Goal: Submit feedback/report problem: Submit feedback/report problem

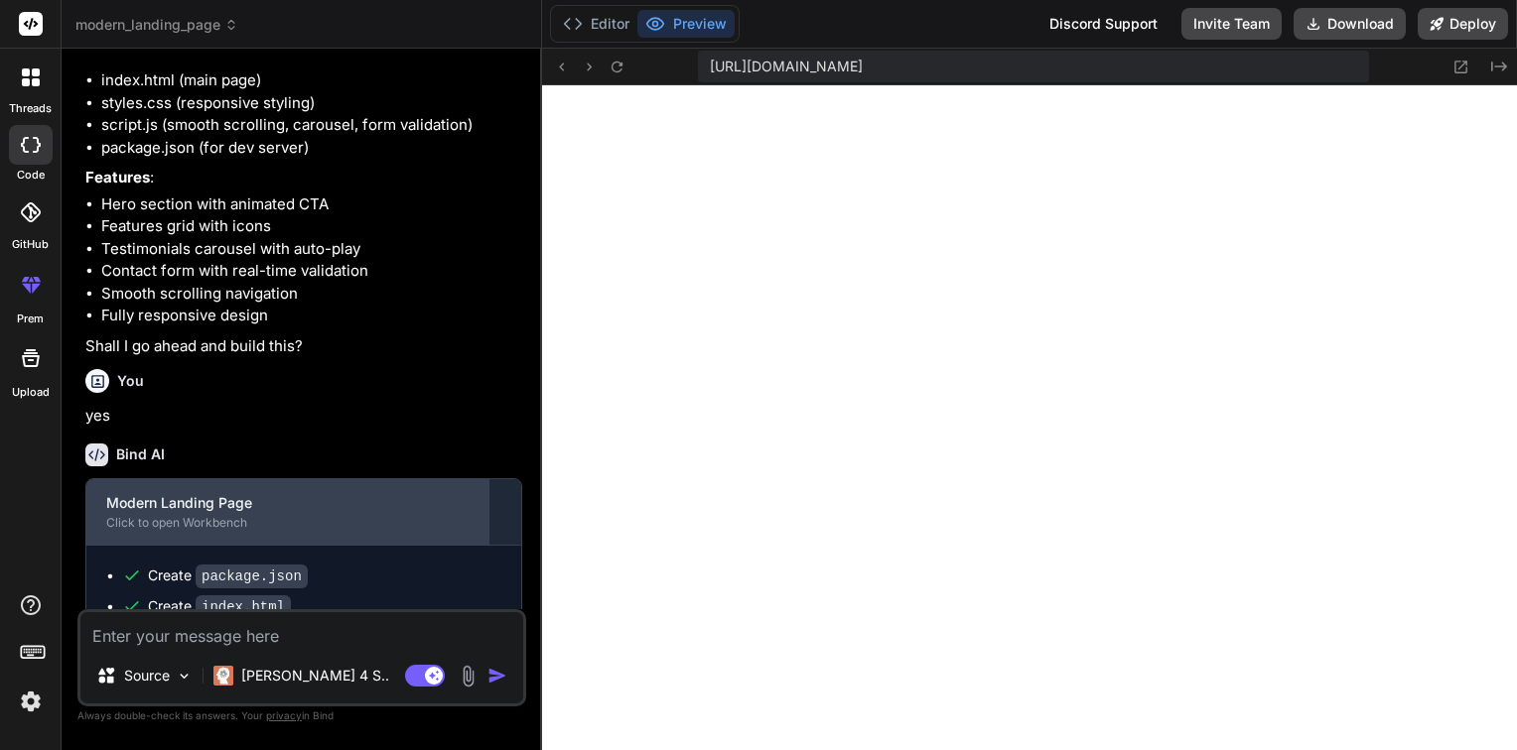
scroll to position [1352, 0]
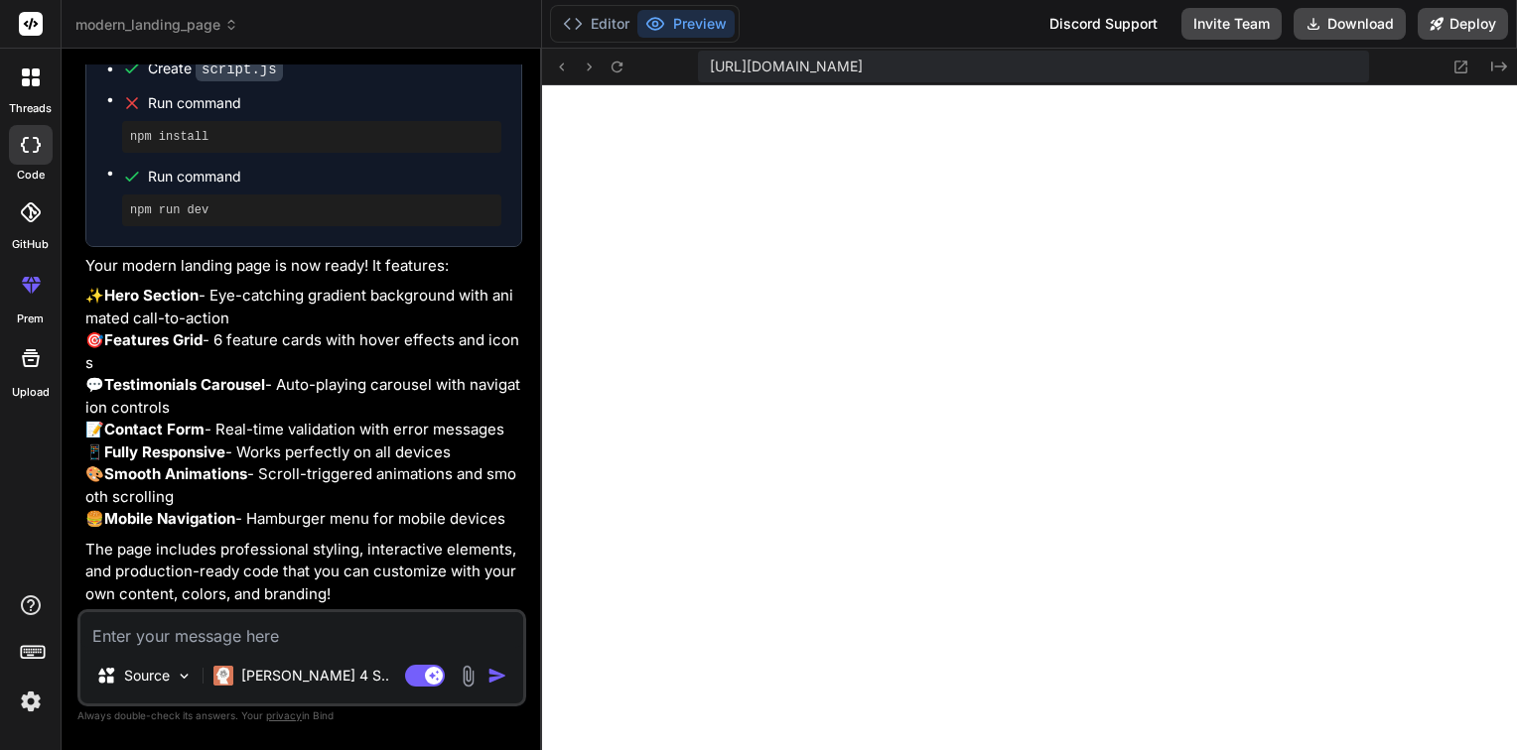
click at [275, 640] on textarea at bounding box center [301, 630] width 443 height 36
type textarea "I"
type textarea "x"
type textarea "I"
type textarea "x"
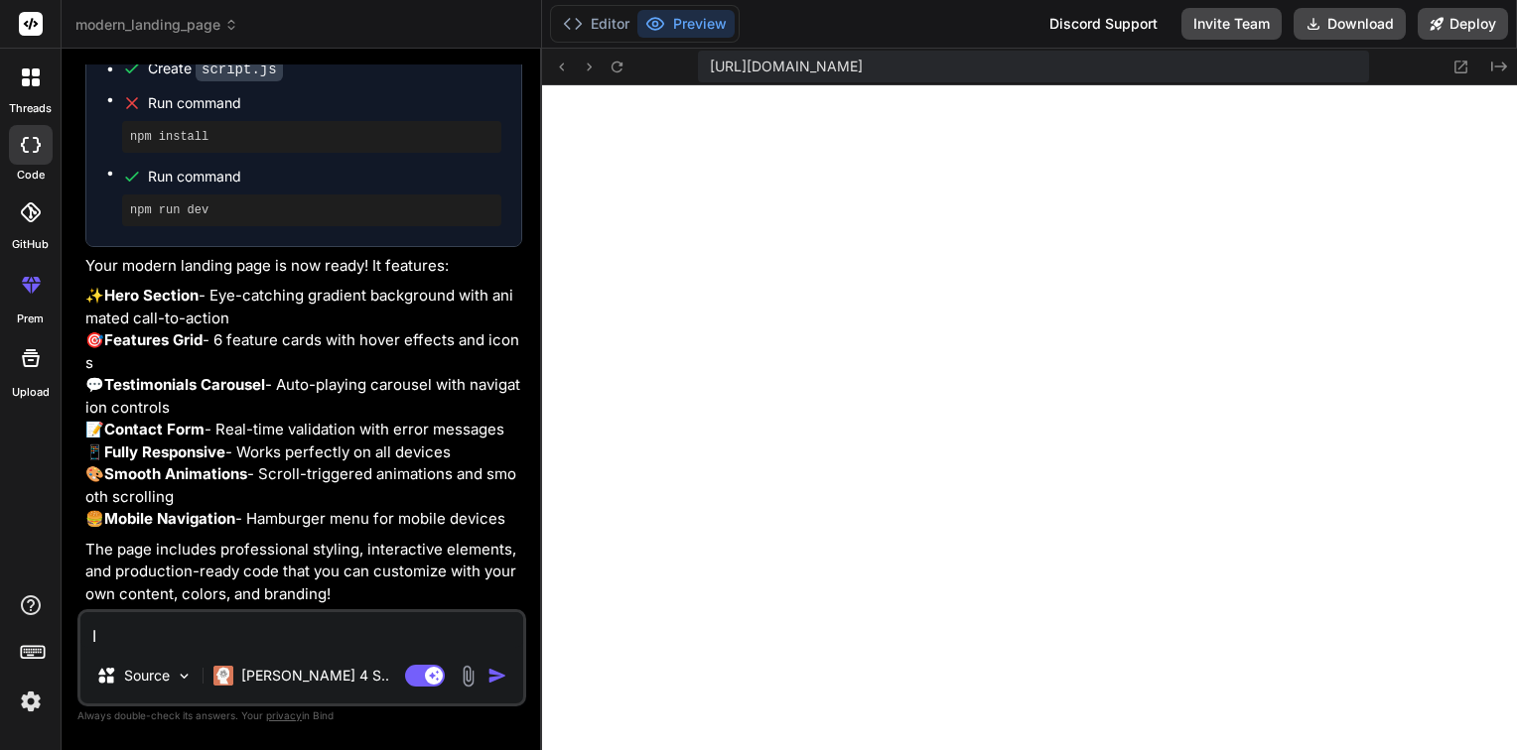
type textarea "I n"
type textarea "x"
type textarea "I ne"
type textarea "x"
type textarea "I nee"
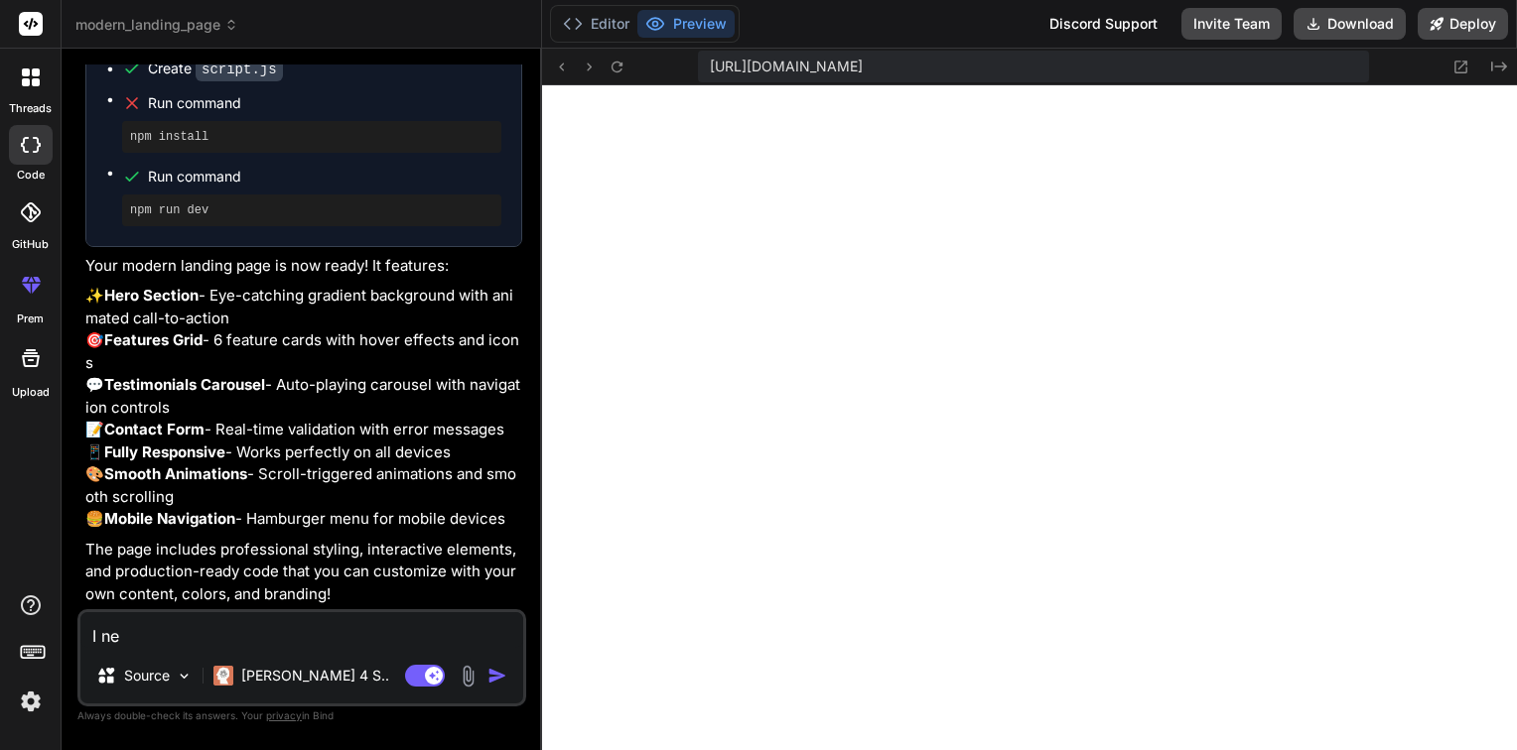
type textarea "x"
type textarea "I need"
type textarea "x"
type textarea "I need"
type textarea "x"
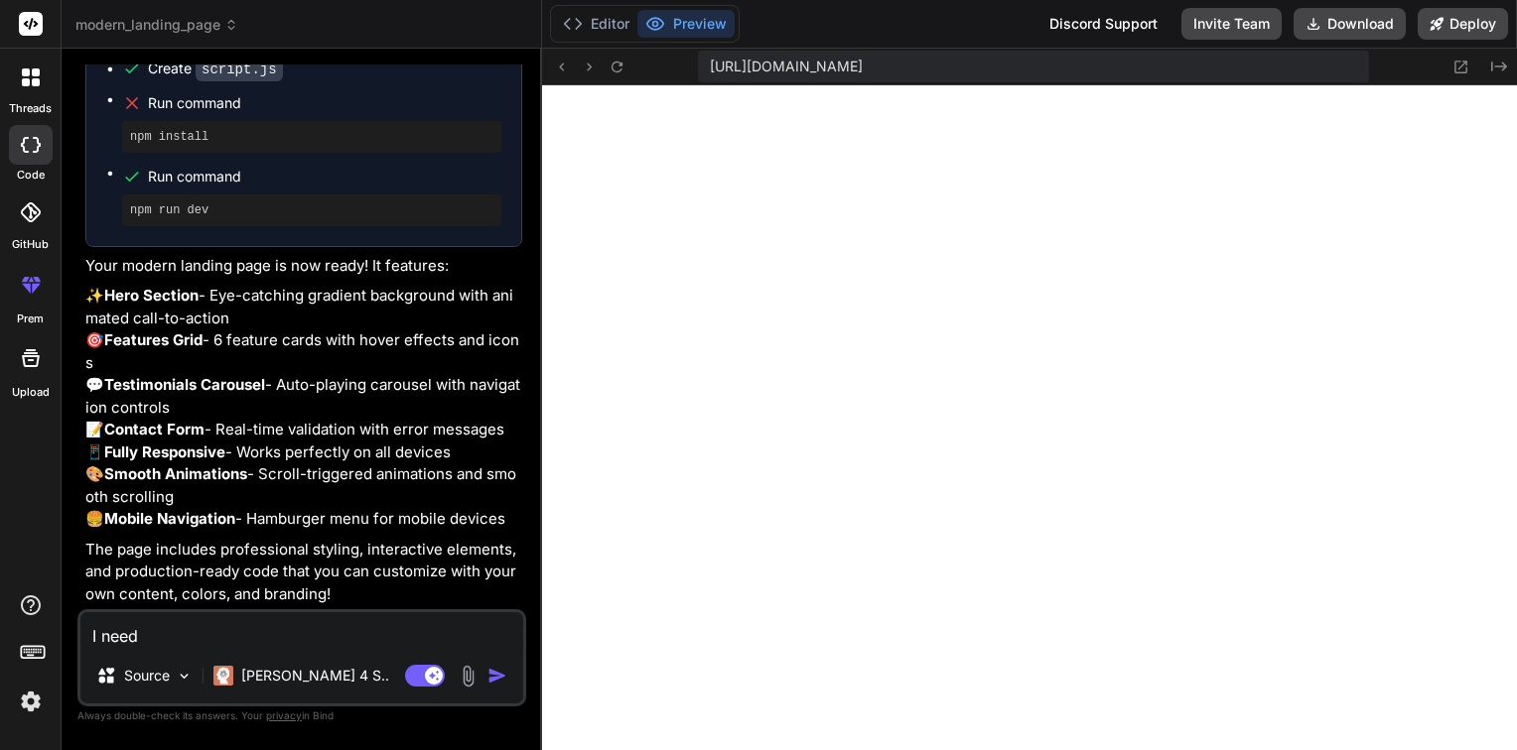
type textarea "I need a"
type textarea "x"
type textarea "I need at"
type textarea "x"
type textarea "I need att"
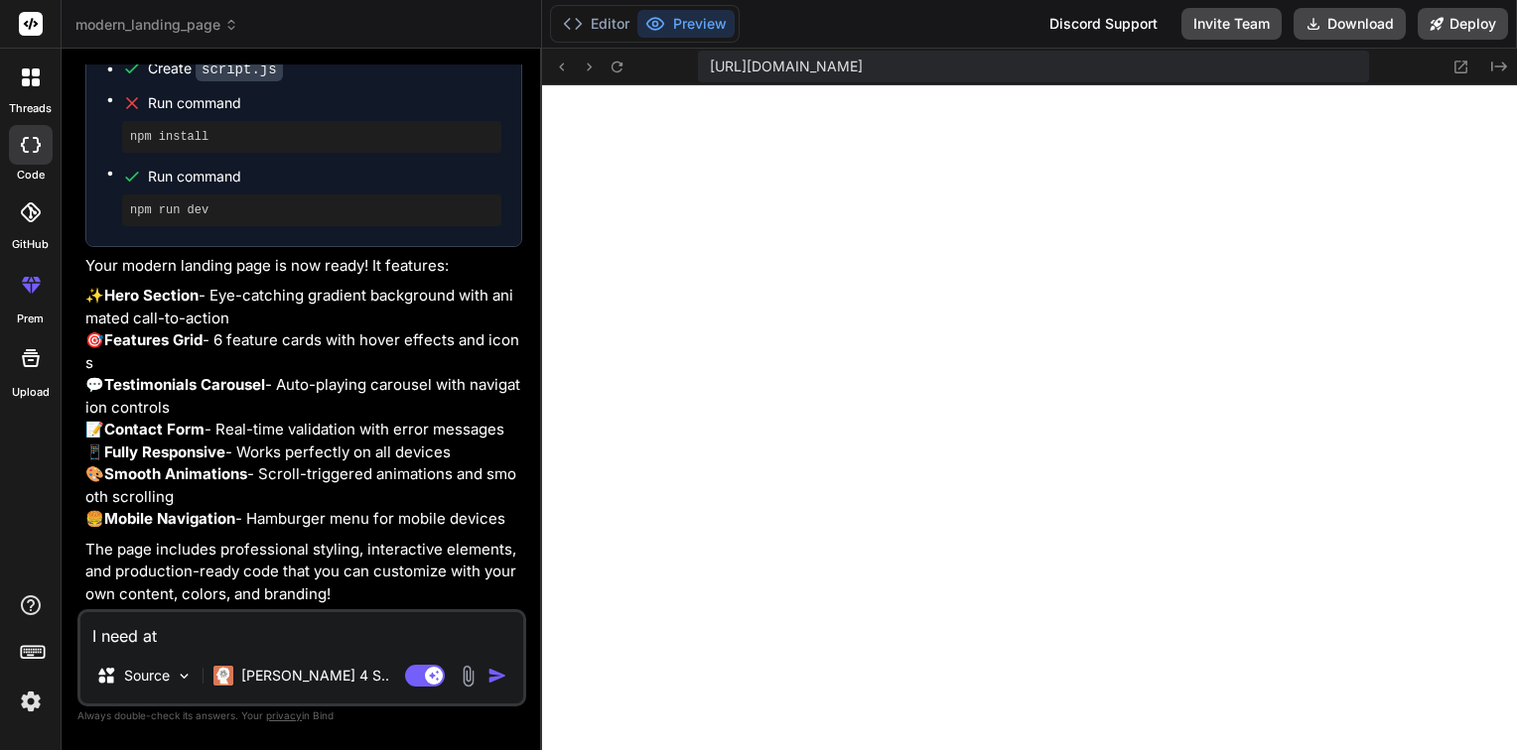
type textarea "x"
type textarea "I need atta"
type textarea "x"
type textarea "I need attac"
type textarea "x"
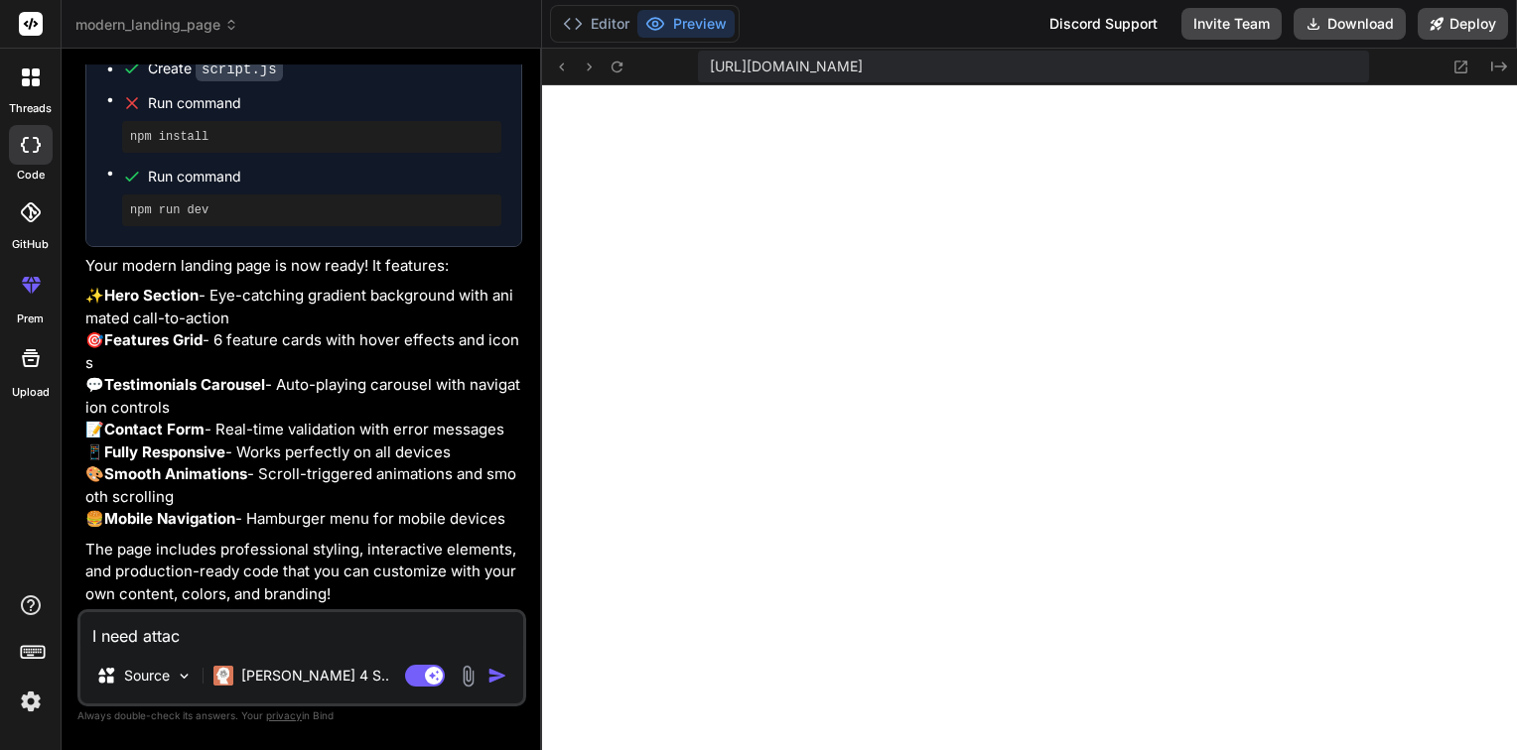
type textarea "I need attact"
type textarea "x"
type textarea "I need attacti"
type textarea "x"
type textarea "I need attactiv"
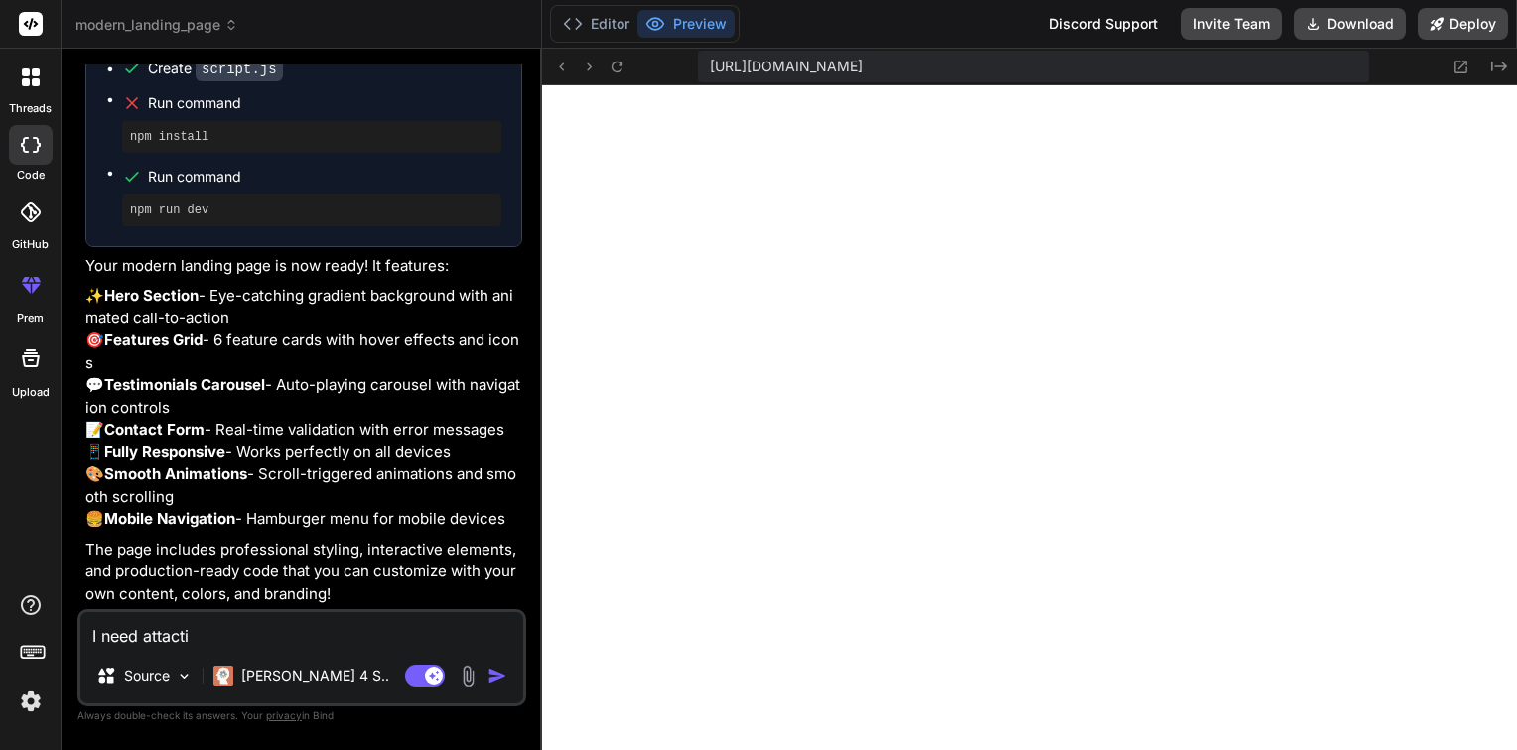
type textarea "x"
type textarea "I need attactive"
type textarea "x"
type textarea "I need attactive"
type textarea "x"
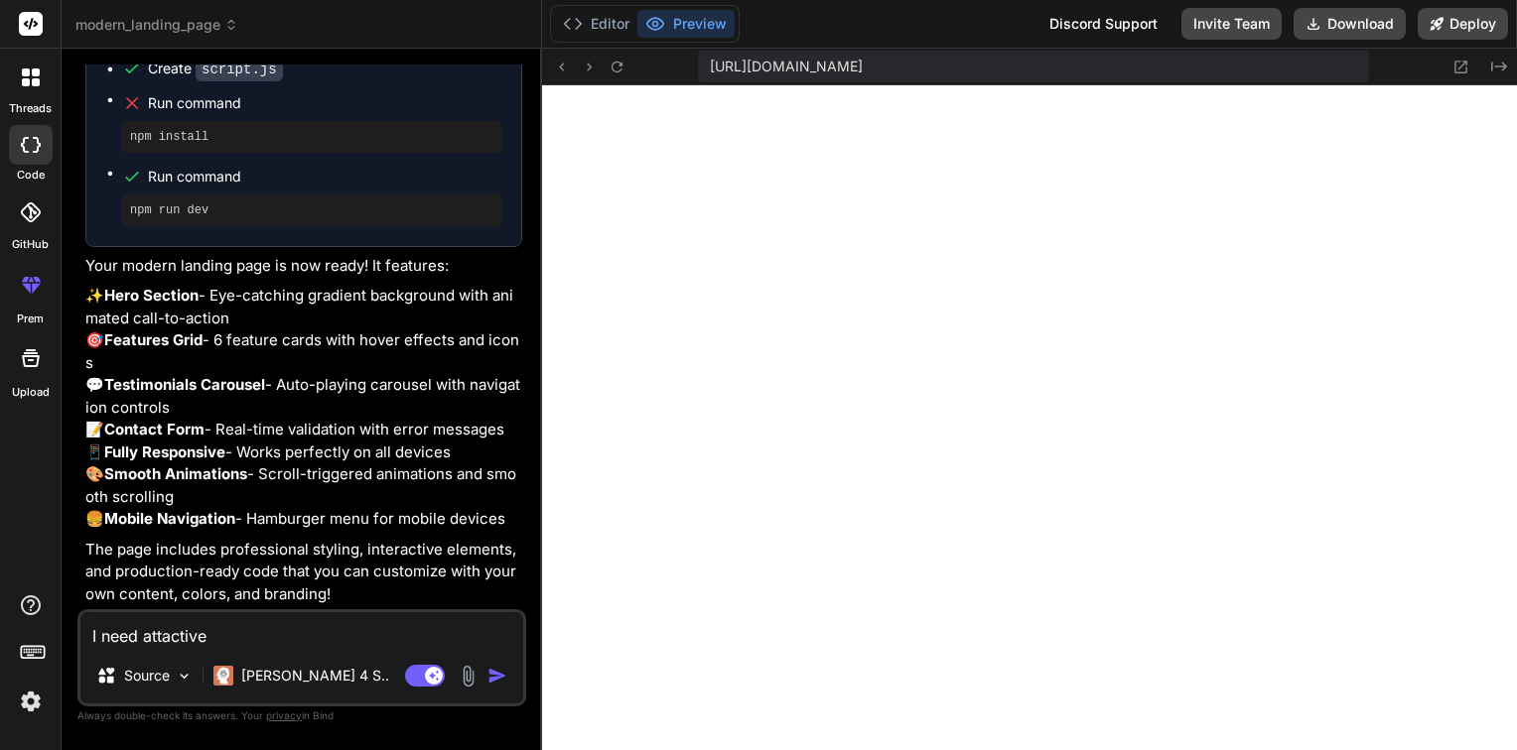
type textarea "I need attactive U"
type textarea "x"
type textarea "I need attactive UI"
type textarea "x"
type textarea "I need attactive UI?"
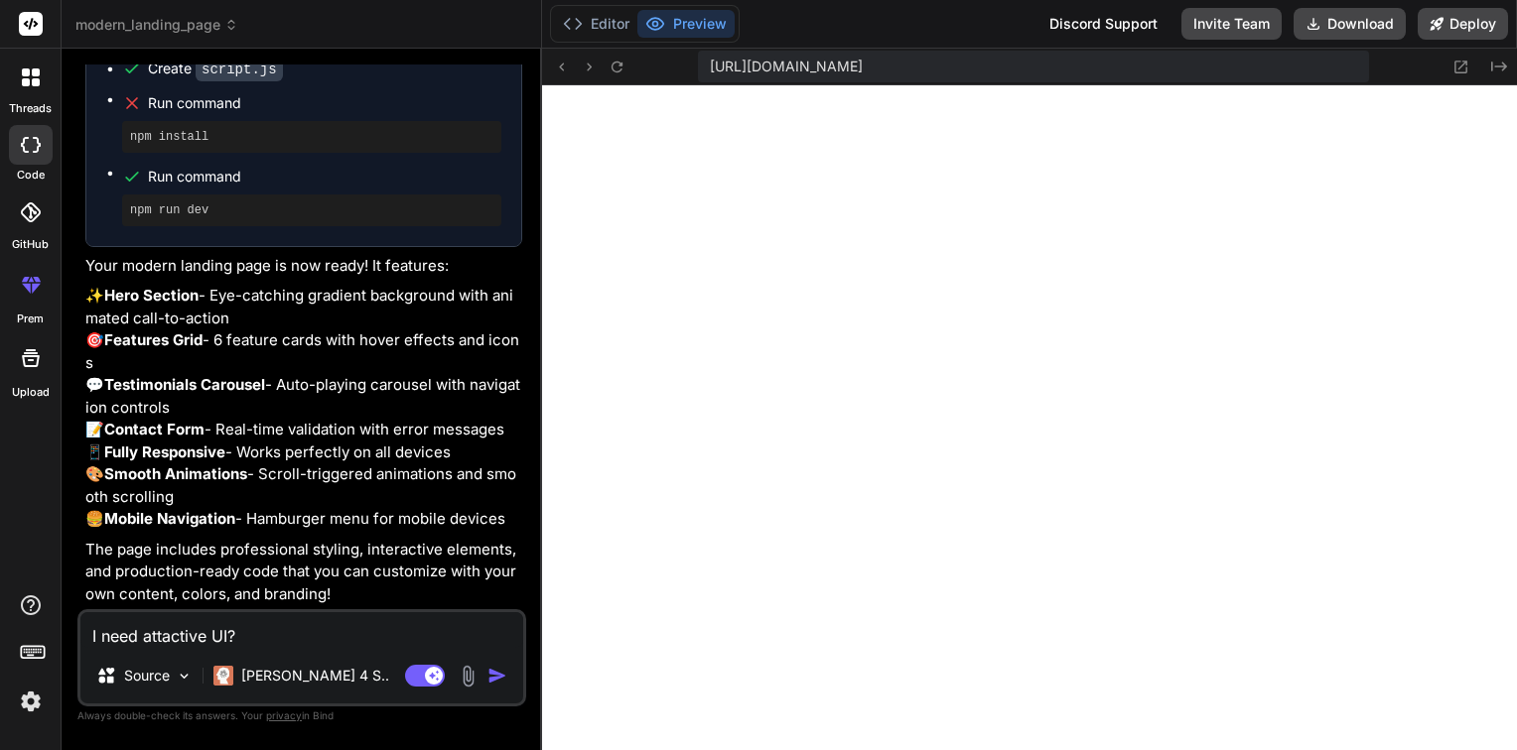
type textarea "x"
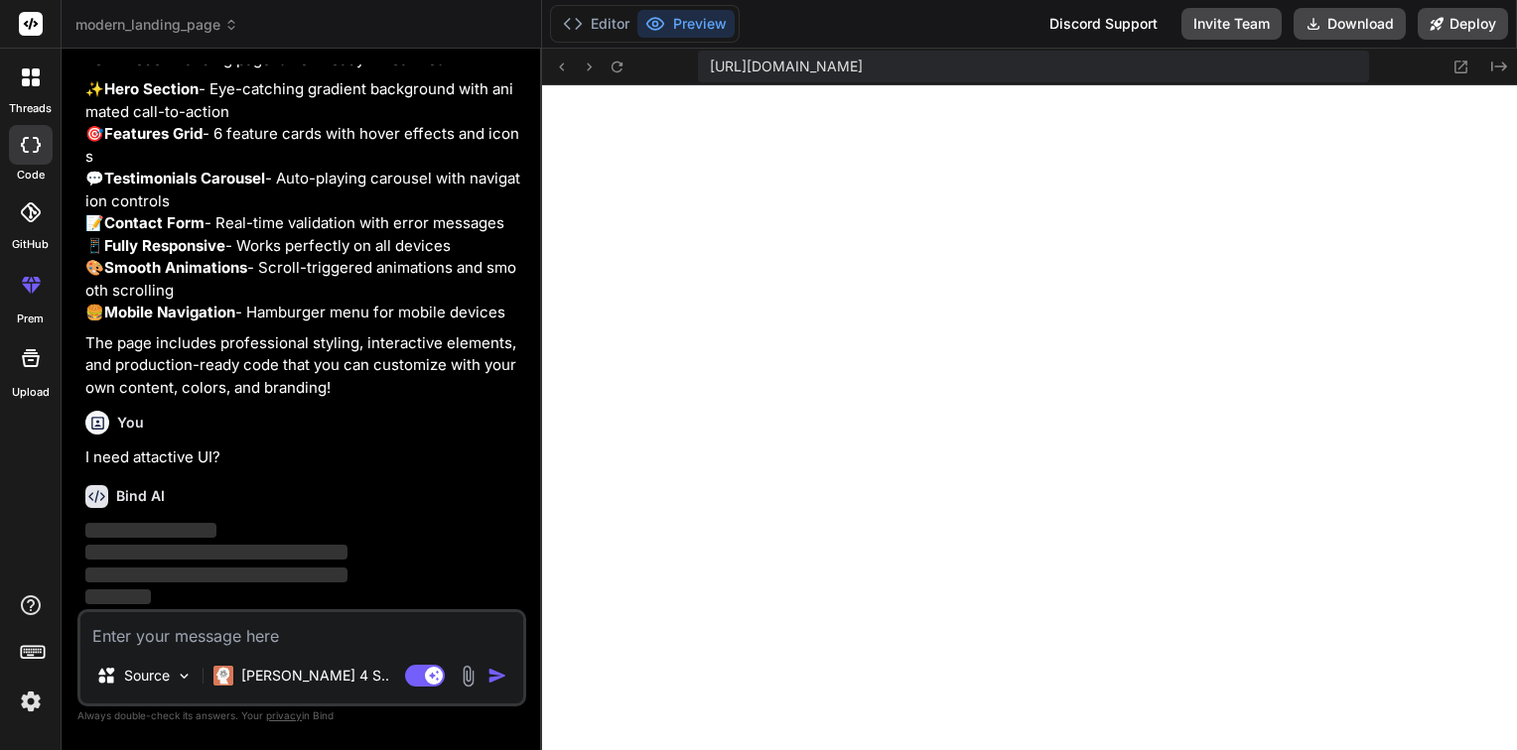
scroll to position [1557, 0]
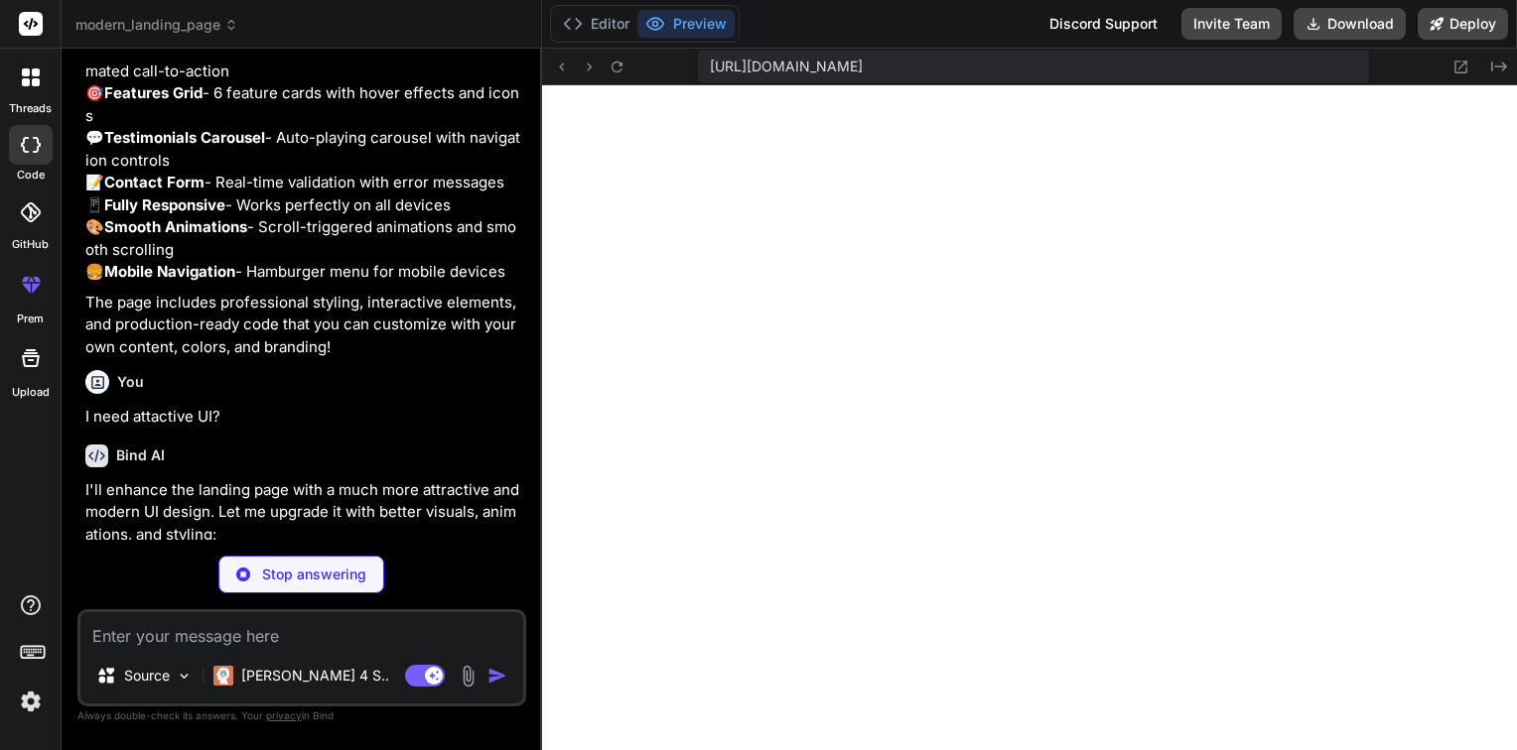
type textarea "x"
type textarea "} }"
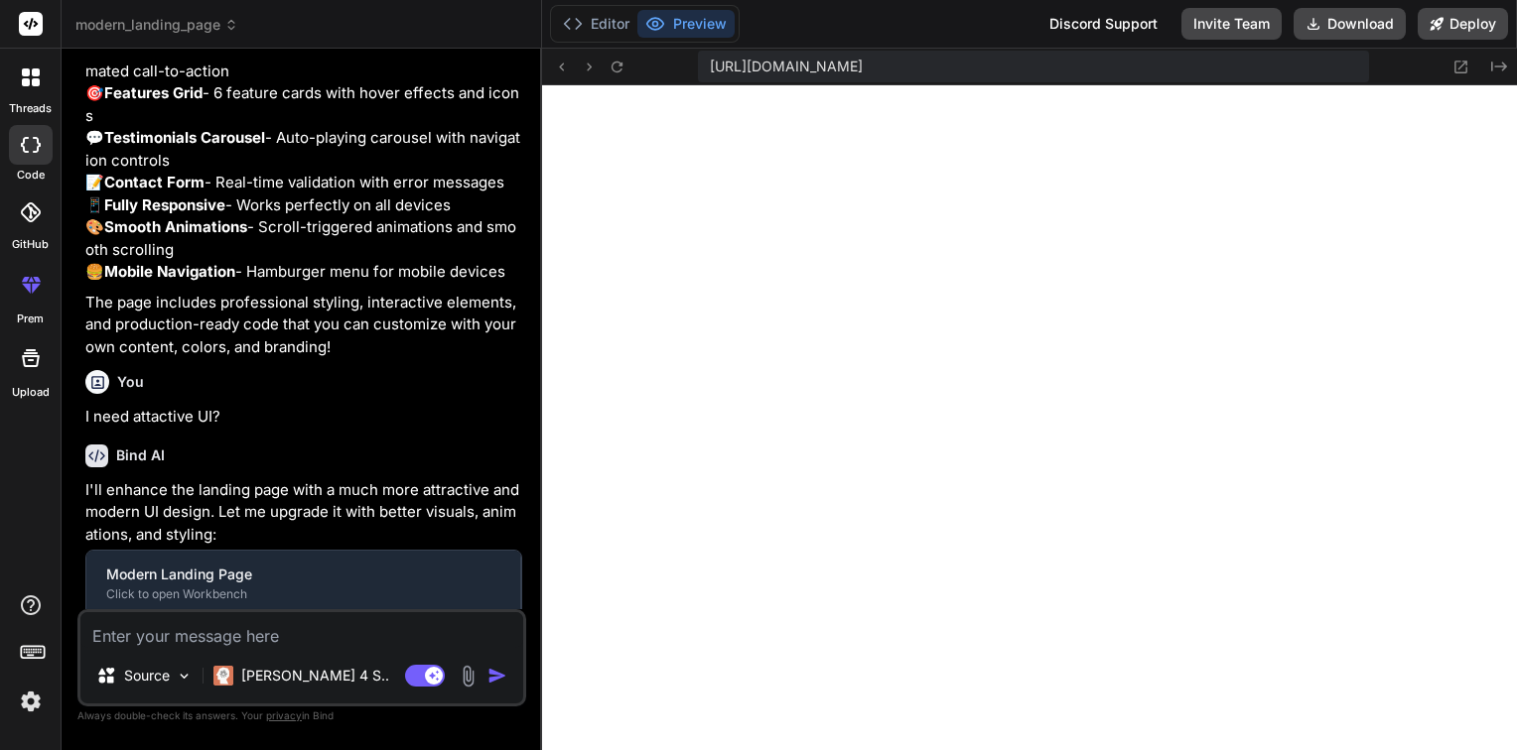
type textarea "x"
click at [232, 643] on textarea at bounding box center [301, 630] width 443 height 36
type textarea "I"
type textarea "x"
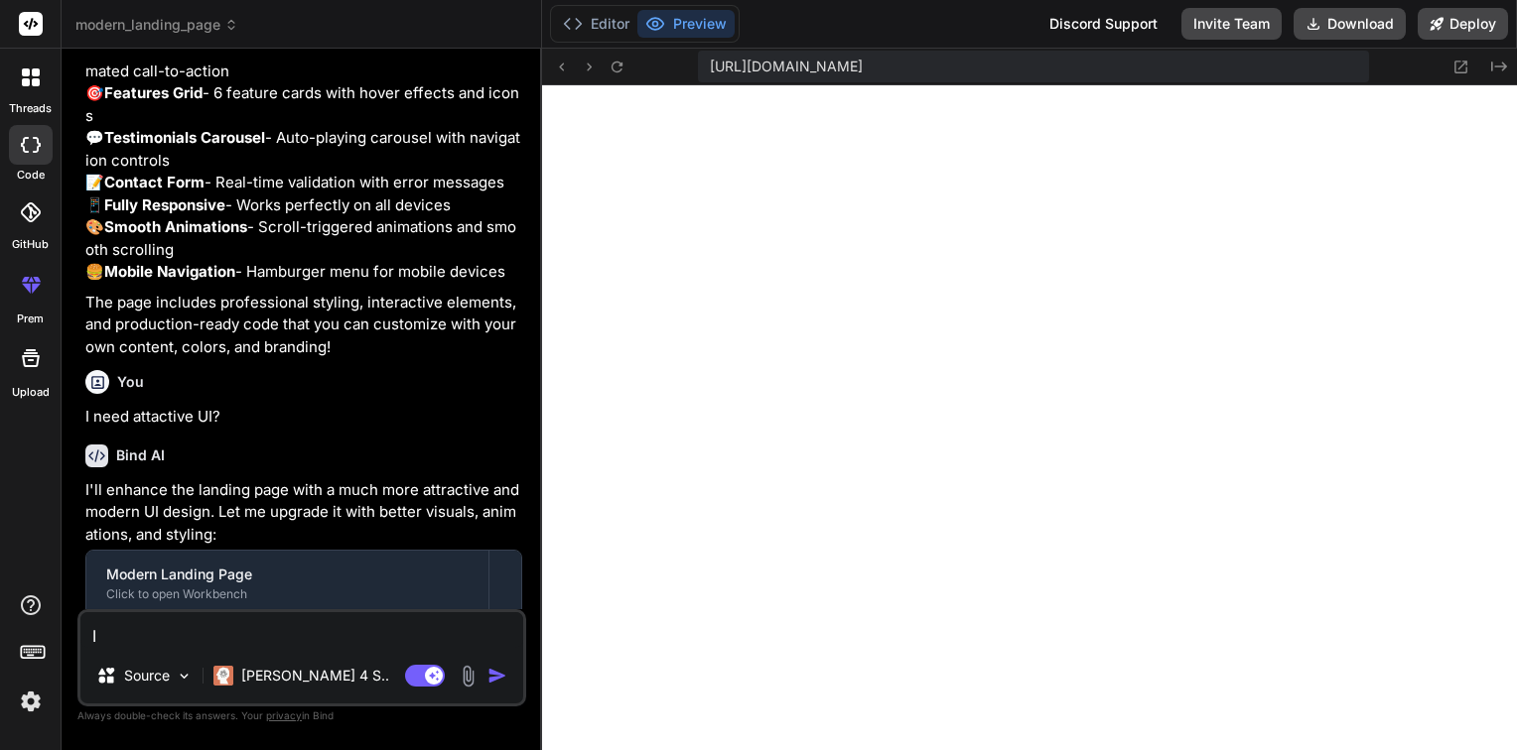
type textarea "I"
type textarea "x"
type textarea "I n"
type textarea "x"
type textarea "I ne"
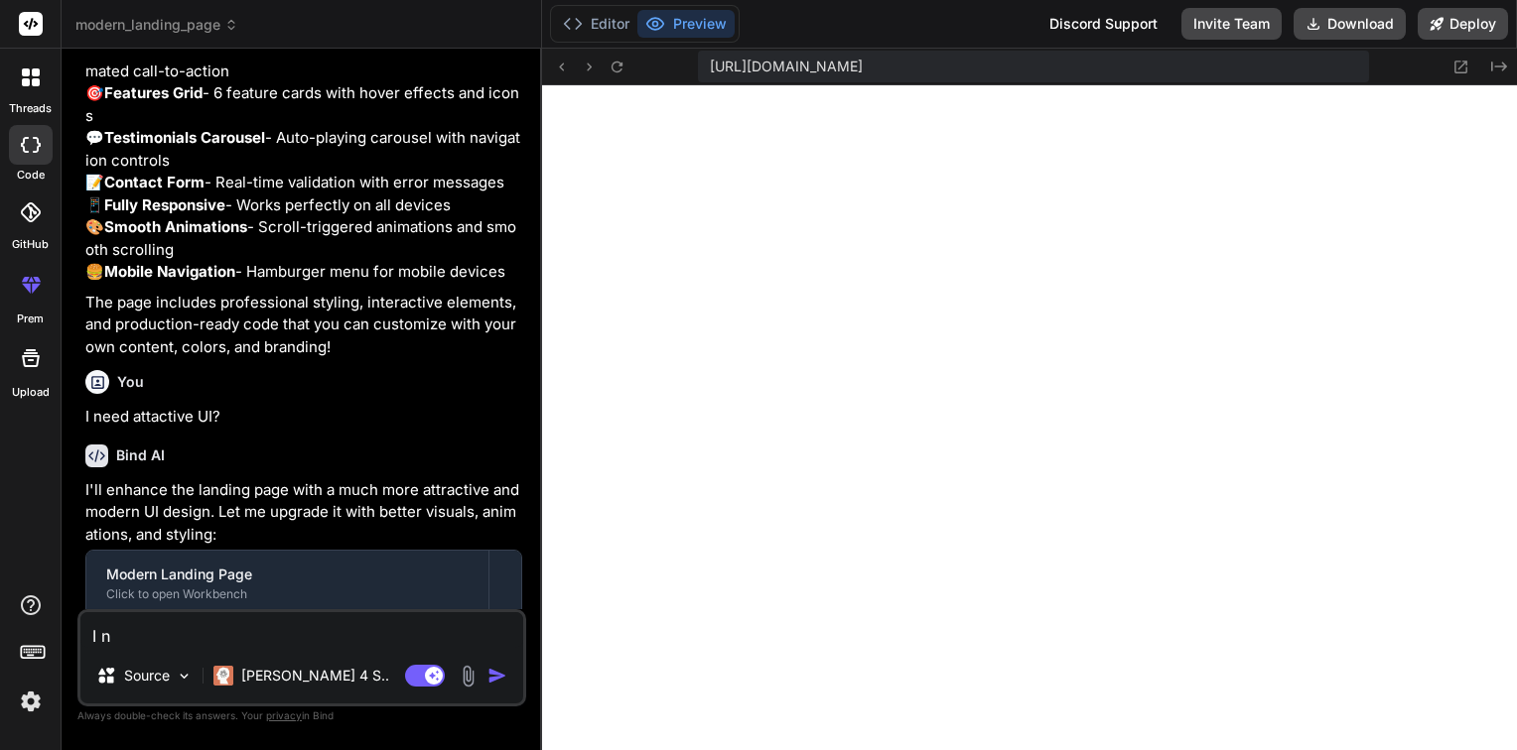
type textarea "x"
type textarea "I nee"
type textarea "x"
type textarea "I need"
type textarea "x"
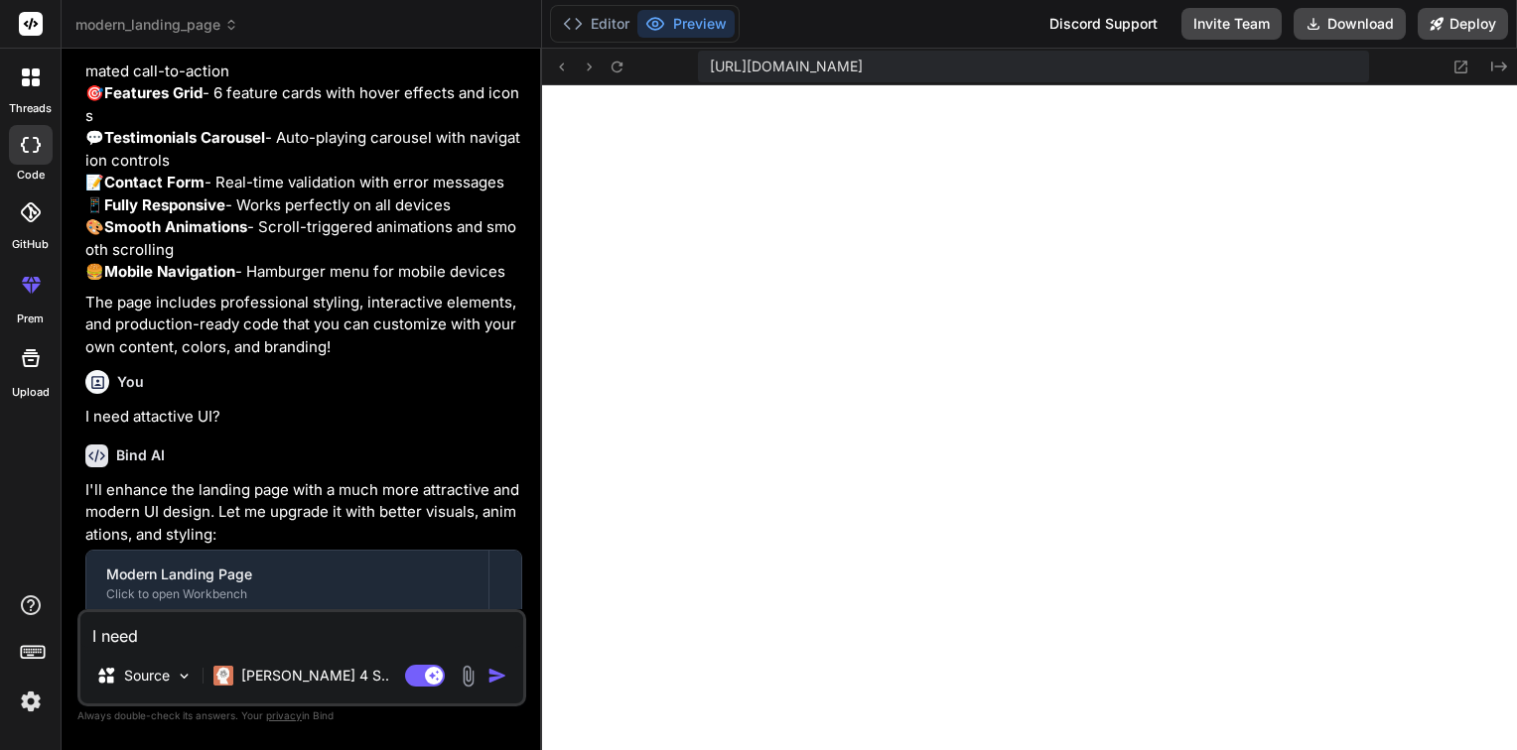
type textarea "I need"
type textarea "x"
type textarea "I need m"
type textarea "x"
type textarea "I need mo"
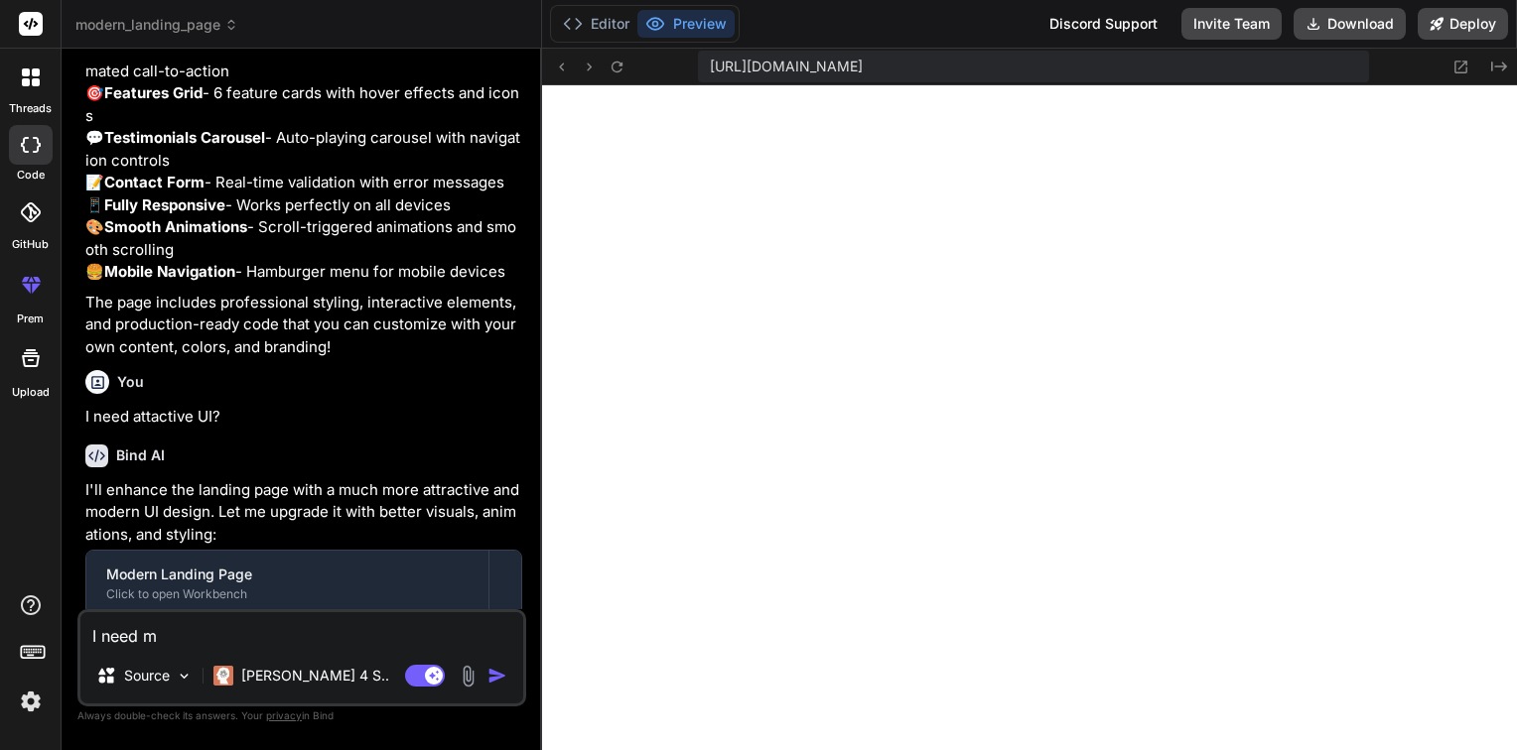
type textarea "x"
type textarea "I need mor"
type textarea "x"
type textarea "I need more"
type textarea "x"
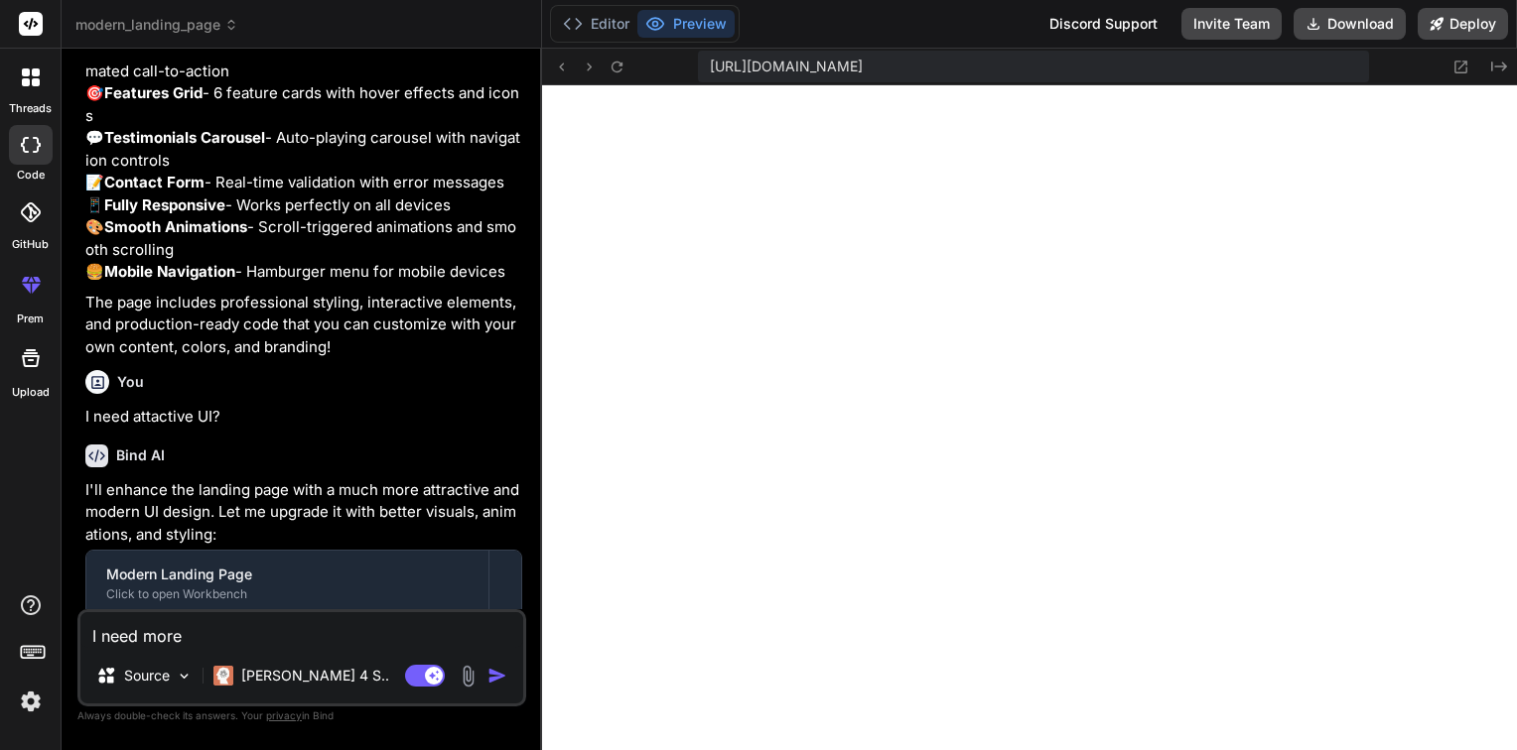
type textarea "I need more"
type textarea "x"
type textarea "I need more a"
type textarea "x"
type textarea "I need more at"
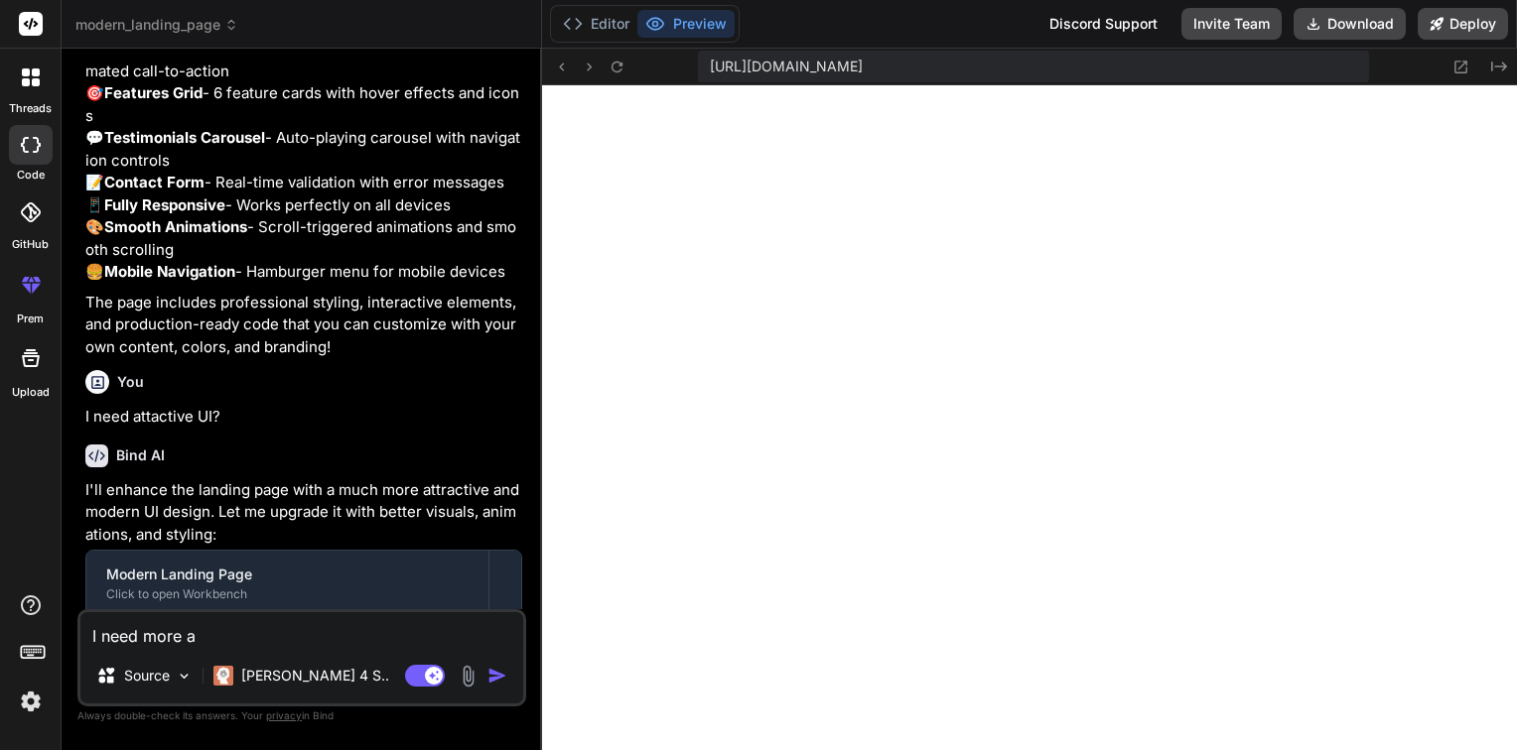
type textarea "x"
type textarea "I need more att"
type textarea "x"
type textarea "I need more atta"
type textarea "x"
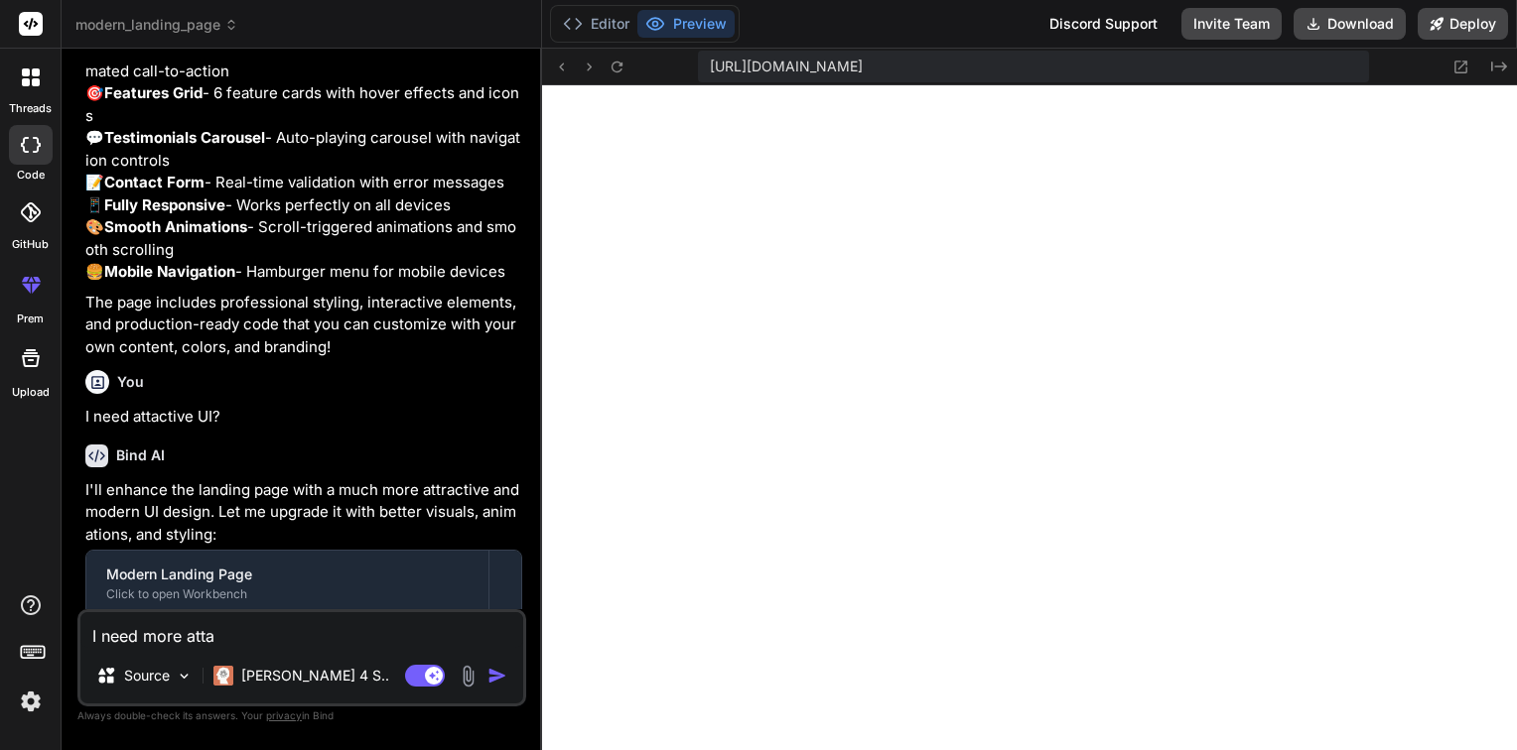
type textarea "I need more attac"
type textarea "x"
type textarea "I need more attact"
type textarea "x"
type textarea "I need more attacti"
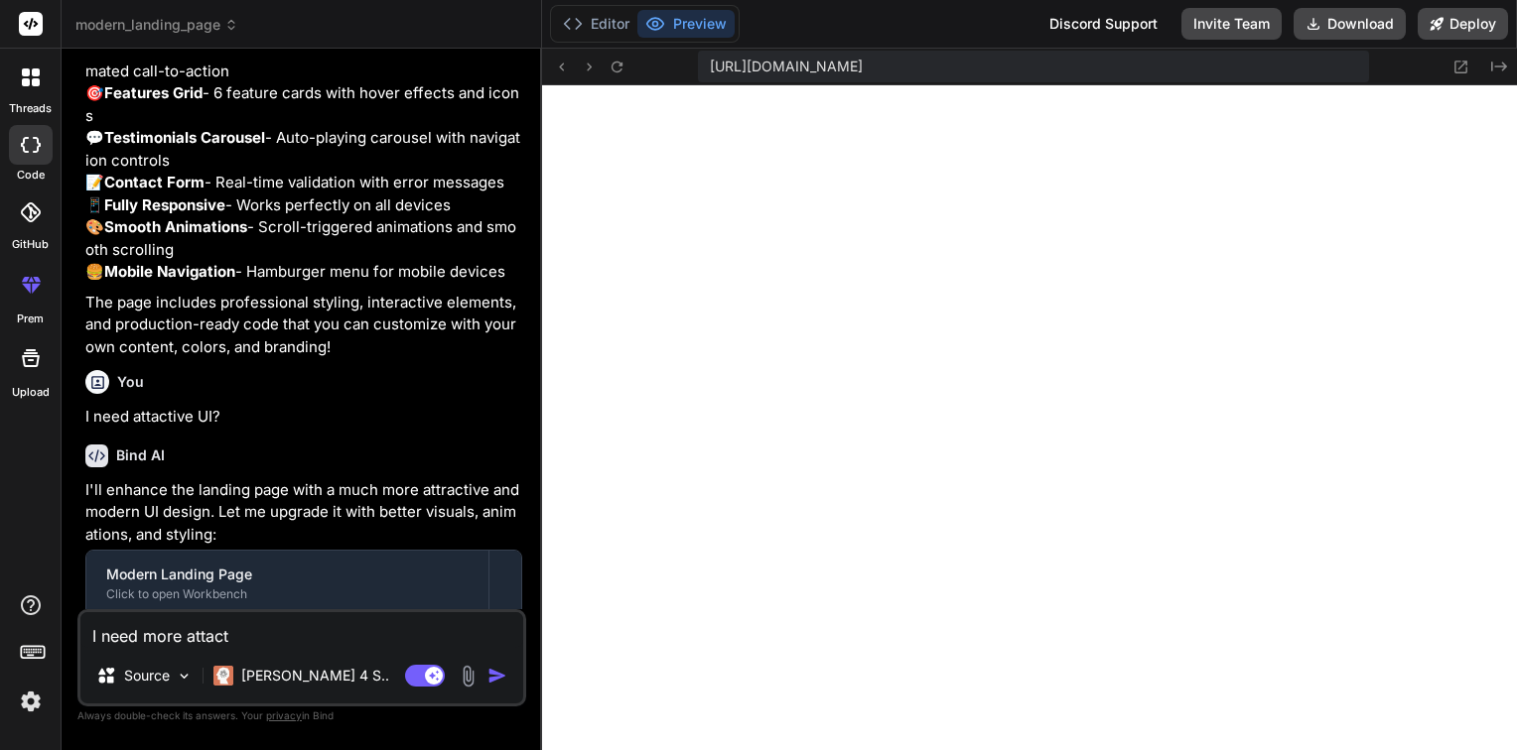
type textarea "x"
type textarea "I need more attactiv"
type textarea "x"
type textarea "I need more attactive"
type textarea "x"
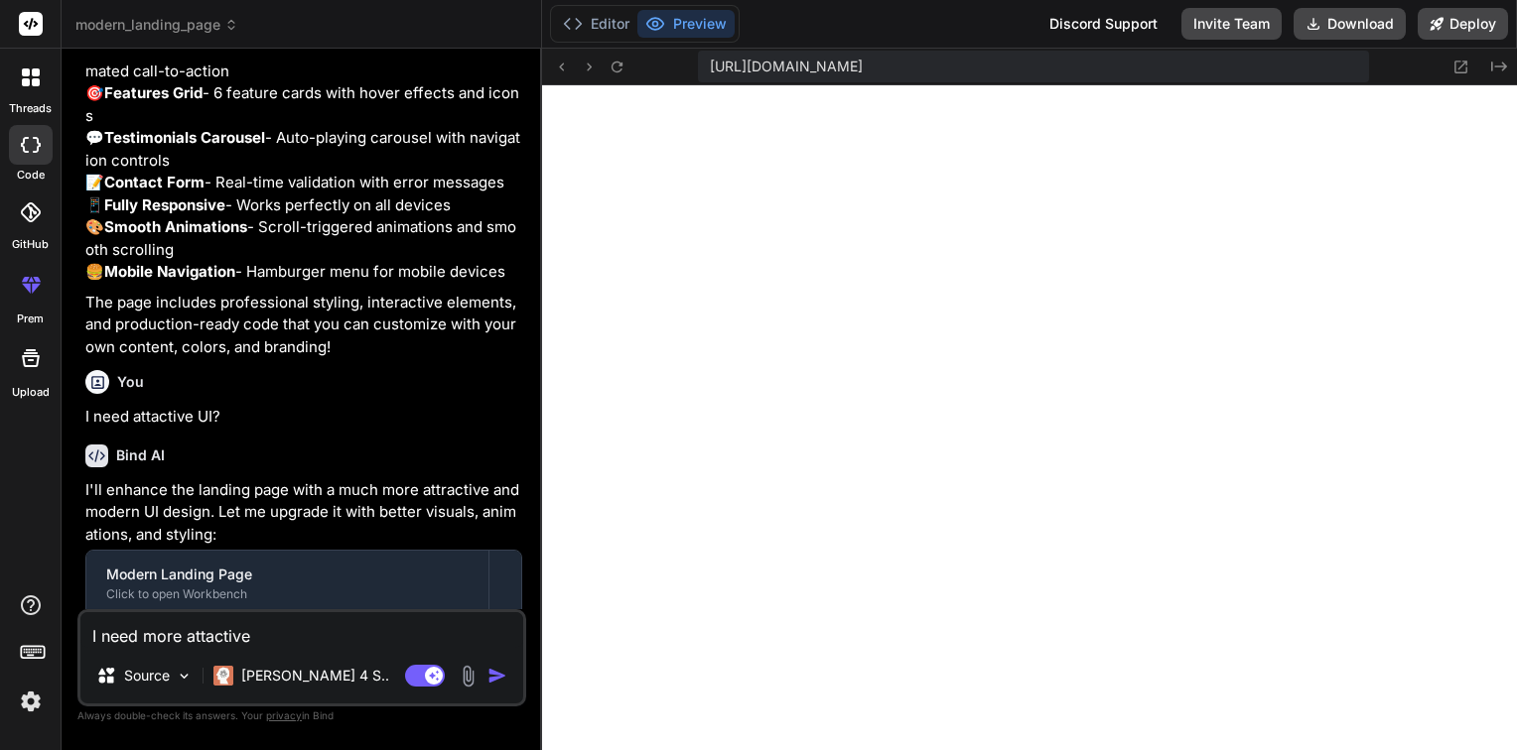
type textarea "I need more attactive"
type textarea "x"
type textarea "I need more attactive a"
type textarea "x"
type textarea "I need more attactive an"
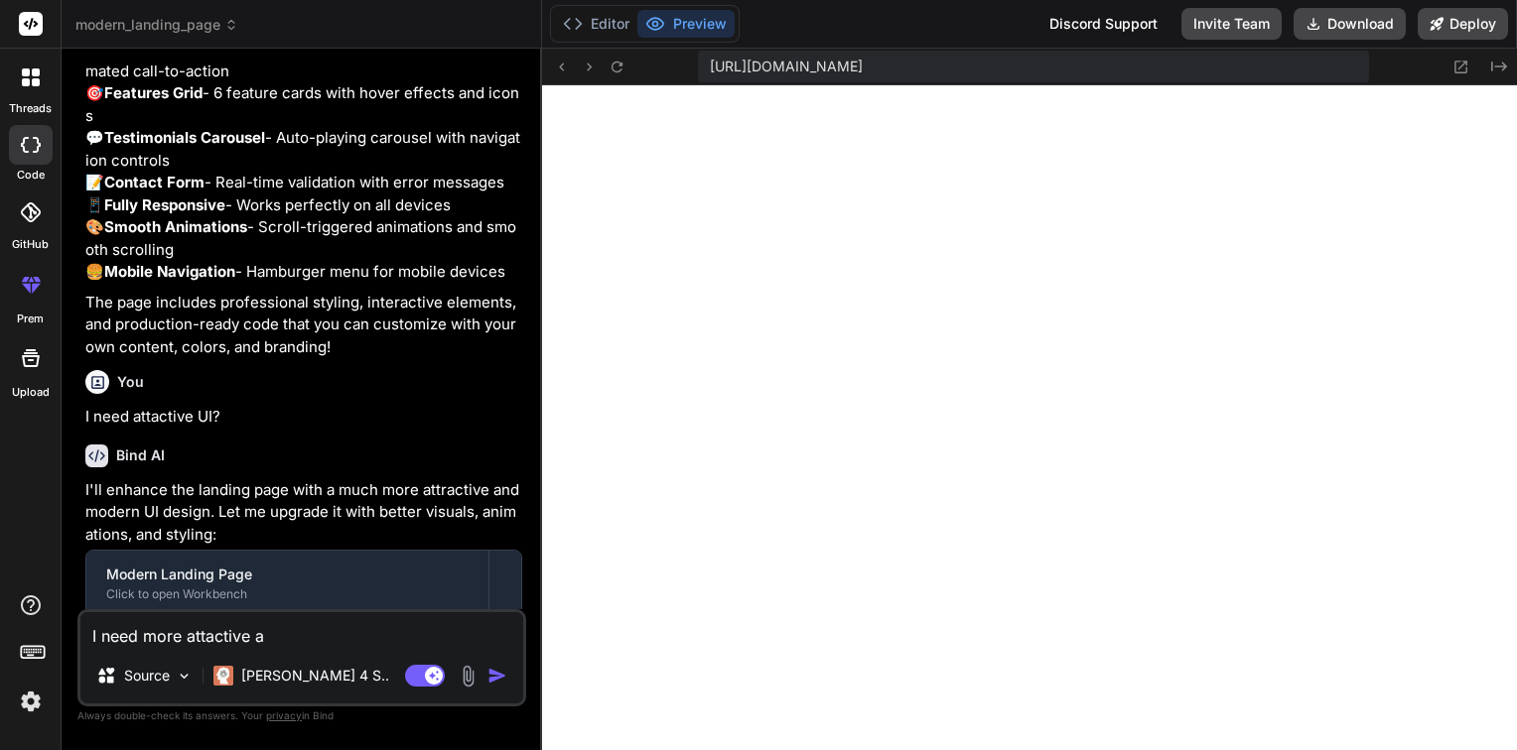
type textarea "x"
type textarea "I need more attactive and"
type textarea "x"
type textarea "I need more attactive and"
type textarea "x"
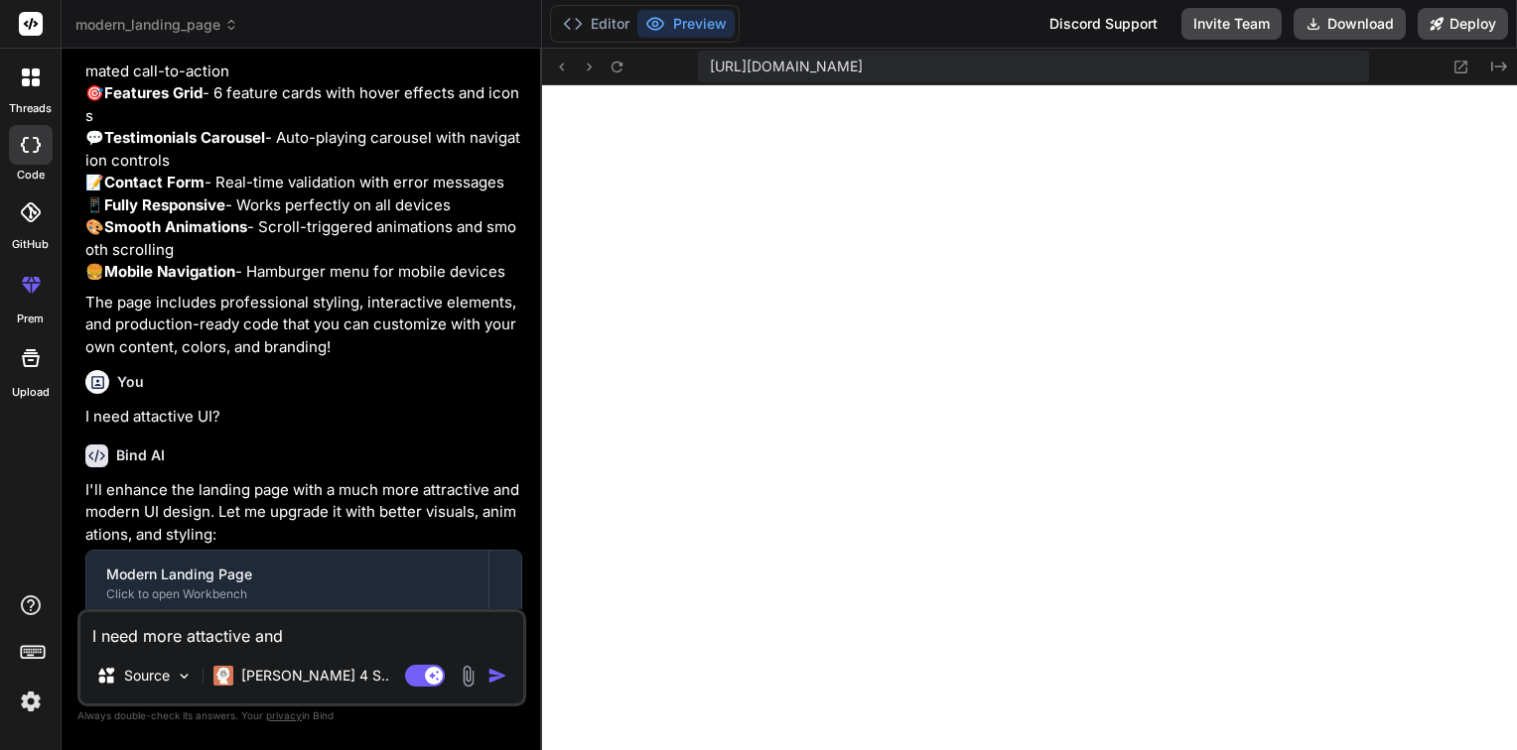
type textarea "I need more attactive and u"
type textarea "x"
type textarea "I need more attactive and us"
type textarea "x"
type textarea "I need more attactive and use"
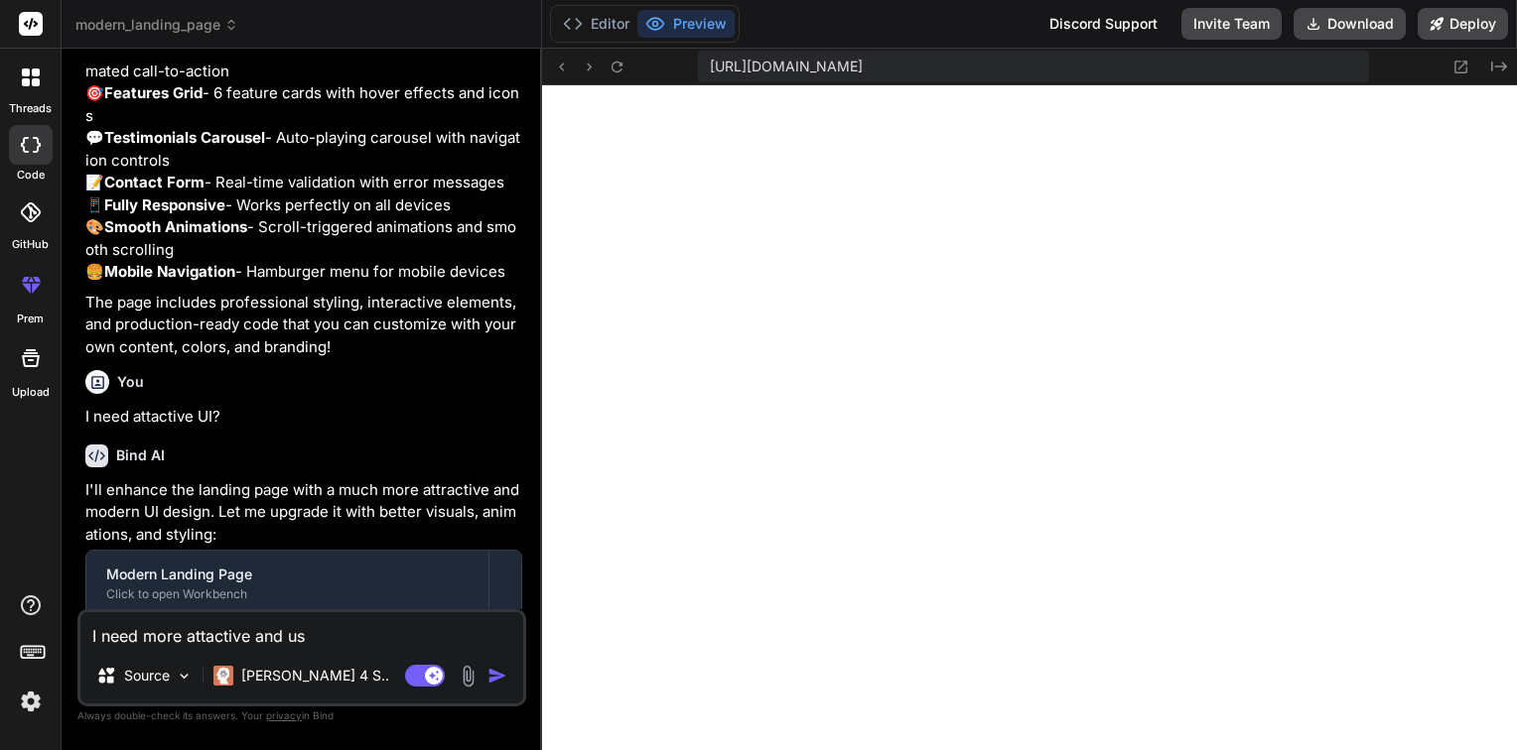
type textarea "x"
type textarea "I need more attactive and user"
type textarea "x"
type textarea "I need more attactive and user"
type textarea "x"
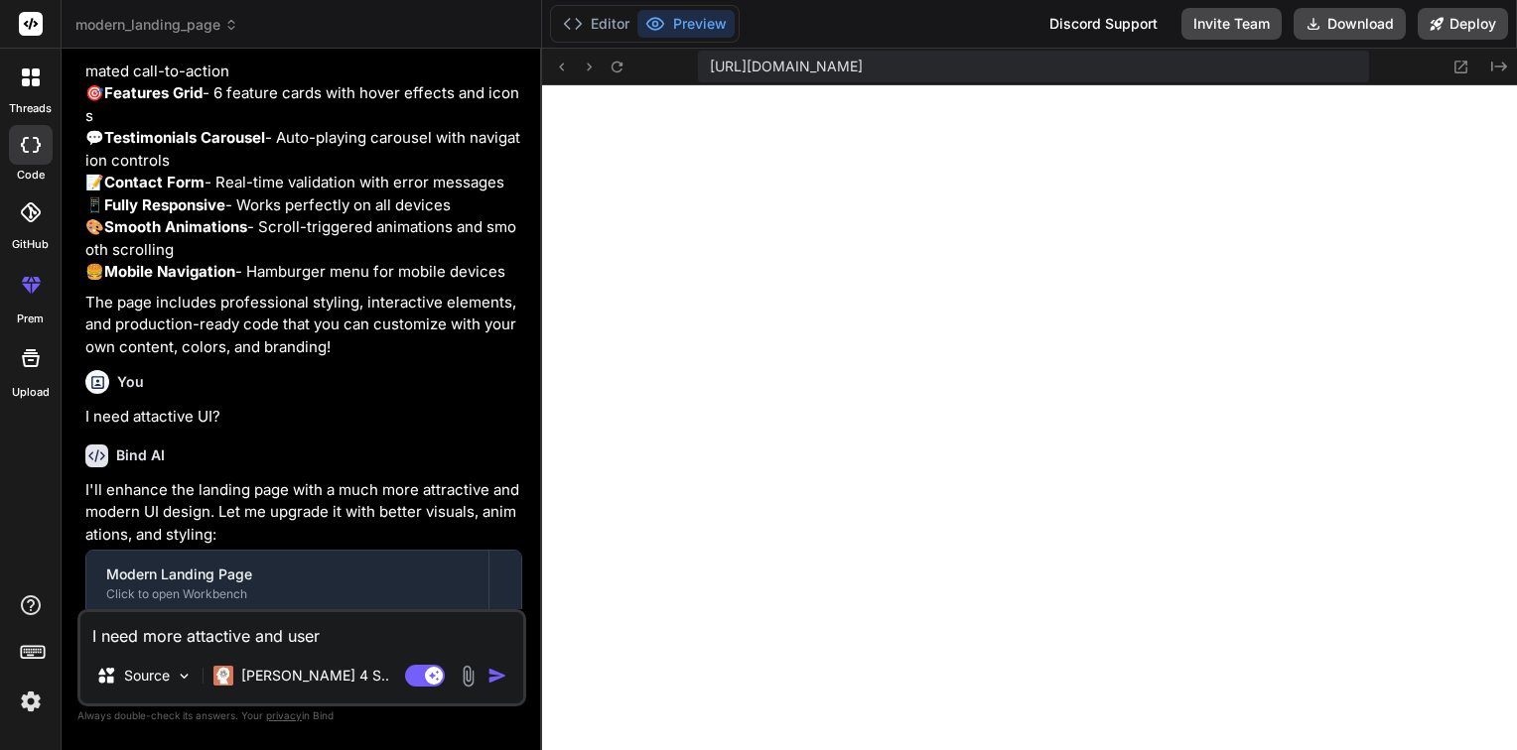
type textarea "I need more attactive and user f"
type textarea "x"
type textarea "I need more attactive and user fr"
type textarea "x"
type textarea "I need more attactive and user fri"
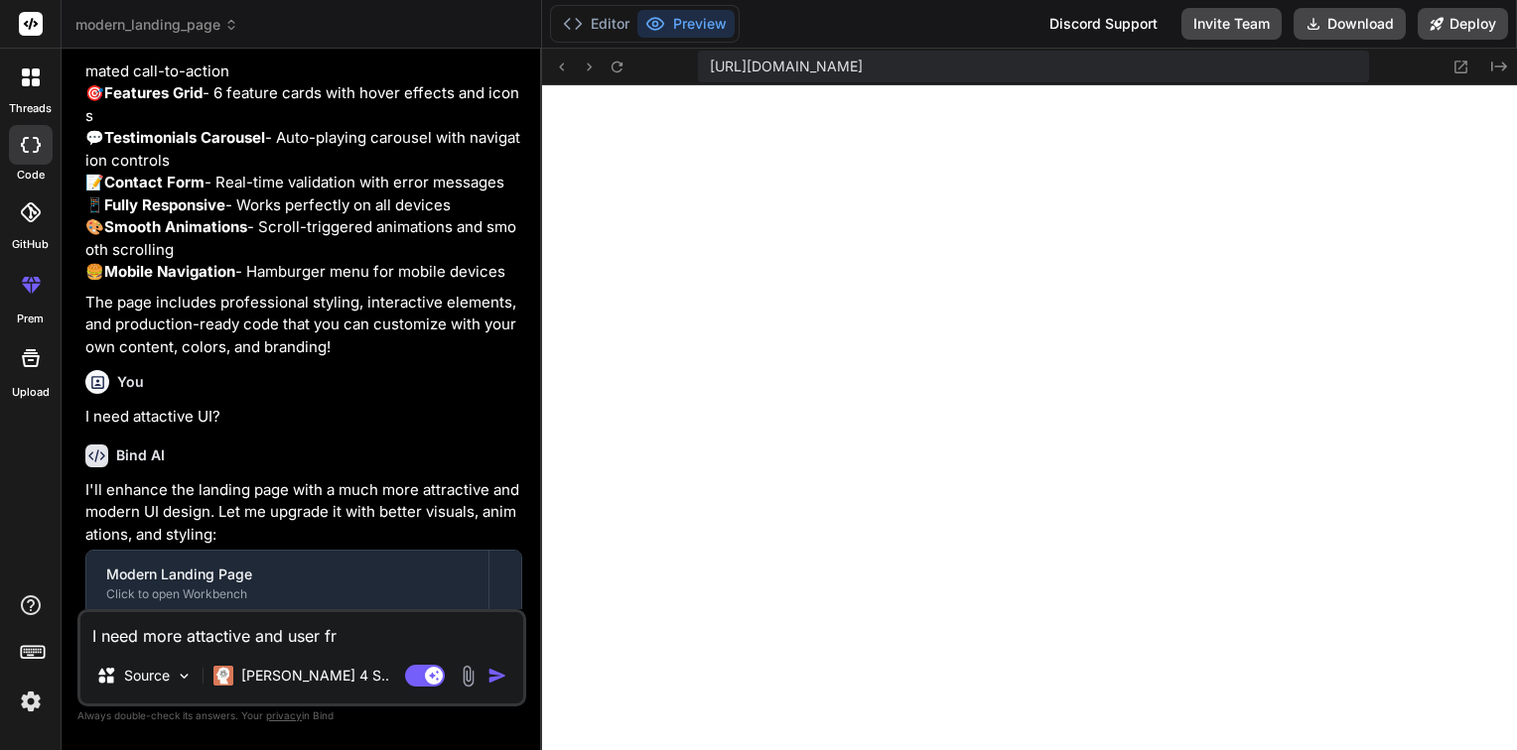
type textarea "x"
type textarea "I need more attactive and user frie"
type textarea "x"
type textarea "I need more attactive and user frien"
type textarea "x"
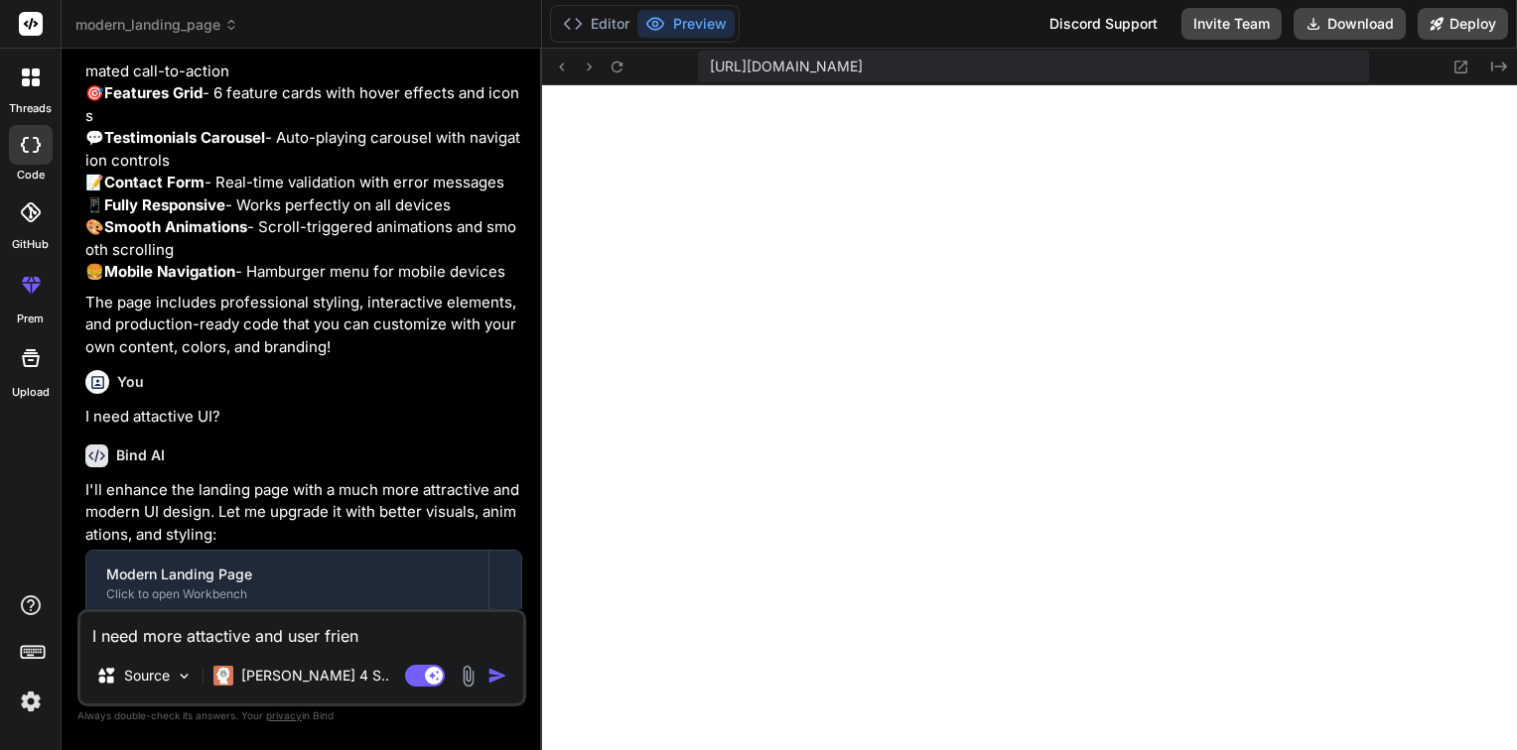
type textarea "I need more attactive and user friend"
type textarea "x"
type textarea "I need more attactive and user friendl"
type textarea "x"
type textarea "I need more attactive and user friendly"
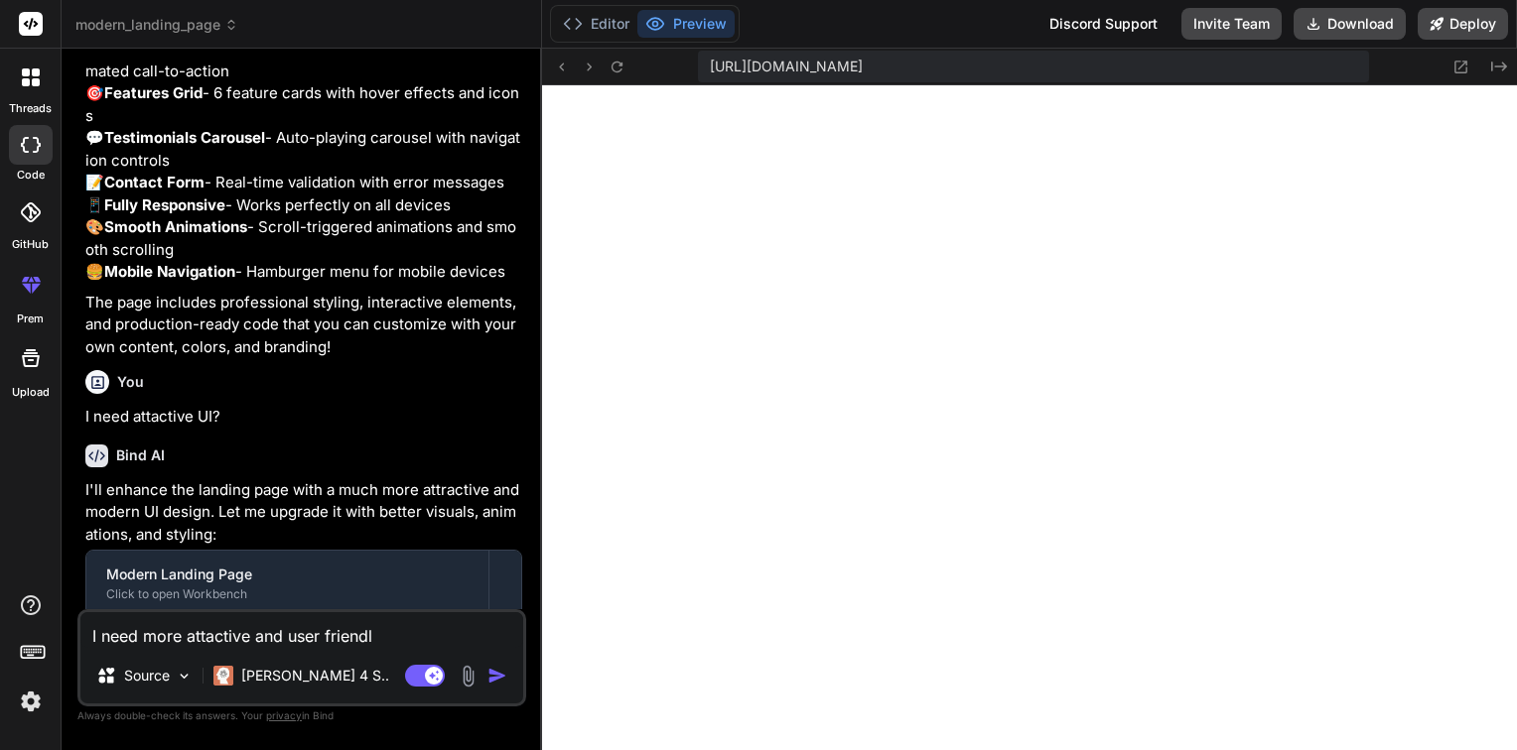
type textarea "x"
type textarea "I need more attactive and user friendly"
type textarea "x"
type textarea "I need more attactive and user friendly U"
type textarea "x"
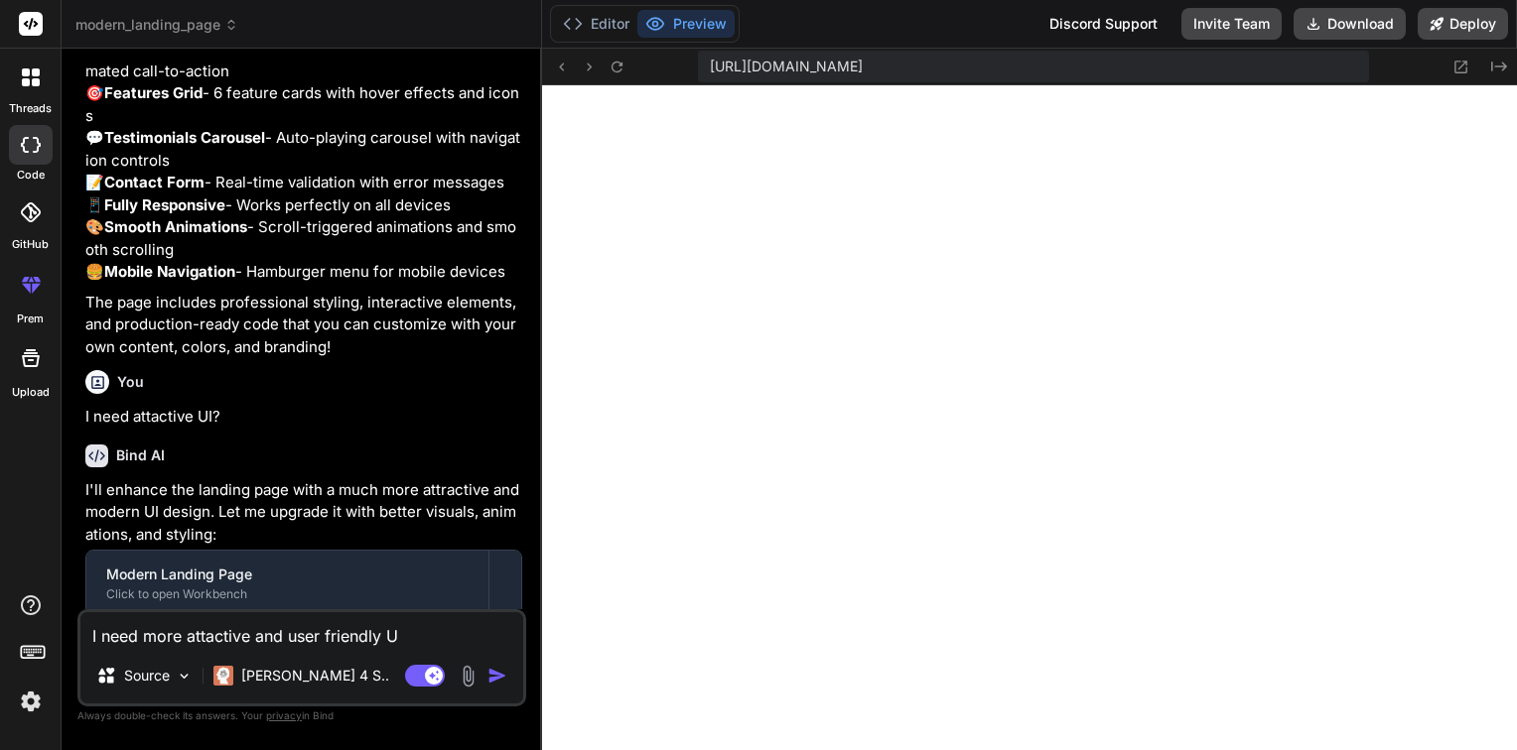
type textarea "I need more attactive and user friendly UI"
type textarea "x"
type textarea "I need more attactive and user friendly UI?"
type textarea "x"
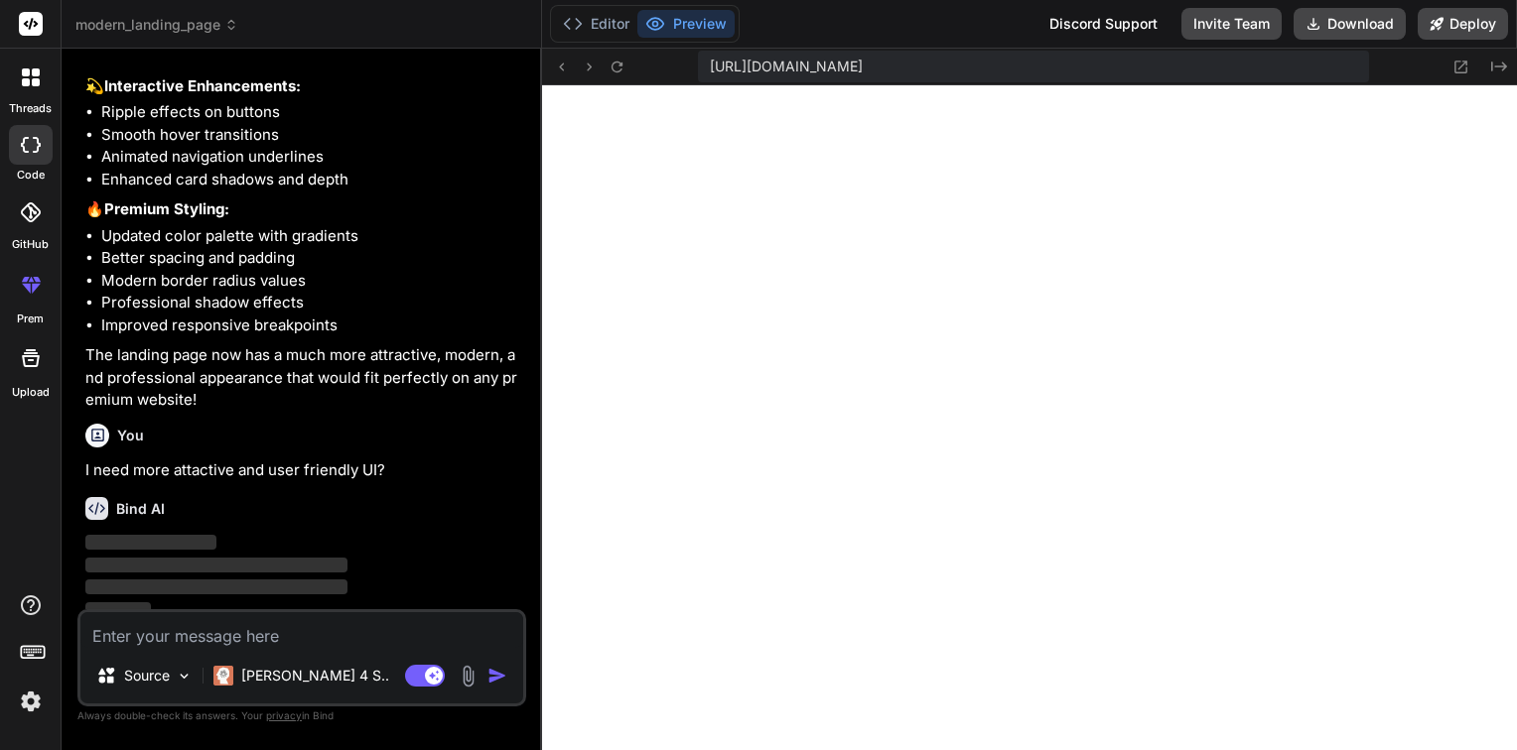
scroll to position [2573, 0]
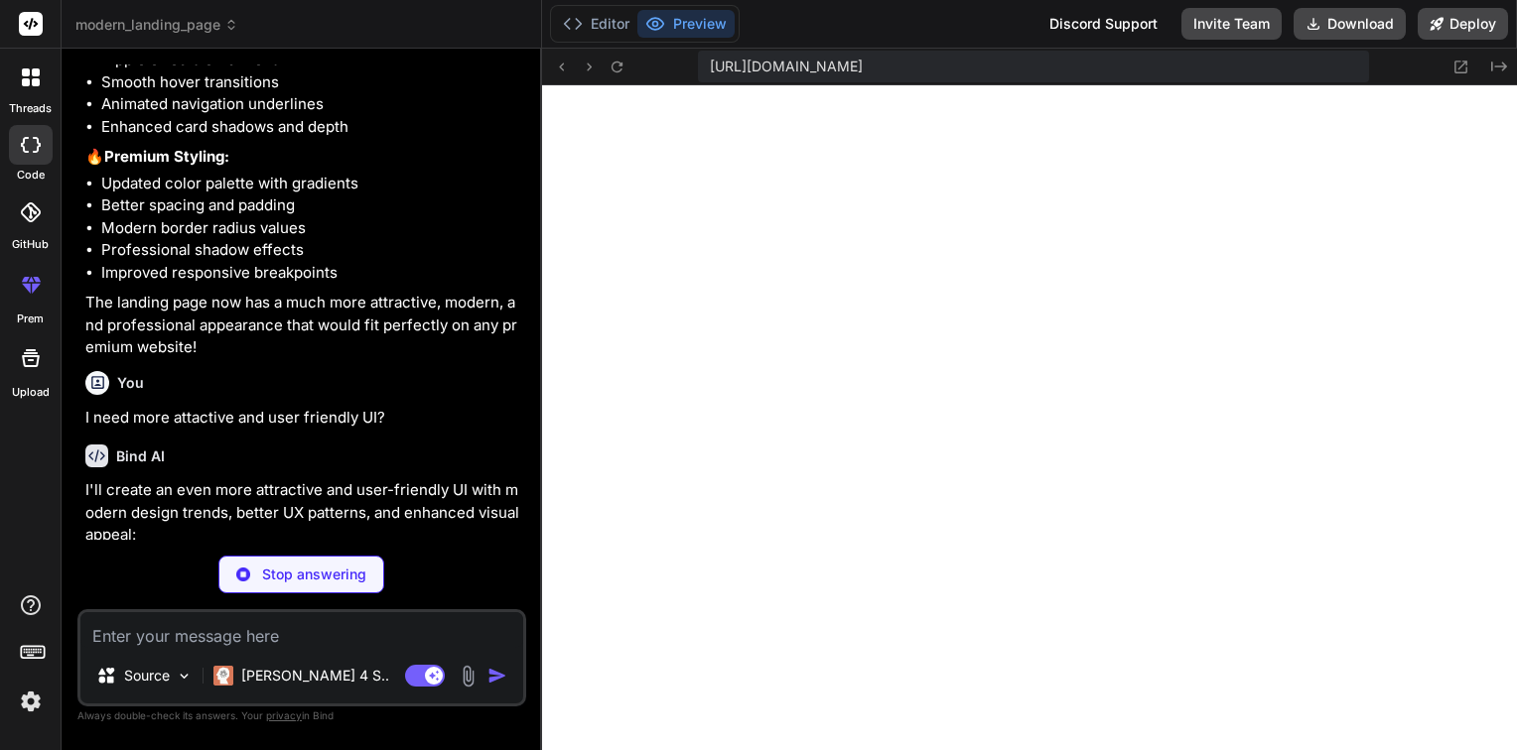
type textarea "x"
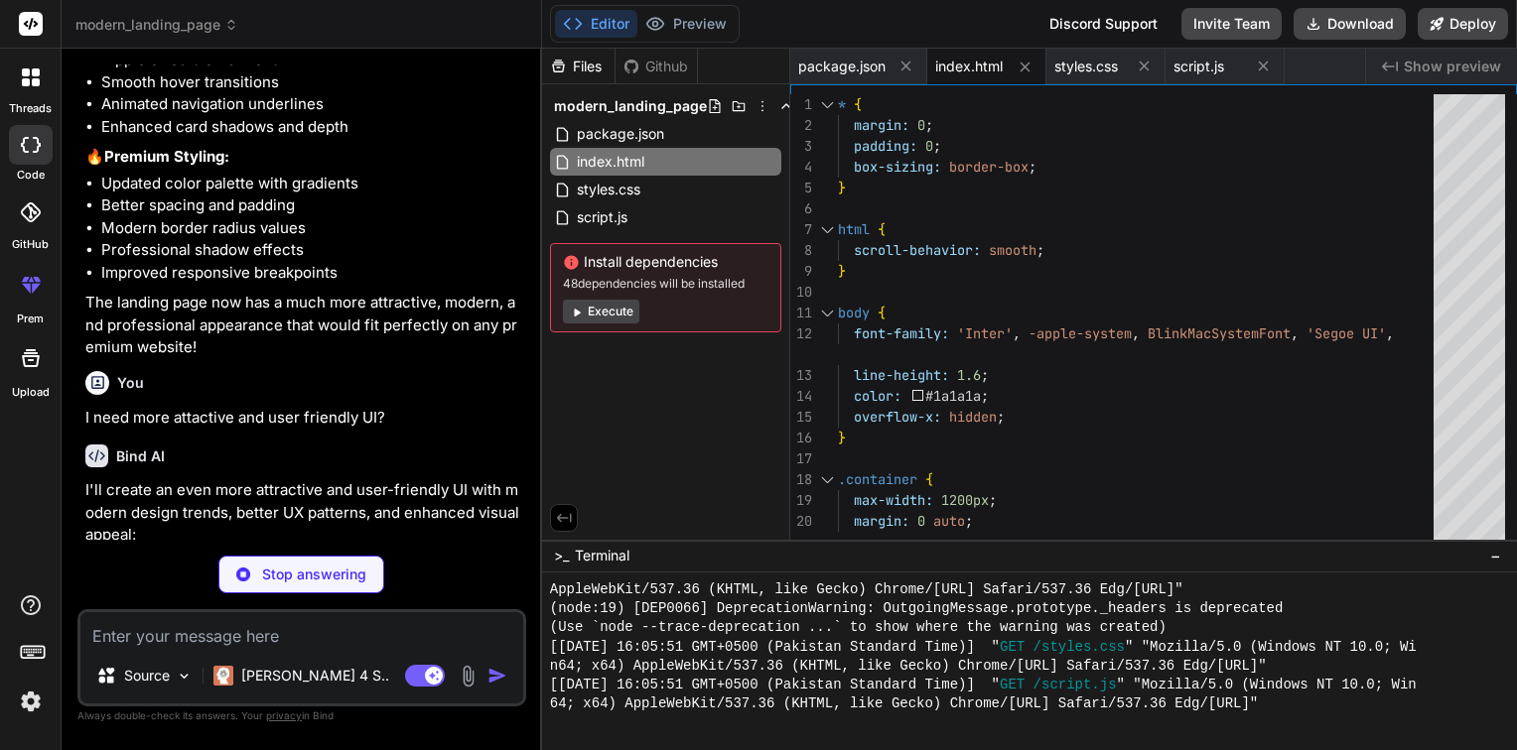
type textarea "<script src="script.js"></script> </body> </html>"
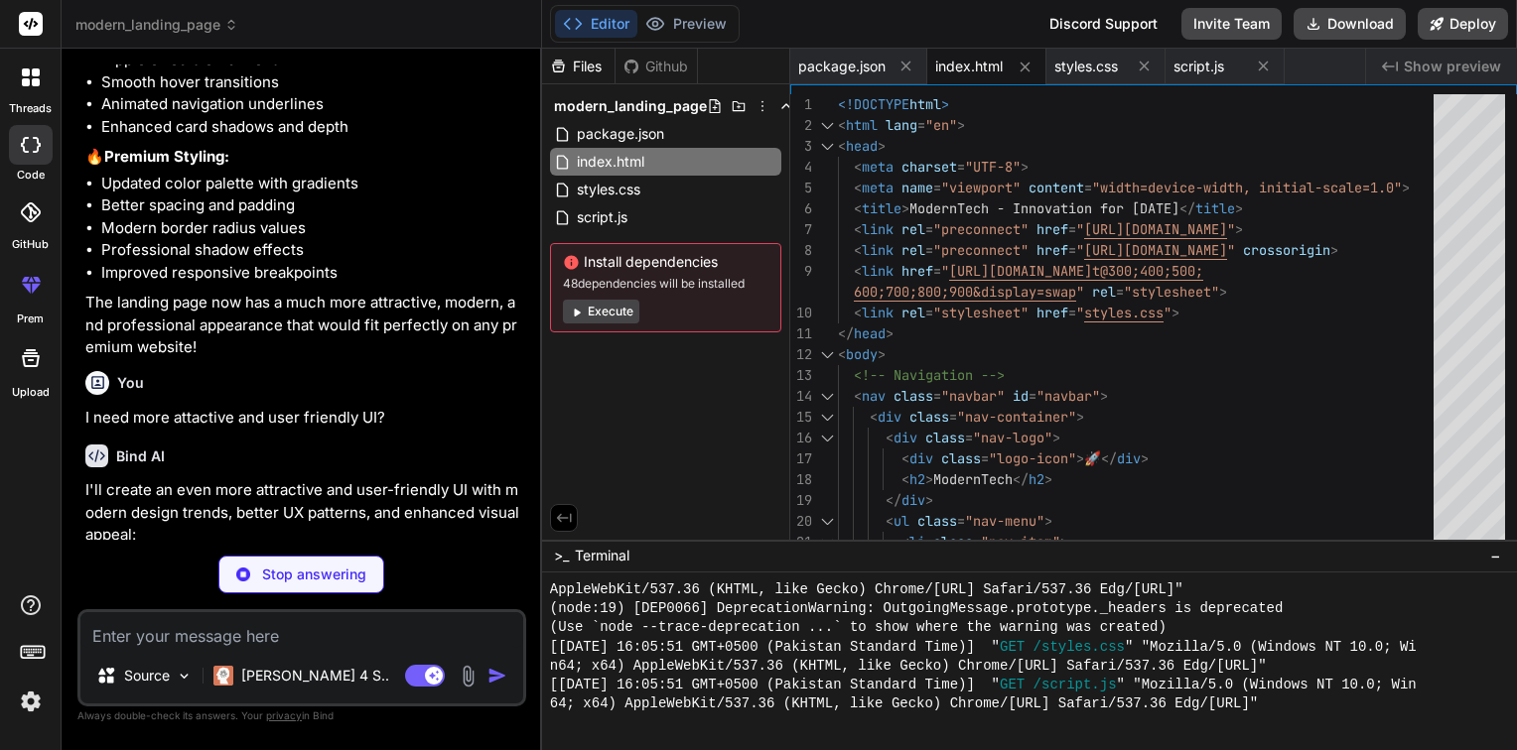
type textarea "x"
type textarea ".hero-stats { flex-direction: column; gap: 20px; } }"
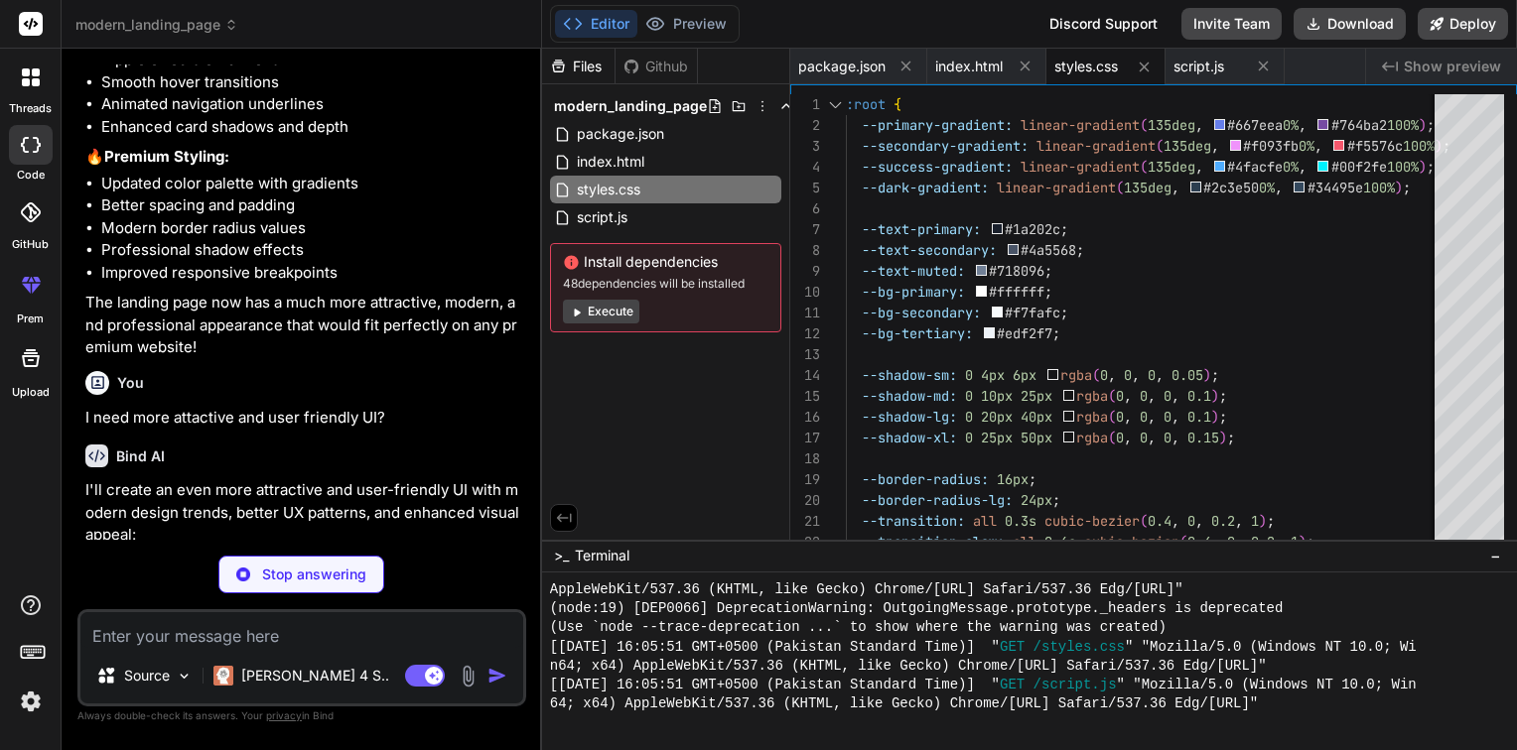
type textarea "x"
type textarea "if (e.key === 'Tab') { document.body.classList.remove('using-mouse'); } }); con…"
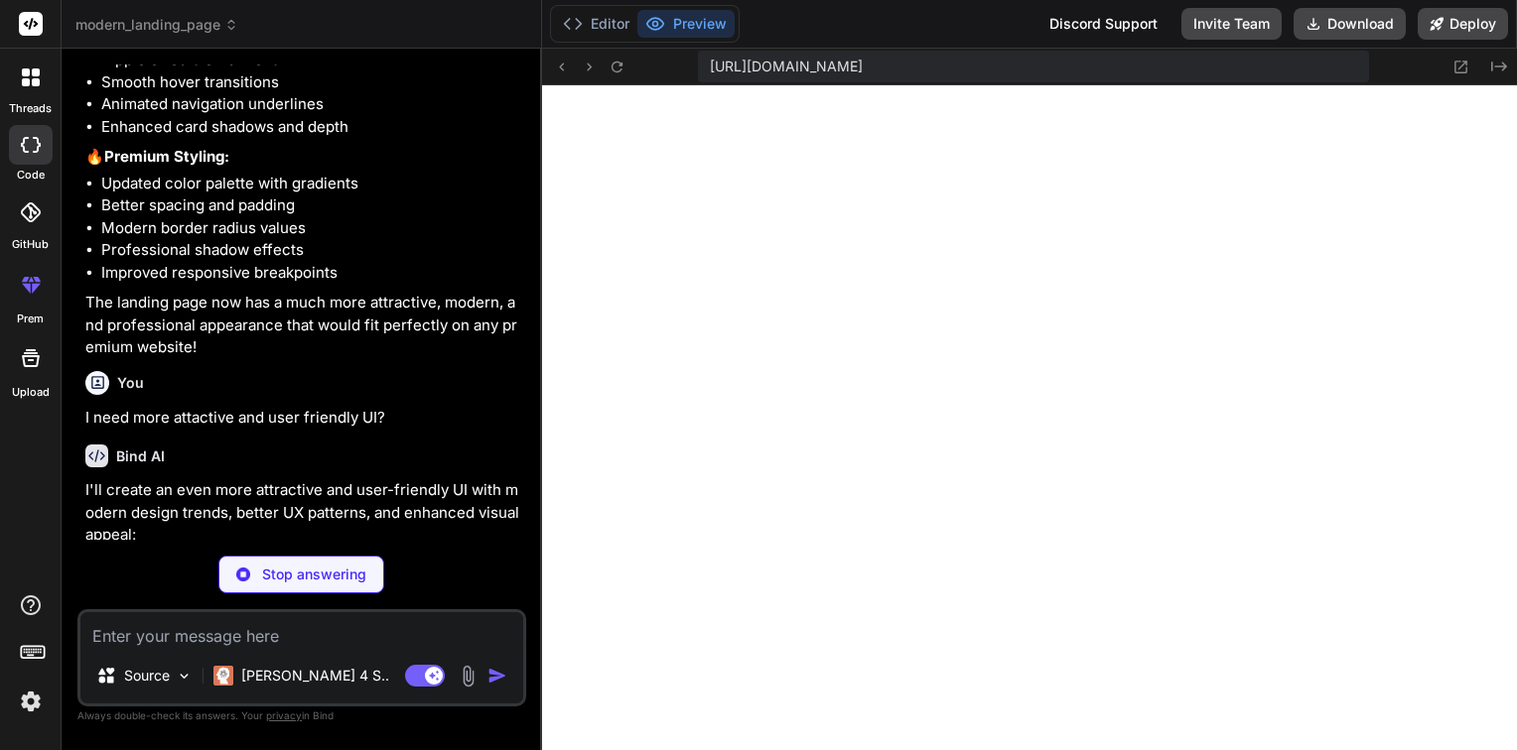
scroll to position [2514, 0]
type textarea "x"
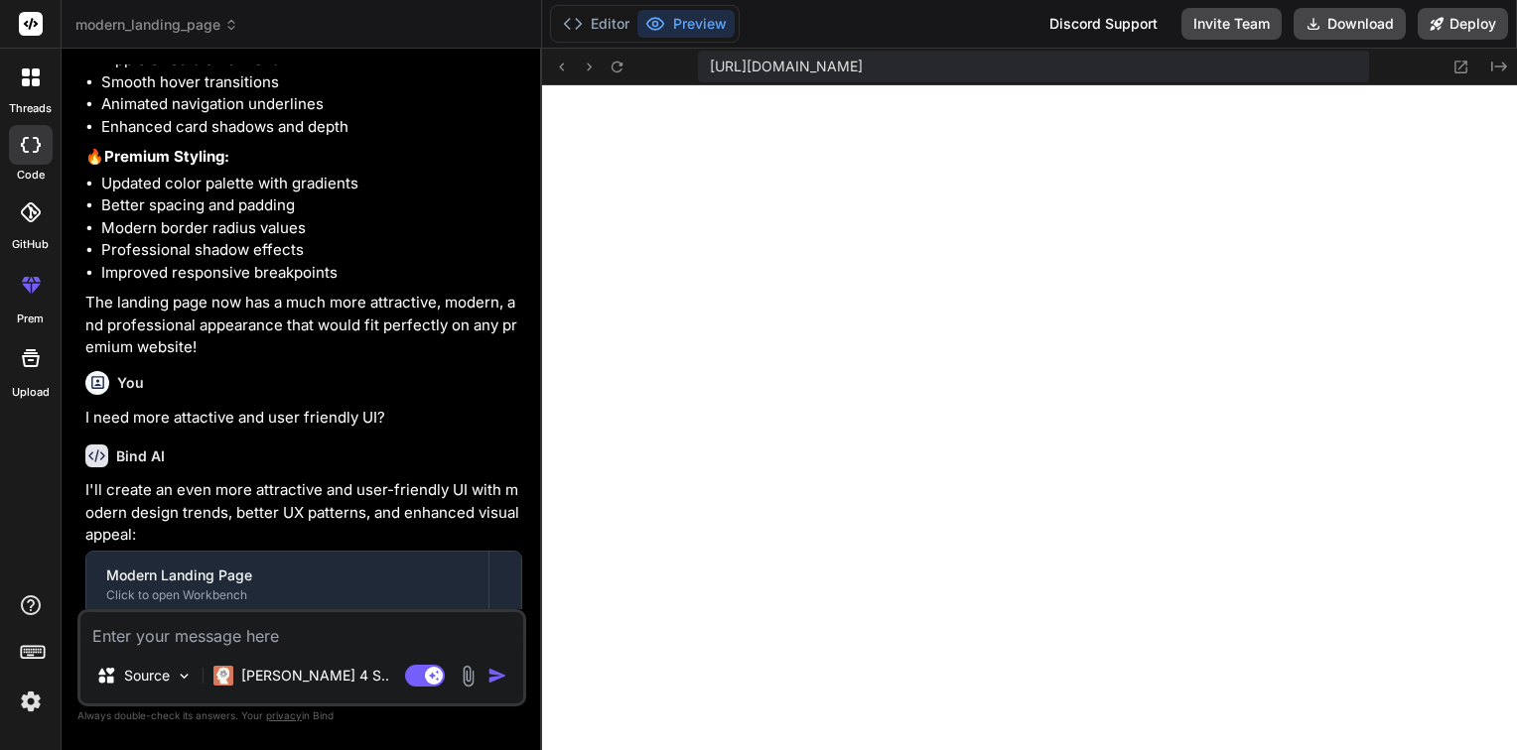
click at [223, 637] on textarea at bounding box center [301, 630] width 443 height 36
type textarea "g"
type textarea "x"
type textarea "go"
type textarea "x"
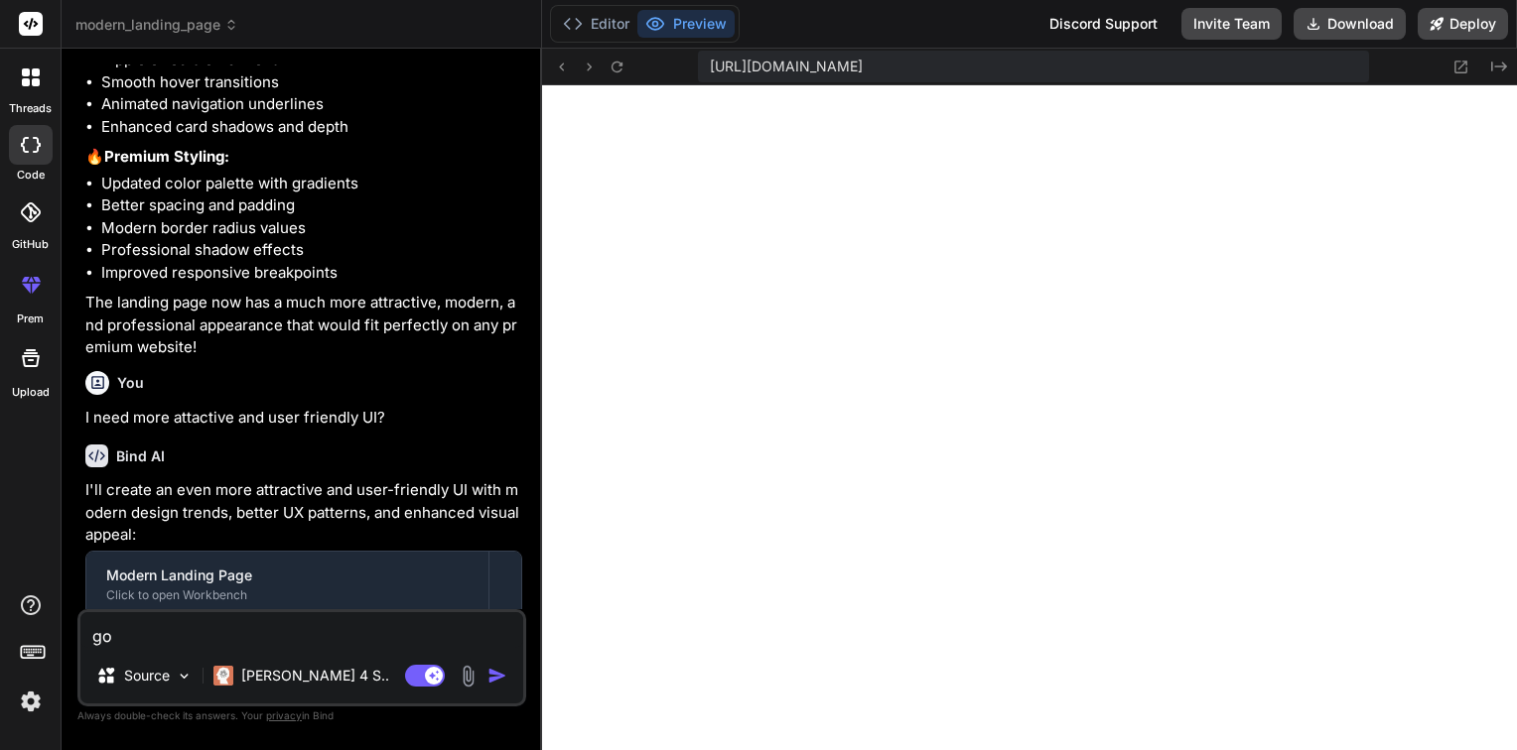
type textarea "goo"
type textarea "x"
type textarea "good"
type textarea "x"
type textarea "good"
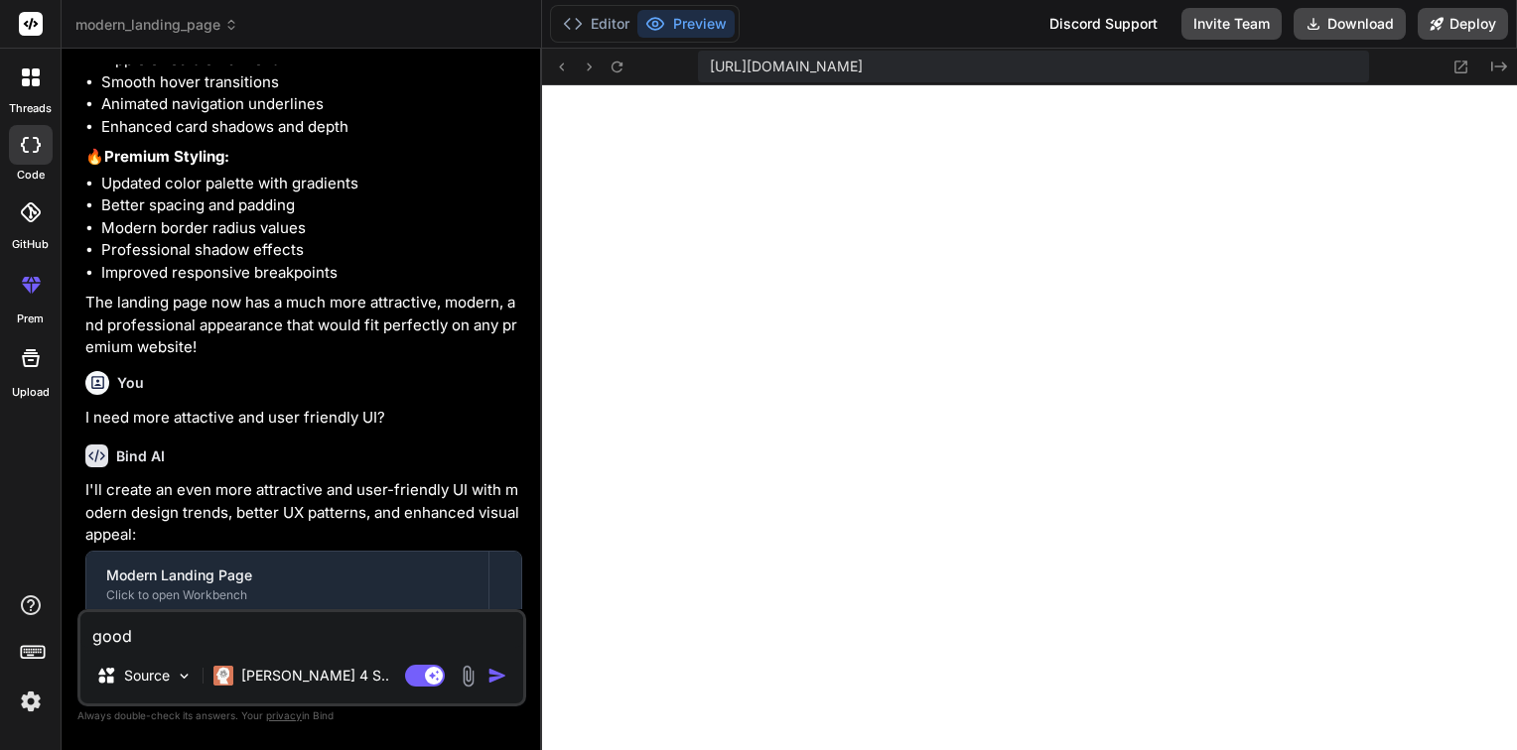
type textarea "x"
type textarea "good o"
type textarea "x"
type textarea "good on"
type textarea "x"
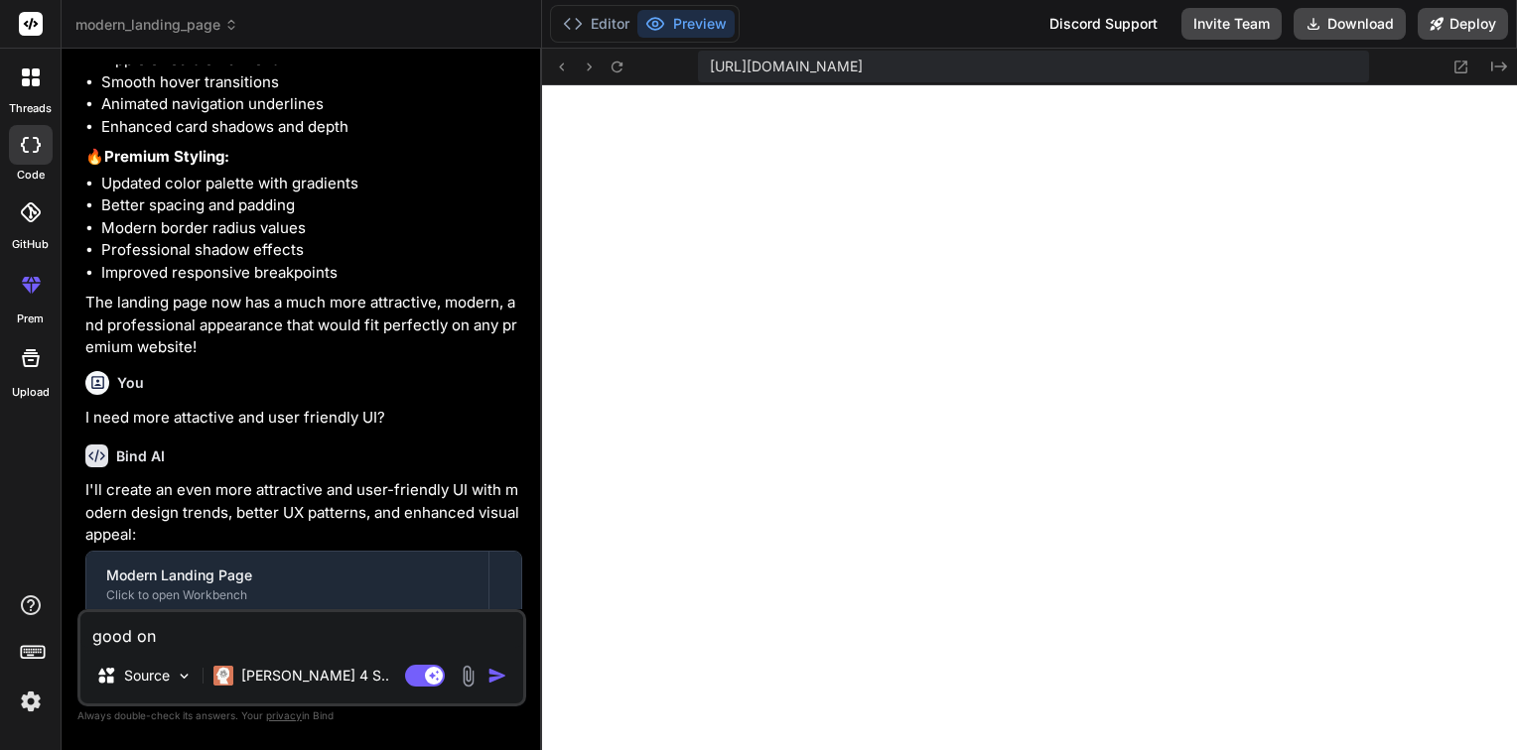
type textarea "good one"
type textarea "x"
type textarea "good one"
type textarea "x"
type textarea "good one I"
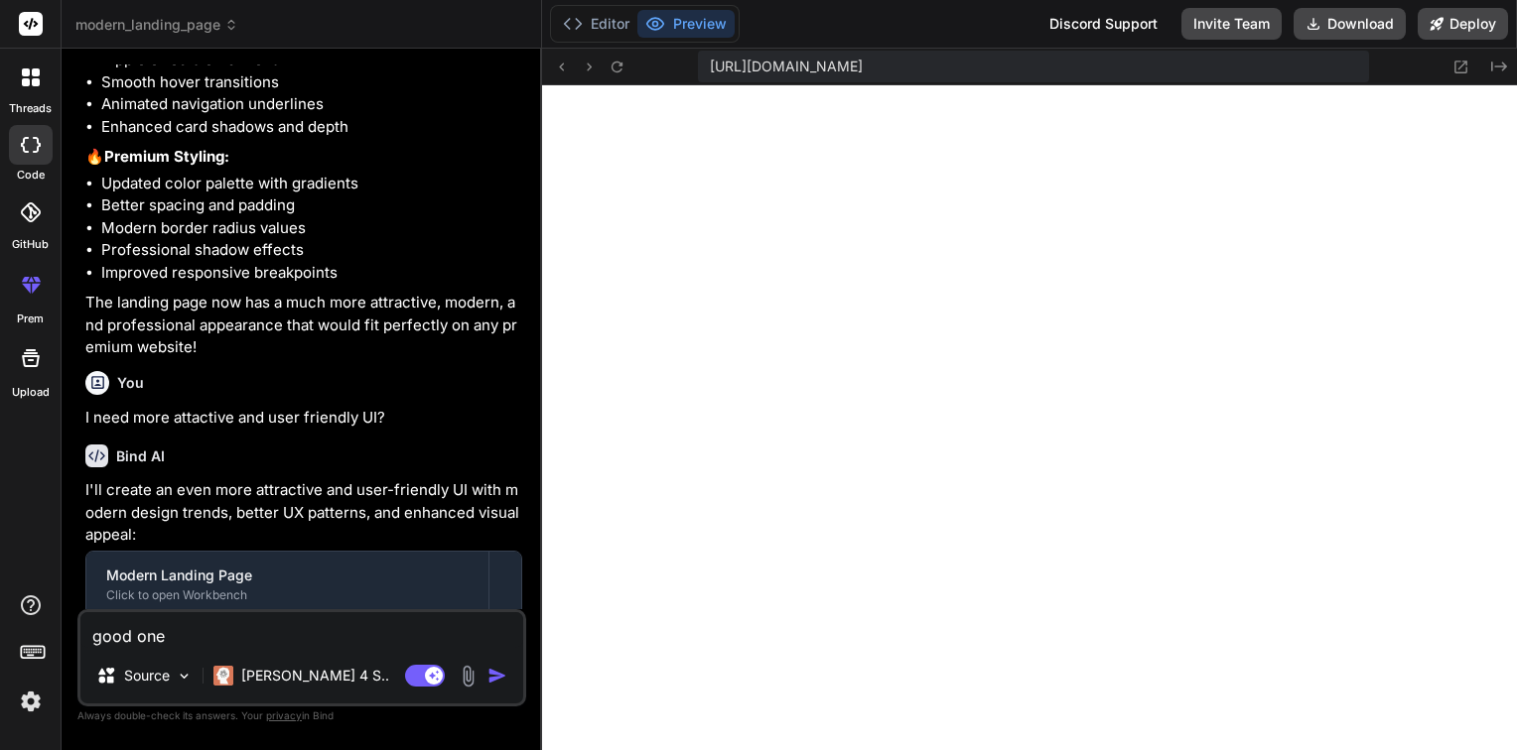
type textarea "x"
type textarea "good one I"
type textarea "x"
type textarea "good one I n"
type textarea "x"
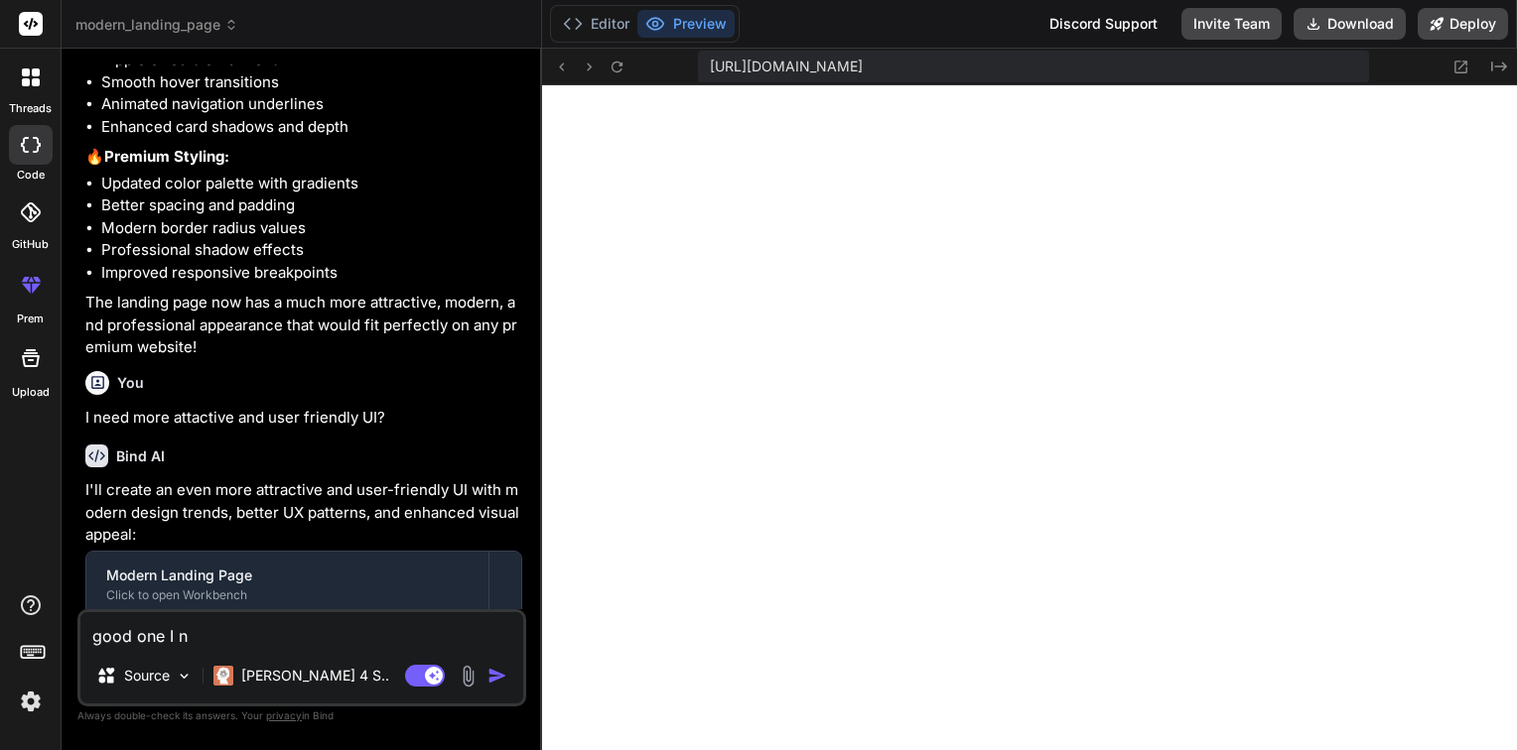
type textarea "good one I ne"
type textarea "x"
type textarea "good one I nee"
type textarea "x"
type textarea "good one I need"
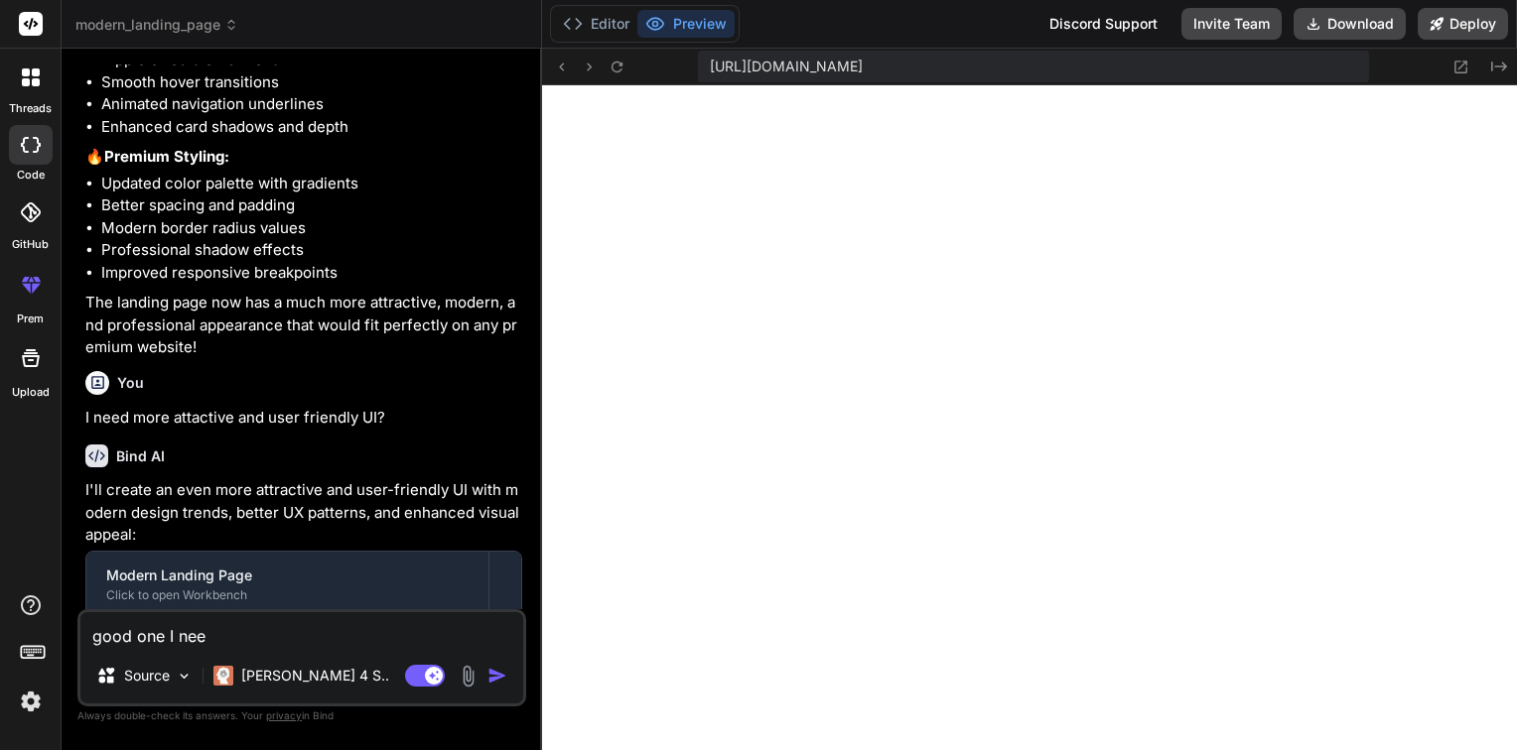
type textarea "x"
type textarea "good one I need"
type textarea "x"
type textarea "good one I need m"
type textarea "x"
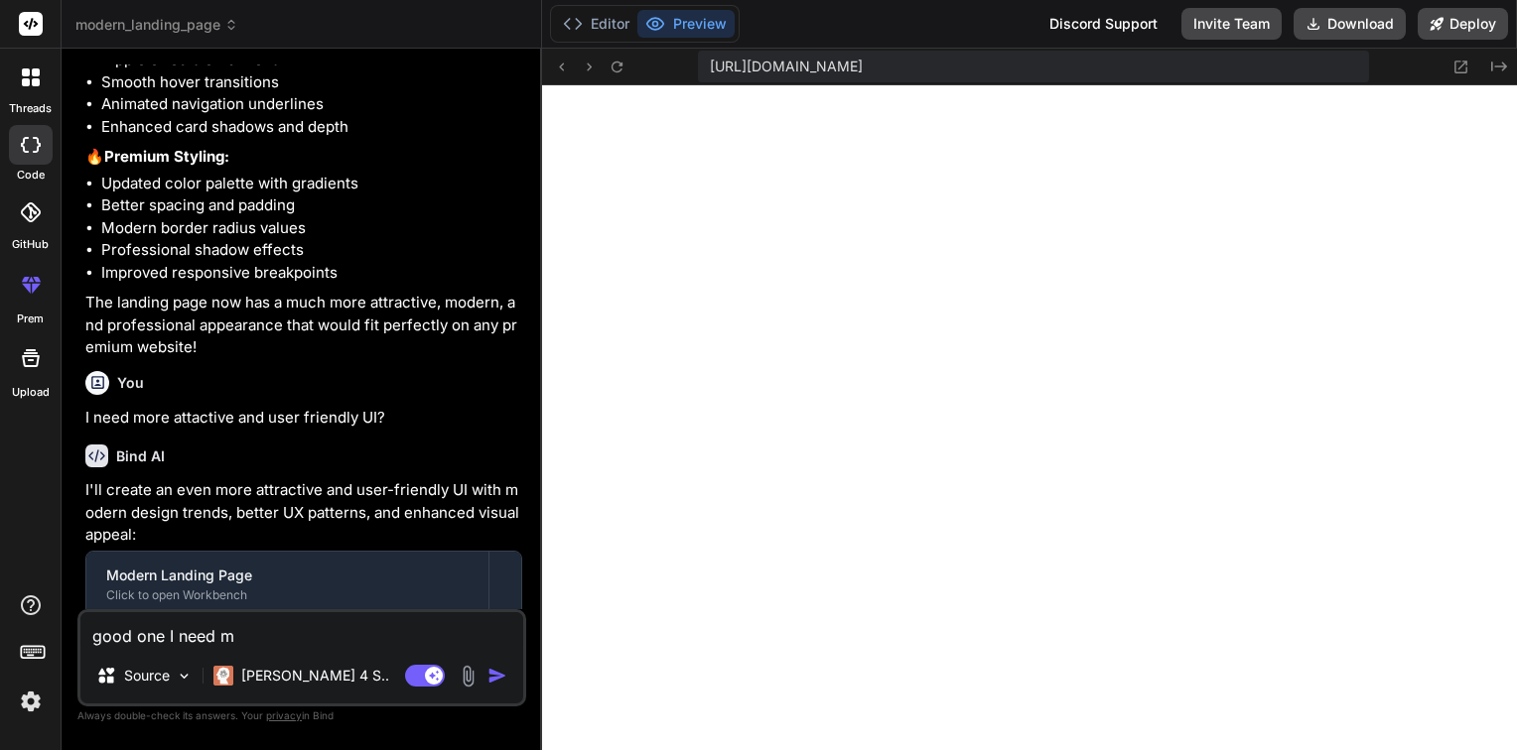
type textarea "good one I need mo"
type textarea "x"
type textarea "good one I need mor"
type textarea "x"
type textarea "good one I need more"
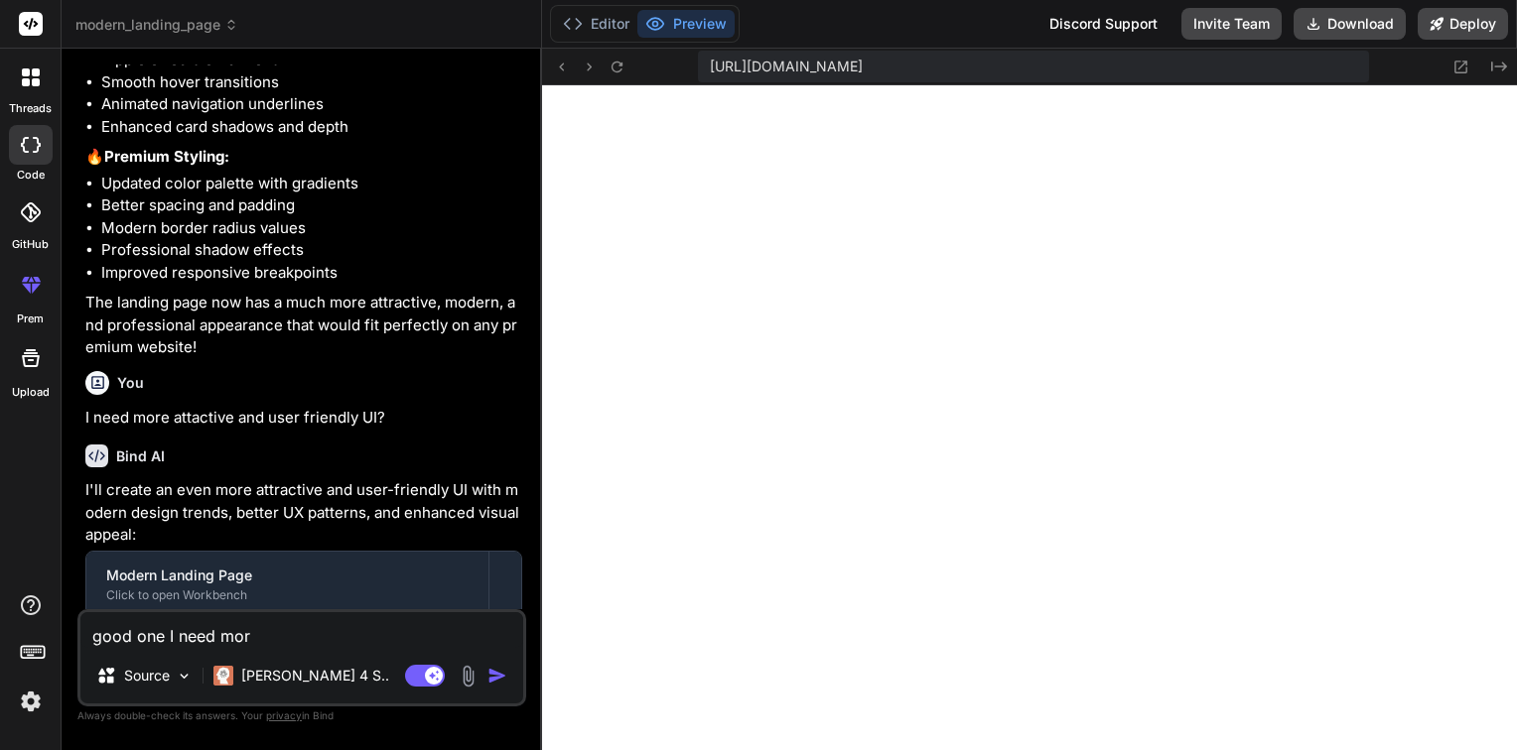
type textarea "x"
type textarea "good one I need more"
type textarea "x"
type textarea "good one I need more f"
type textarea "x"
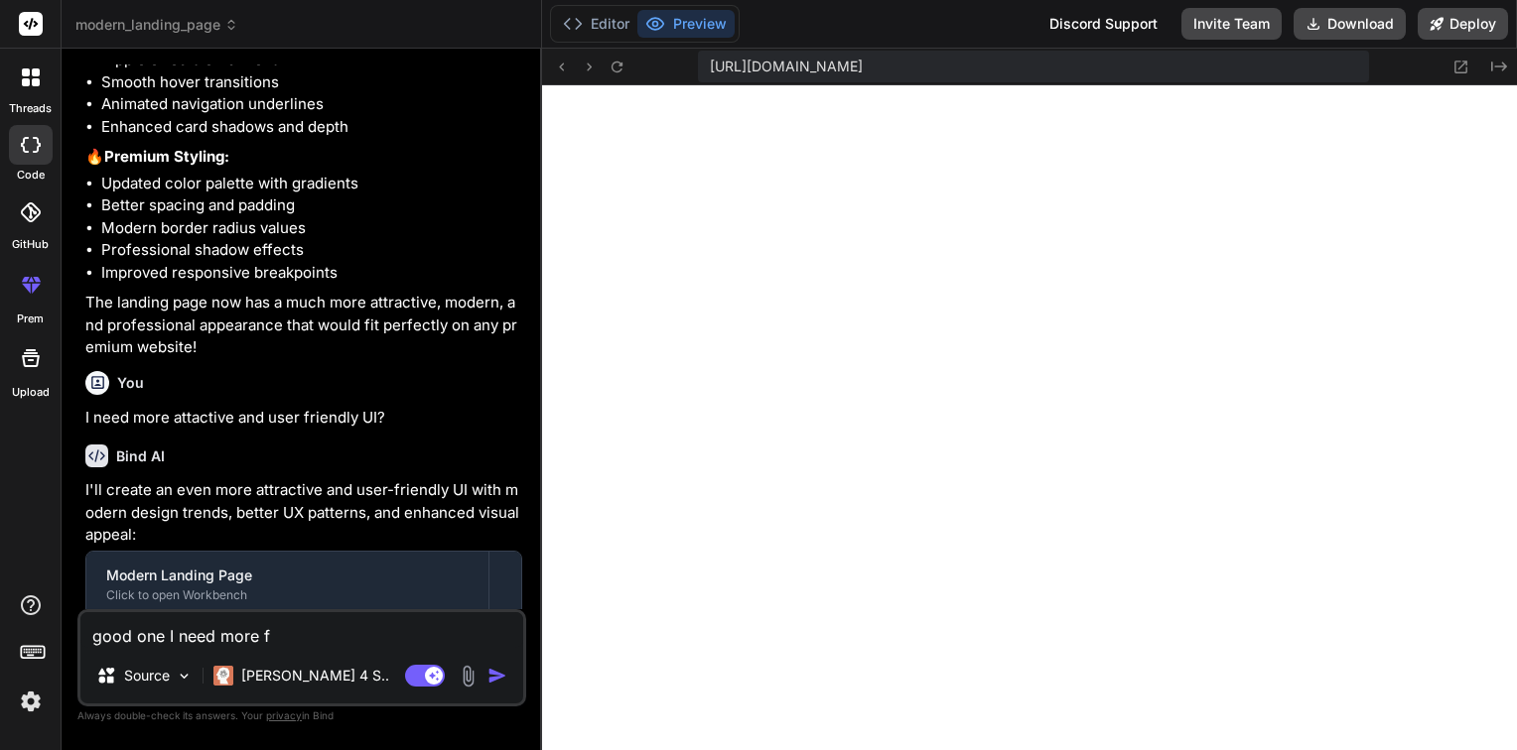
type textarea "good one I need more fe"
type textarea "x"
type textarea "good one I need more fea"
type textarea "x"
type textarea "good one I need more feat"
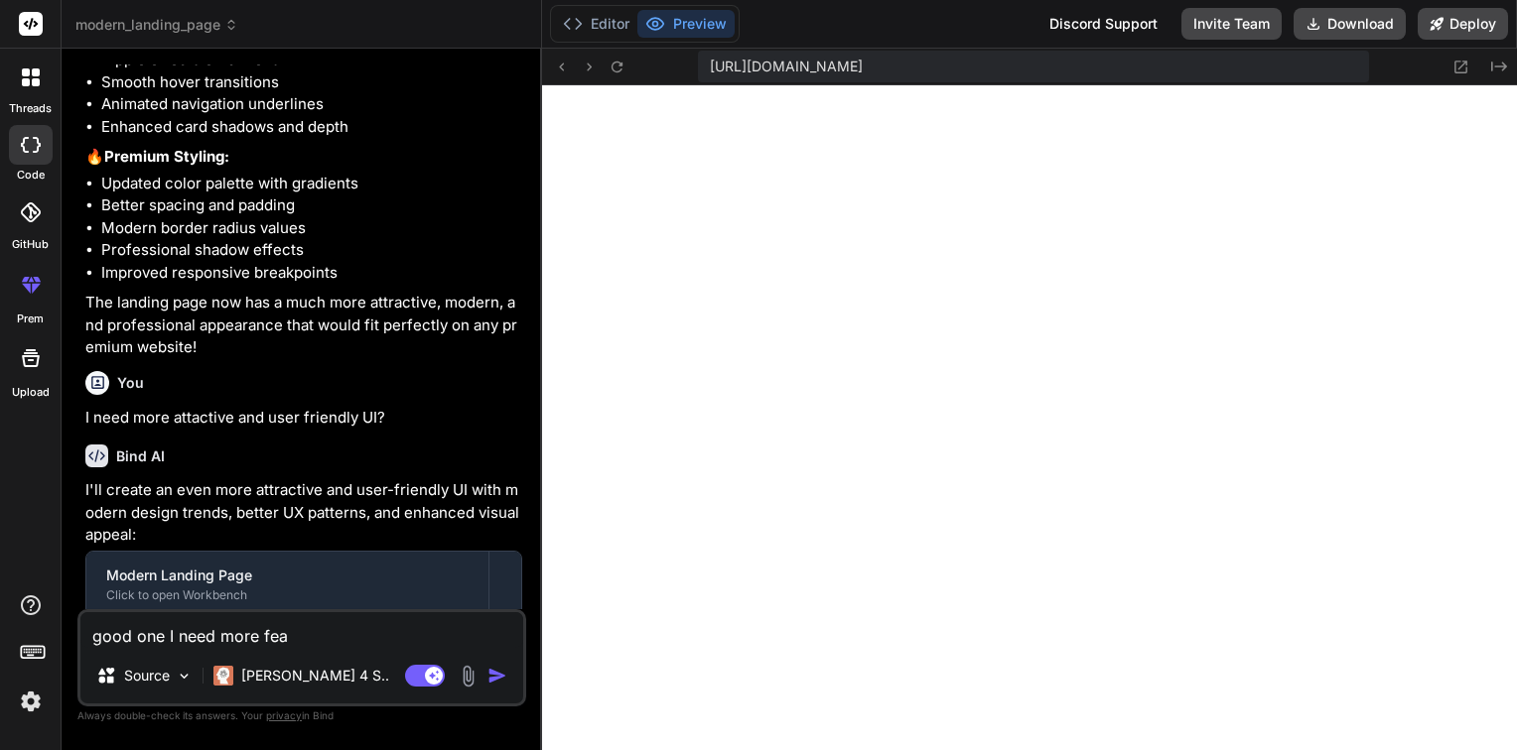
type textarea "x"
type textarea "good one I need more featu"
type textarea "x"
type textarea "good one I need more featur"
type textarea "x"
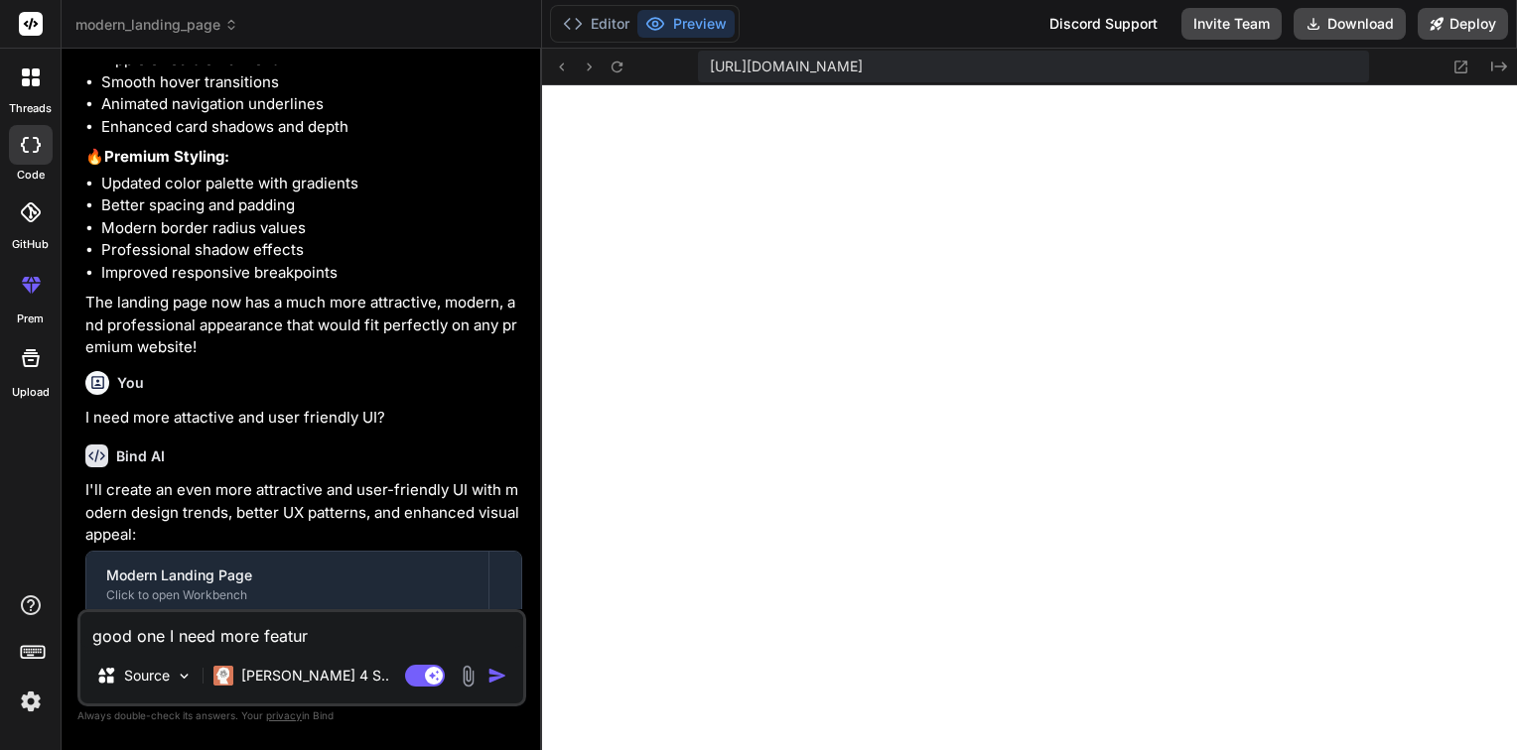
type textarea "good one I need more feature"
type textarea "x"
type textarea "good one I need more features"
type textarea "x"
type textarea "good one I need more features?"
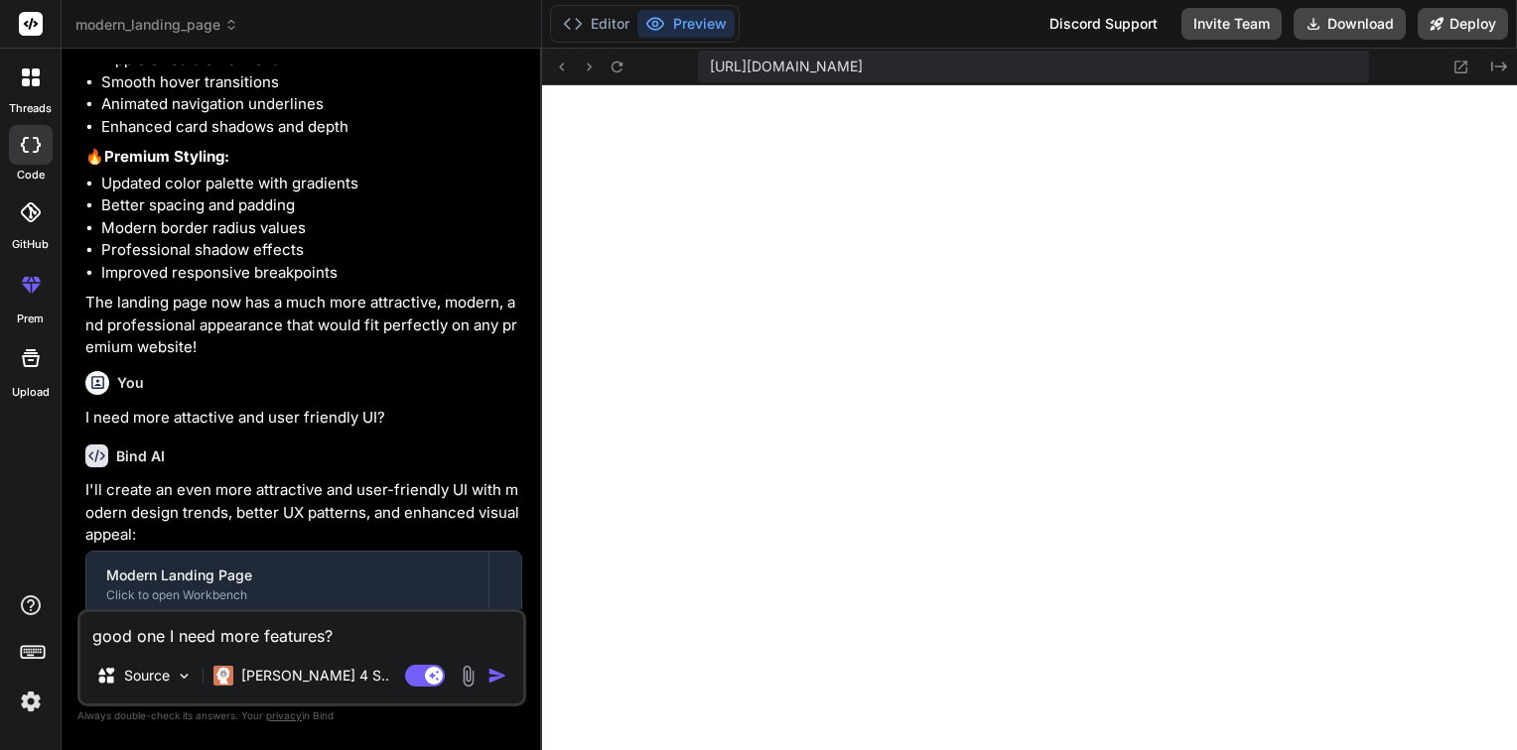
type textarea "x"
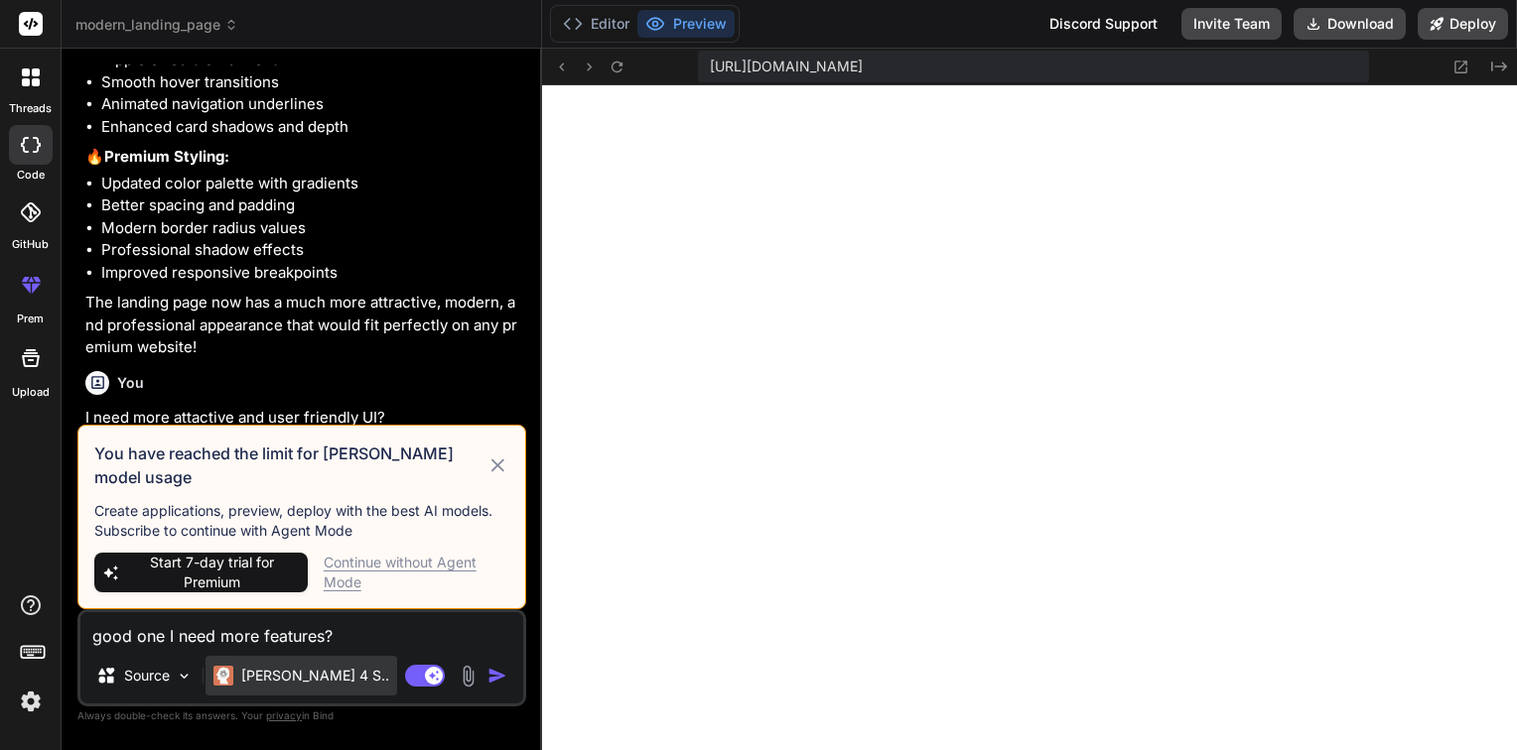
type textarea "good one I need more features?"
click at [258, 667] on p "Claude 4 S.." at bounding box center [315, 676] width 148 height 20
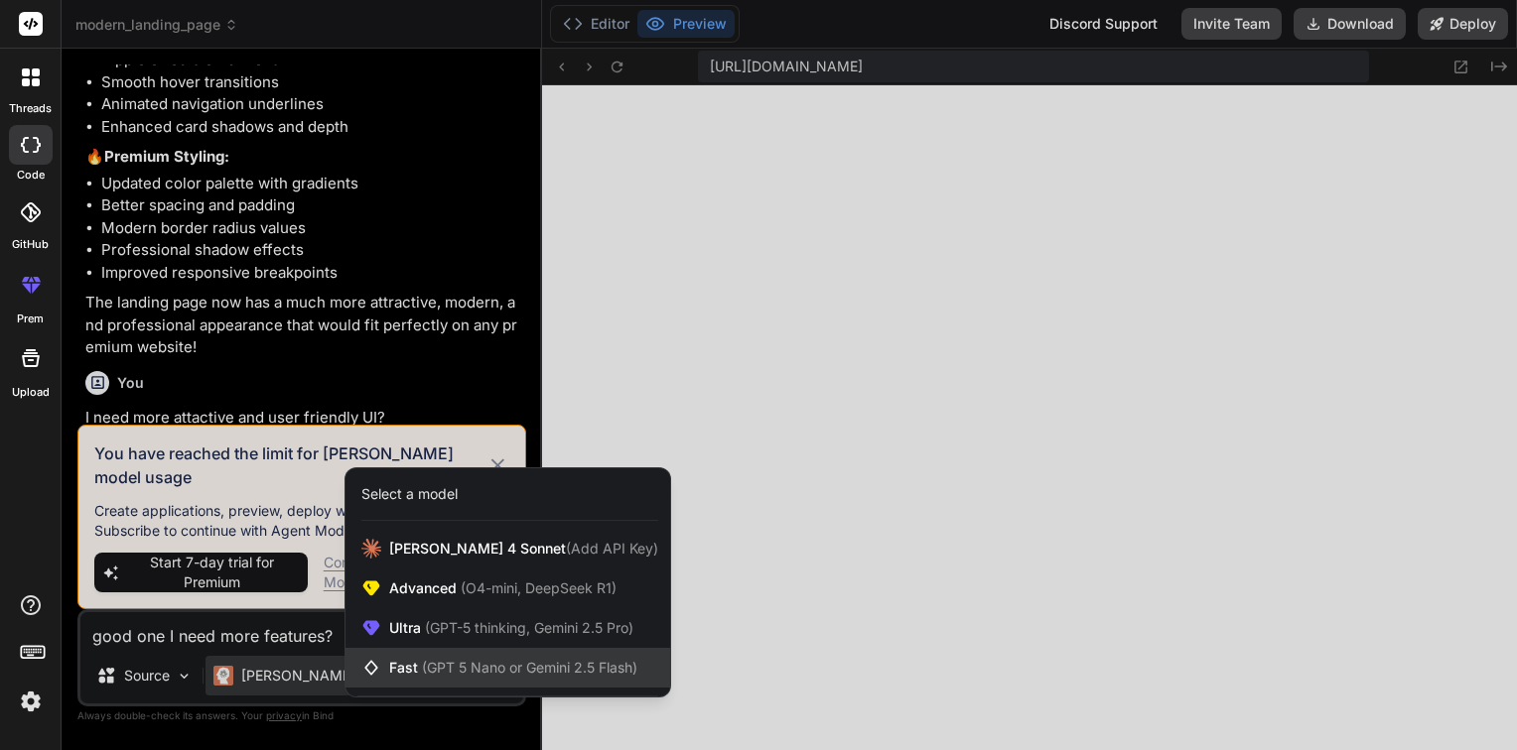
click at [494, 652] on div "Fast (GPT 5 Nano or Gemini 2.5 Flash)" at bounding box center [507, 668] width 325 height 40
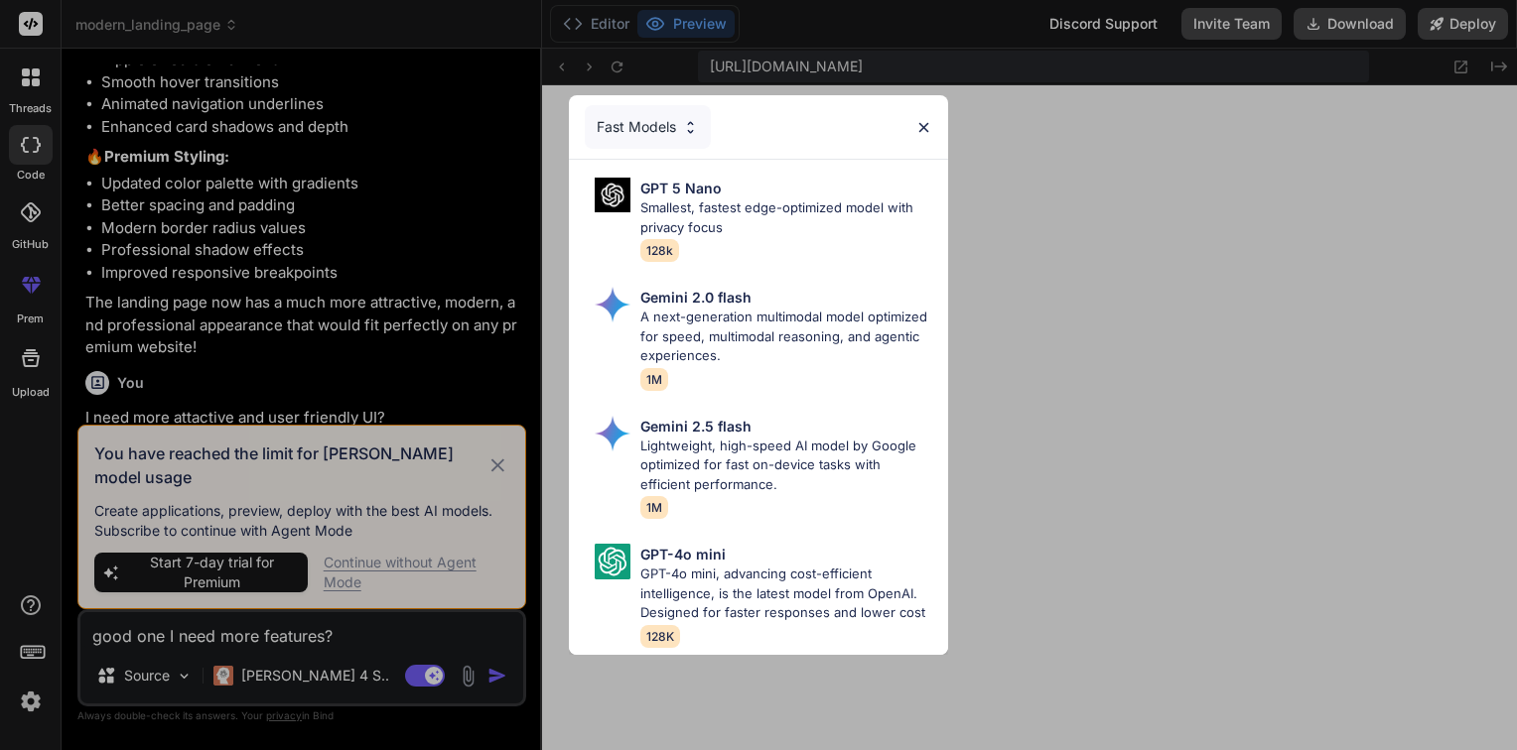
click at [984, 316] on div "Fast Models GPT 5 Nano Smallest, fastest edge-optimized model with privacy focu…" at bounding box center [758, 375] width 1517 height 750
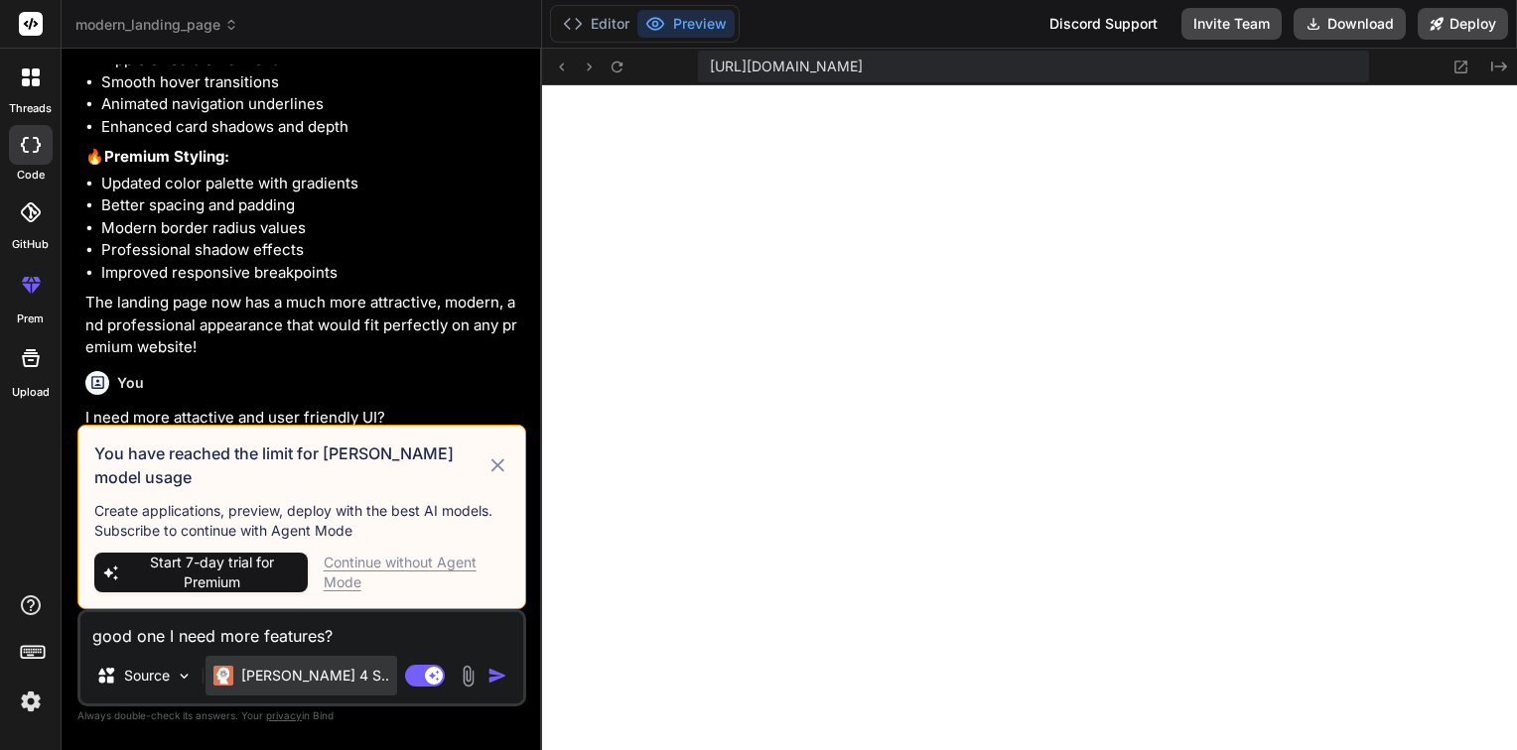
click at [273, 673] on p "Claude 4 S.." at bounding box center [315, 676] width 148 height 20
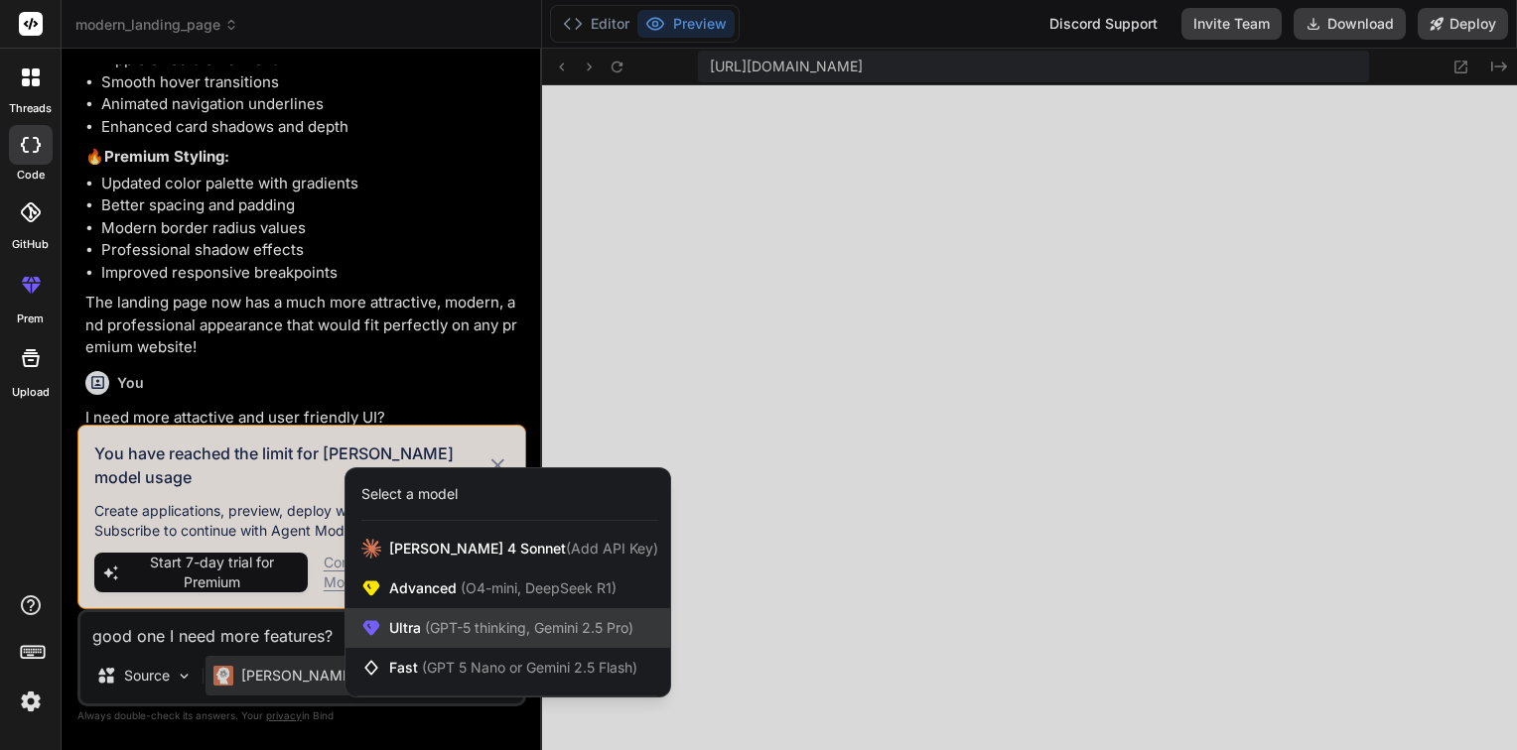
click at [468, 622] on span "(GPT-5 thinking, Gemini 2.5 Pro)" at bounding box center [527, 627] width 212 height 17
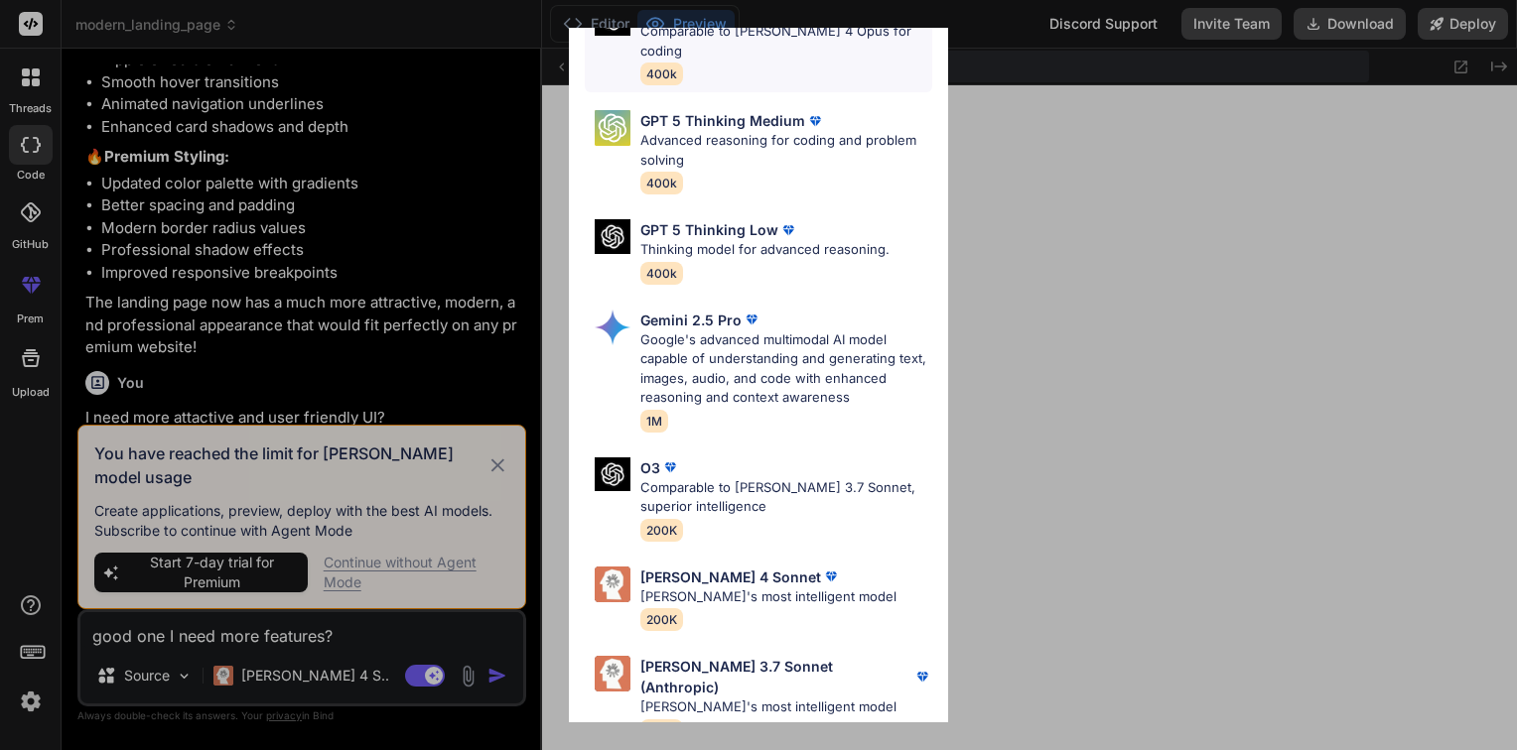
scroll to position [0, 0]
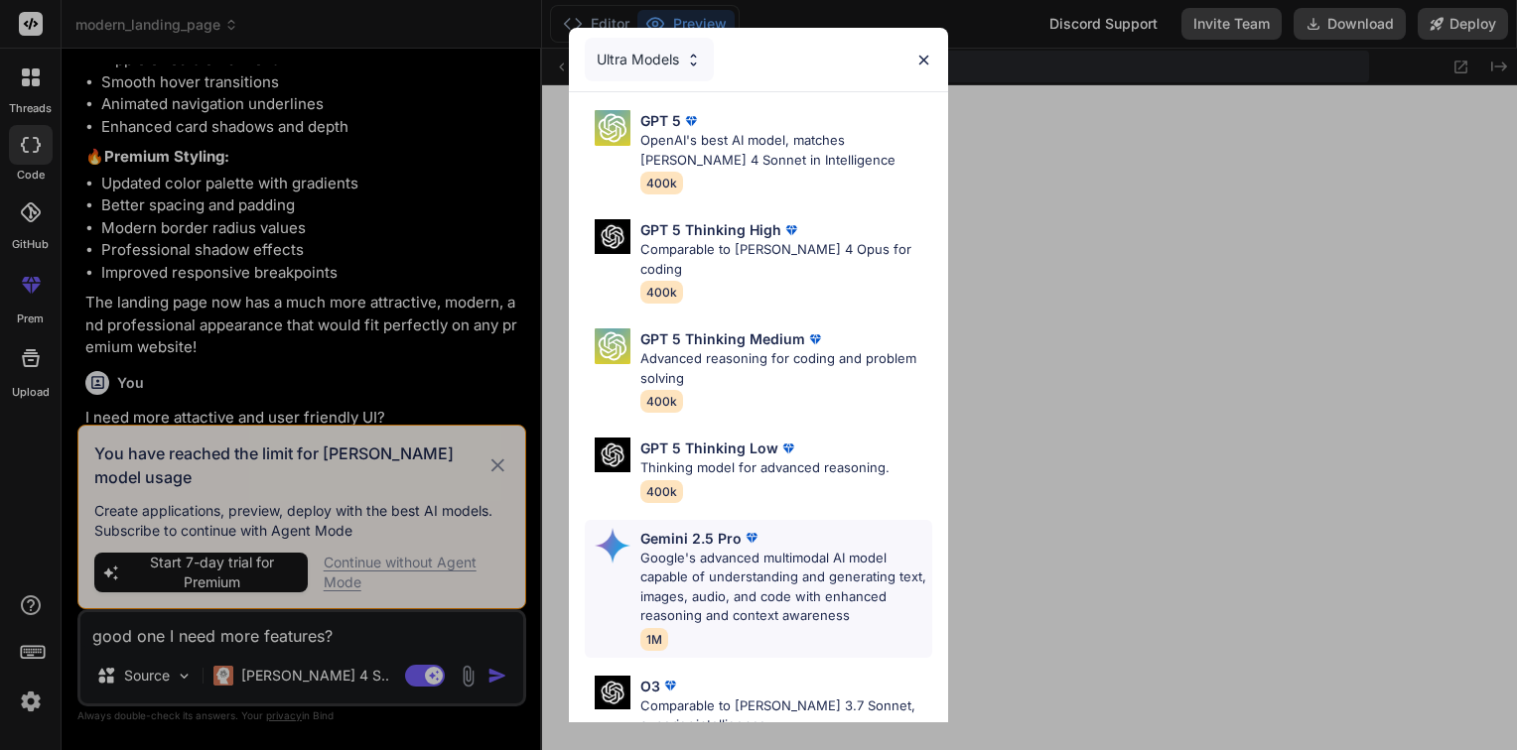
click at [730, 557] on p "Google's advanced multimodal AI model capable of understanding and generating t…" at bounding box center [786, 587] width 292 height 77
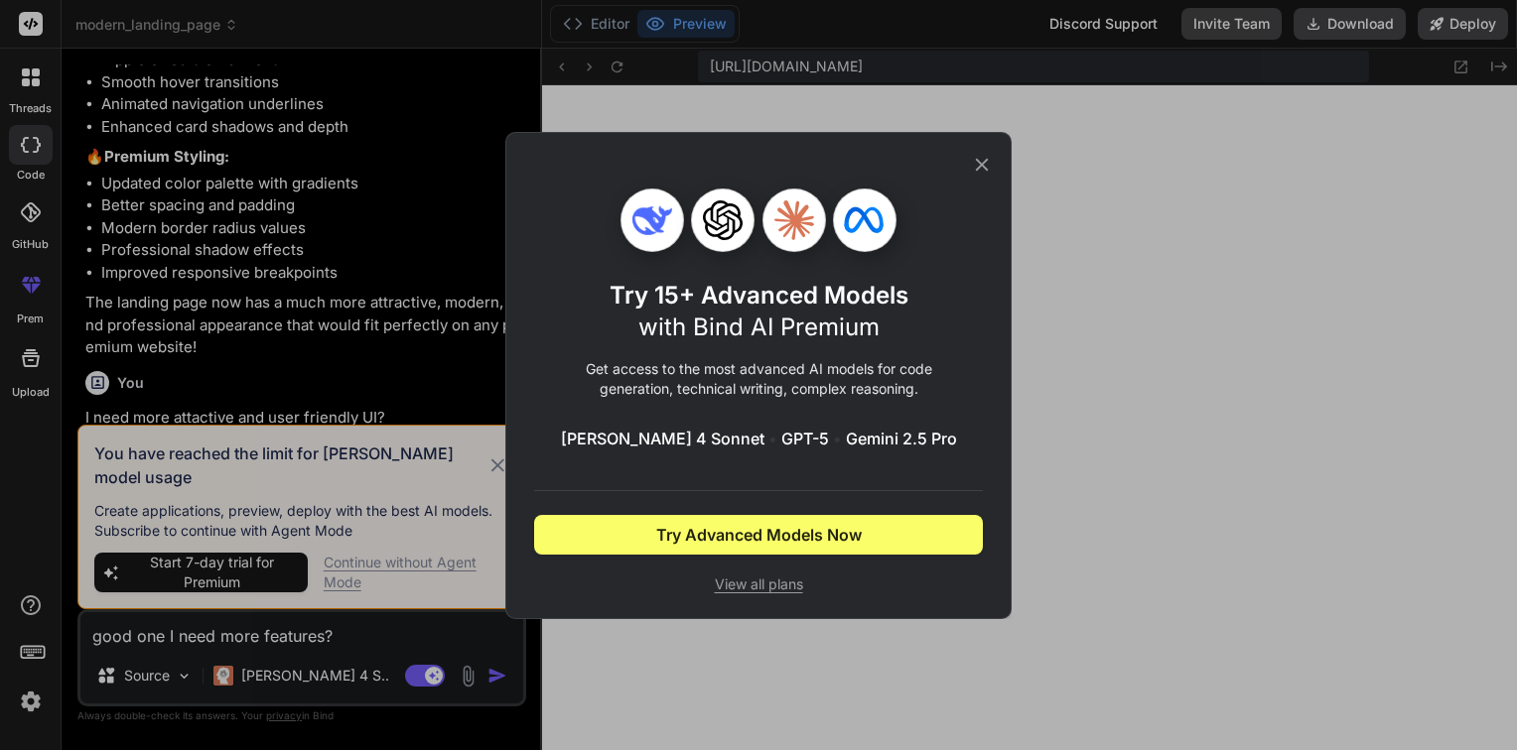
click at [984, 157] on icon at bounding box center [982, 165] width 22 height 22
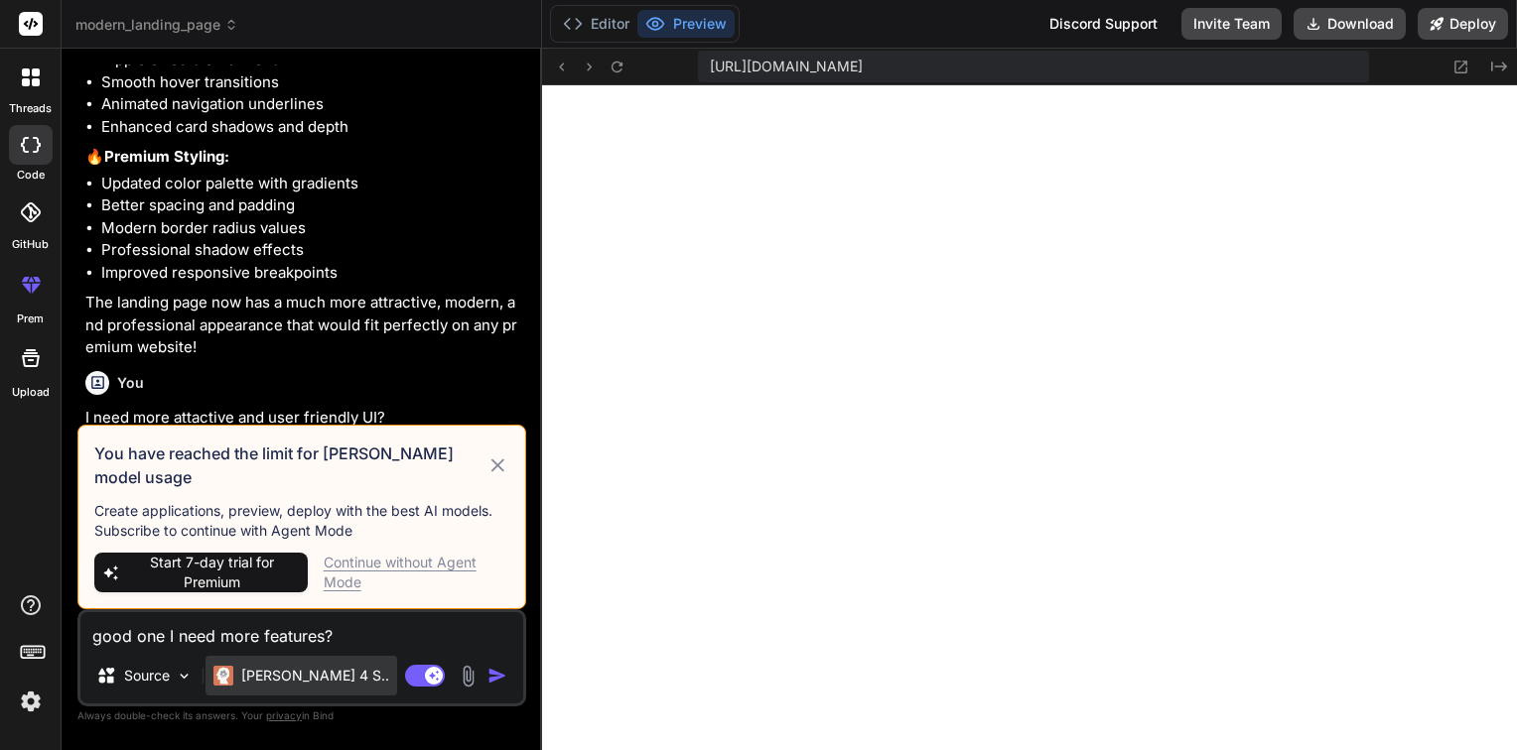
click at [259, 684] on p "Claude 4 S.." at bounding box center [315, 676] width 148 height 20
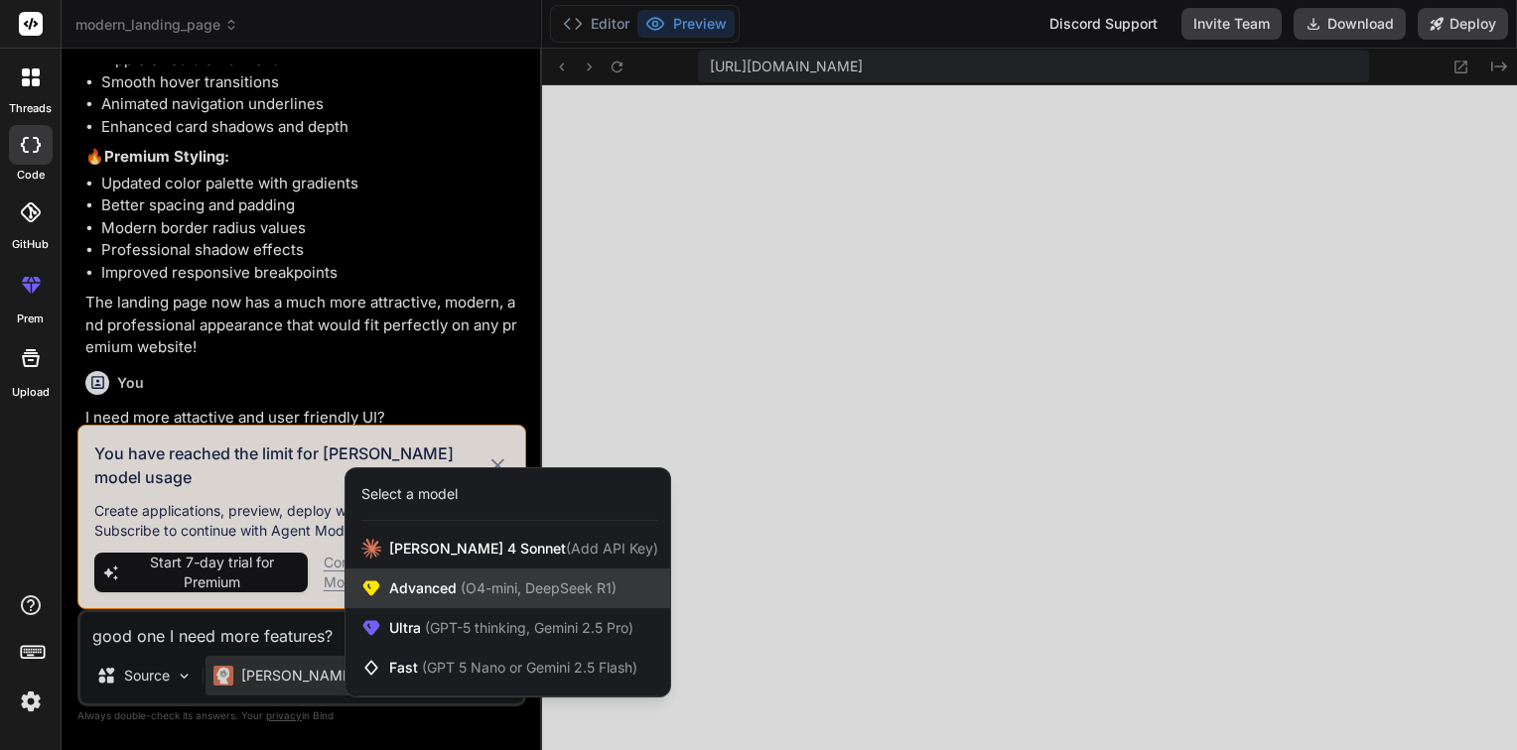
click at [433, 584] on span "Advanced (O4-mini, DeepSeek R1)" at bounding box center [502, 589] width 227 height 20
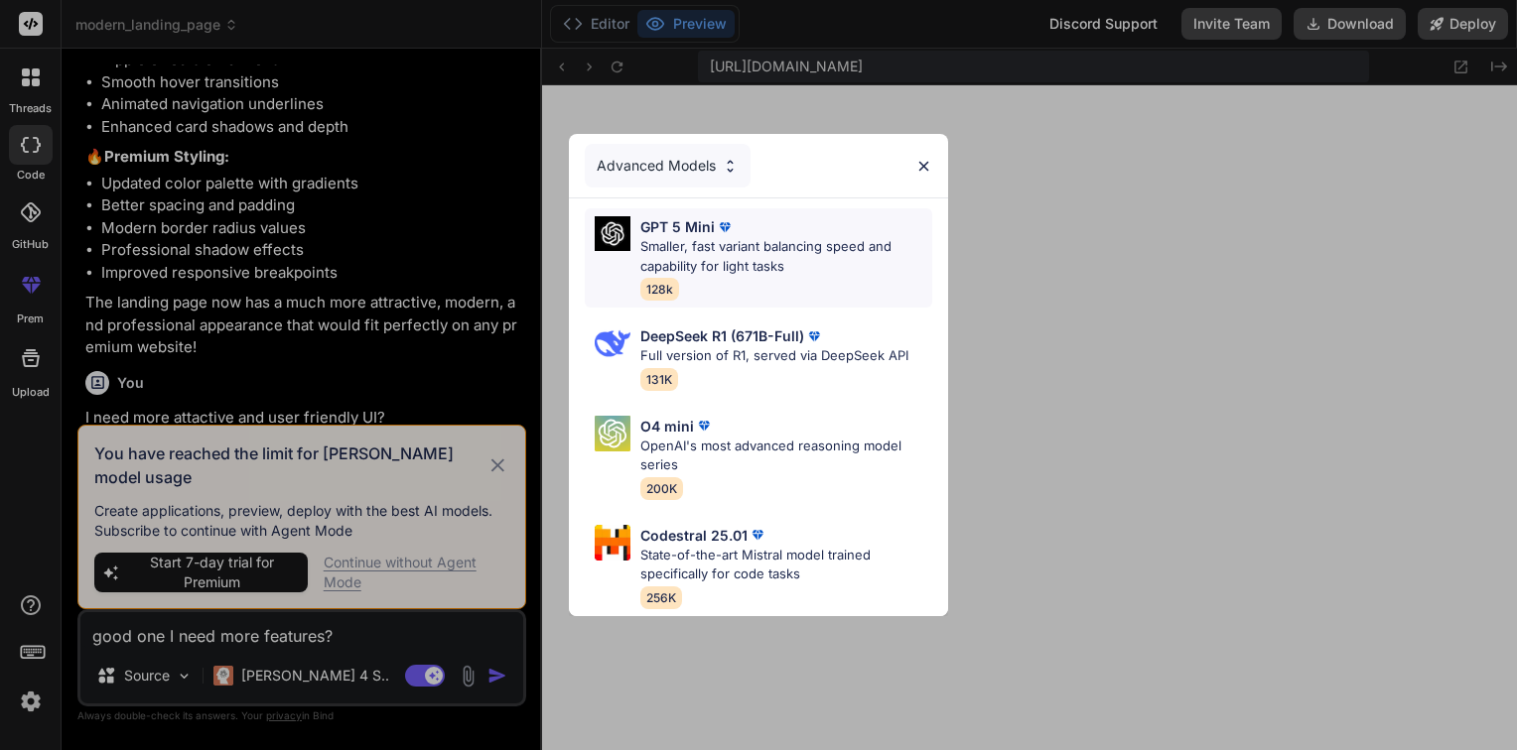
click at [790, 237] on p "Smaller, fast variant balancing speed and capability for light tasks" at bounding box center [786, 256] width 292 height 39
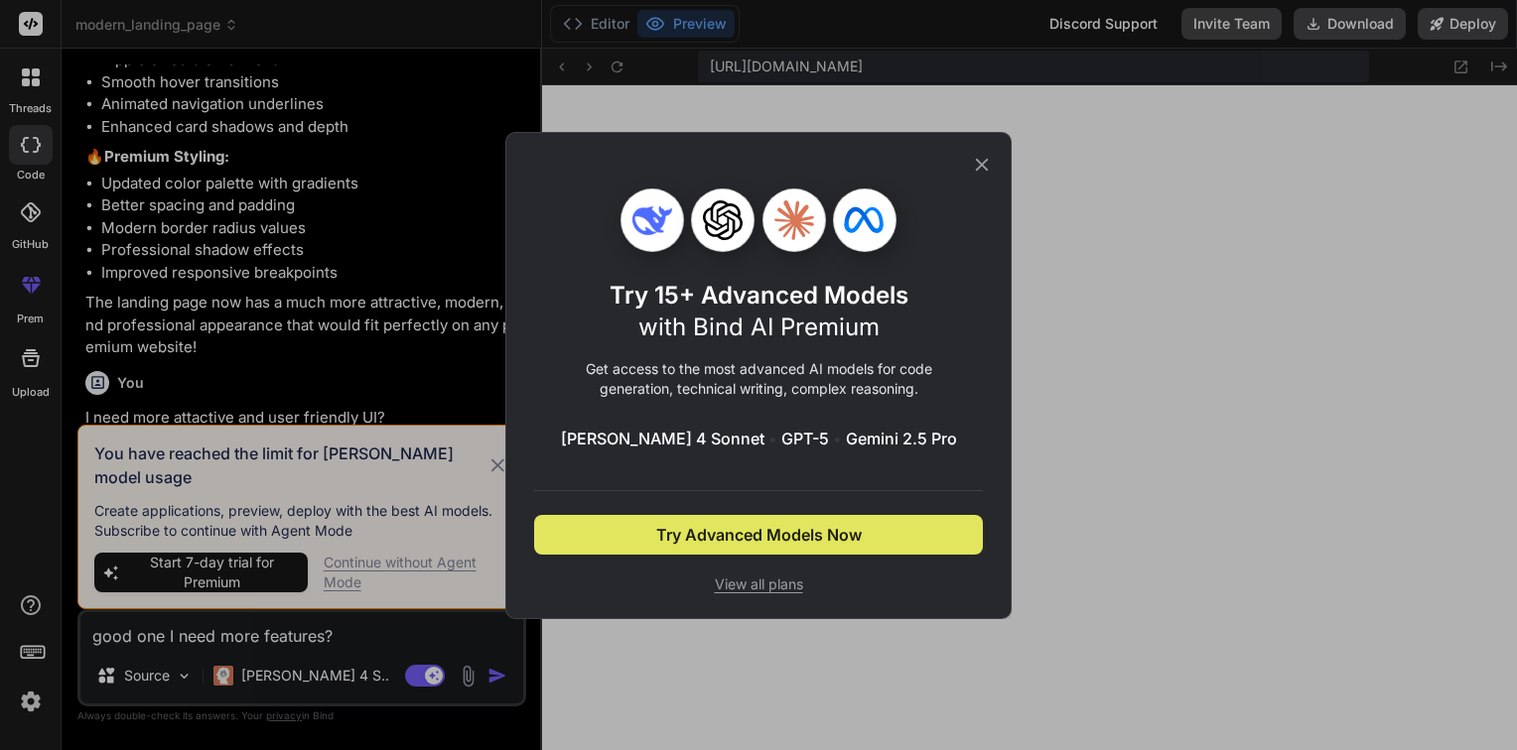
click at [753, 538] on span "Try Advanced Models Now" at bounding box center [758, 535] width 205 height 24
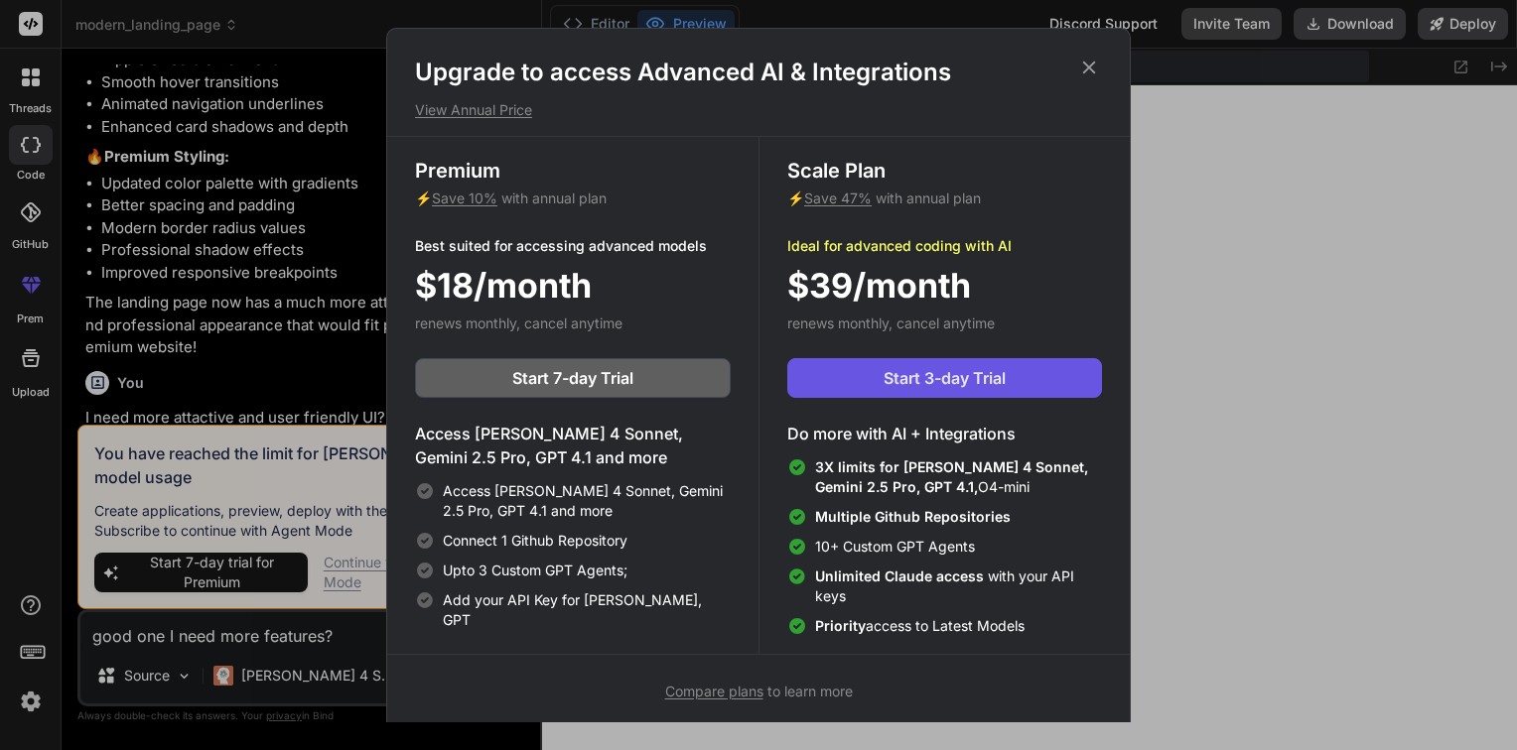
scroll to position [8, 0]
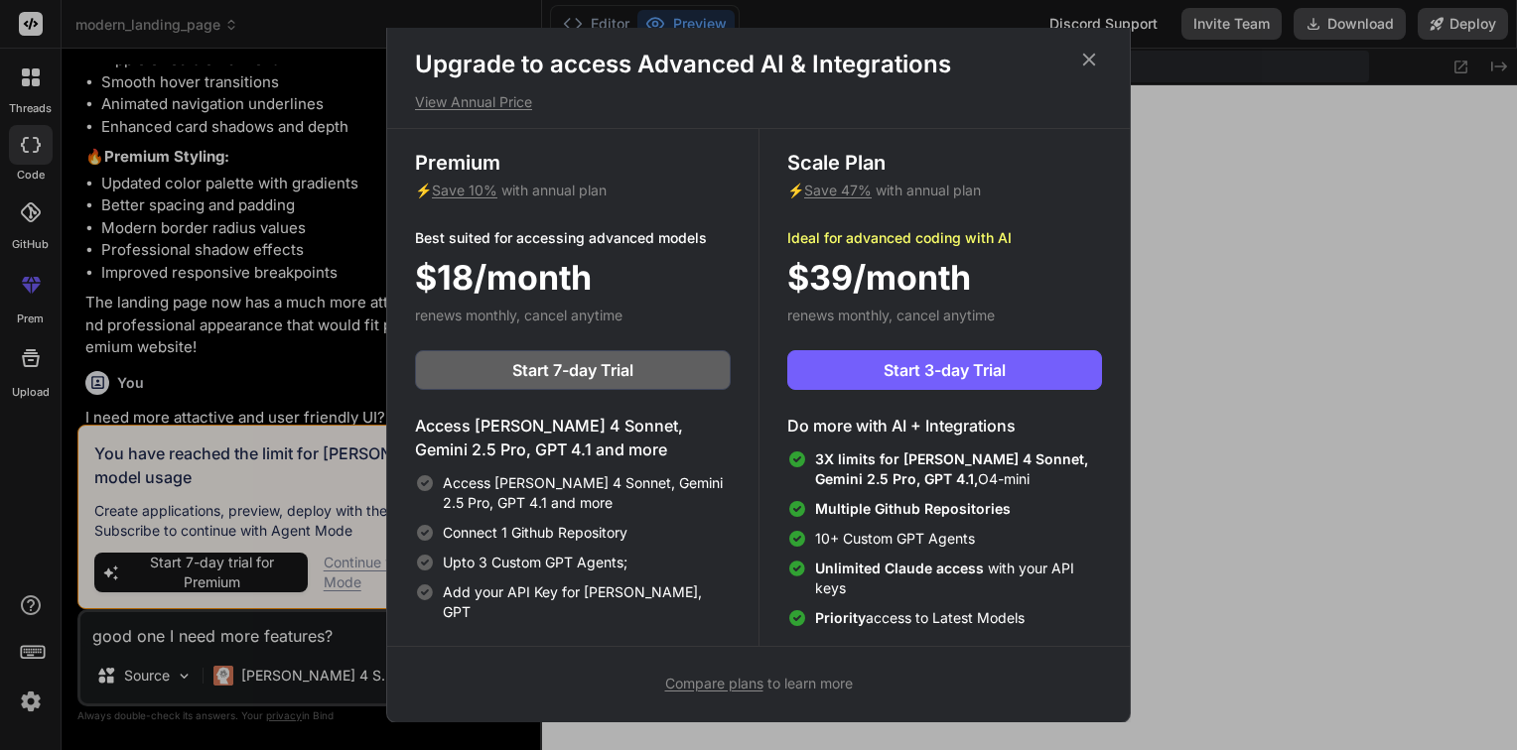
click at [1087, 66] on icon at bounding box center [1089, 60] width 22 height 22
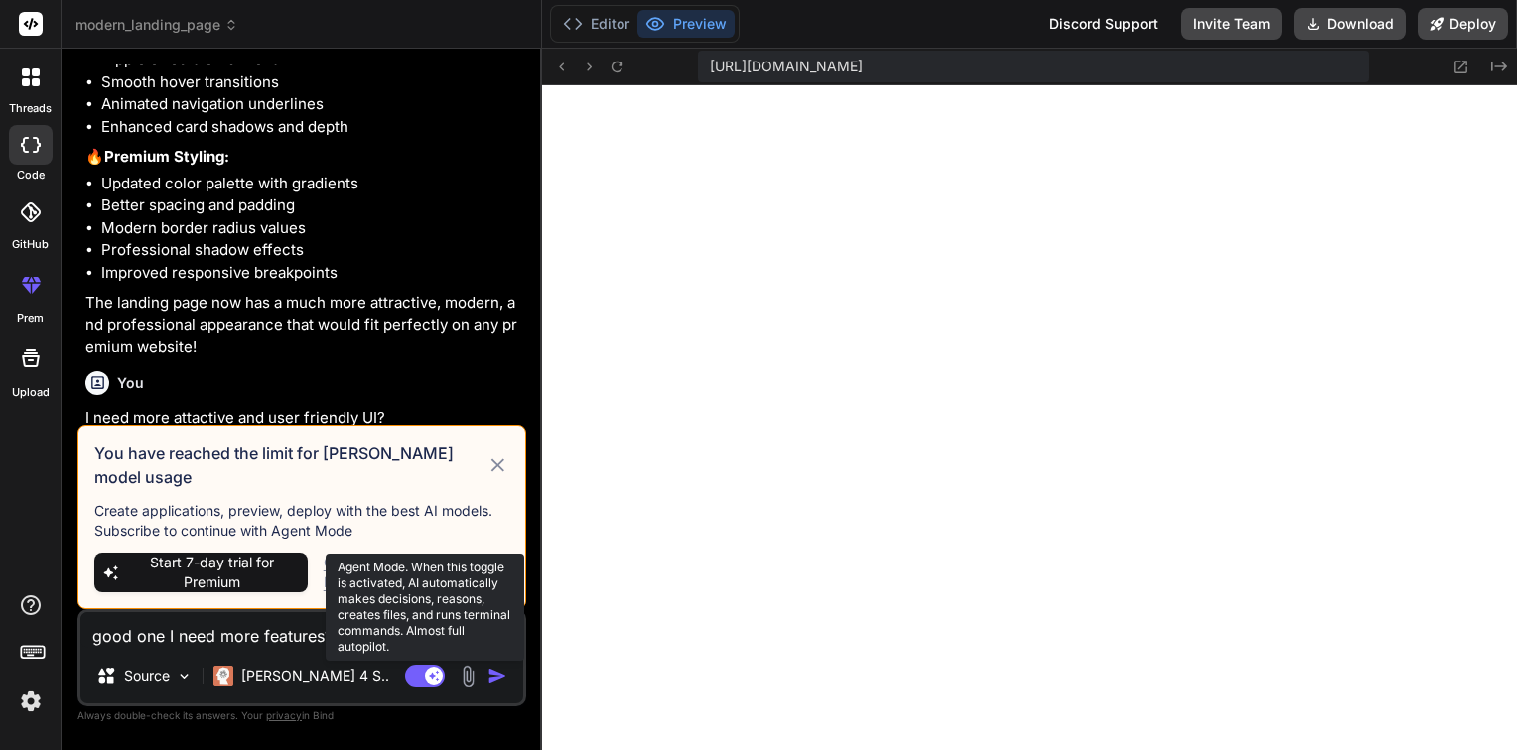
click at [440, 671] on rect at bounding box center [434, 676] width 18 height 18
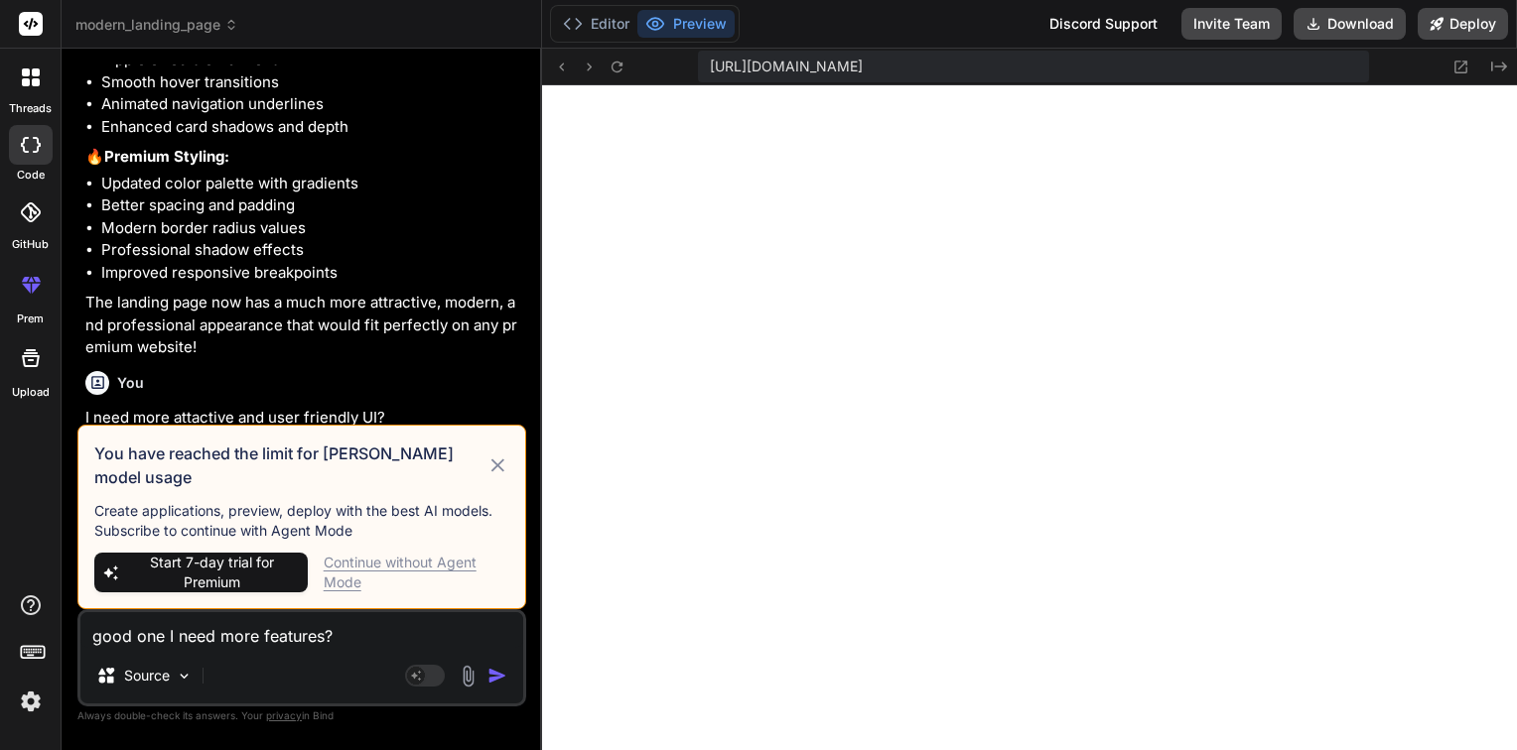
click at [424, 636] on textarea "good one I need more features?" at bounding box center [301, 630] width 443 height 36
click at [143, 681] on p "Source" at bounding box center [147, 676] width 46 height 20
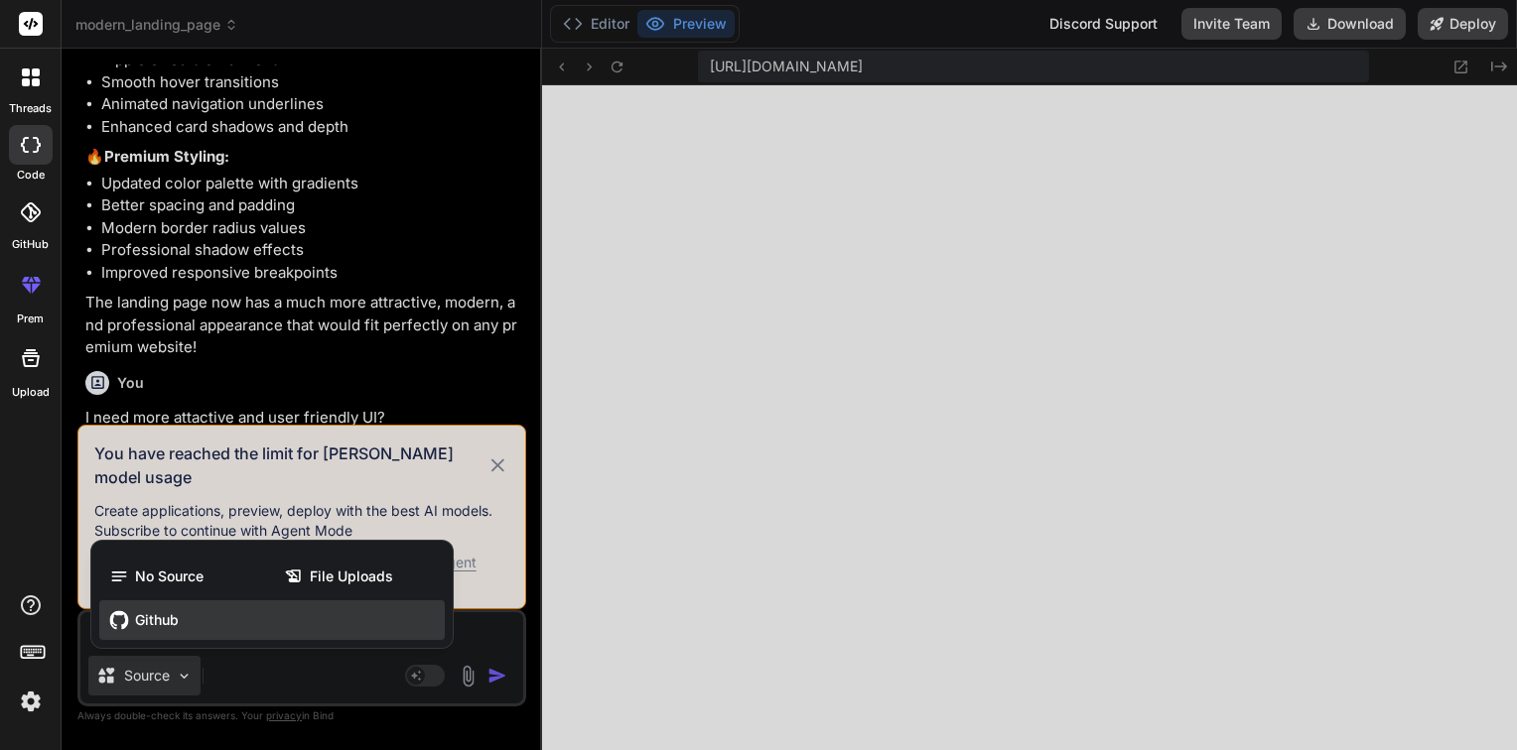
click at [194, 637] on div "Github" at bounding box center [271, 621] width 345 height 40
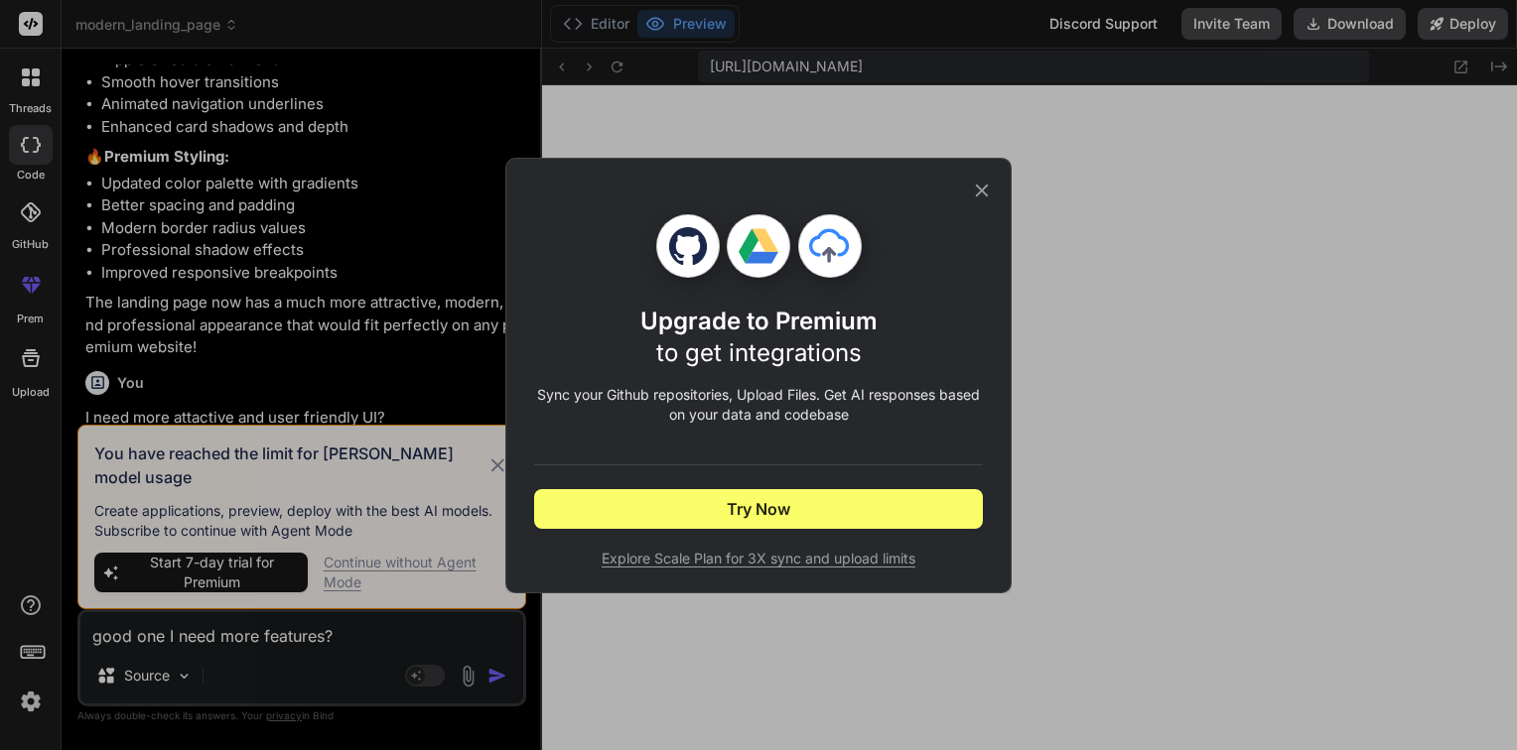
click at [984, 193] on icon at bounding box center [982, 191] width 22 height 22
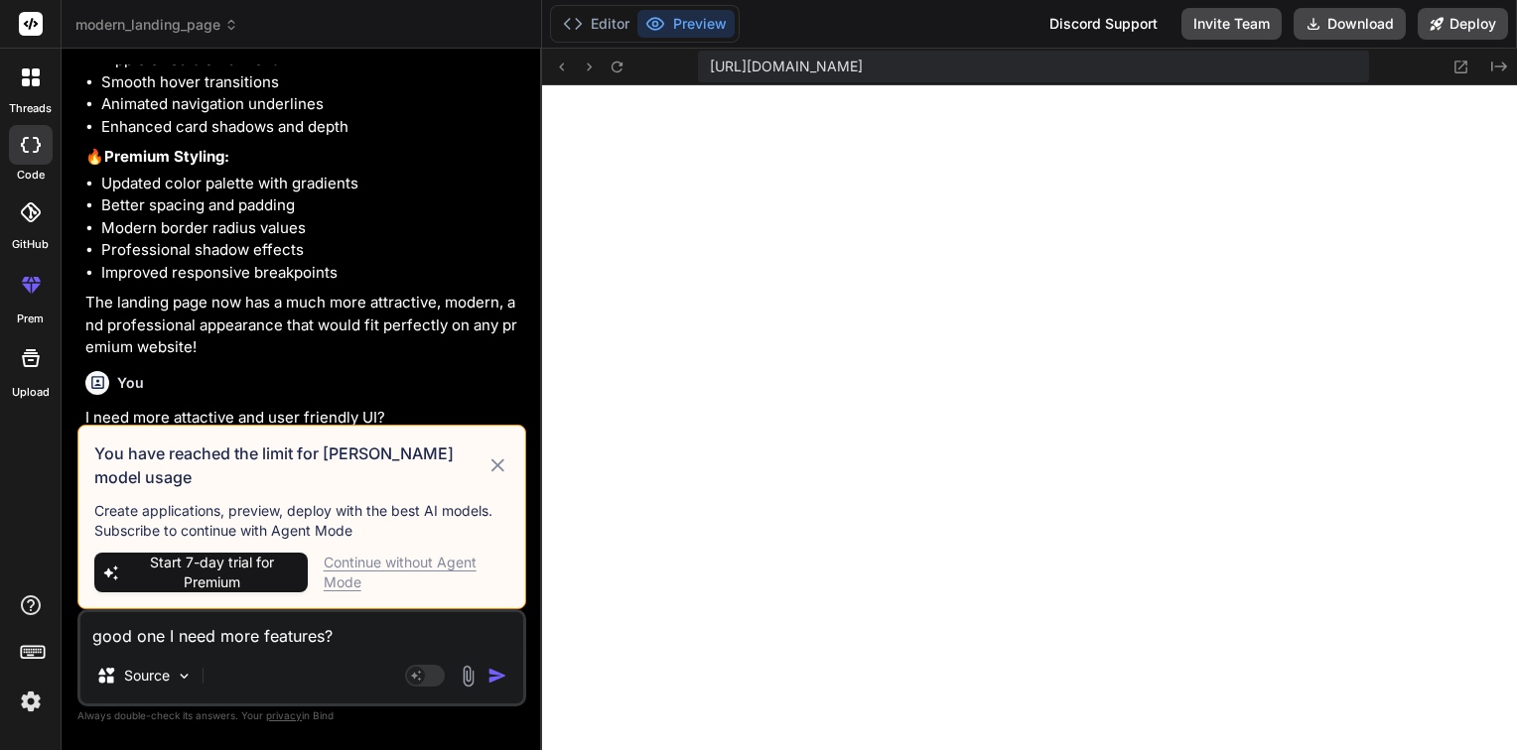
click at [436, 562] on div "Continue without Agent Mode" at bounding box center [417, 573] width 186 height 40
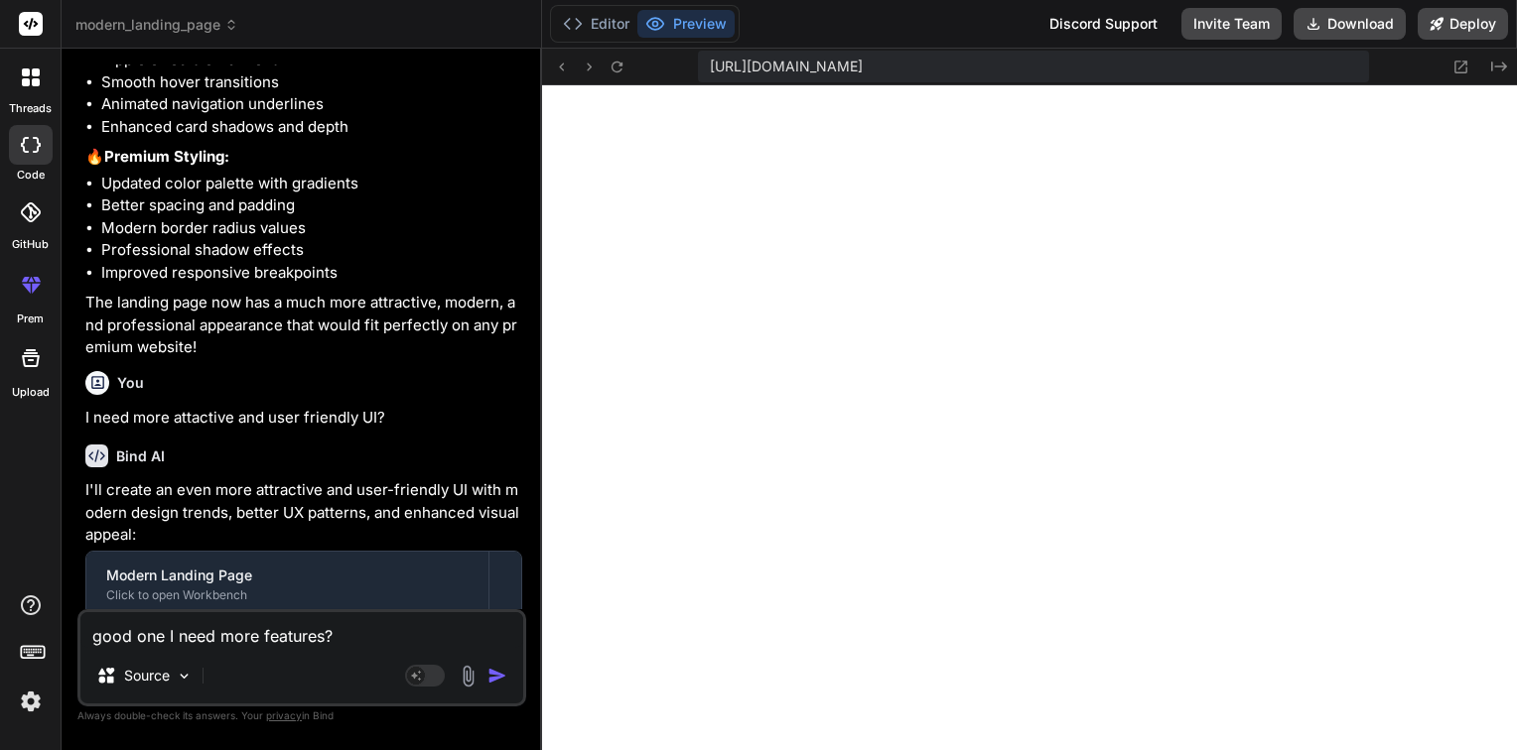
click at [377, 627] on textarea "good one I need more features?" at bounding box center [301, 630] width 443 height 36
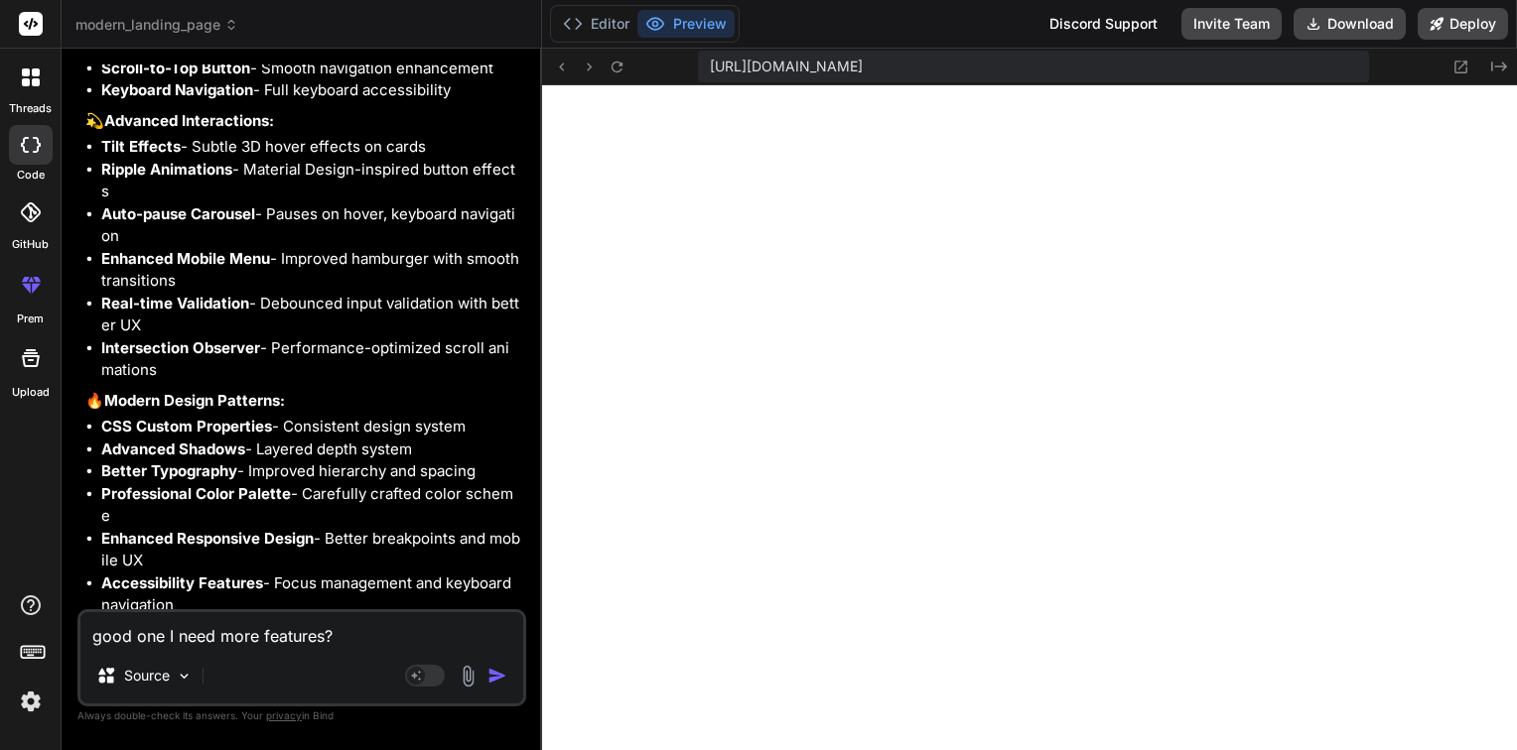
scroll to position [3868, 0]
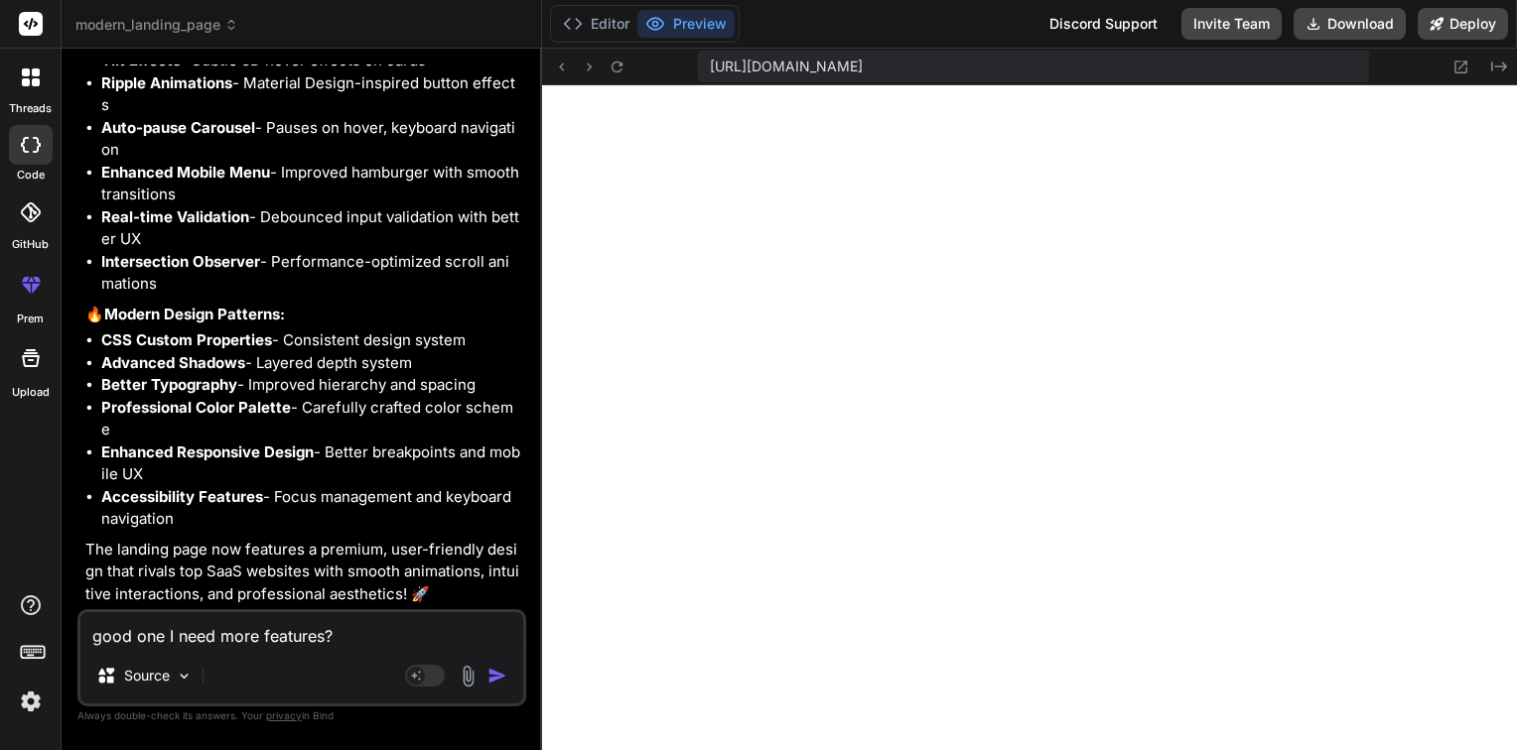
type textarea "x"
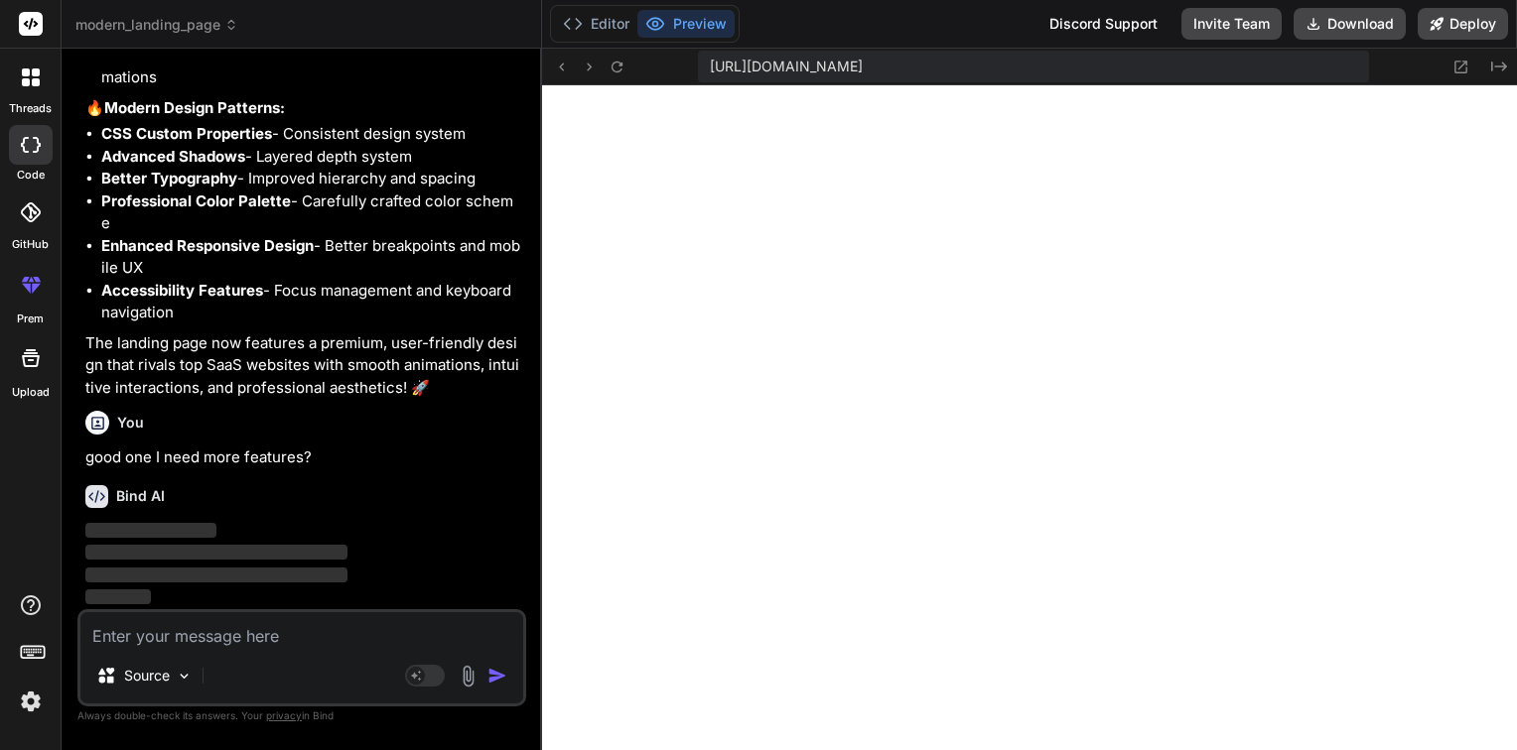
scroll to position [4074, 0]
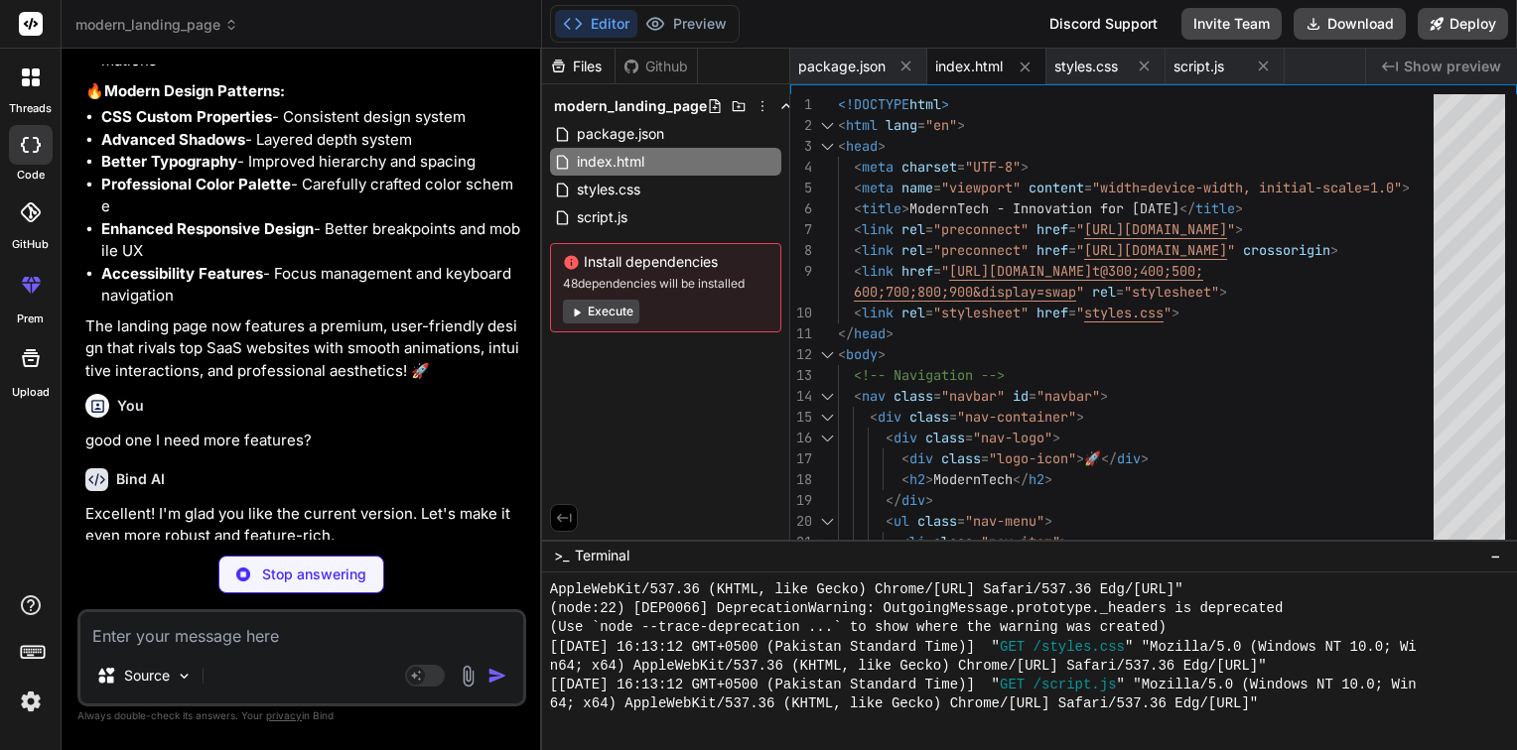
drag, startPoint x: 449, startPoint y: 491, endPoint x: 256, endPoint y: 478, distance: 193.0
click at [256, 478] on div "Bind AI Excellent! I'm glad you like the current version. Let's make it even mo…" at bounding box center [303, 762] width 437 height 618
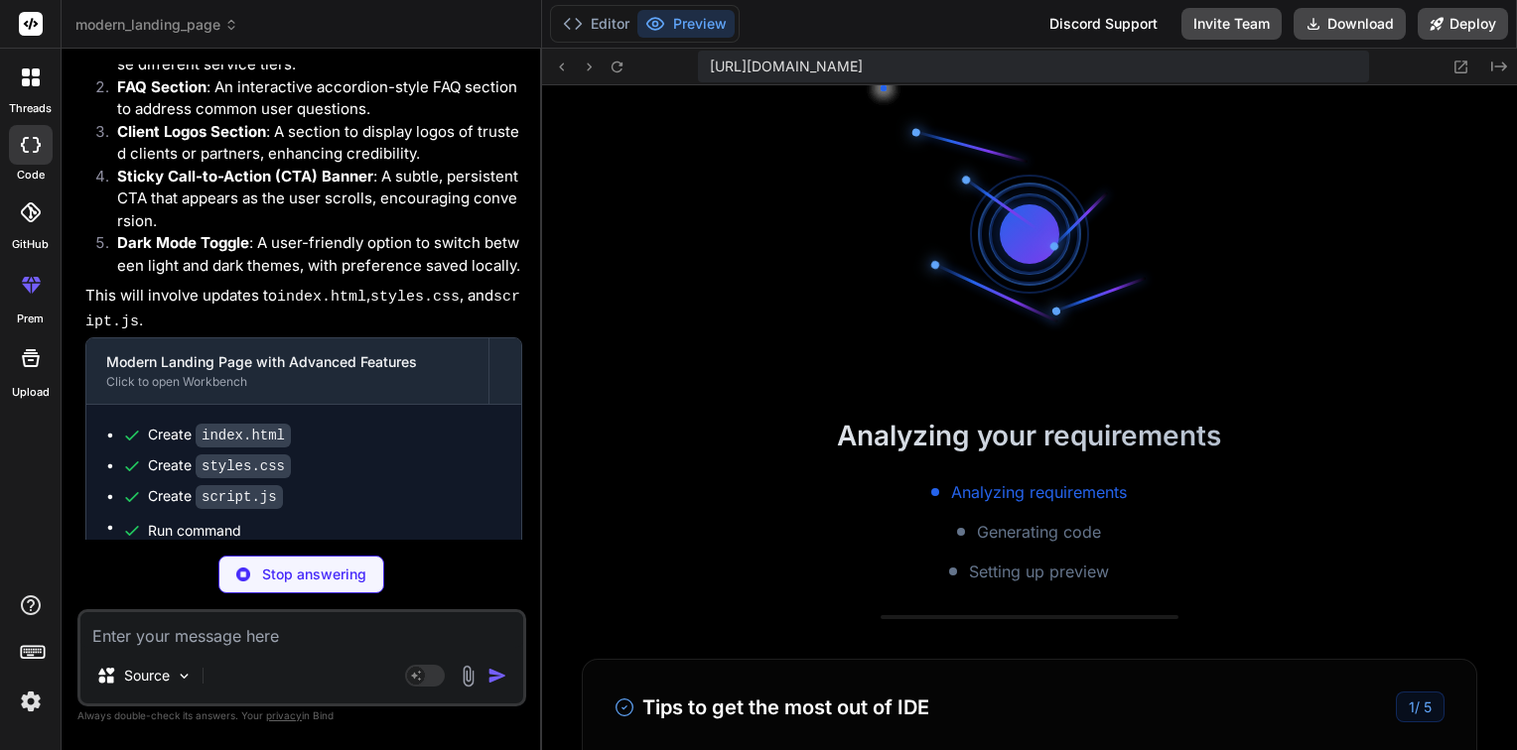
scroll to position [3240, 0]
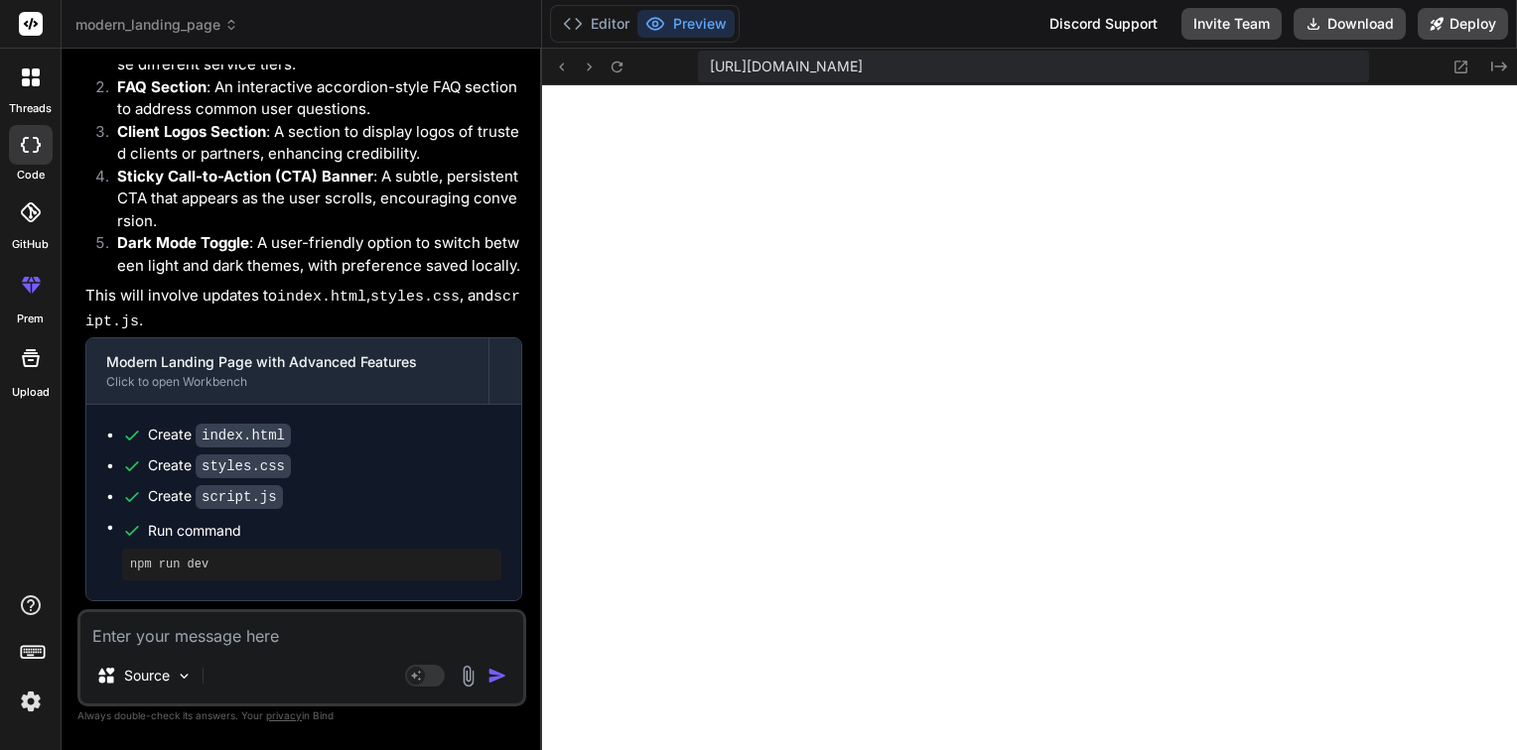
click at [294, 637] on textarea at bounding box center [301, 630] width 443 height 36
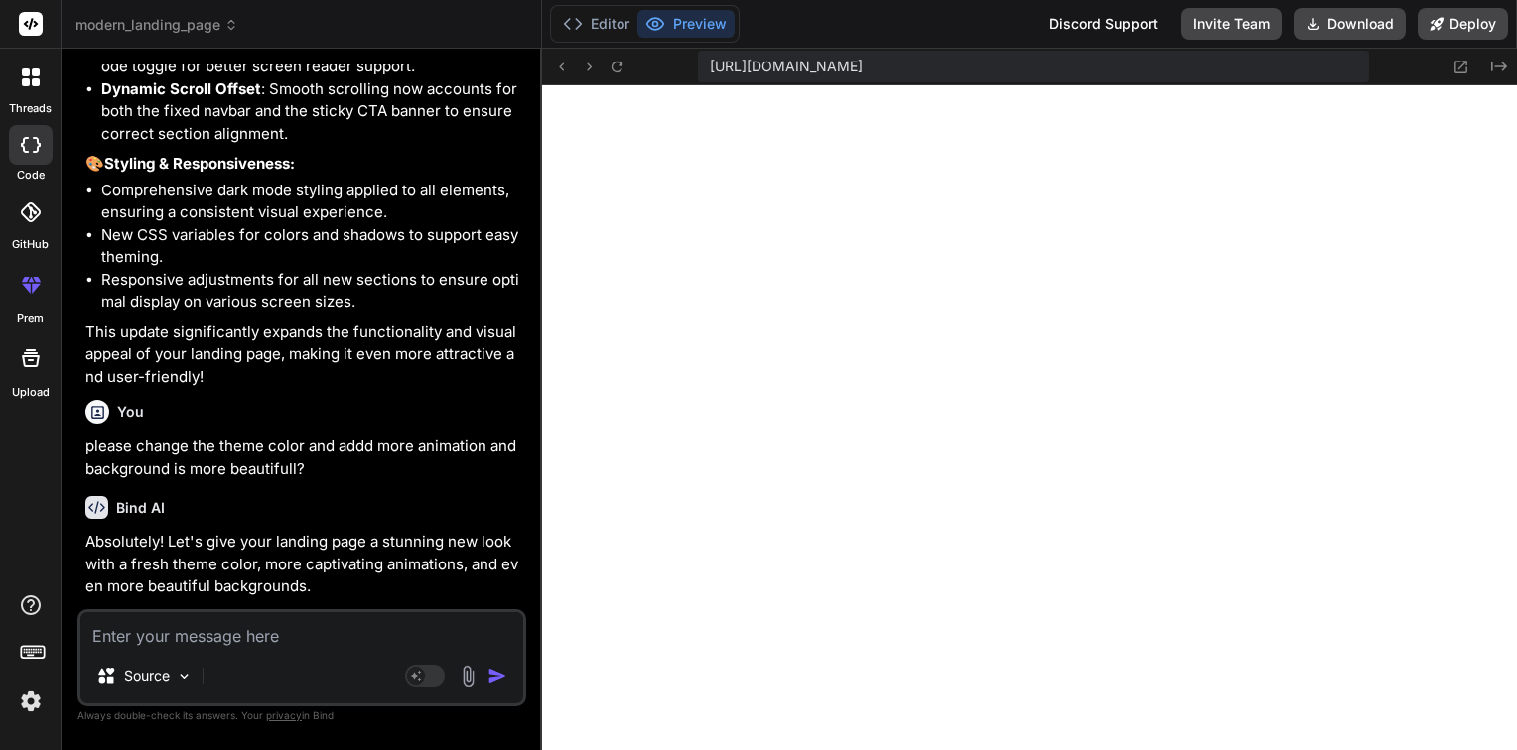
scroll to position [3962, 0]
click at [306, 623] on textarea at bounding box center [301, 630] width 443 height 36
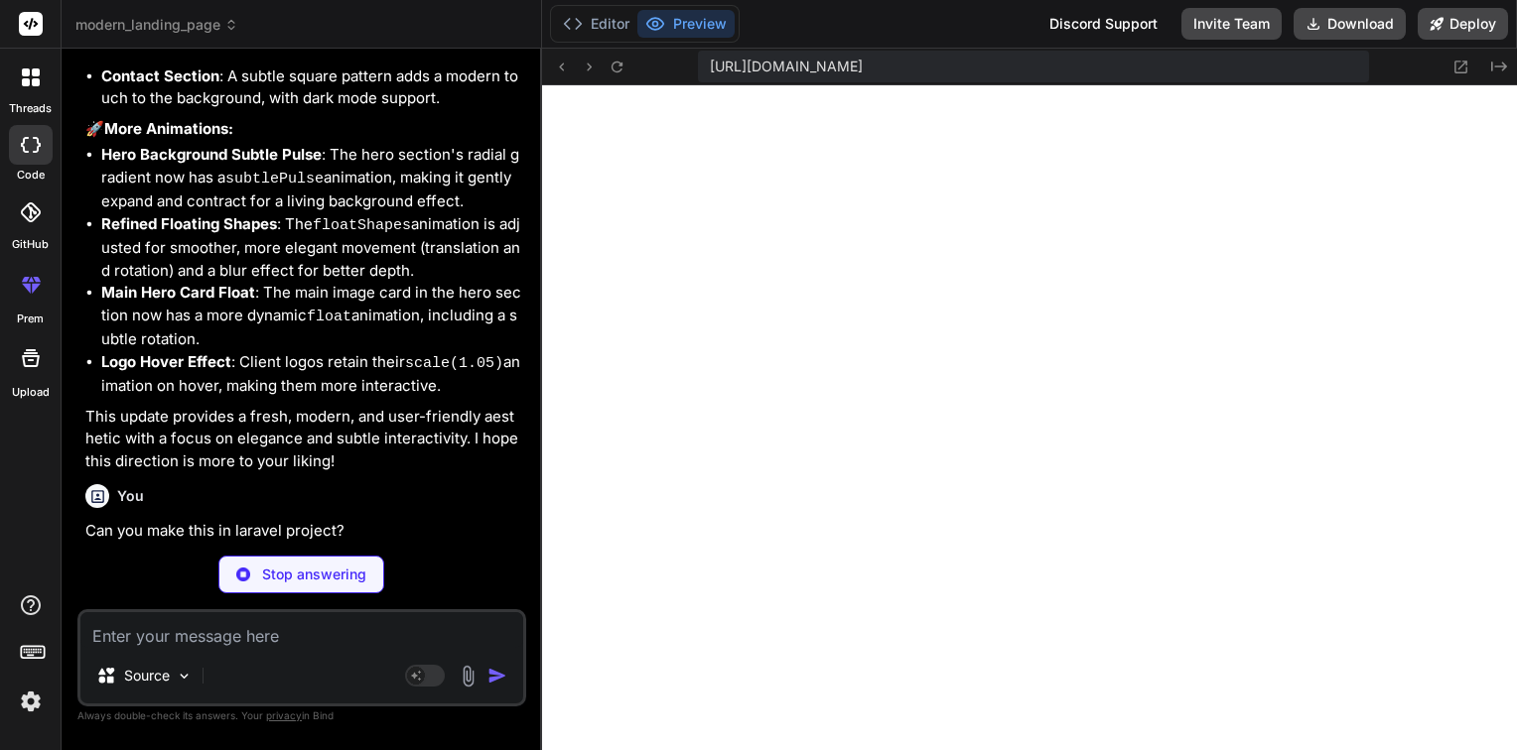
scroll to position [6040, 0]
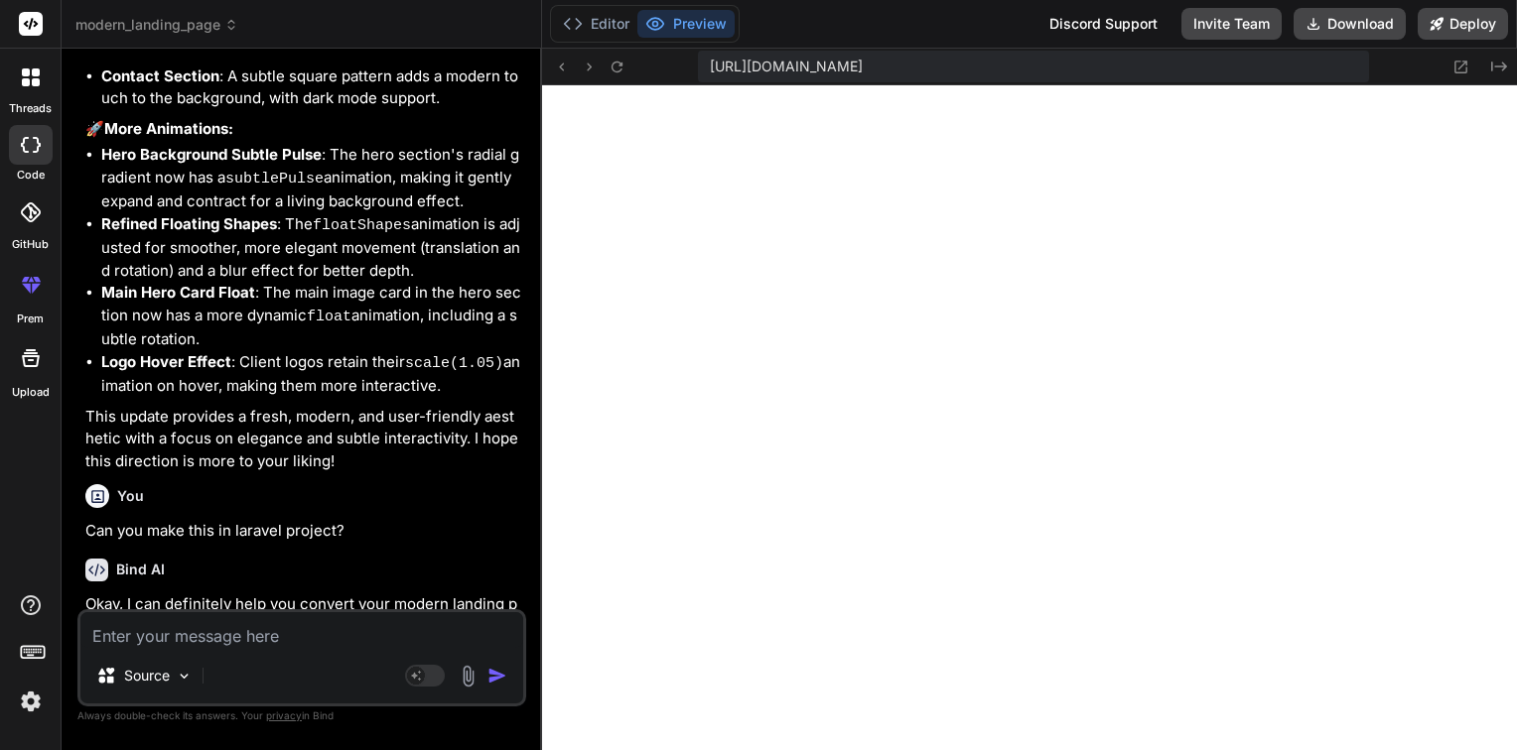
click at [29, 151] on icon at bounding box center [31, 145] width 20 height 16
click at [29, 88] on div at bounding box center [31, 78] width 42 height 42
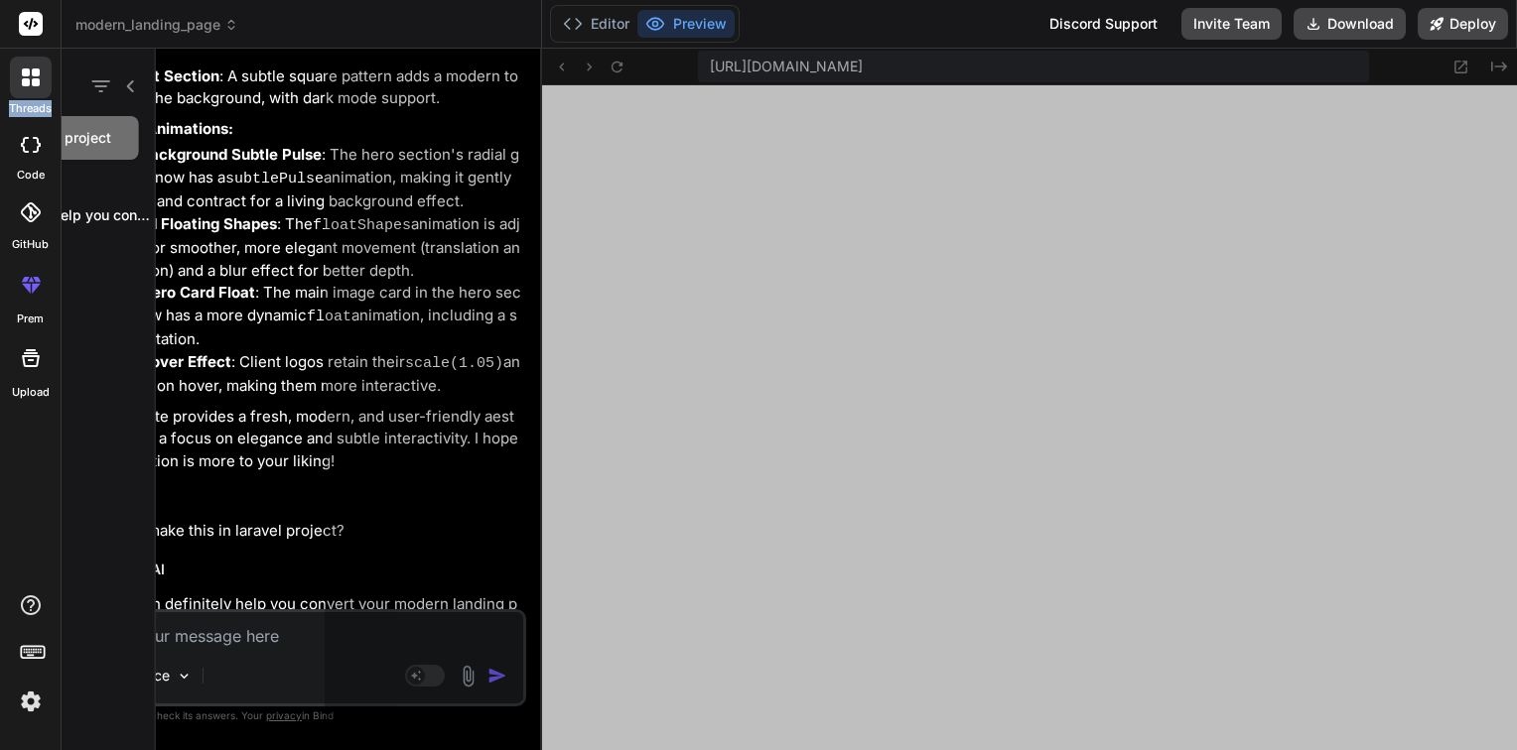
click at [29, 88] on div at bounding box center [31, 78] width 42 height 42
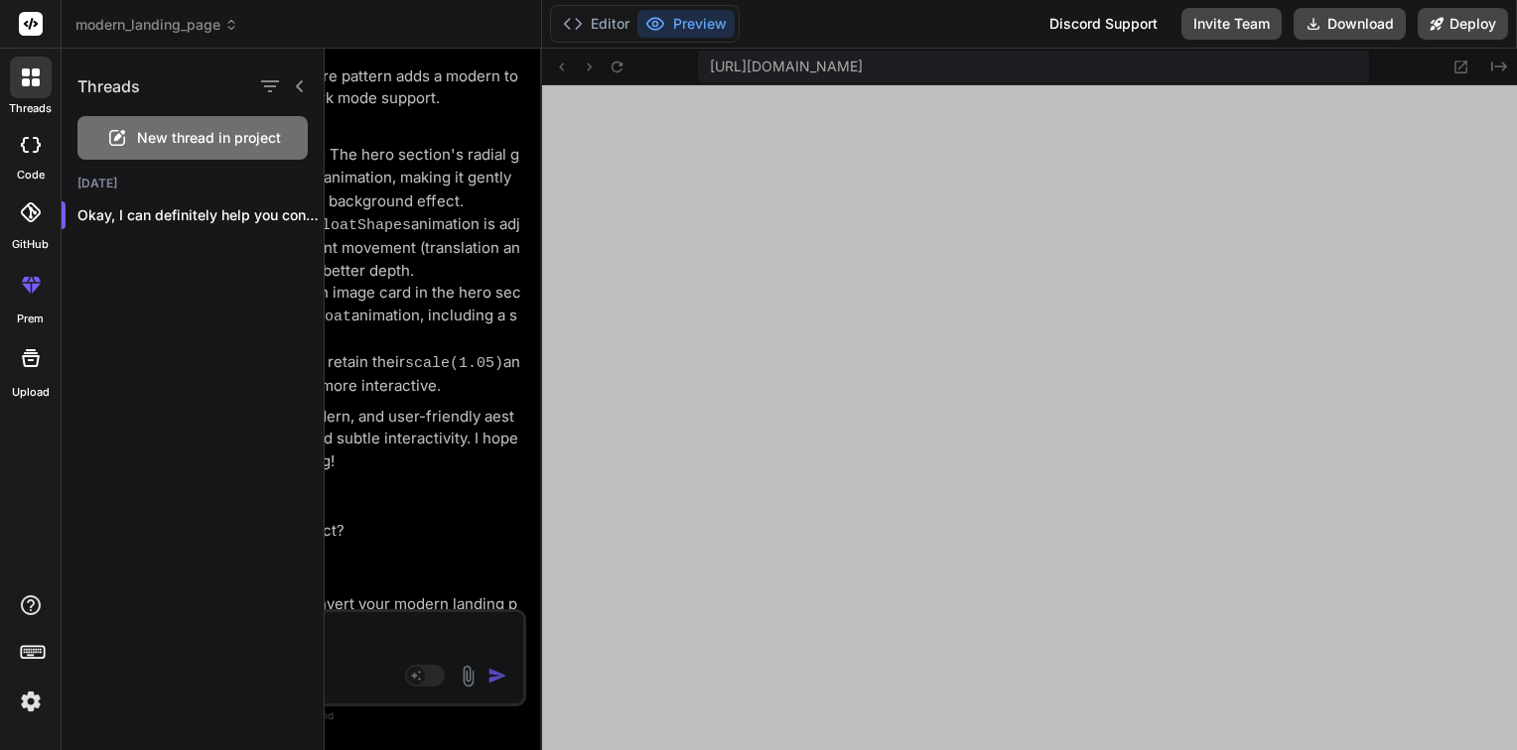
drag, startPoint x: 29, startPoint y: 88, endPoint x: 306, endPoint y: 81, distance: 277.0
click at [306, 81] on icon at bounding box center [300, 86] width 16 height 16
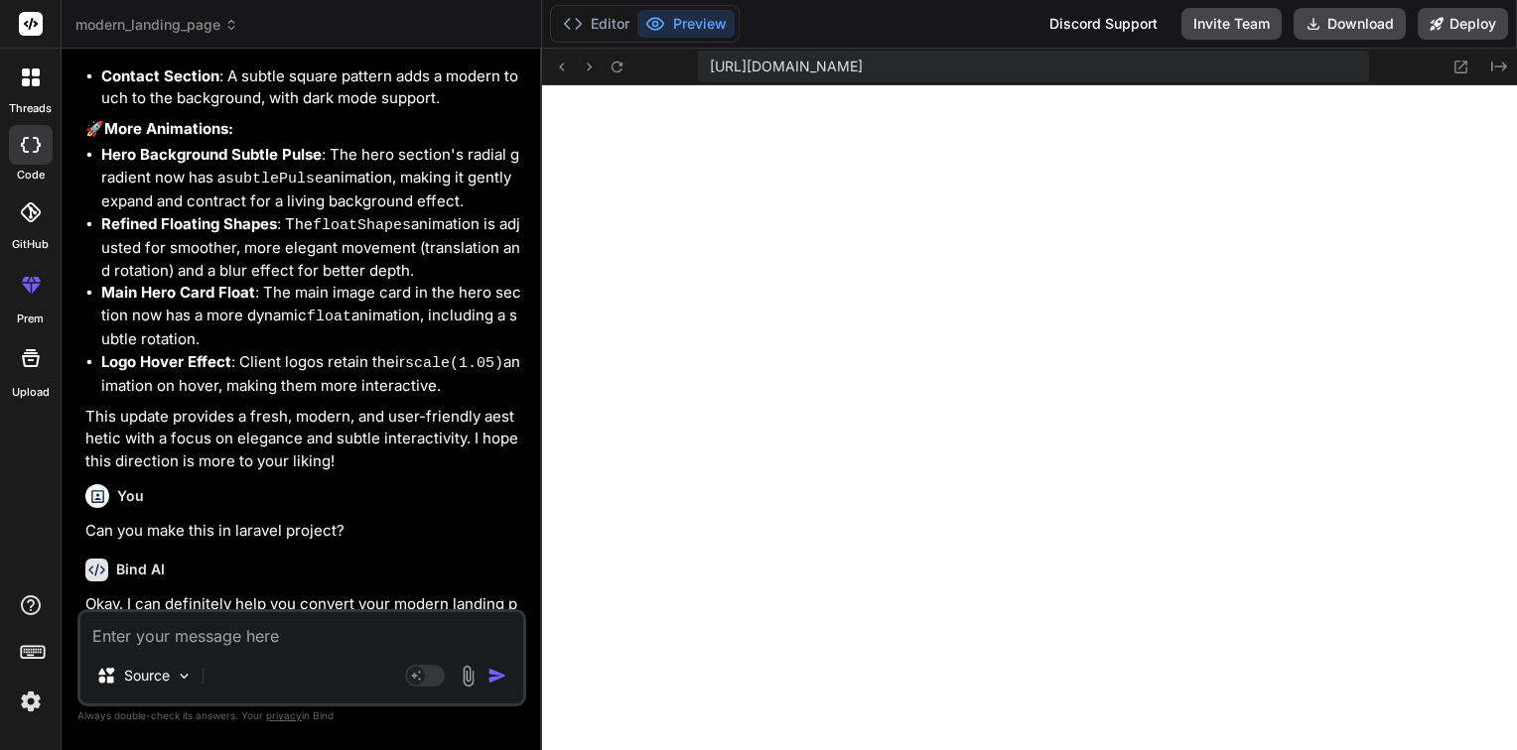
click at [24, 81] on icon at bounding box center [26, 82] width 8 height 8
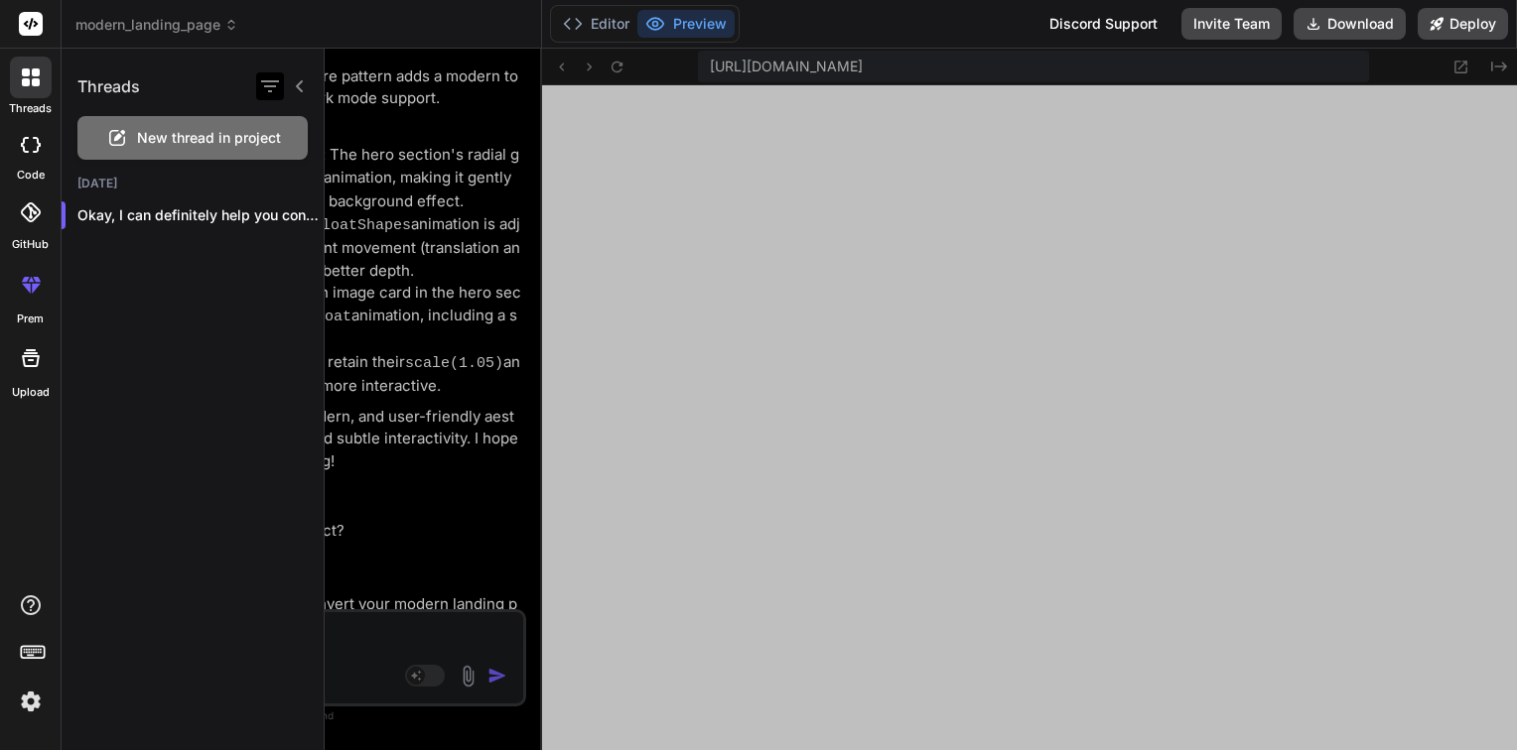
click at [272, 81] on icon "button" at bounding box center [270, 86] width 18 height 12
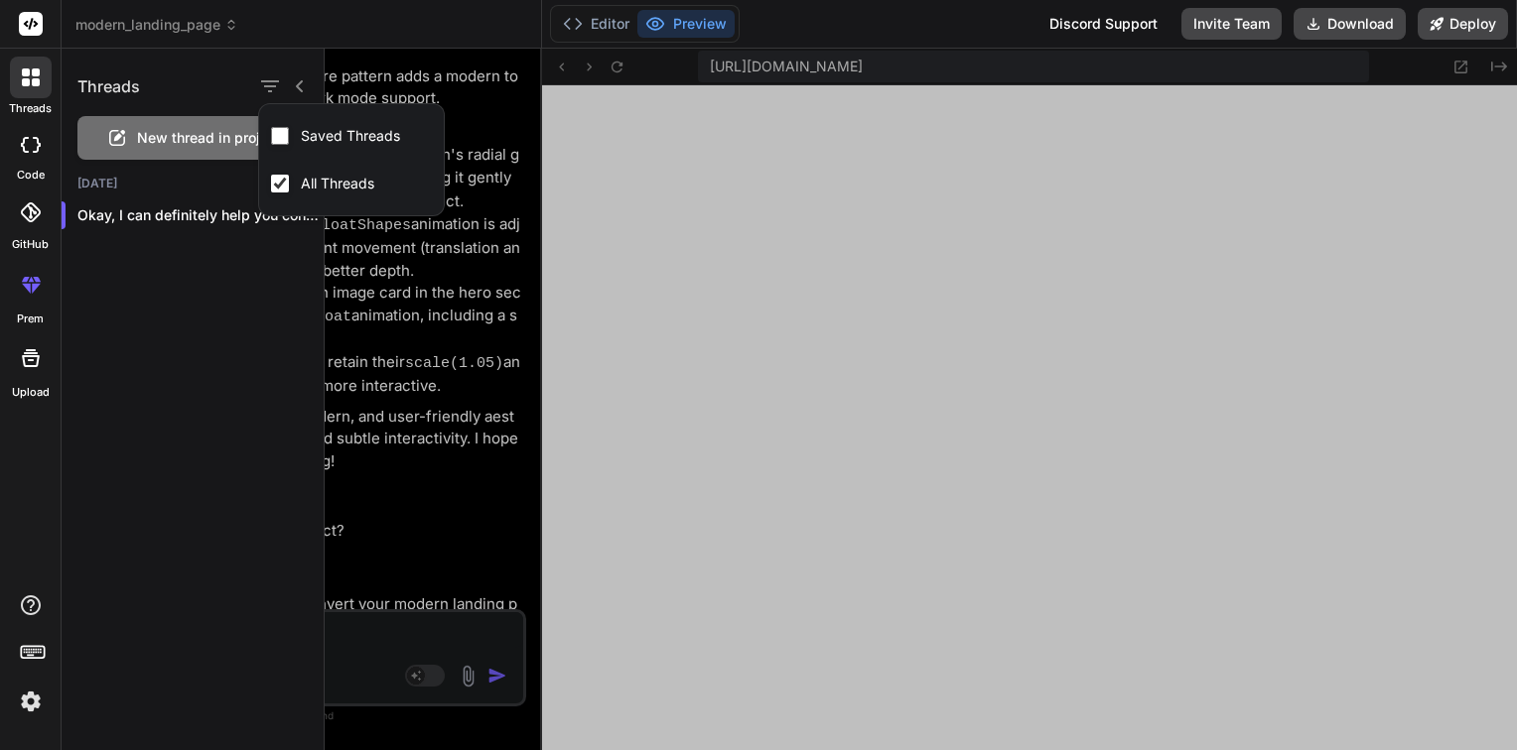
click at [222, 325] on div "Threads New thread in project Today Okay, I can definitely help you convert ..." at bounding box center [193, 400] width 263 height 702
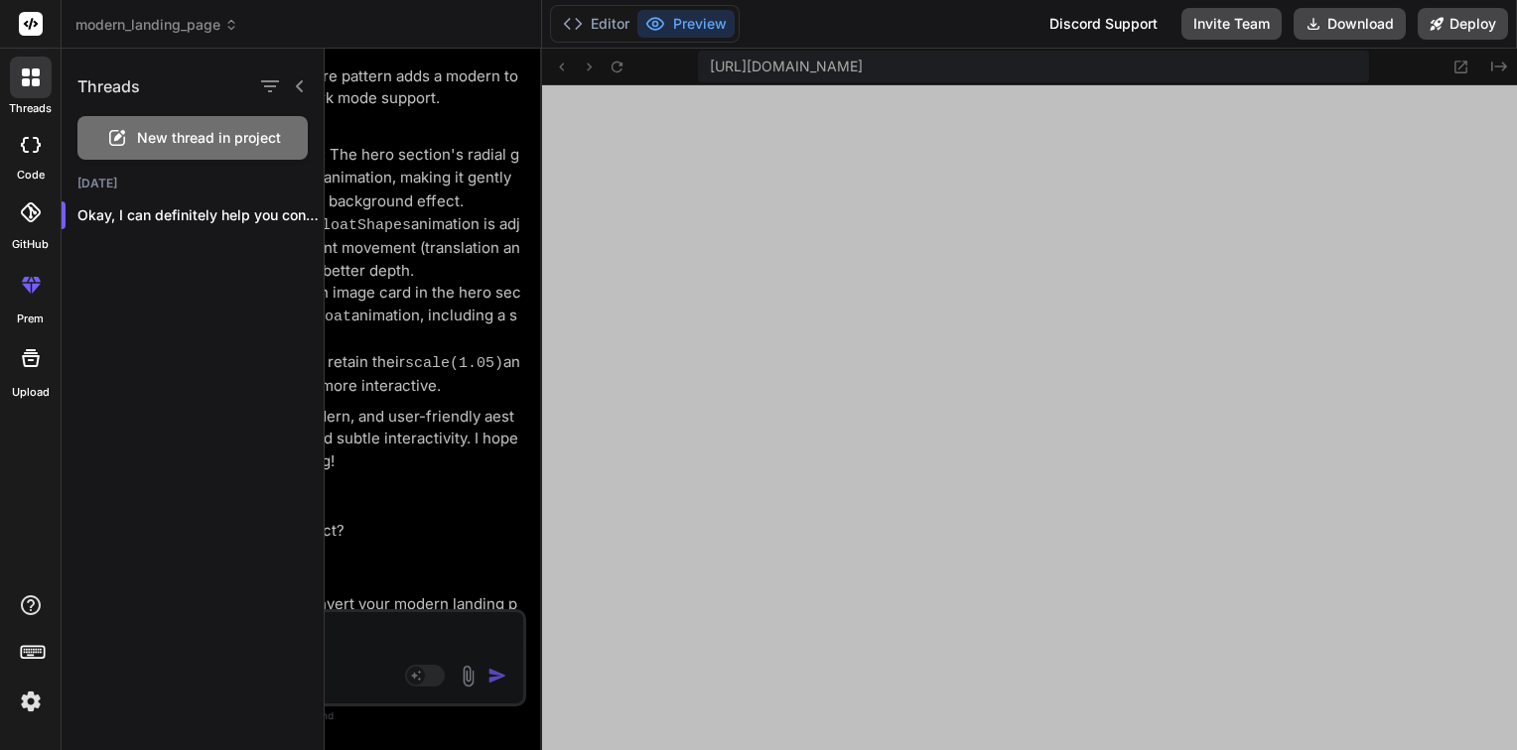
click at [28, 154] on div at bounding box center [31, 145] width 44 height 40
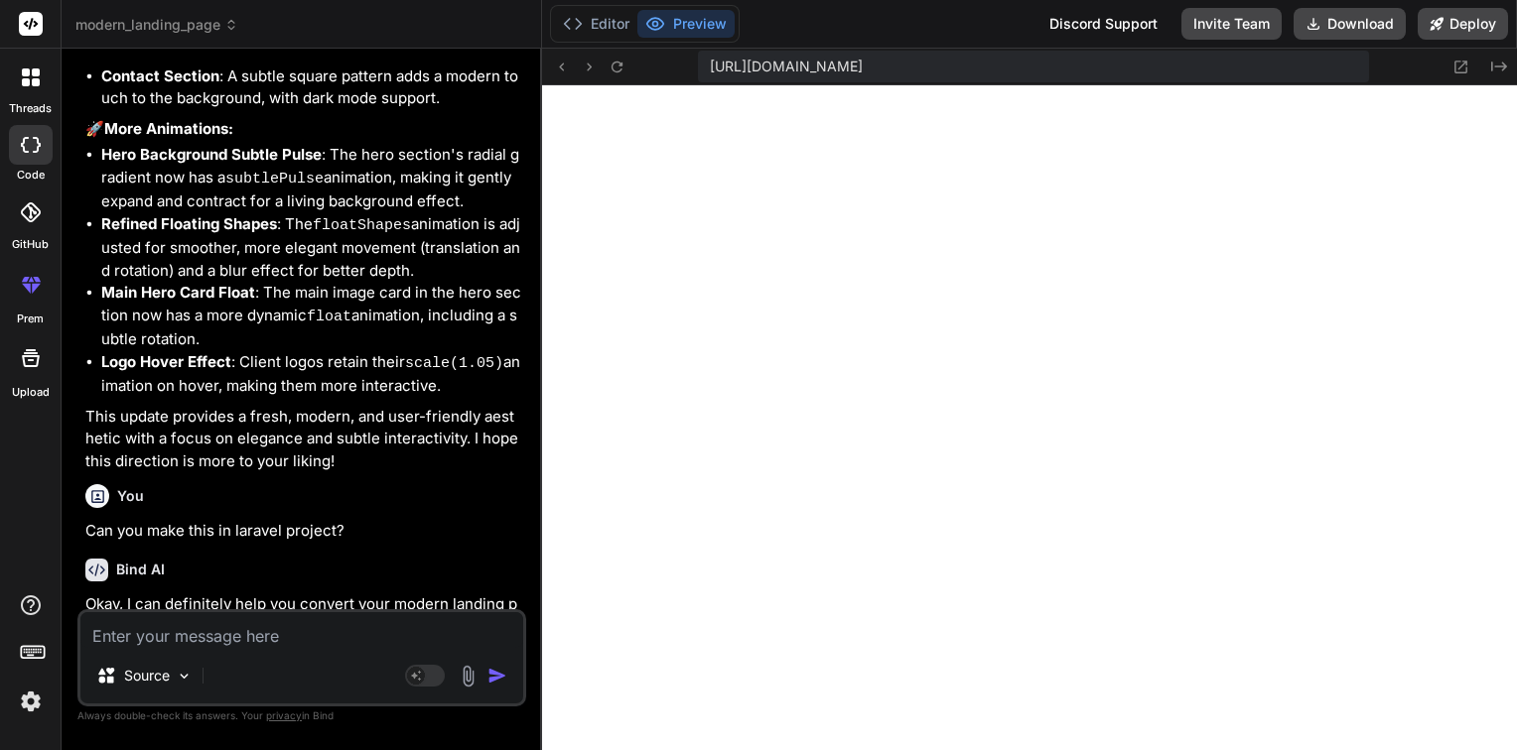
click at [28, 154] on div at bounding box center [31, 145] width 44 height 40
click at [30, 77] on icon at bounding box center [31, 77] width 18 height 18
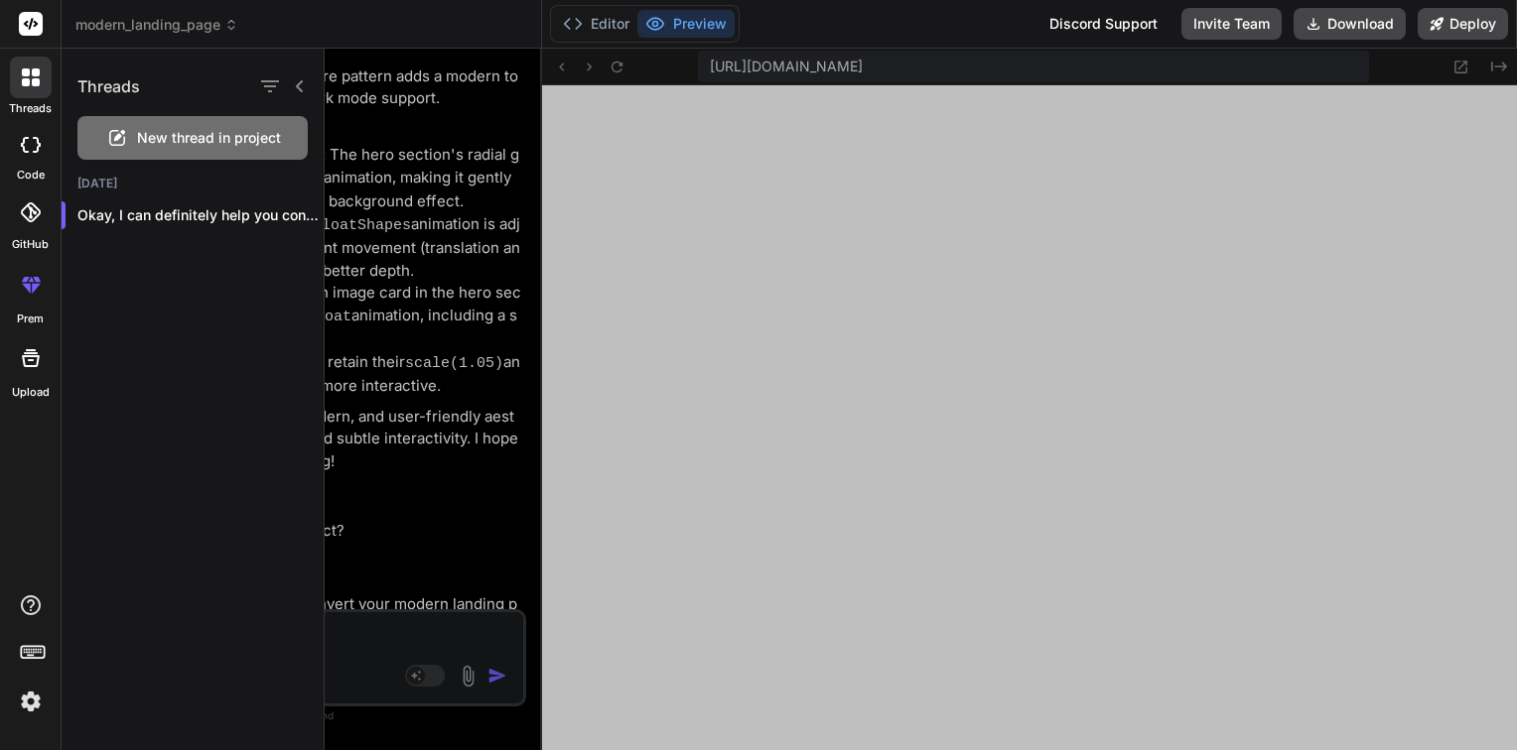
click at [230, 141] on span "New thread in project" at bounding box center [209, 138] width 144 height 20
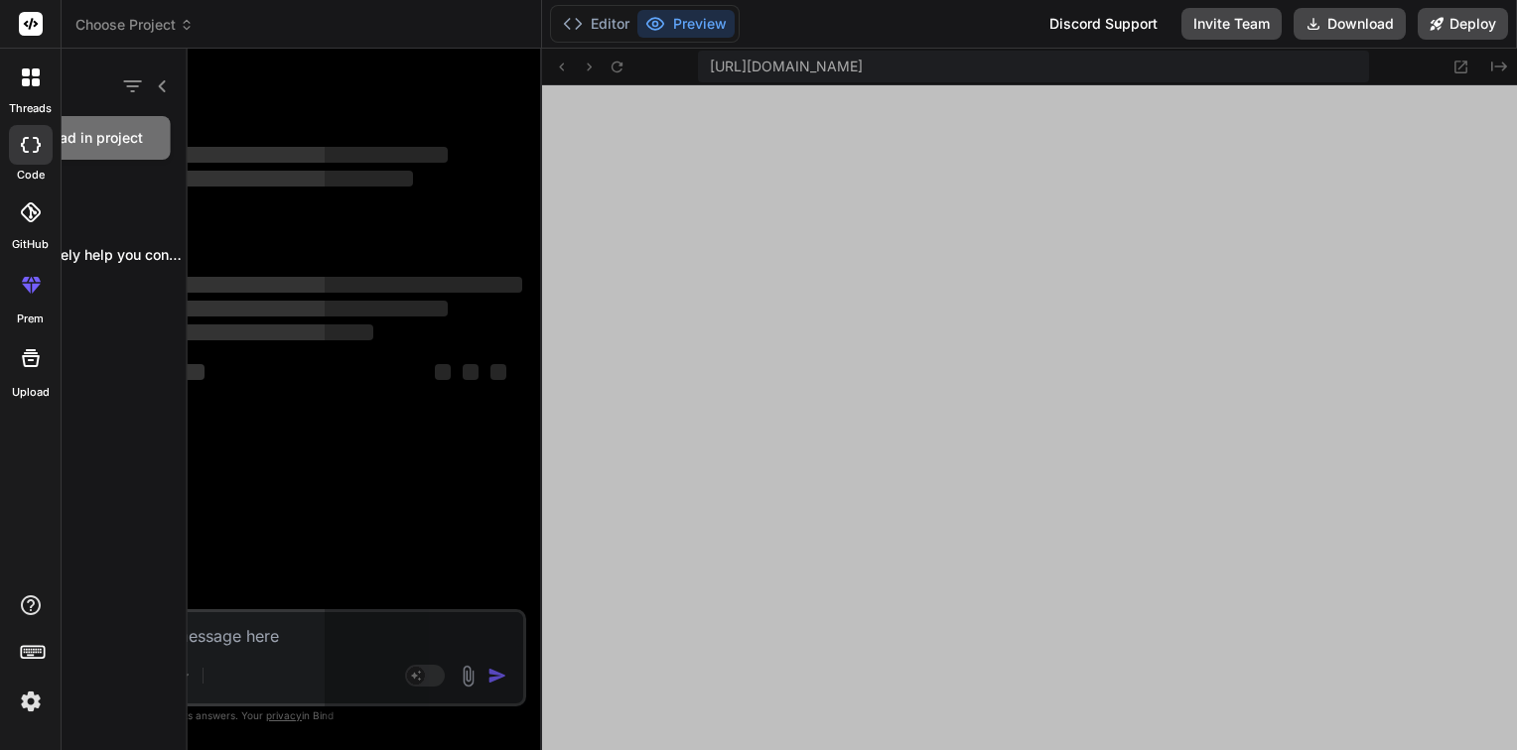
scroll to position [6135, 0]
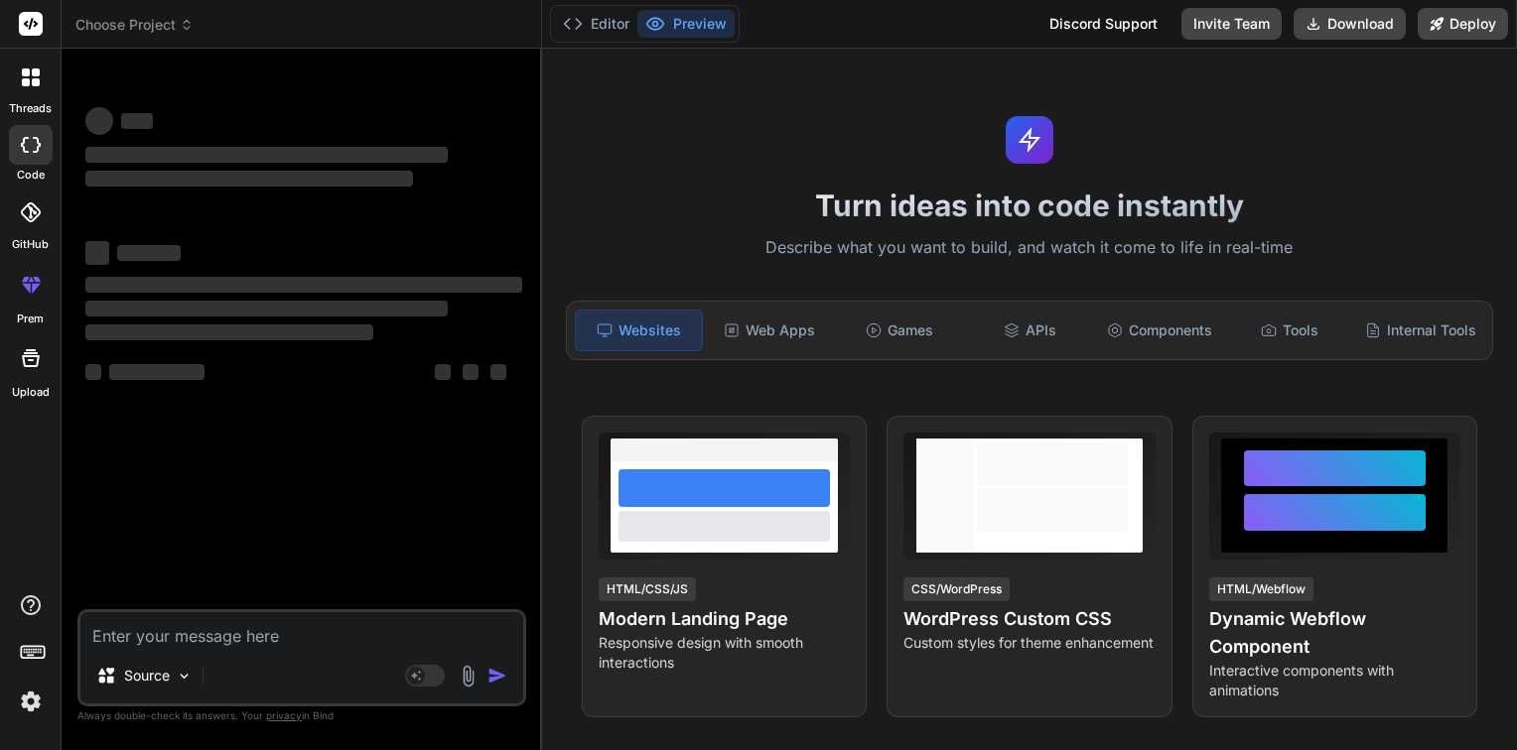
click at [192, 649] on div "Source Agent Mode. When this toggle is activated, AI automatically makes decisi…" at bounding box center [301, 657] width 449 height 97
click at [183, 641] on textarea at bounding box center [301, 630] width 443 height 36
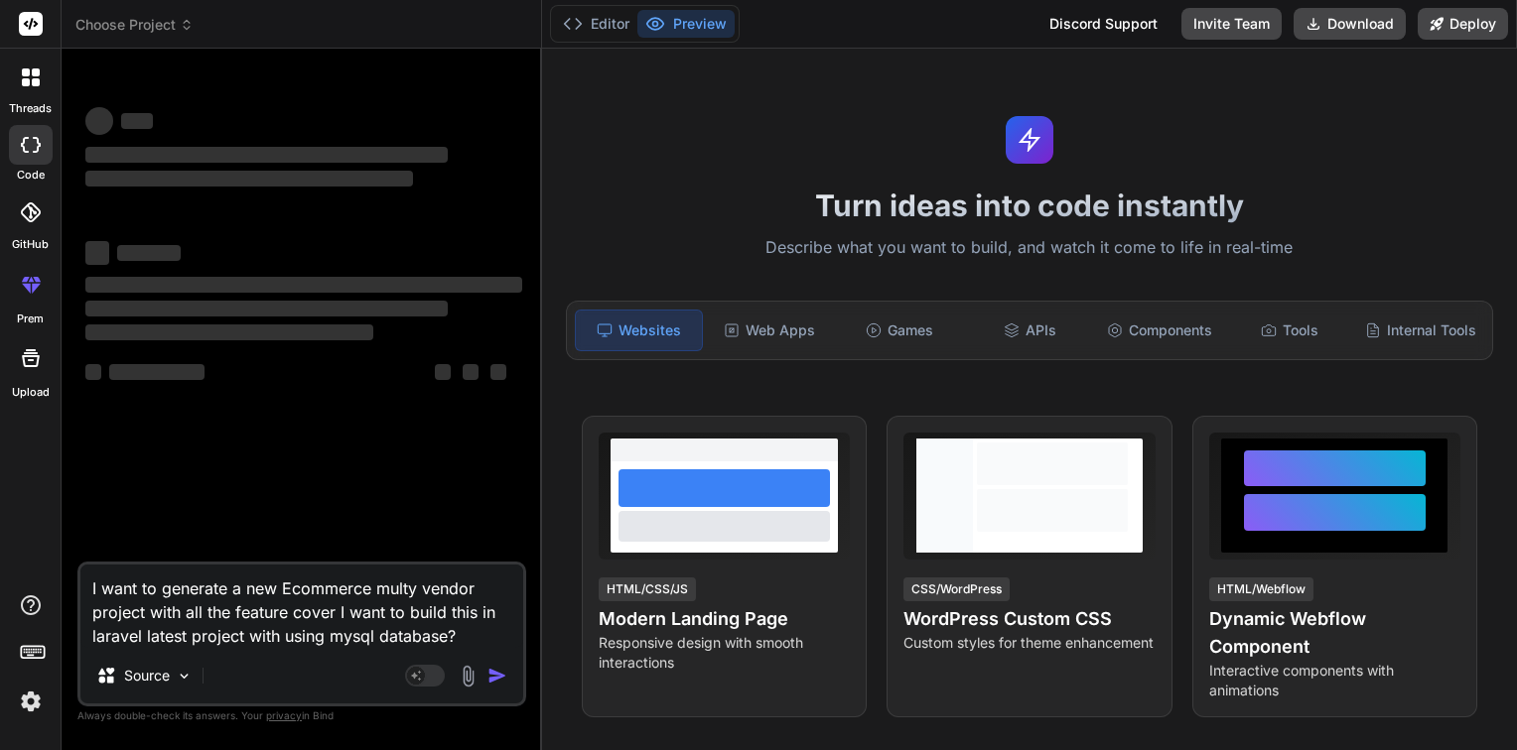
click at [474, 637] on textarea "I want to generate a new Ecommerce multy vendor project with all the feature co…" at bounding box center [301, 606] width 443 height 83
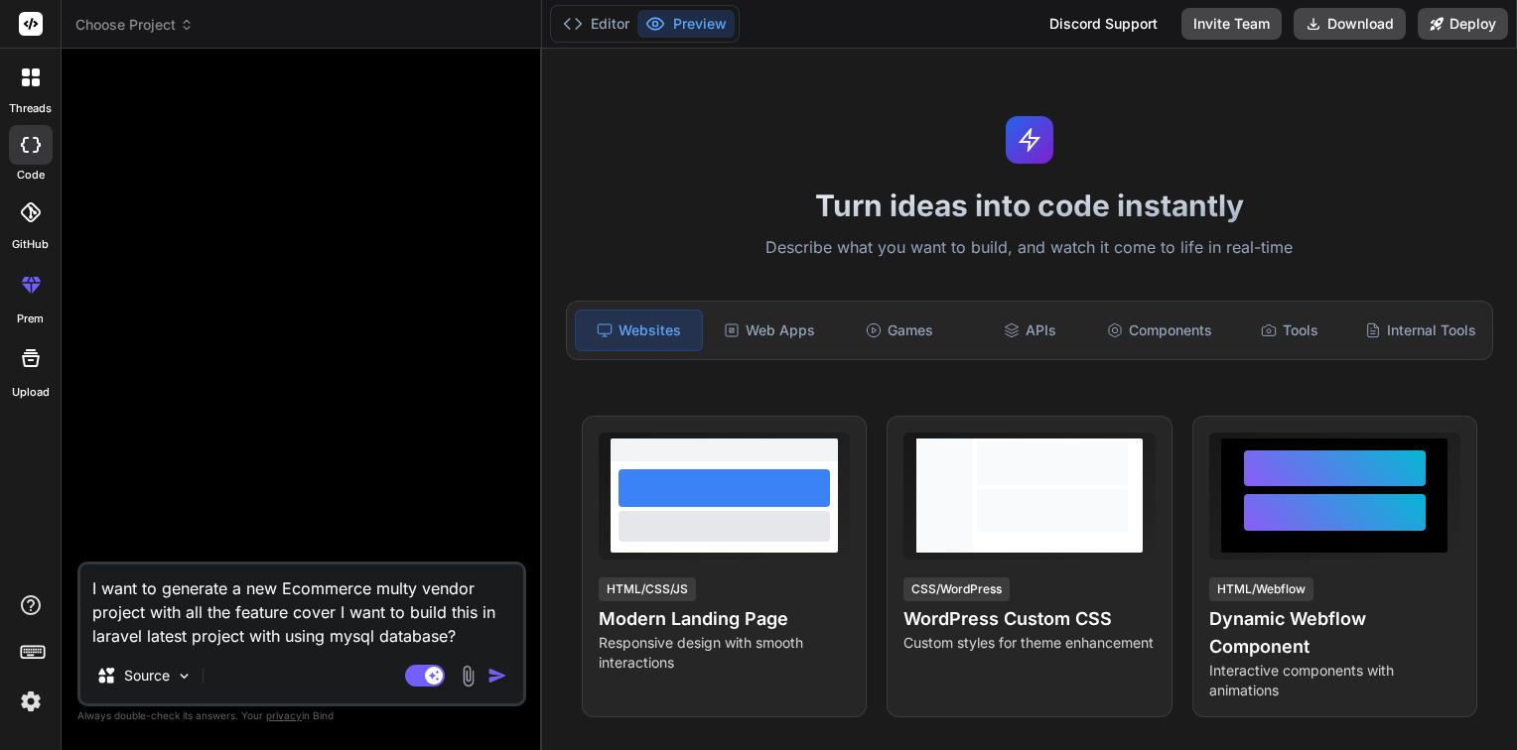
type textarea "x"
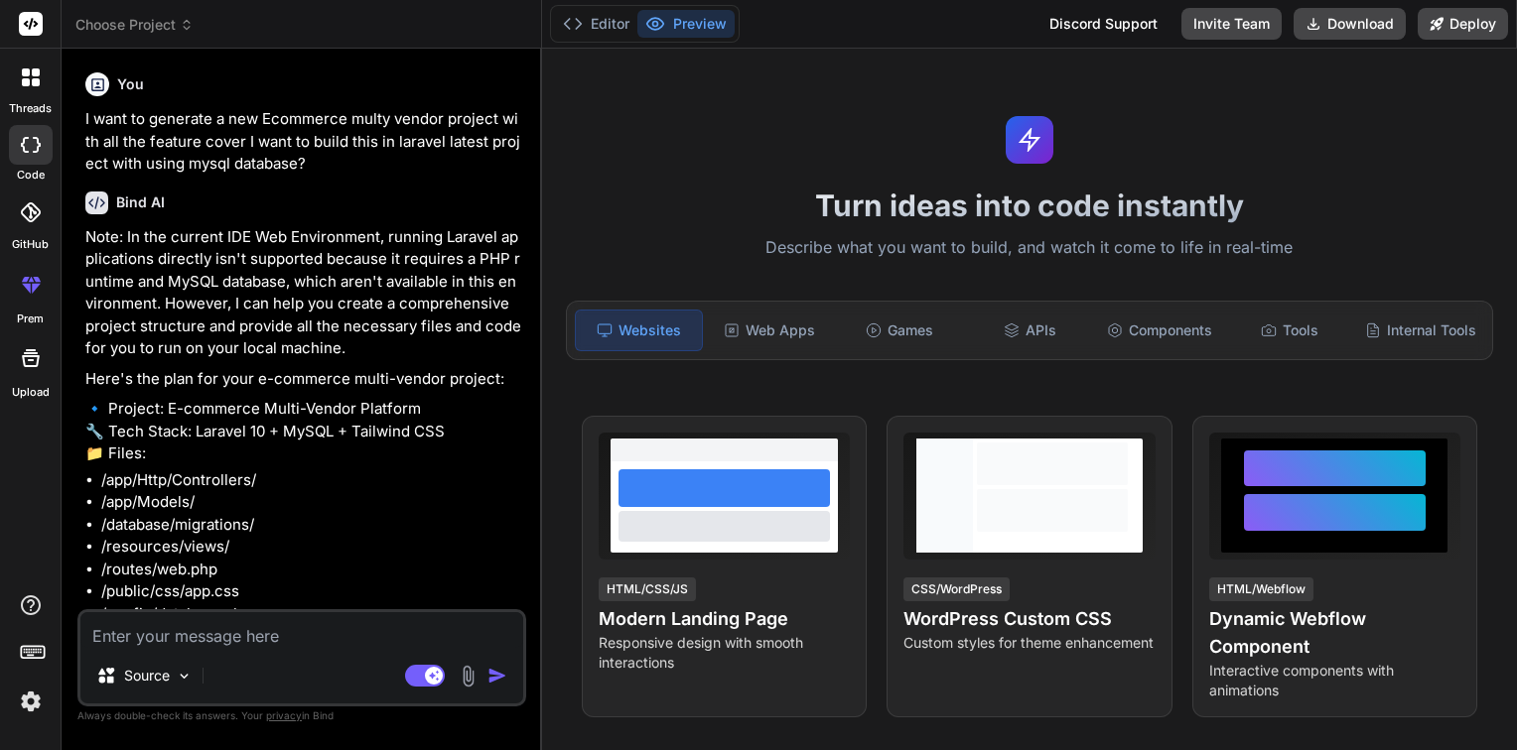
type textarea "x"
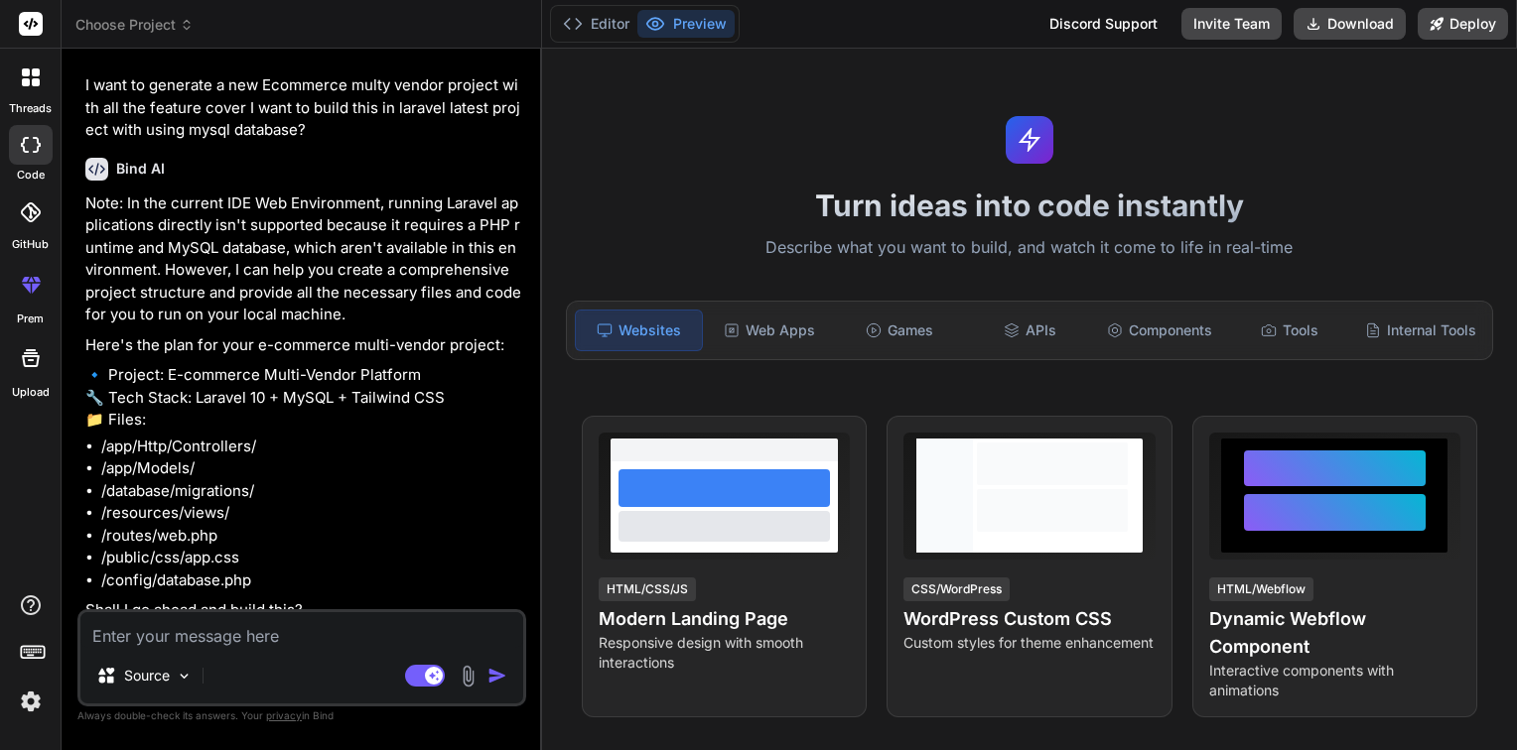
scroll to position [48, 0]
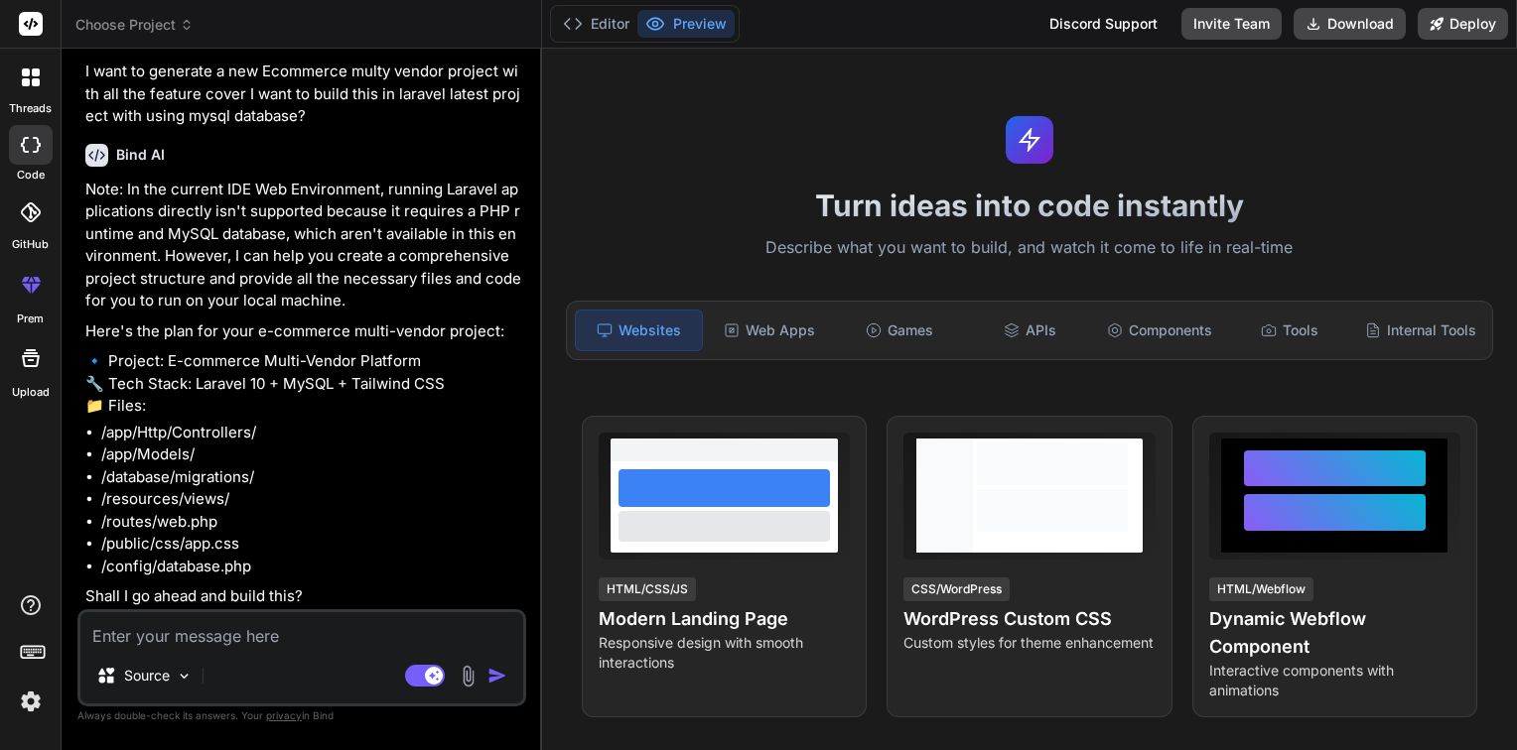
type textarea "i"
type textarea "x"
type textarea "in"
type textarea "x"
type textarea "in"
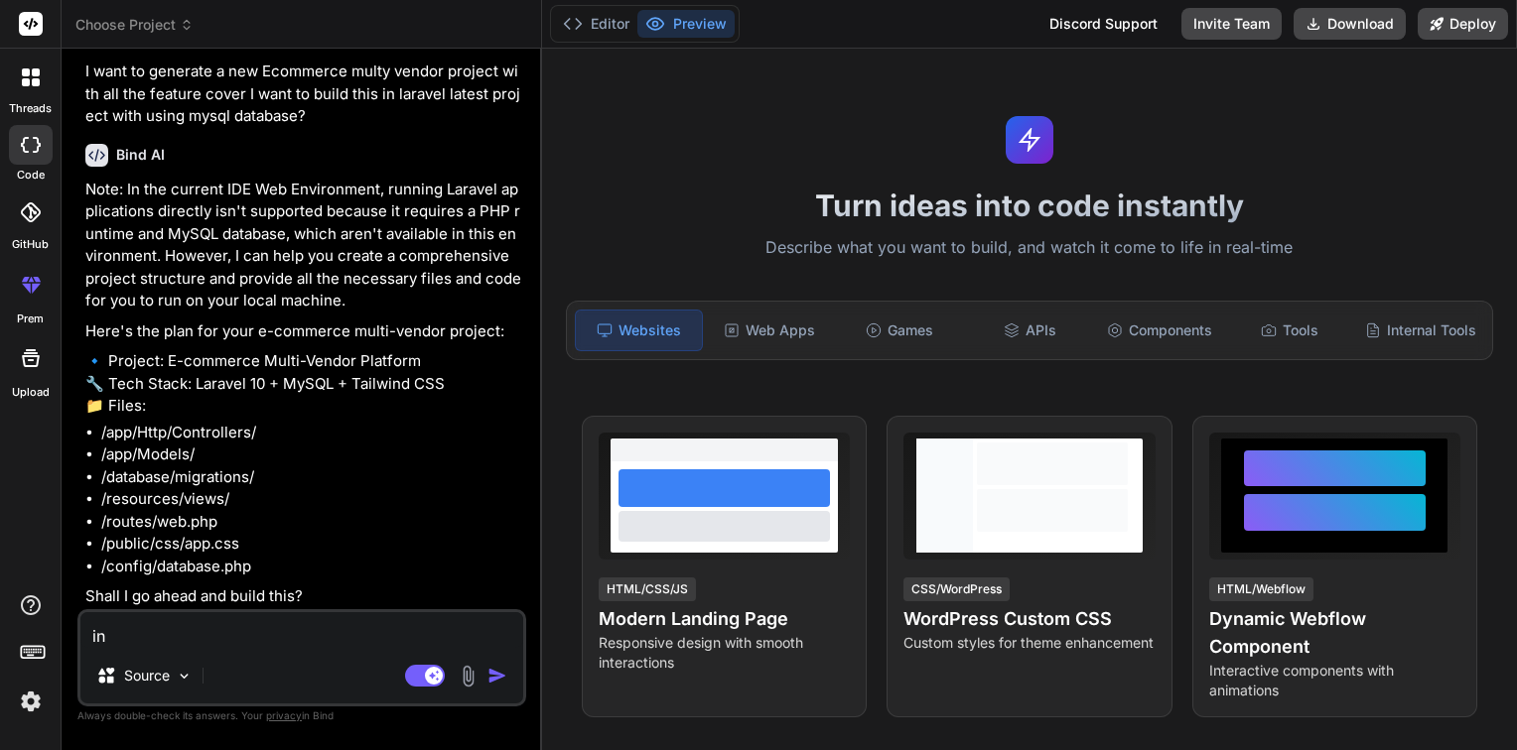
type textarea "x"
type textarea "in t"
type textarea "x"
type textarea "in th"
type textarea "x"
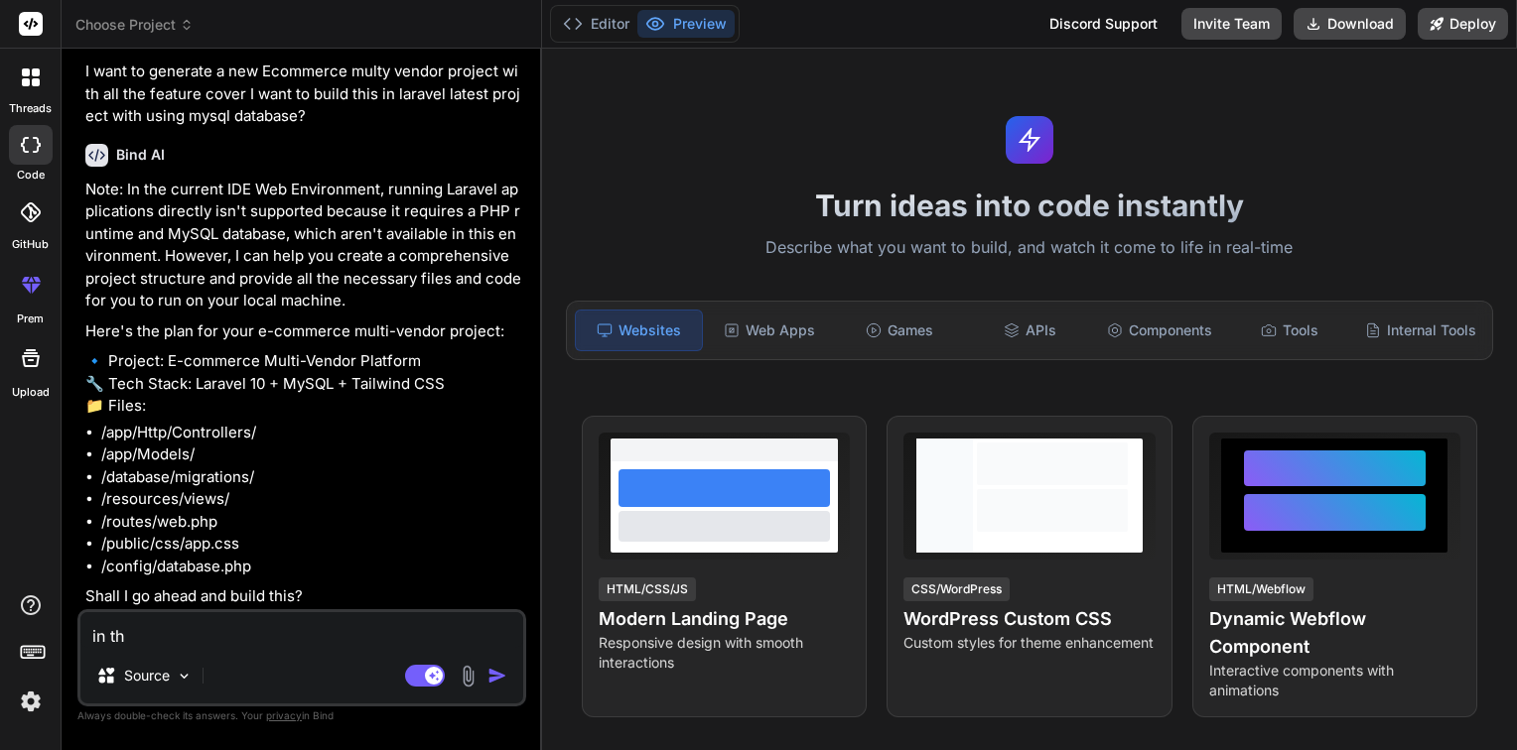
type textarea "in thi"
type textarea "x"
type textarea "in this"
type textarea "x"
type textarea "in this"
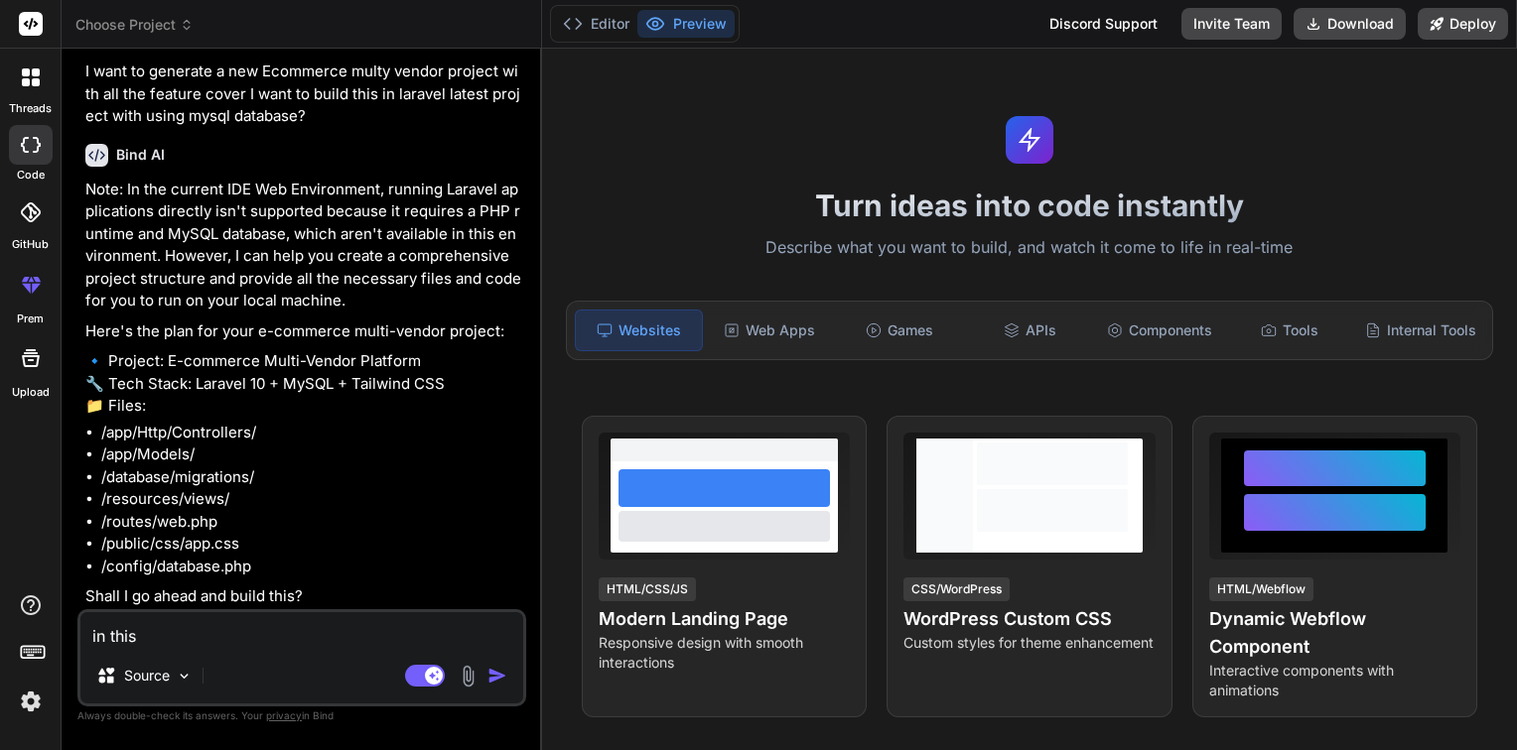
type textarea "x"
type textarea "in this p"
type textarea "x"
type textarea "in this pr"
type textarea "x"
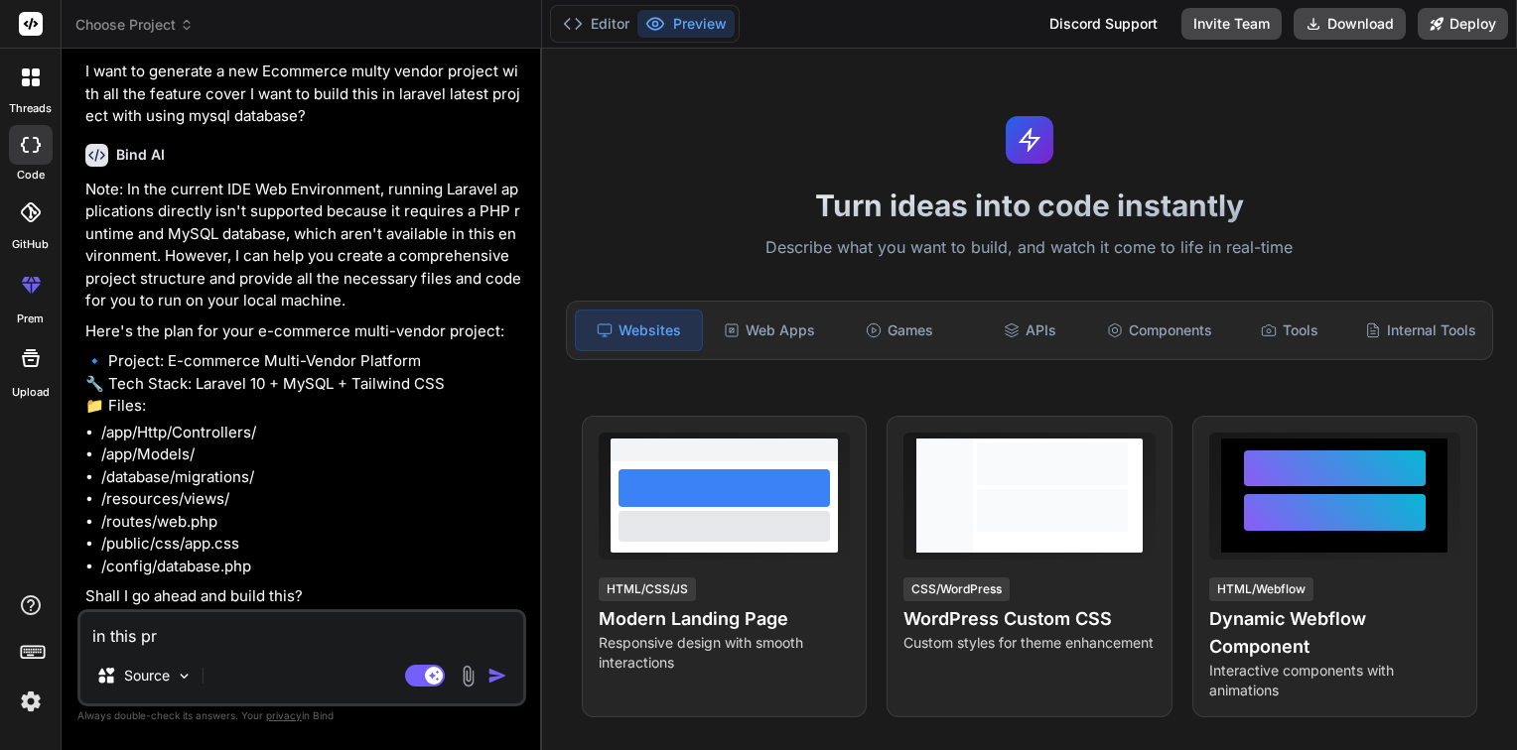
type textarea "in this pro"
type textarea "x"
type textarea "in this proj"
type textarea "x"
type textarea "in this proje"
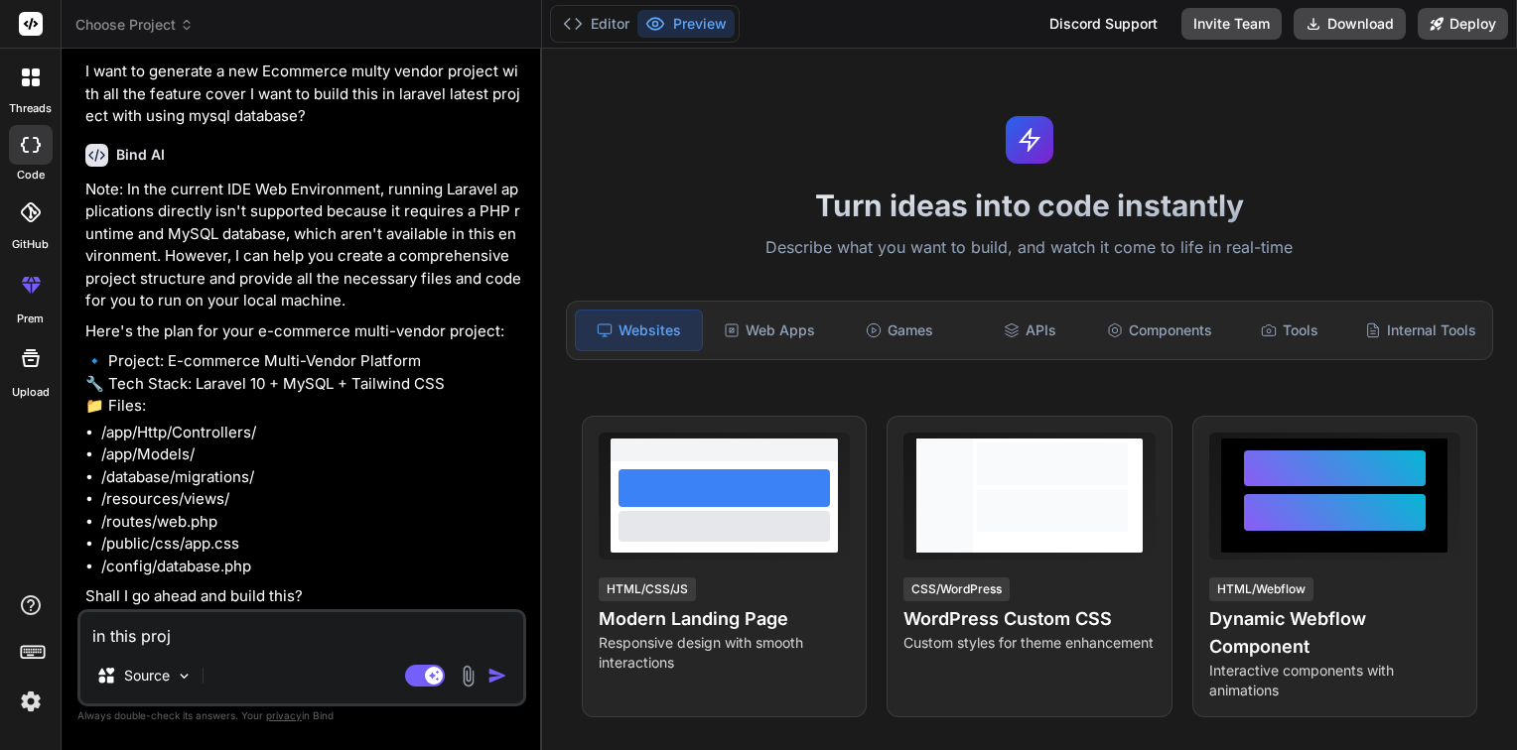
type textarea "x"
type textarea "in this projec"
type textarea "x"
type textarea "in this project"
type textarea "x"
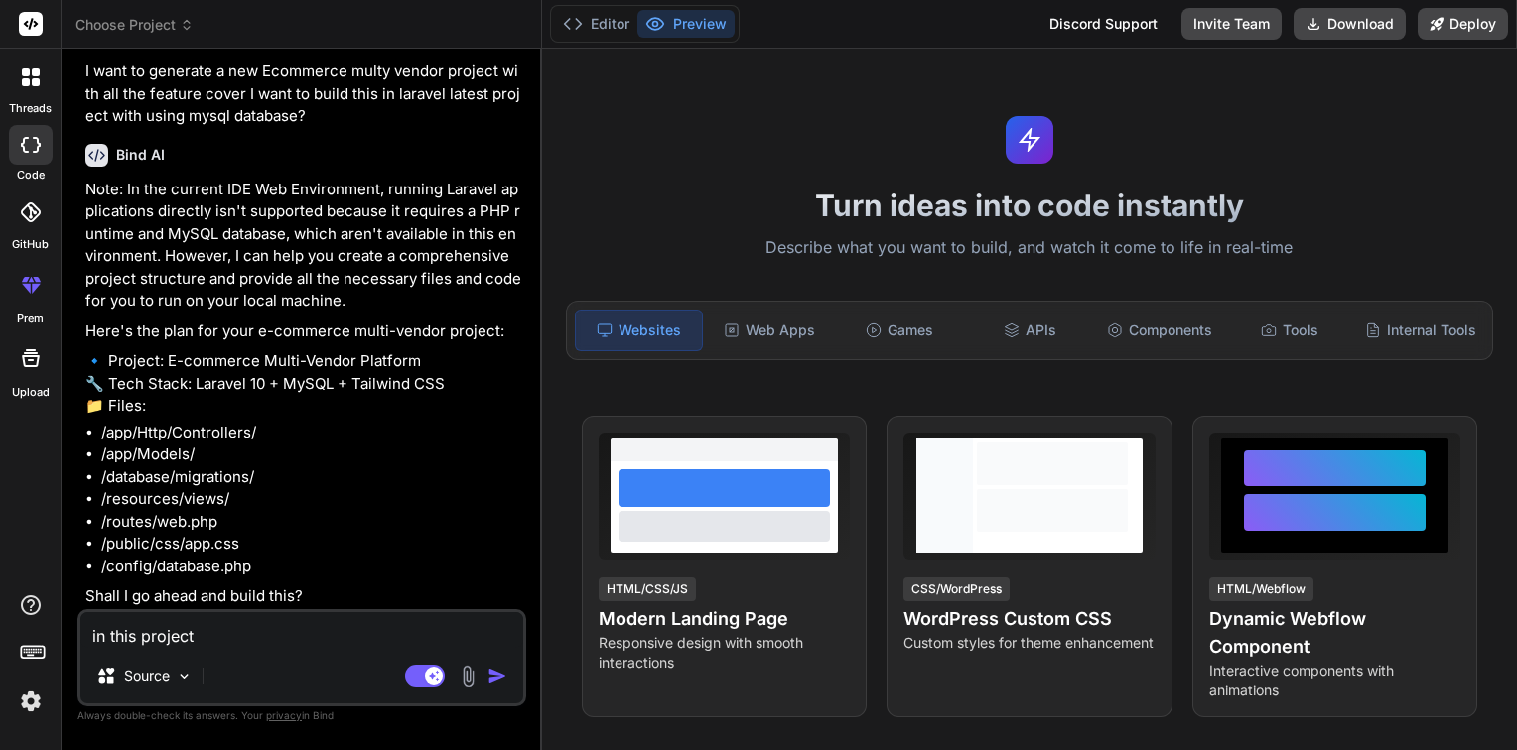
type textarea "in this project"
type textarea "x"
type textarea "in this project p"
type textarea "x"
type textarea "in this project pl"
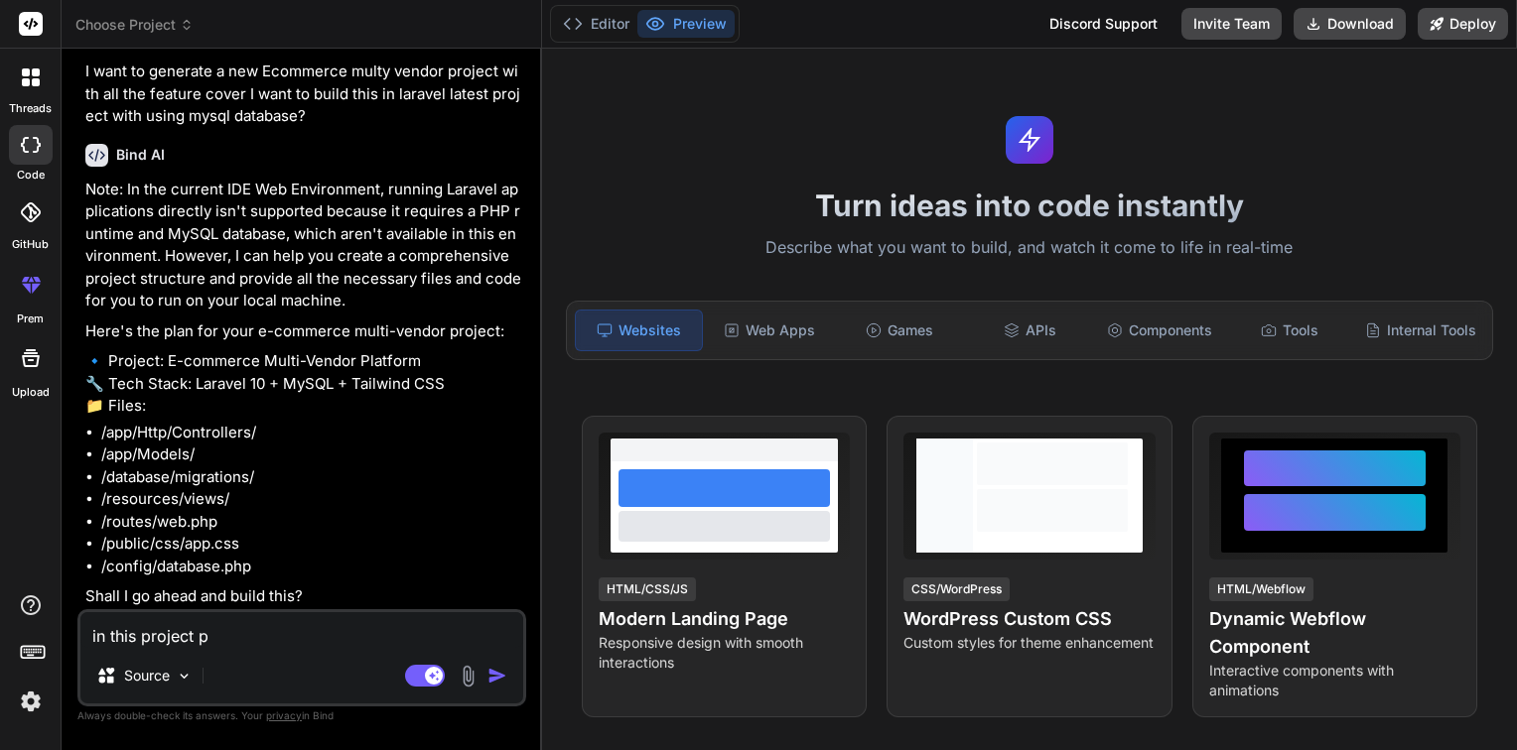
type textarea "x"
type textarea "in this project ple"
type textarea "x"
type textarea "in this project plea"
type textarea "x"
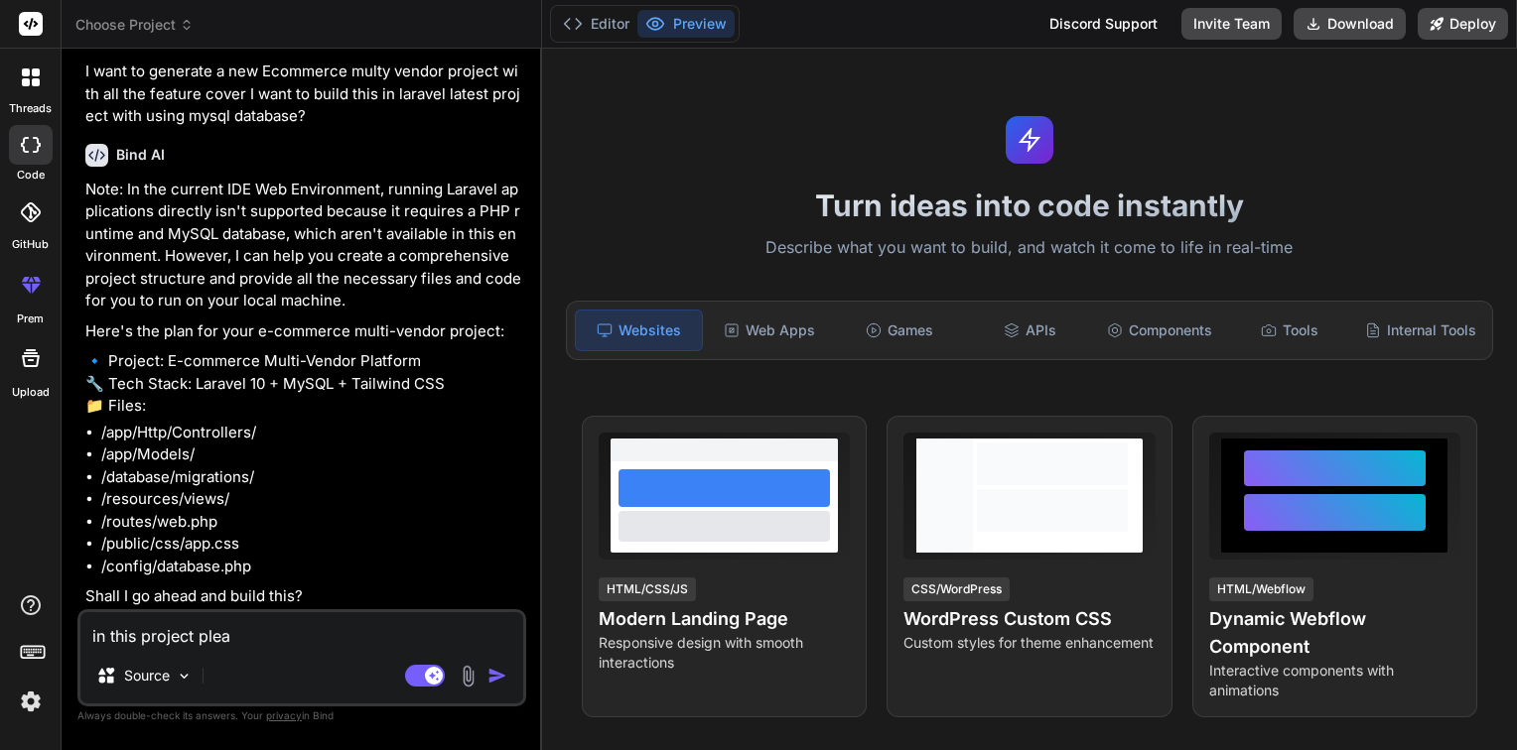
type textarea "in this project pleas"
type textarea "x"
type textarea "in this project please"
type textarea "x"
type textarea "in this project please"
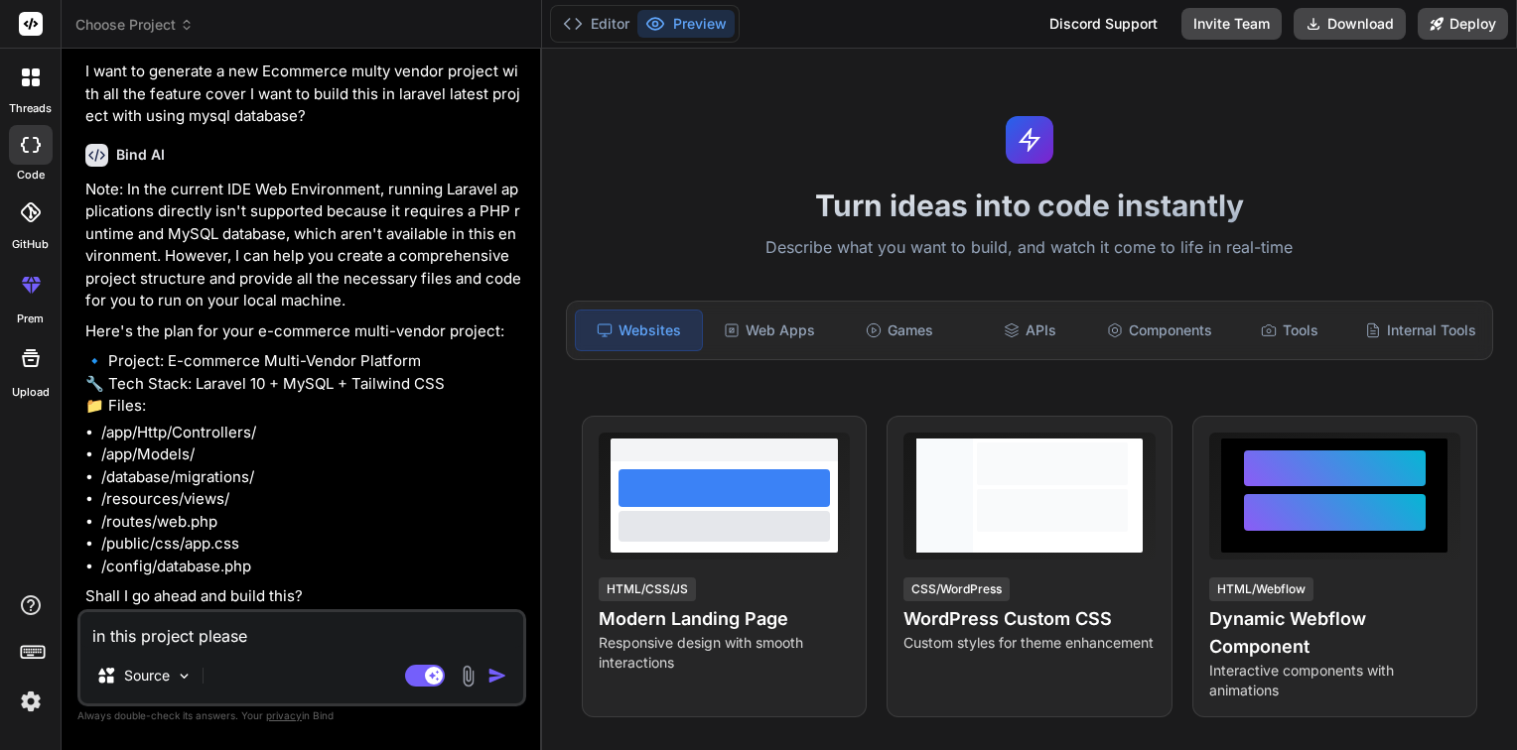
type textarea "x"
type textarea "in this project please a"
type textarea "x"
type textarea "in this project please al"
type textarea "x"
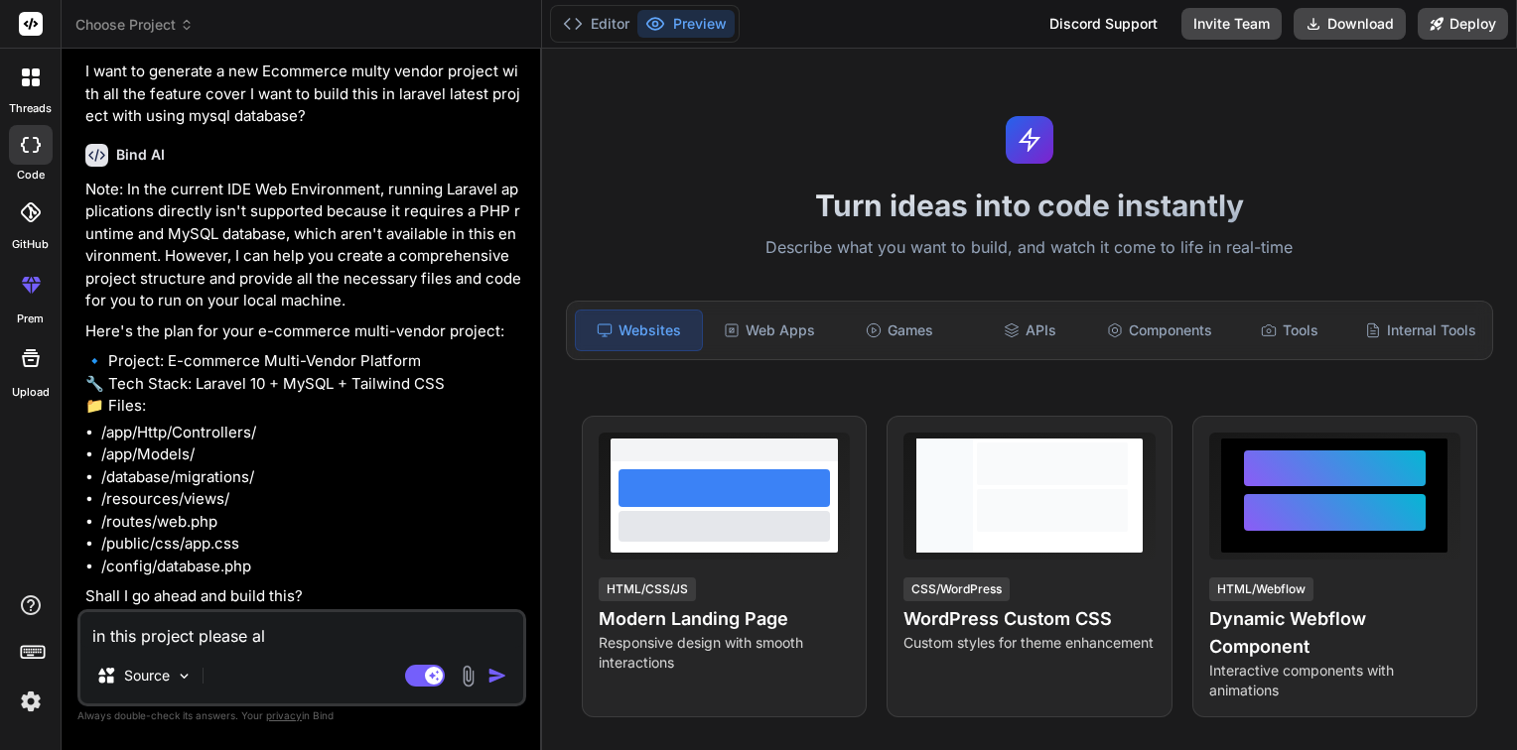
type textarea "in this project please als"
type textarea "x"
type textarea "in this project please also"
type textarea "x"
type textarea "in this project please also"
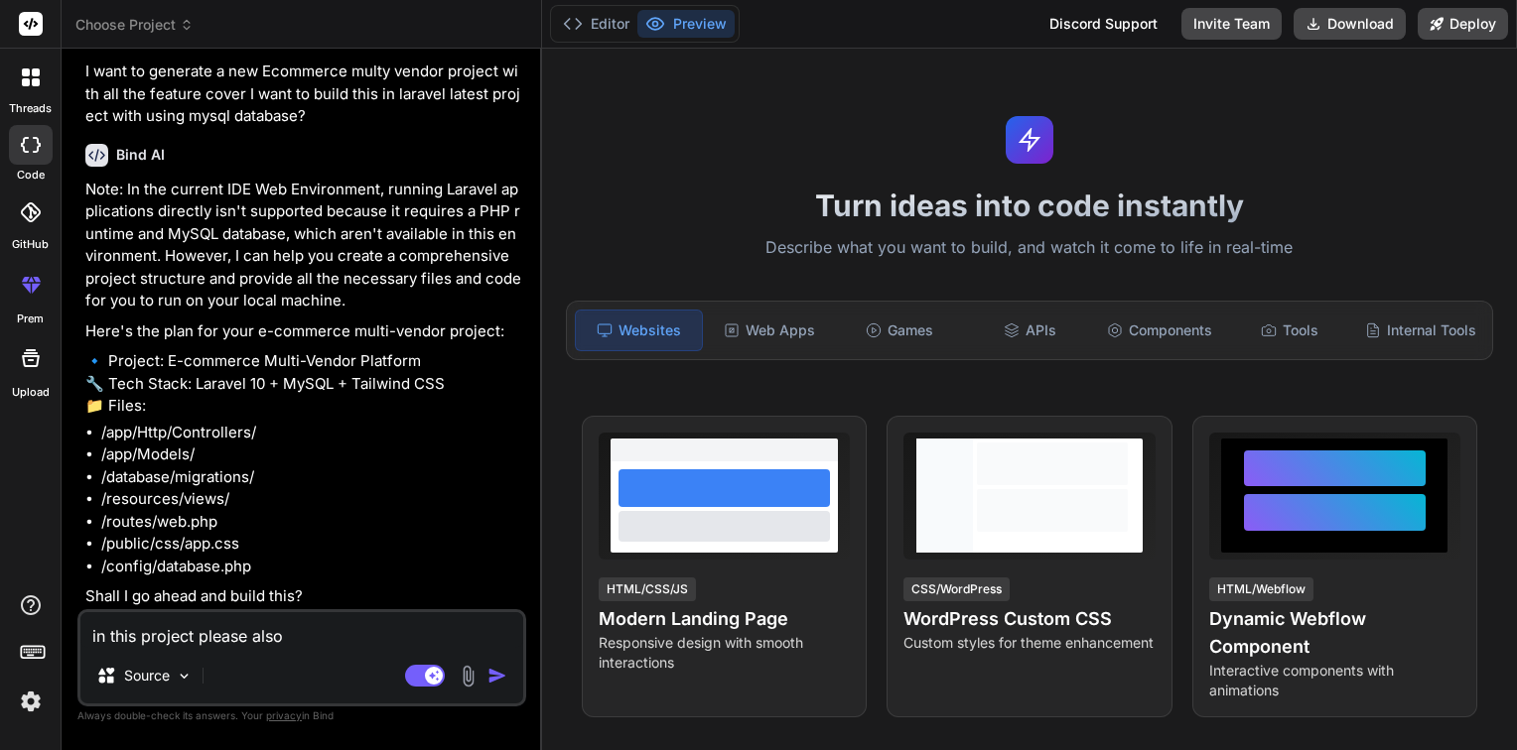
type textarea "x"
type textarea "in this project please also u"
type textarea "x"
type textarea "in this project please also us"
type textarea "x"
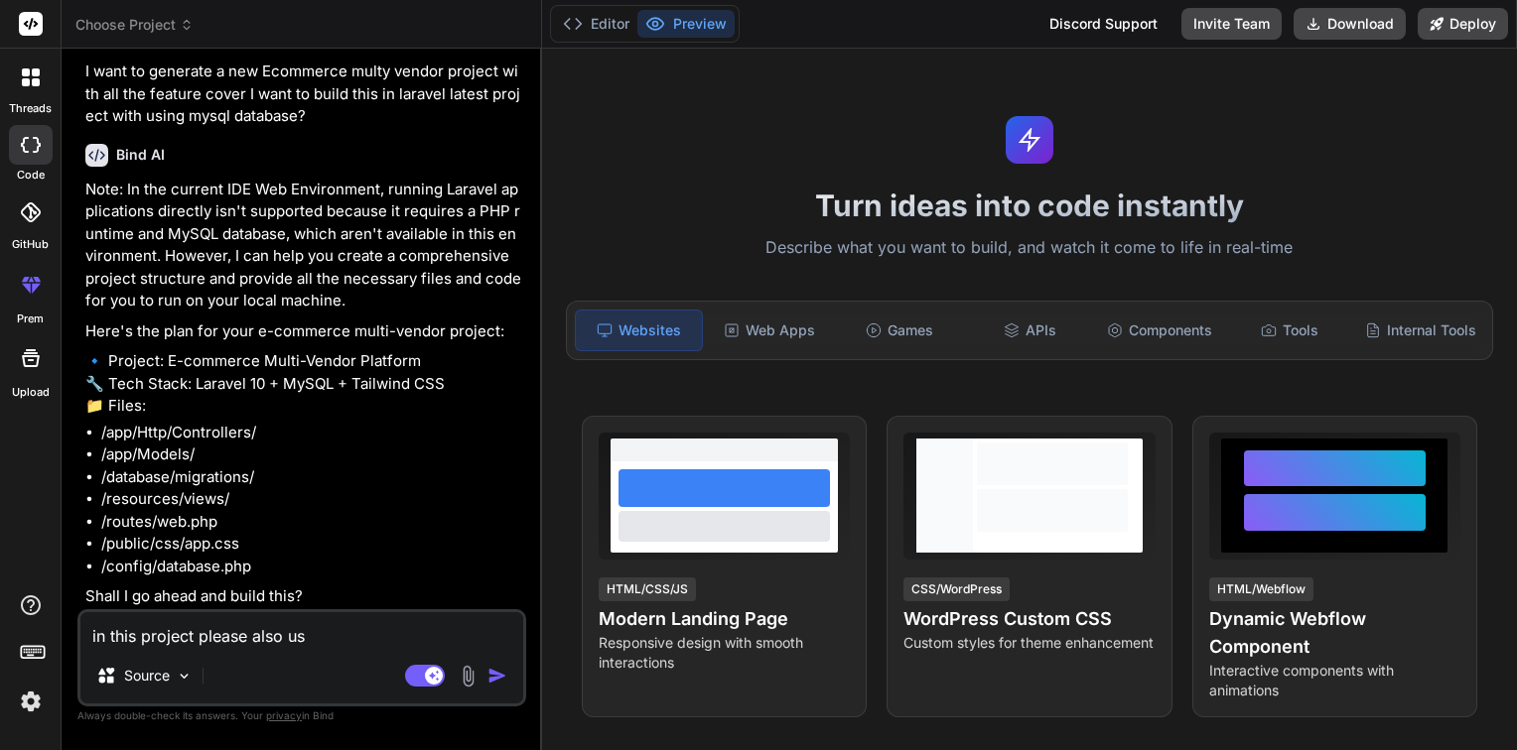
type textarea "in this project please also use"
type textarea "x"
type textarea "in this project please also use"
type textarea "x"
type textarea "in this project please also use l"
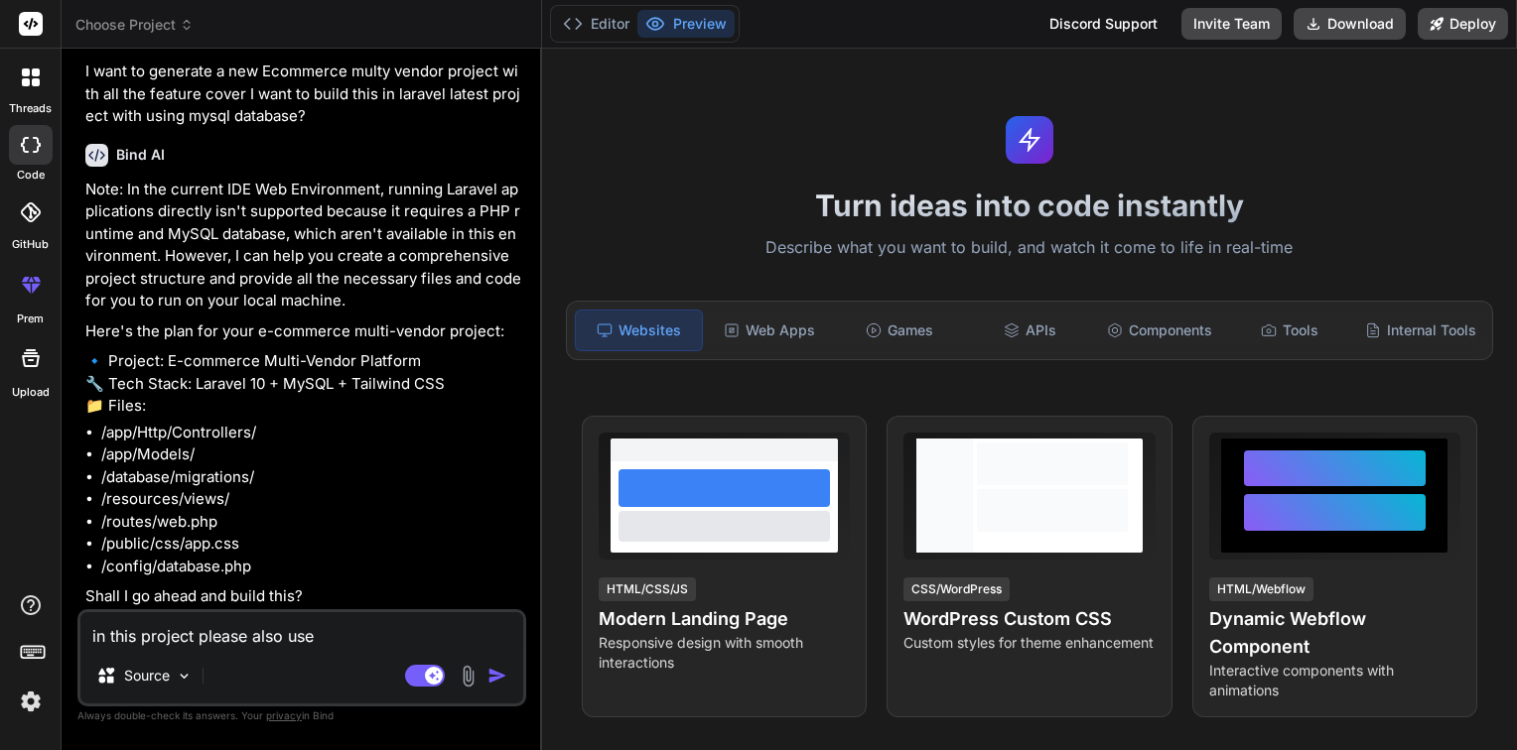
type textarea "x"
type textarea "in this project please also use li"
type textarea "x"
type textarea "in this project please also use liv"
type textarea "x"
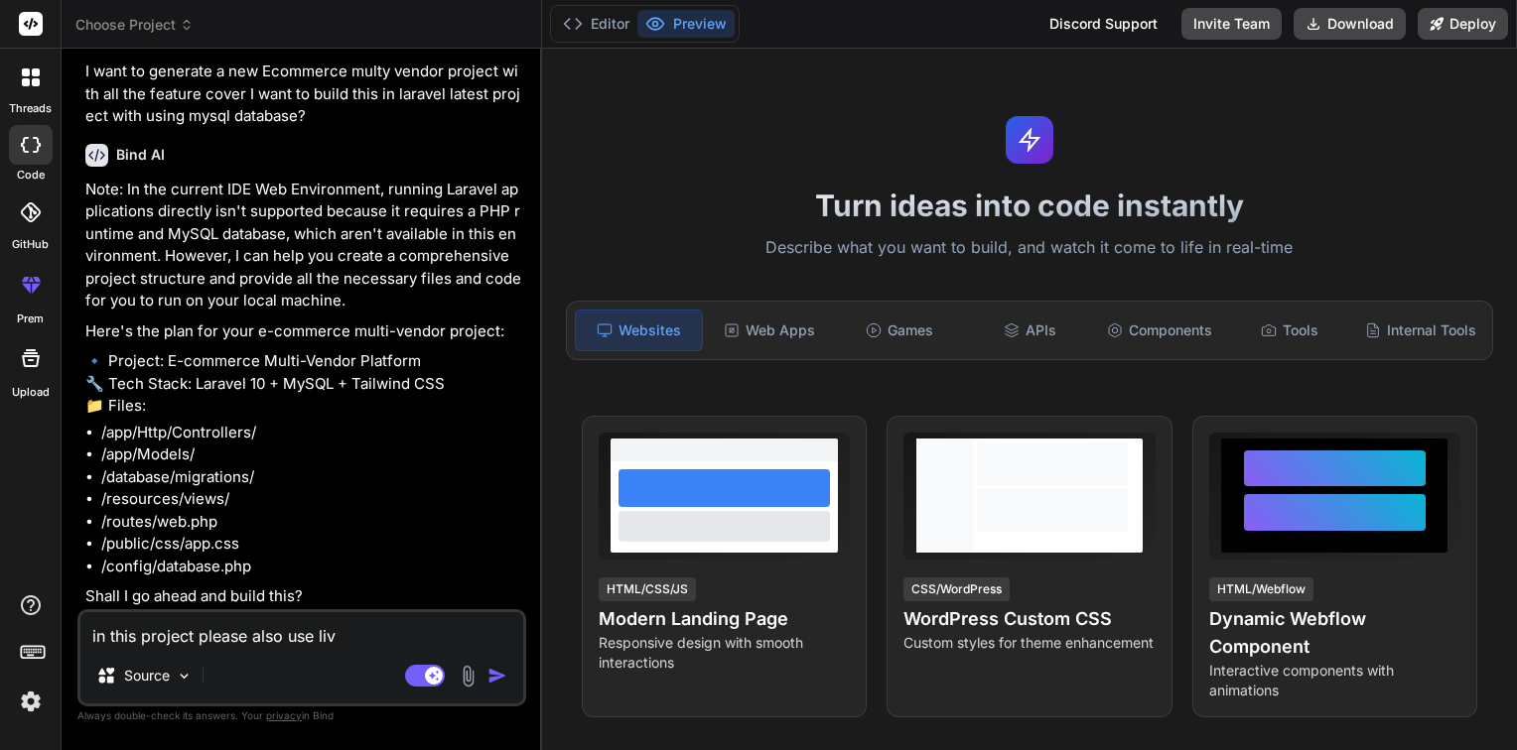
type textarea "in this project please also use live"
type textarea "x"
type textarea "in this project please also use livew"
type textarea "x"
type textarea "in this project please also use livewi"
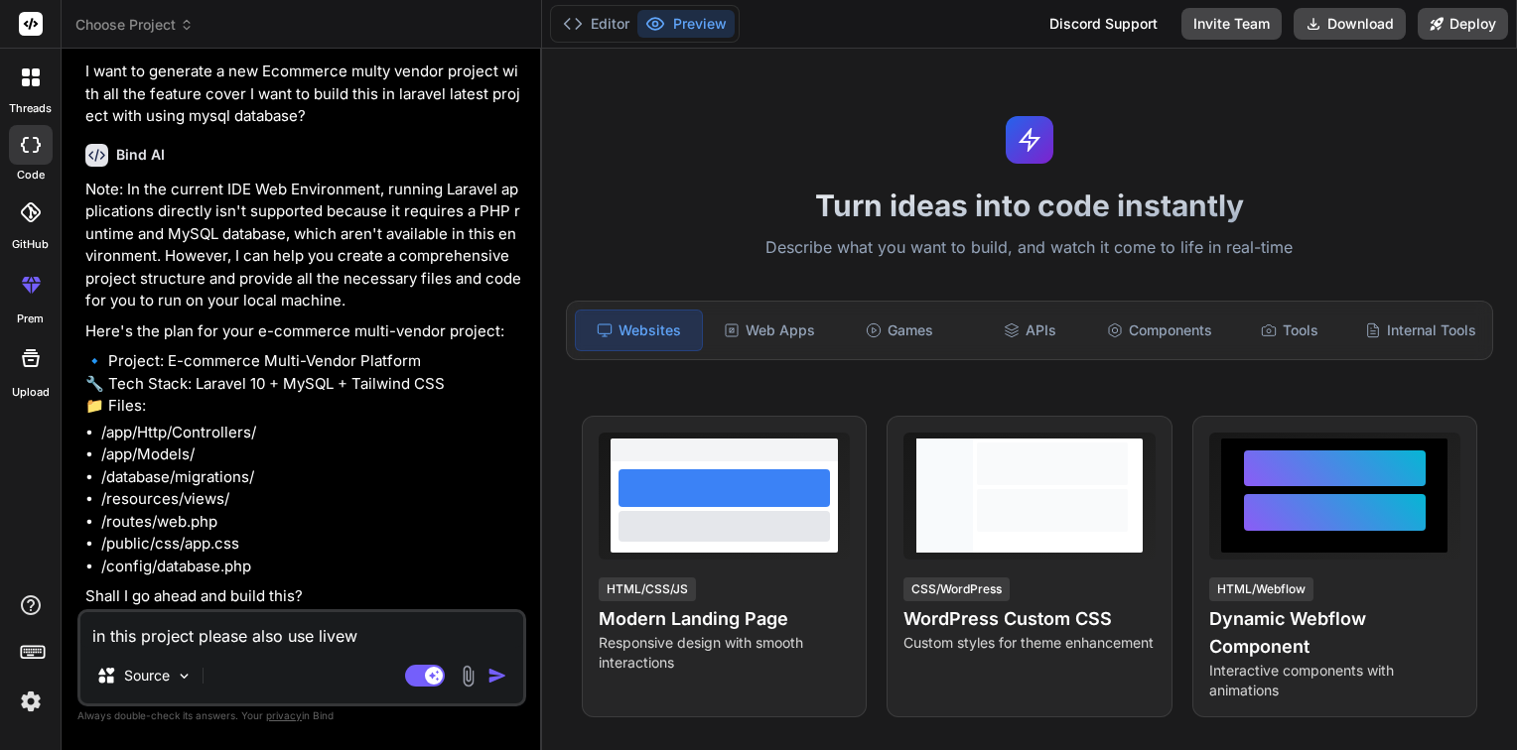
type textarea "x"
type textarea "in this project please also use livewir"
type textarea "x"
type textarea "in this project please also use livewire"
type textarea "x"
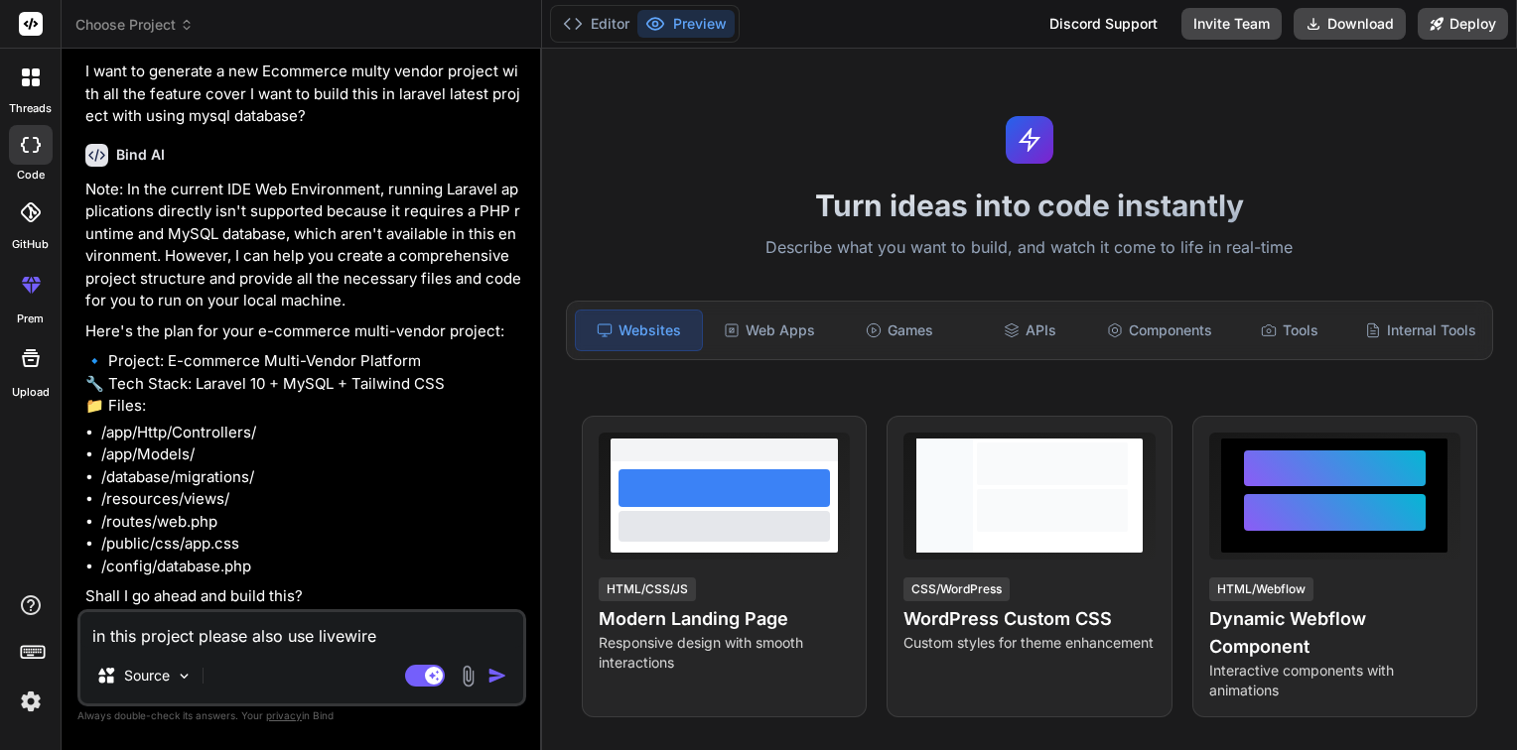
type textarea "in this project please also use livewire"
type textarea "x"
type textarea "in this project please also use livewire f"
type textarea "x"
type textarea "in this project please also use livewire fo"
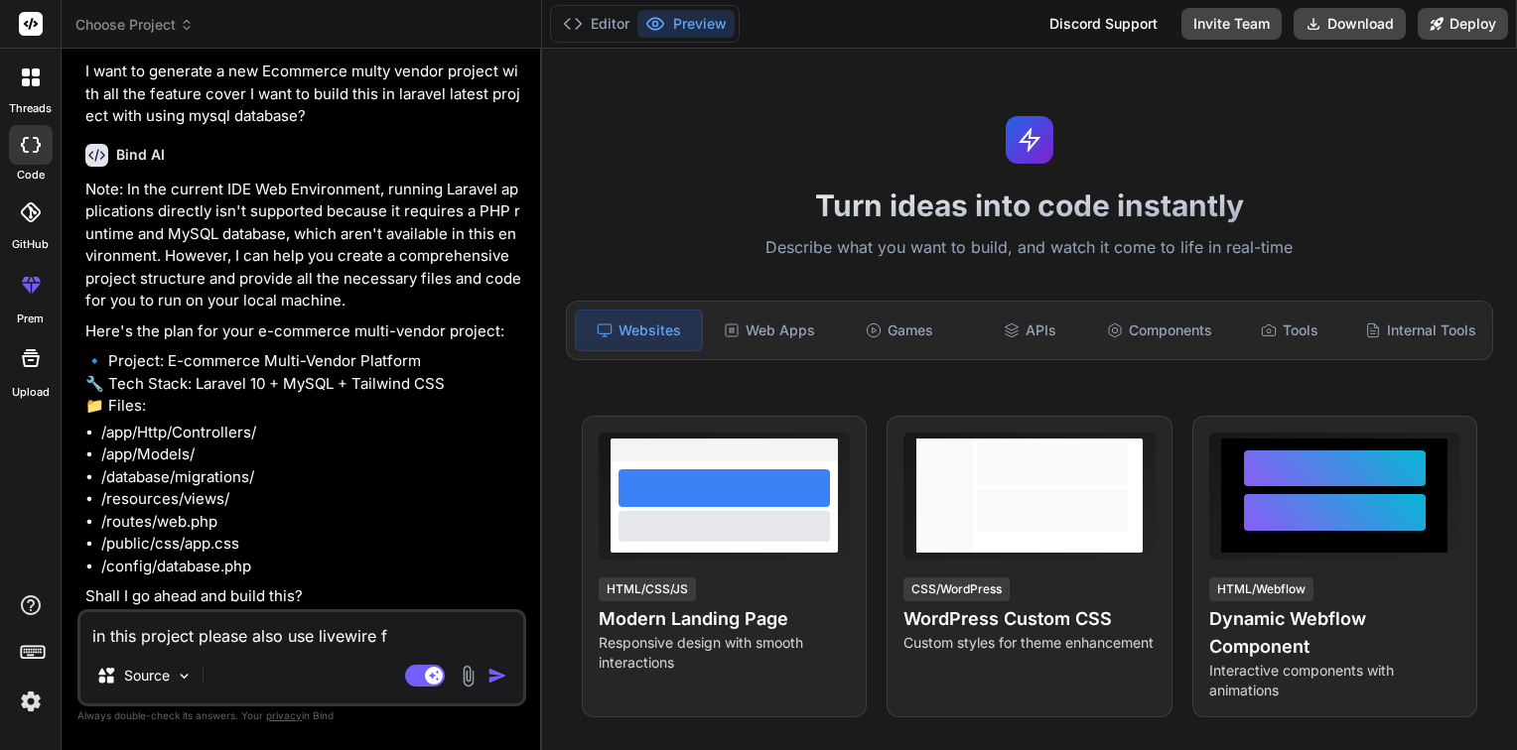
type textarea "x"
type textarea "in this project please also use livewire for"
type textarea "x"
type textarea "in this project please also use livewire for"
type textarea "x"
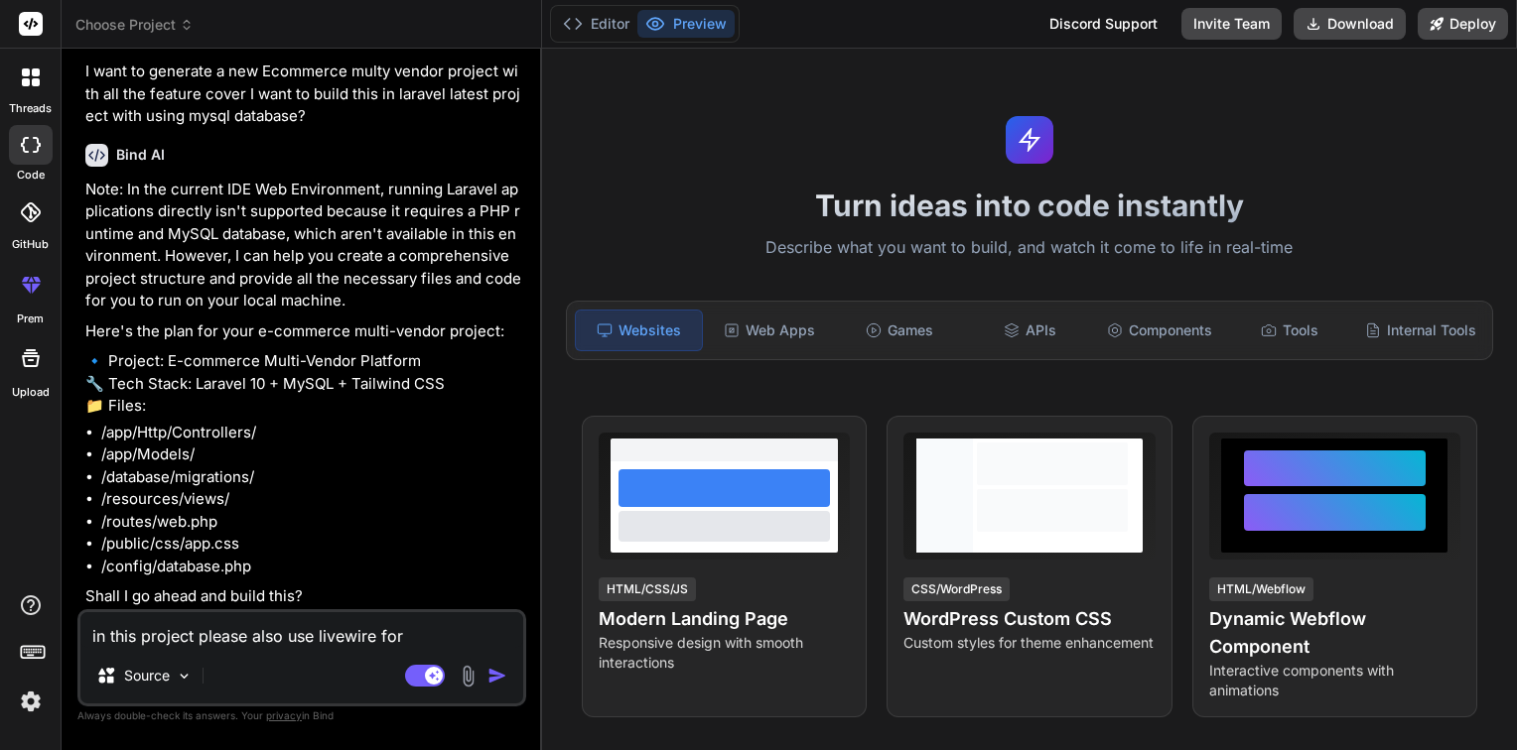
type textarea "in this project please also use livewire for f"
type textarea "x"
type textarea "in this project please also use livewire for fr"
type textarea "x"
type textarea "in this project please also use livewire for fro"
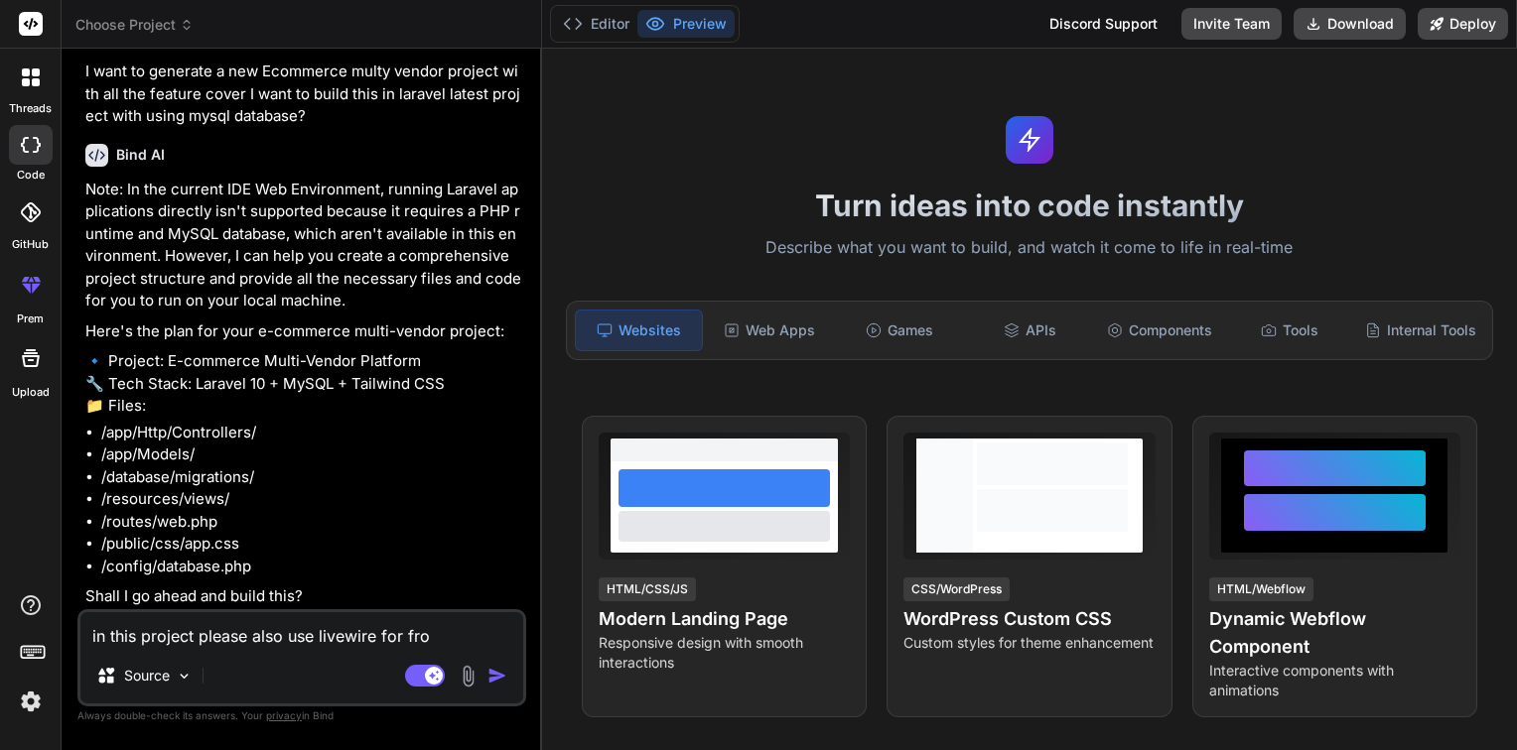
type textarea "x"
type textarea "in this project please also use livewire for fron"
type textarea "x"
type textarea "in this project please also use livewire for front"
type textarea "x"
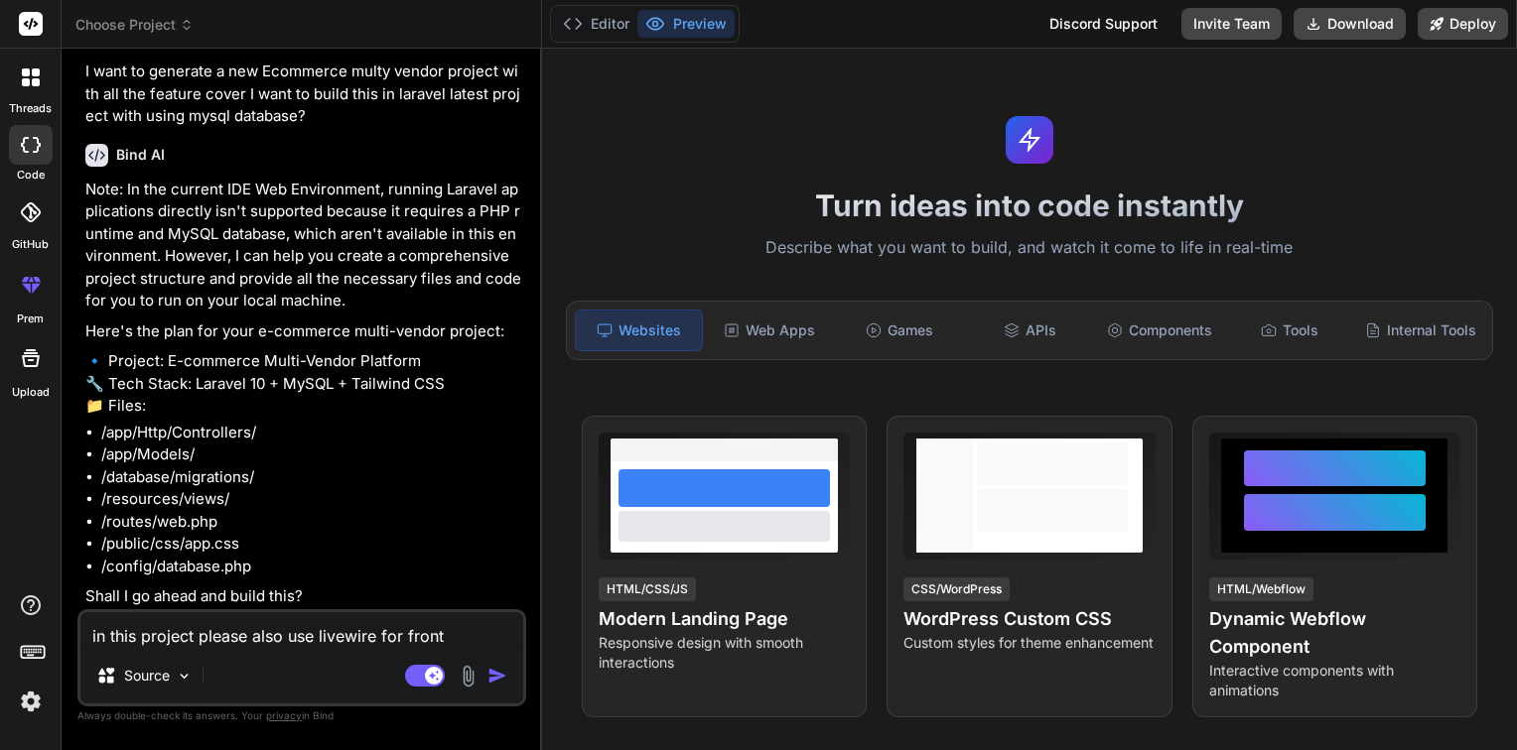
type textarea "in this project please also use livewire for fronte"
type textarea "x"
type textarea "in this project please also use livewire for fronten"
type textarea "x"
type textarea "in this project please also use livewire for frontend"
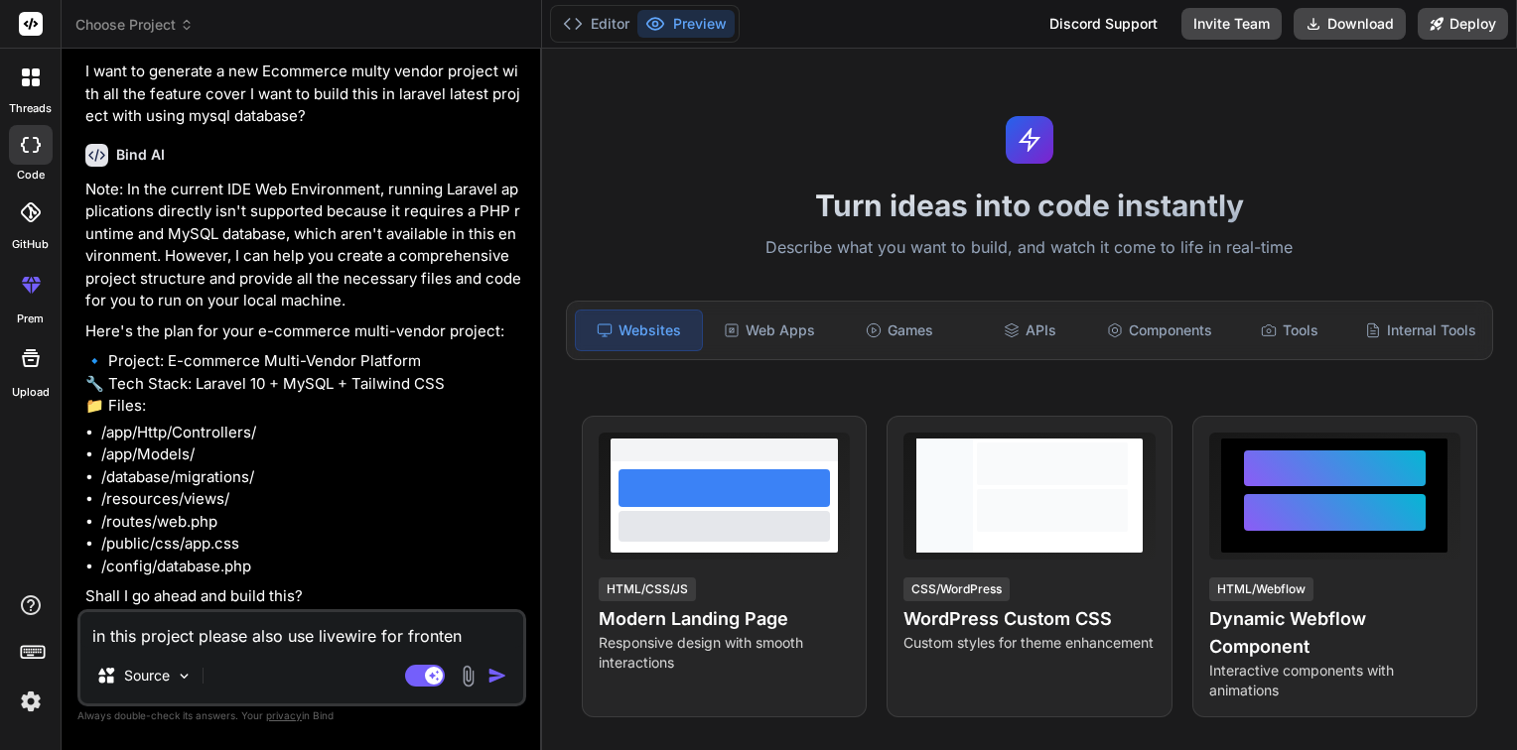
type textarea "x"
type textarea "in this project please also use livewire for frontend?"
type textarea "x"
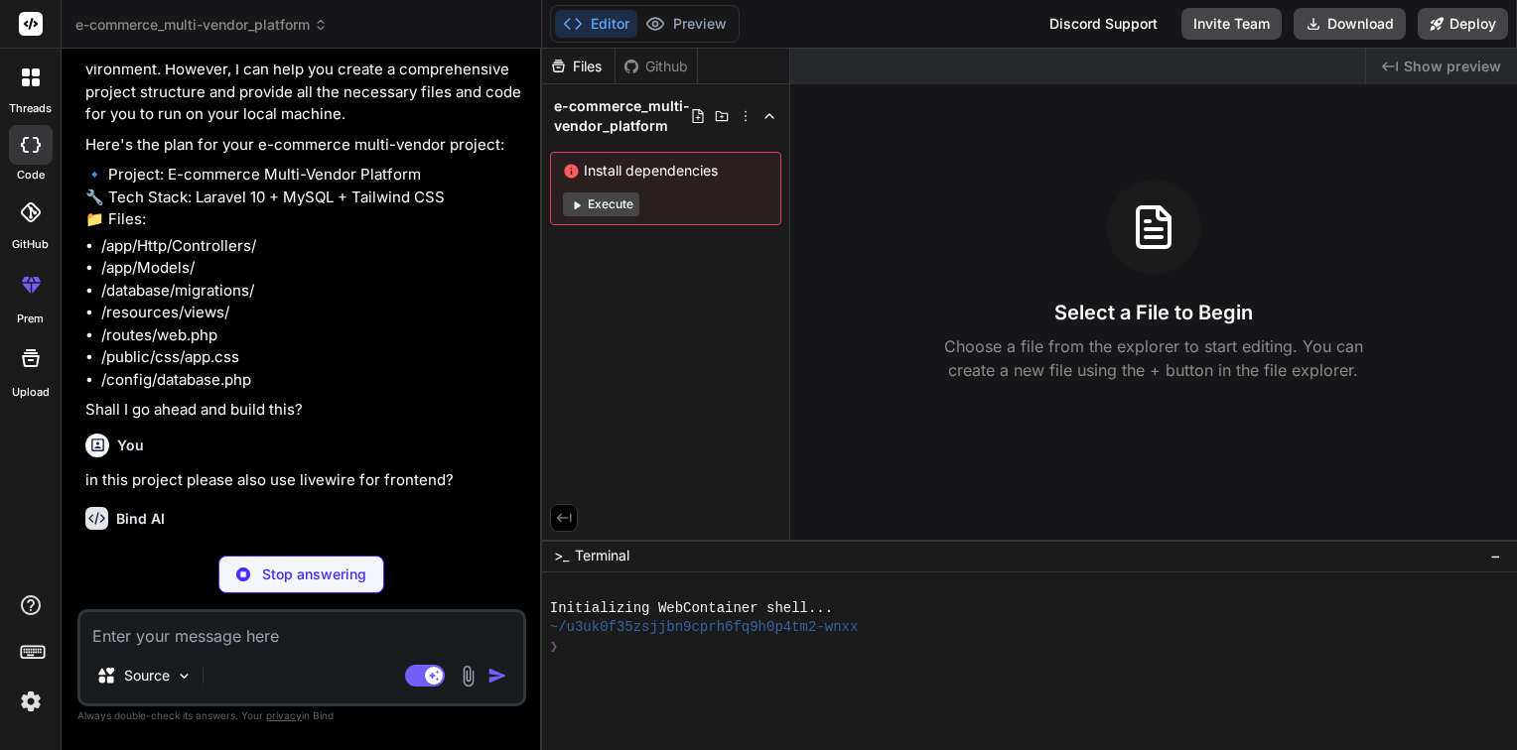
scroll to position [254, 0]
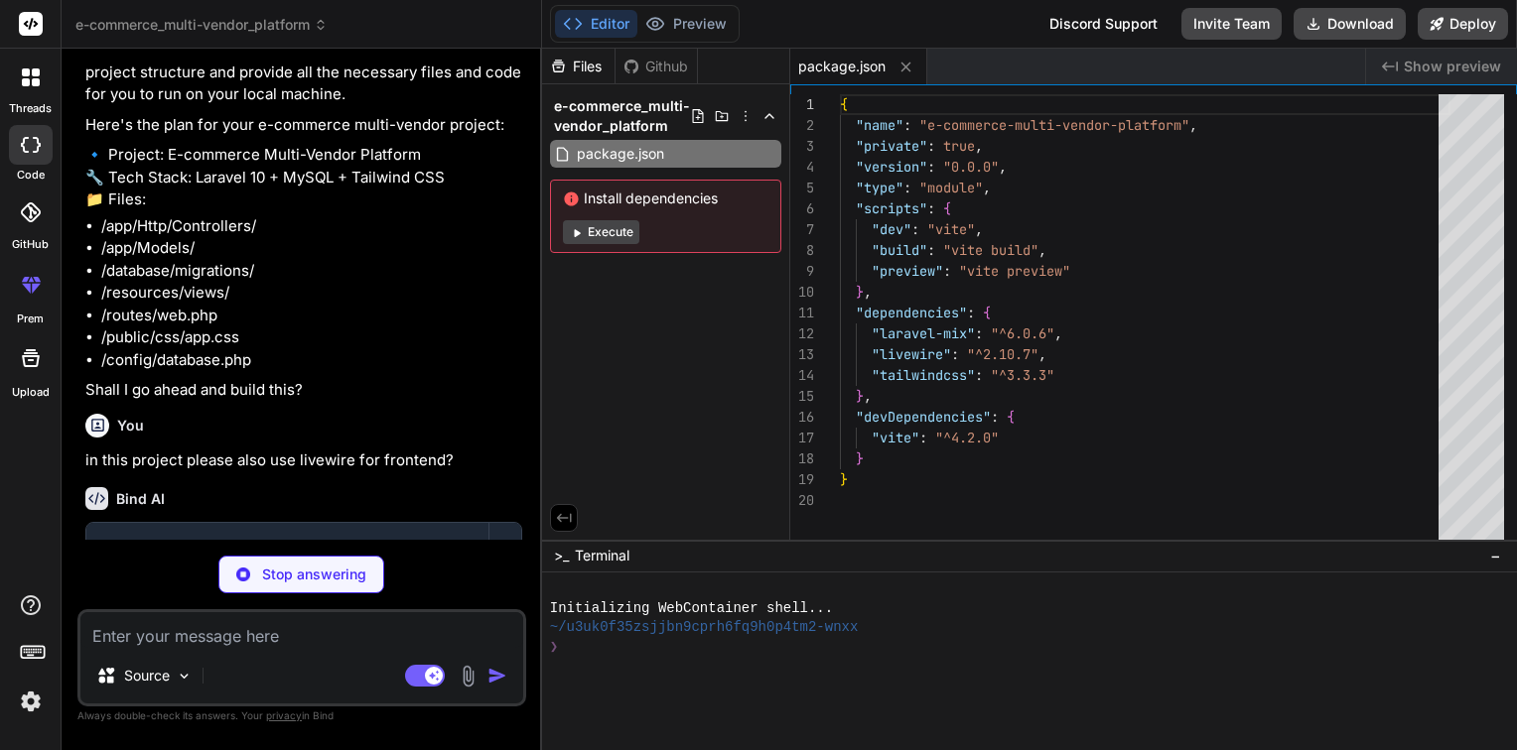
type textarea "x"
type textarea "});"
type textarea "x"
type textarea "@tailwind base; @tailwind components; @tailwind utilities;"
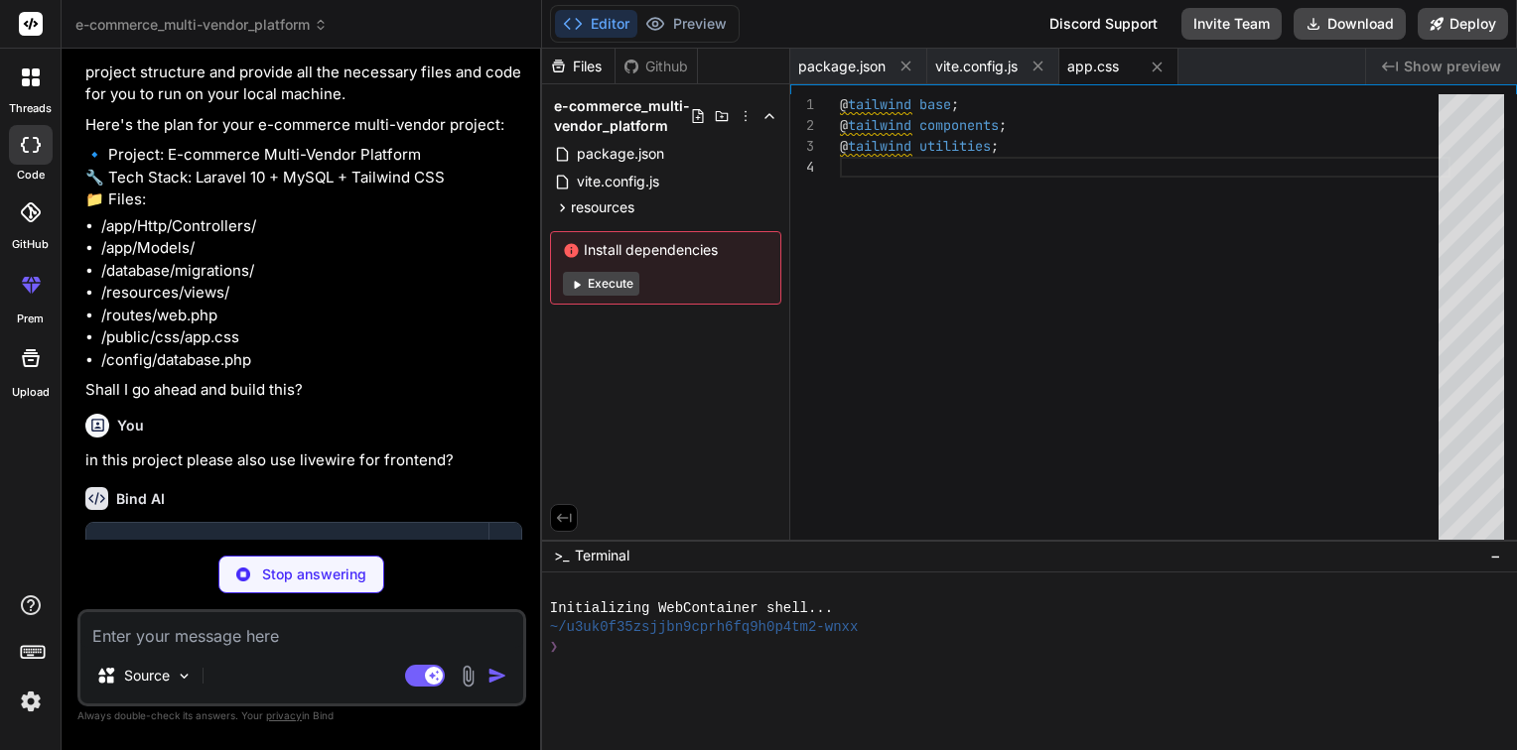
type textarea "x"
type textarea "import './bootstrap'; import Alpine from 'alpinejs'; window.Alpine = Alpine; Al…"
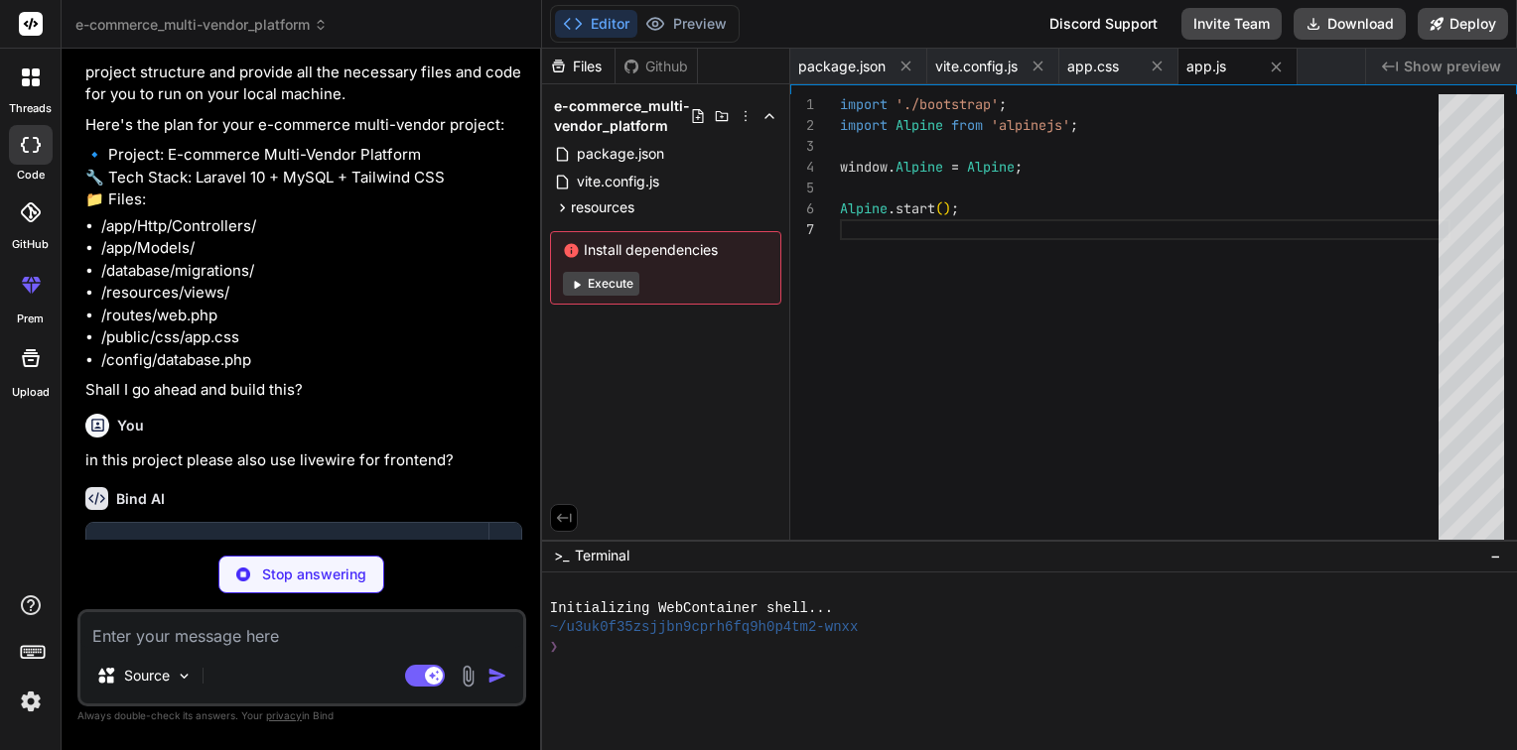
type textarea "x"
type textarea "<div class="min-h-screen bg-gray-100"> @yield('content') </div> @livewireScript…"
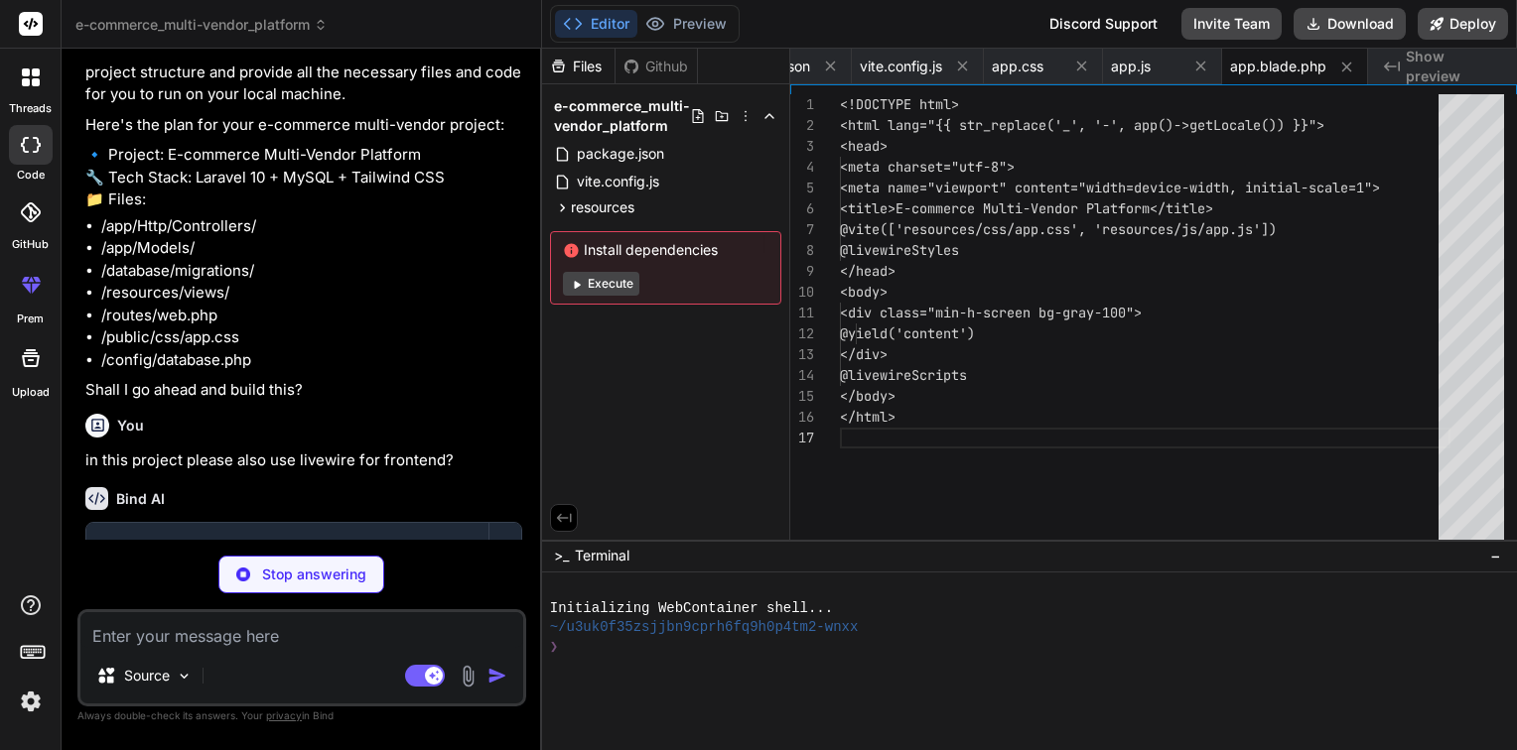
type textarea "x"
type textarea "@extends('layouts.app') @section('content') <div class="container mx-auto px-4 …"
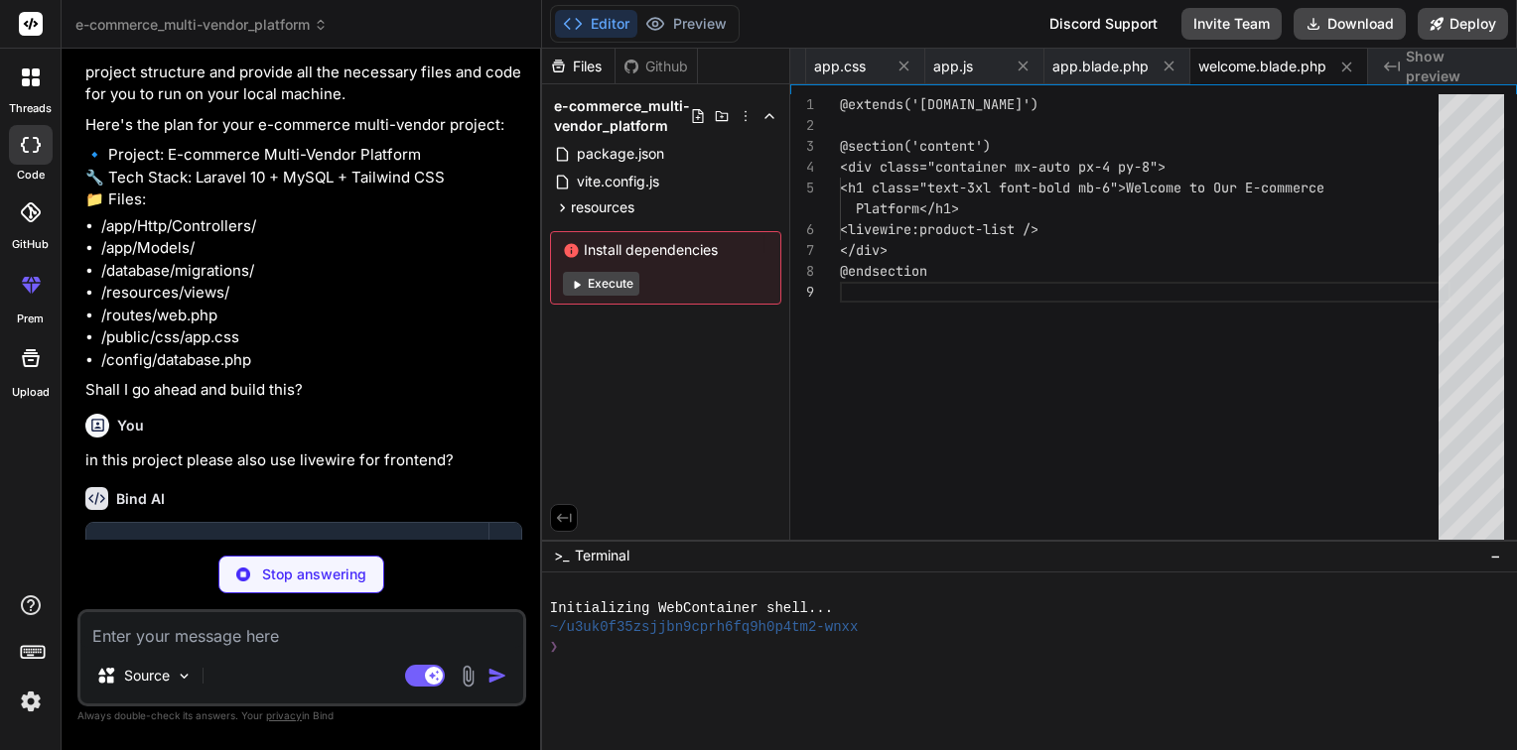
type textarea "x"
type textarea "}"
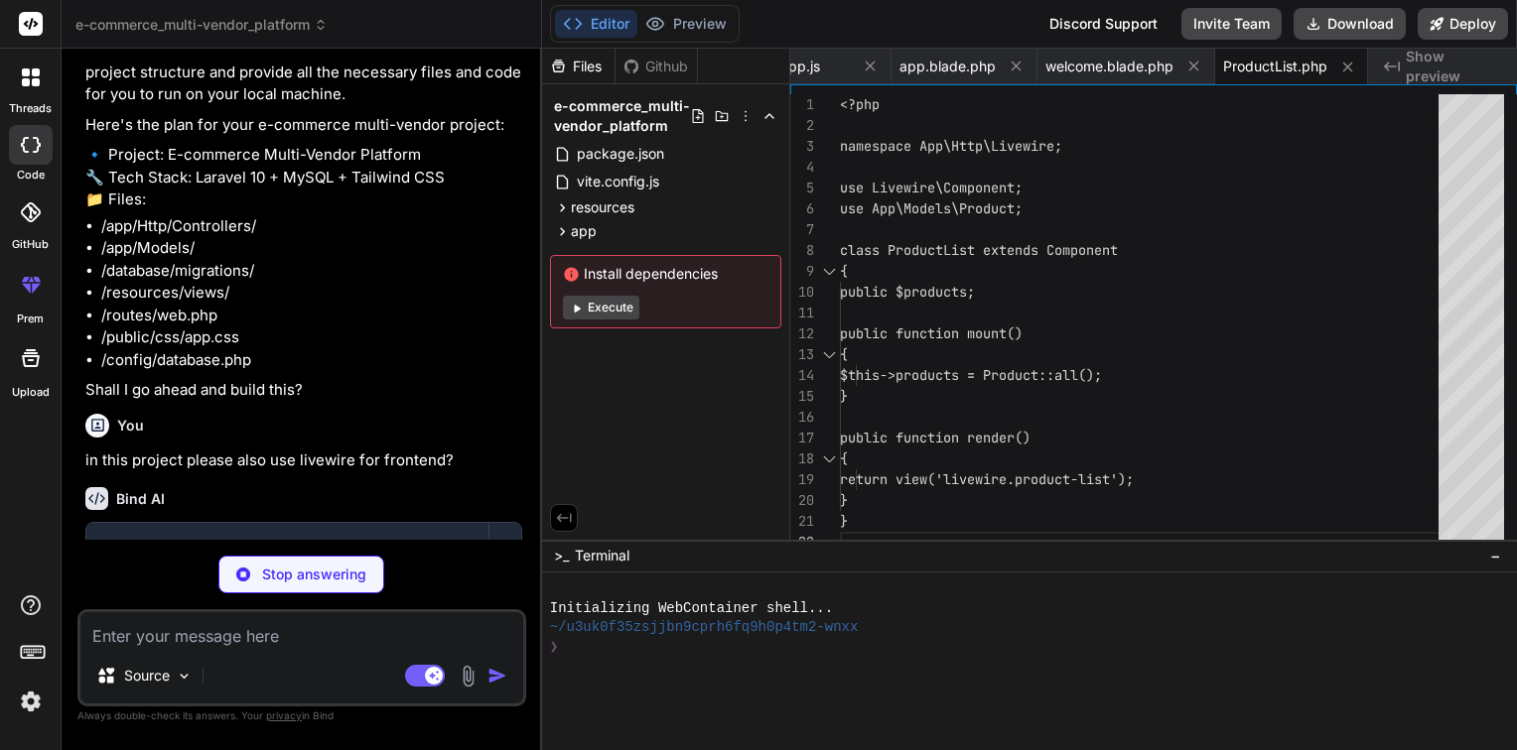
type textarea "x"
type textarea "<button class="bg-blue-500 hover:bg-blue-600 text-white px-4 py-2 rounded">Add …"
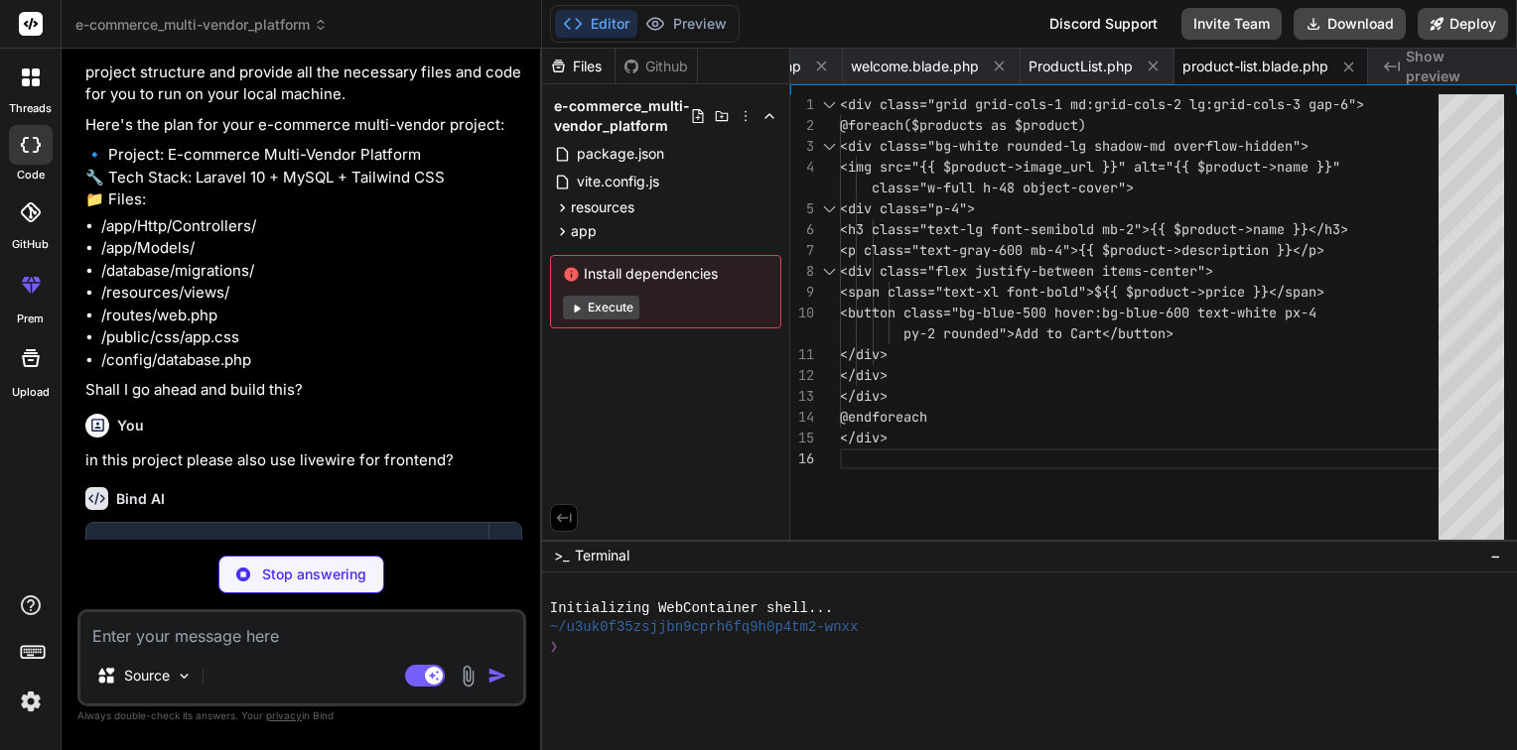
type textarea "x"
type textarea "{ return $this->belongsTo(Vendor::class); } }"
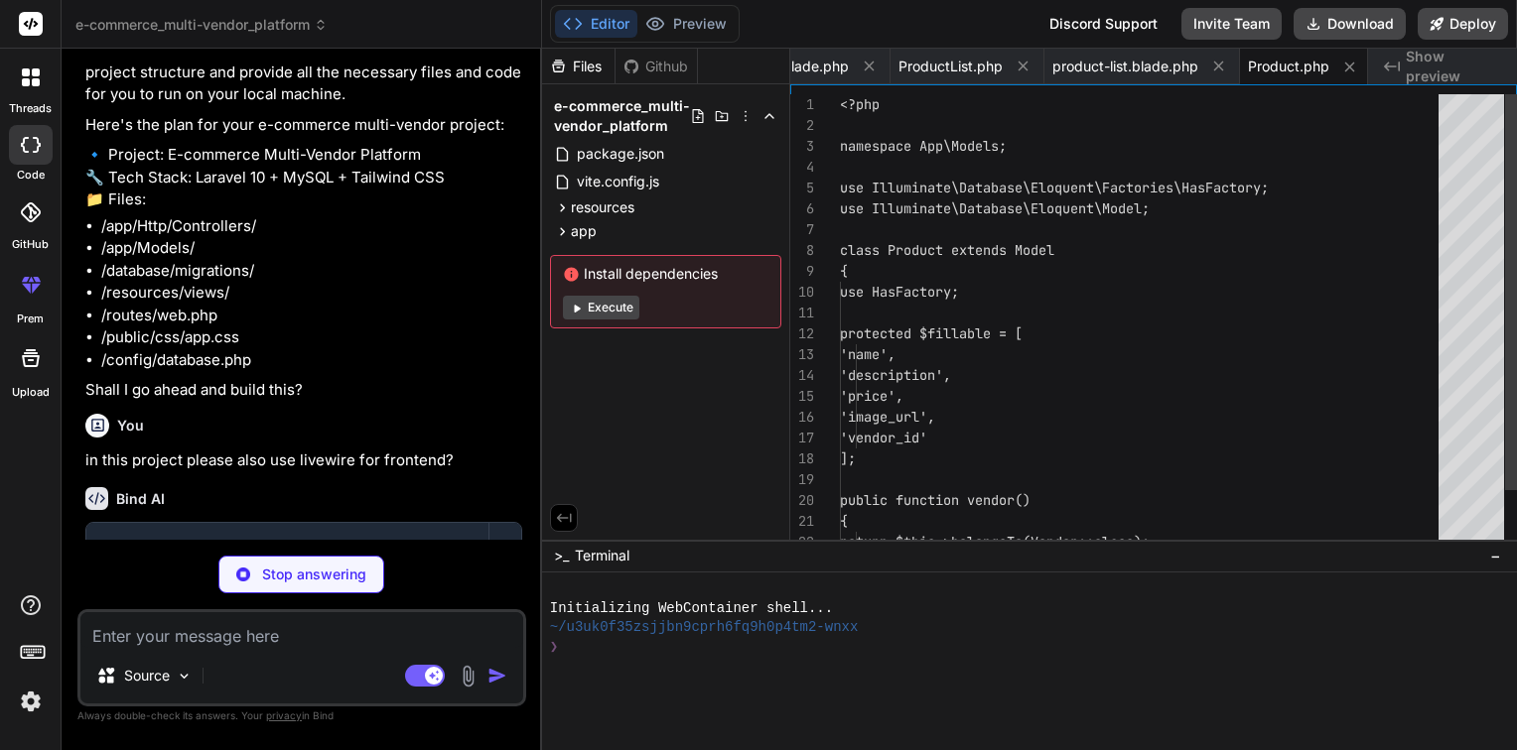
type textarea "x"
type textarea "return $this->hasMany(Product::class); } }"
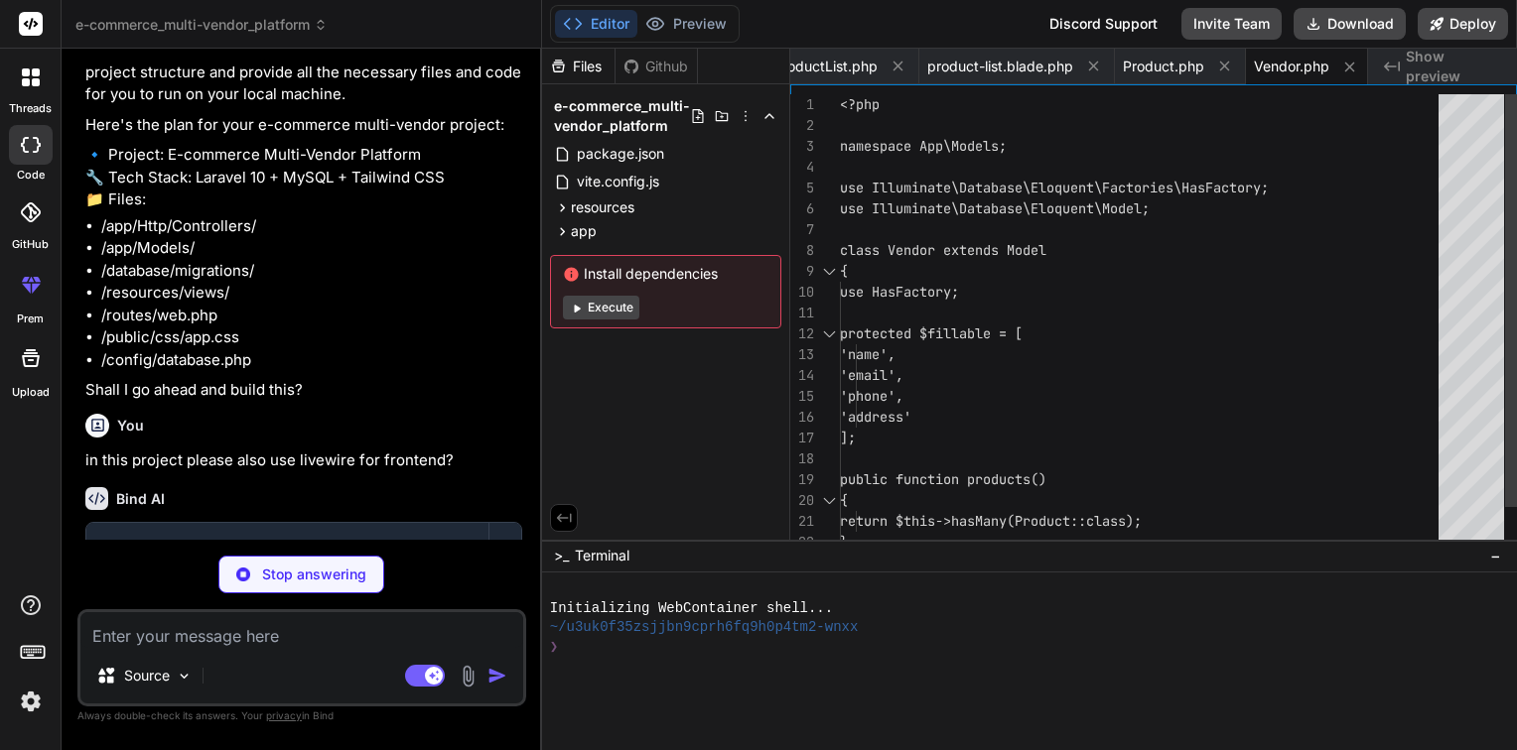
type textarea "x"
type textarea "public function down() { Schema::dropIfExists('vendors'); } };"
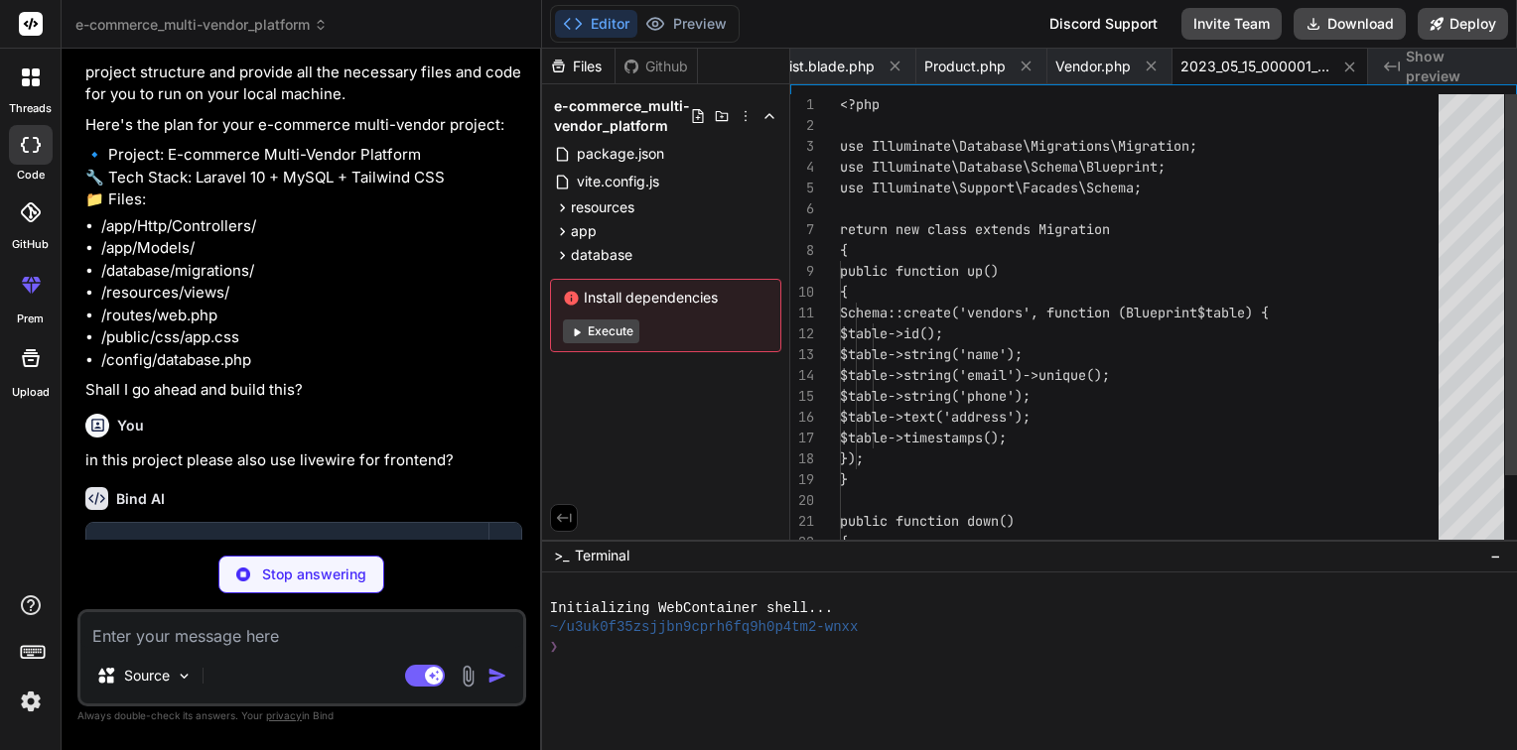
type textarea "x"
type textarea "public function down() { Schema::dropIfExists('products'); } };"
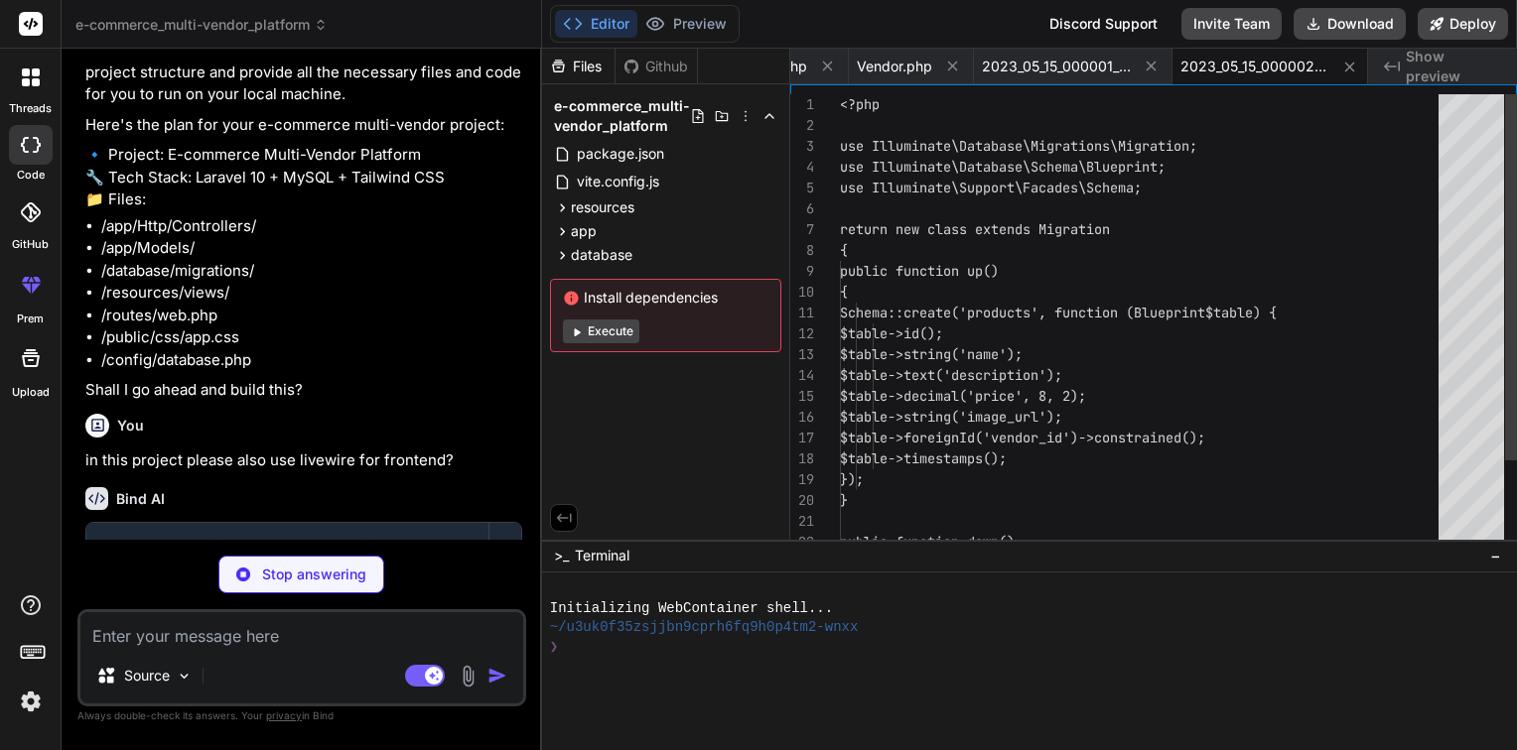
type textarea "x"
type textarea "<?php use Illuminate\Support\Facades\Route; use App\Http\Livewire\ProductList; …"
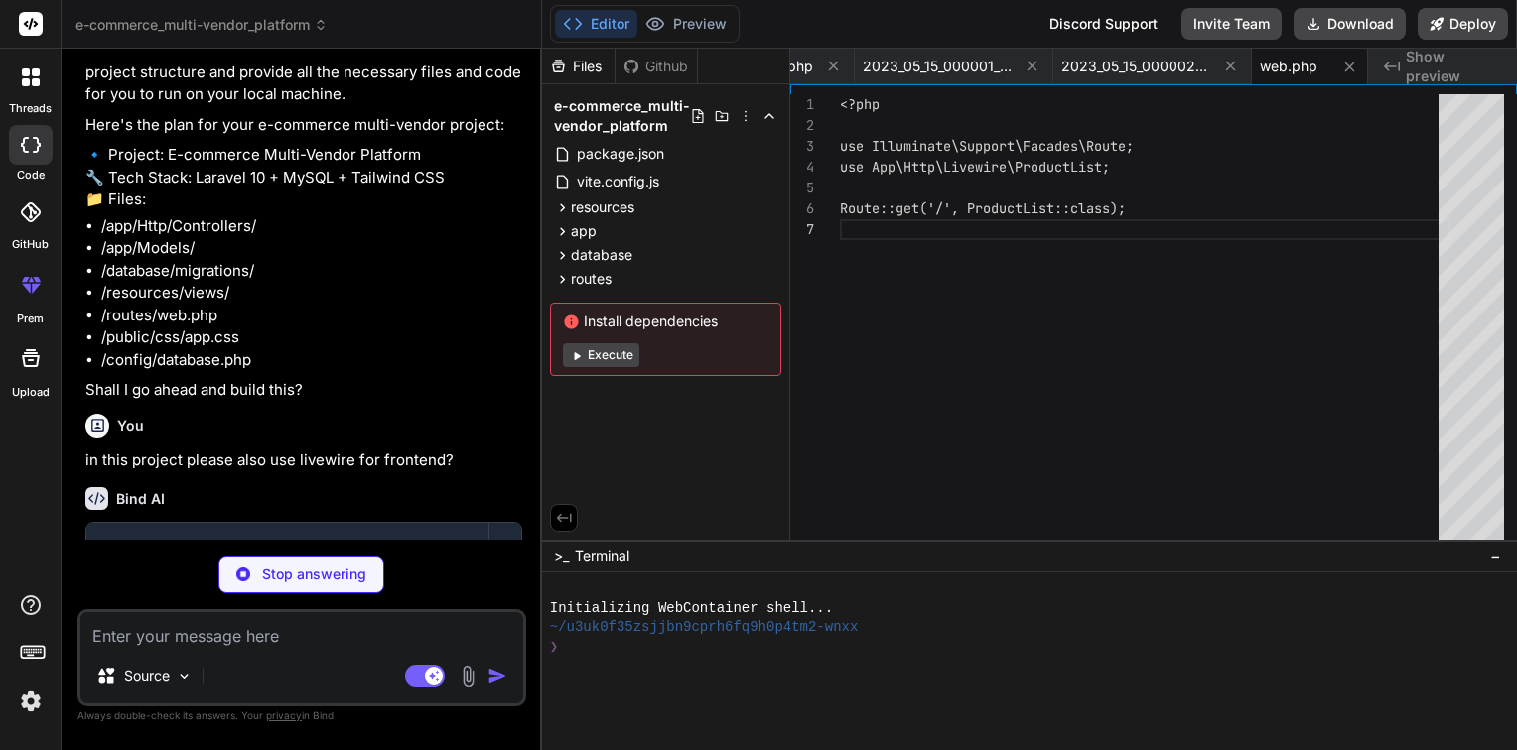
scroll to position [508, 0]
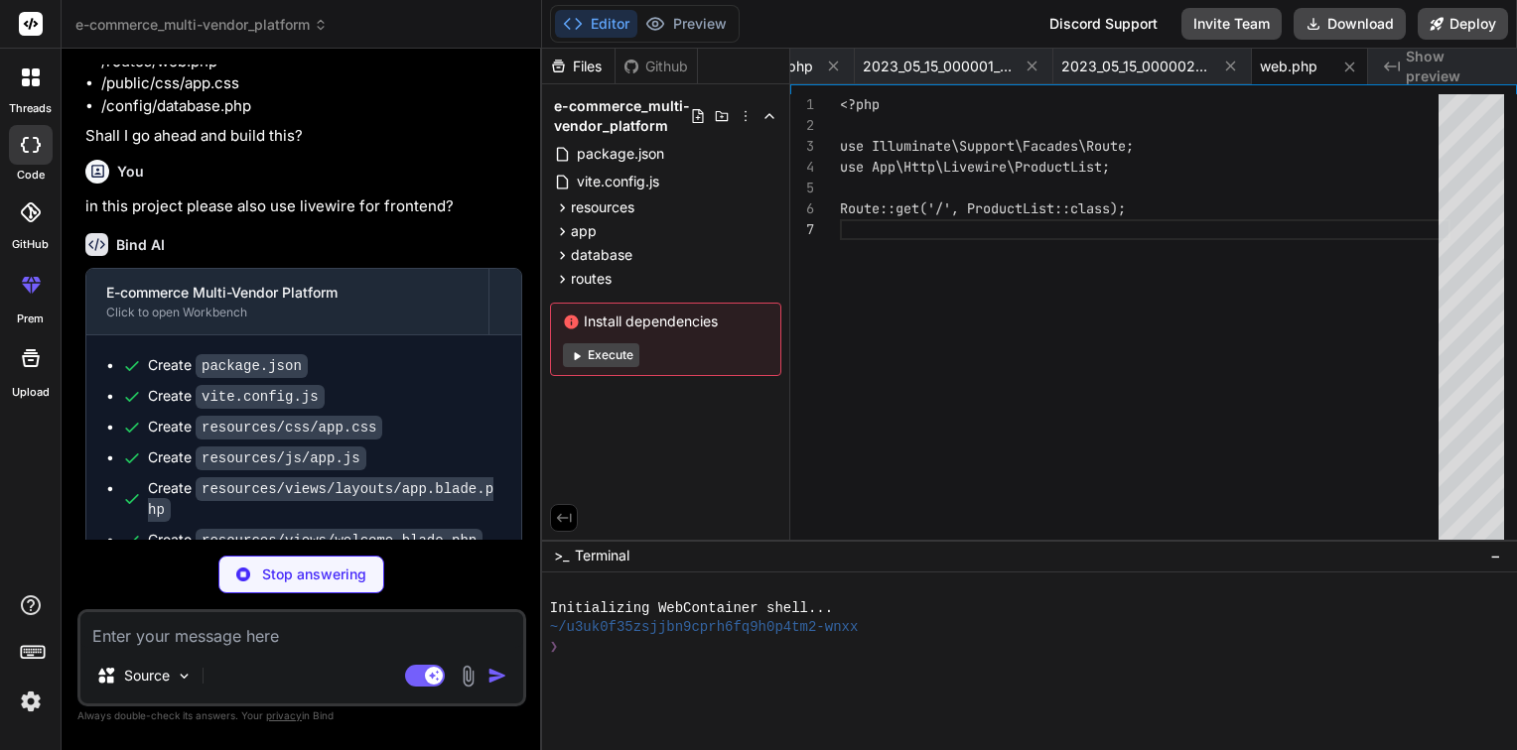
type textarea "x"
type textarea "];"
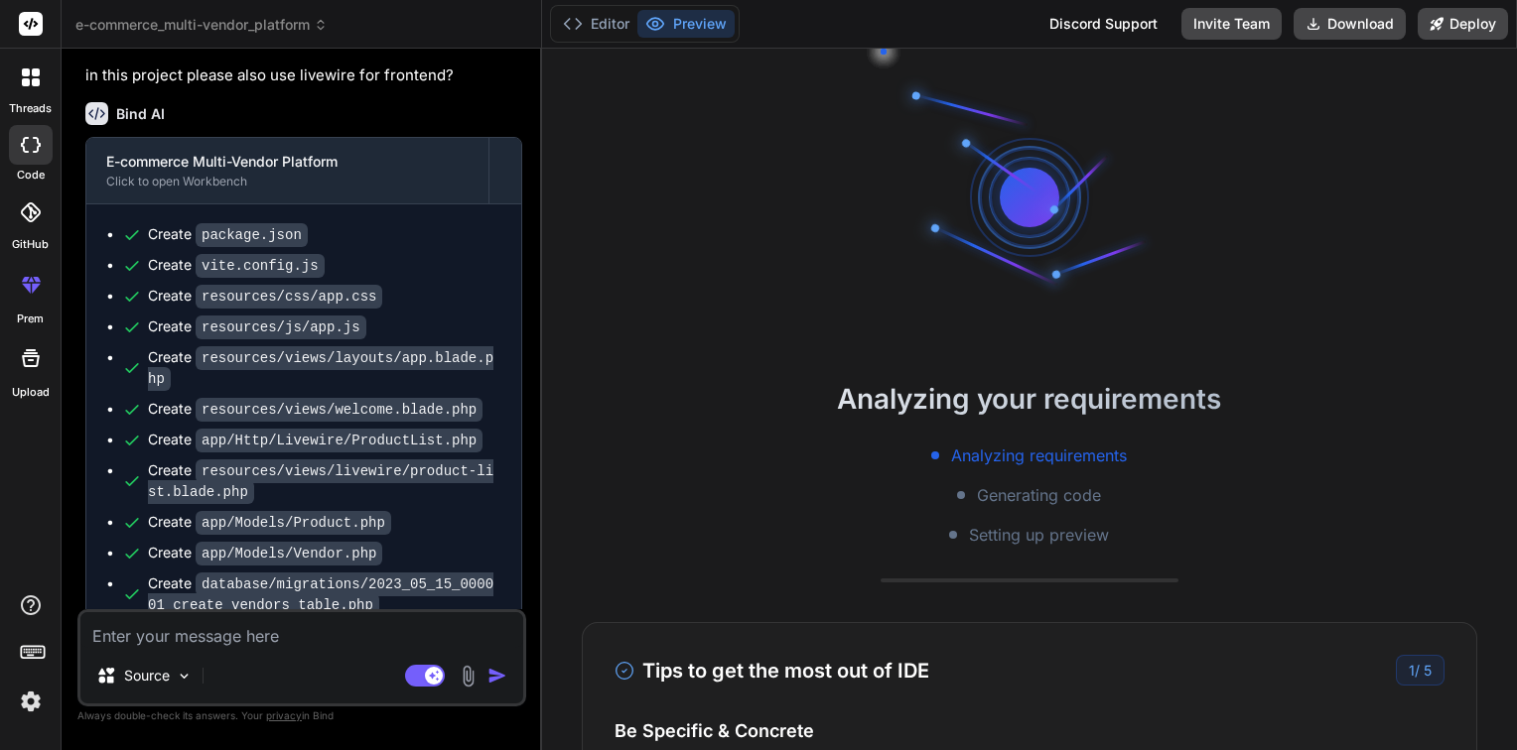
scroll to position [979, 0]
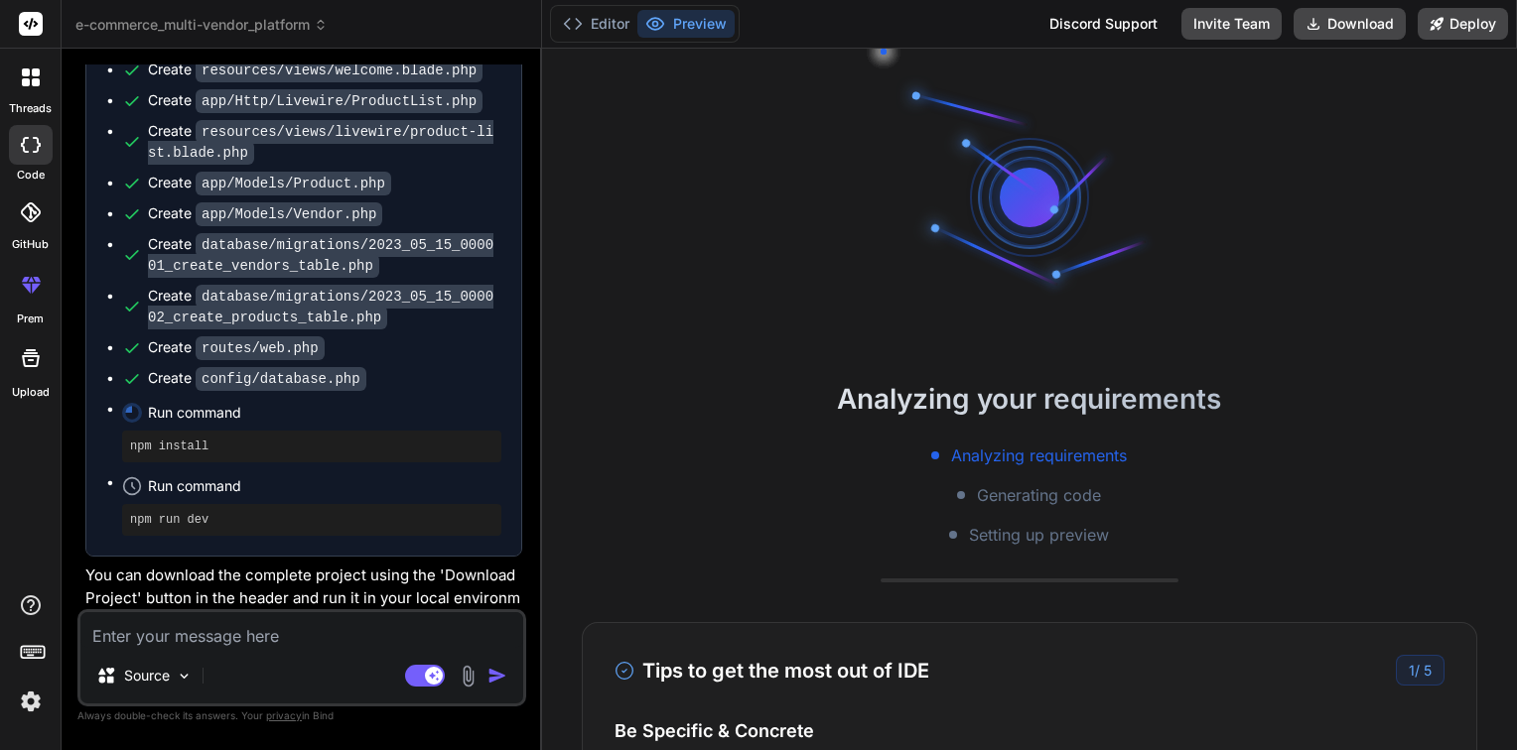
type textarea "x"
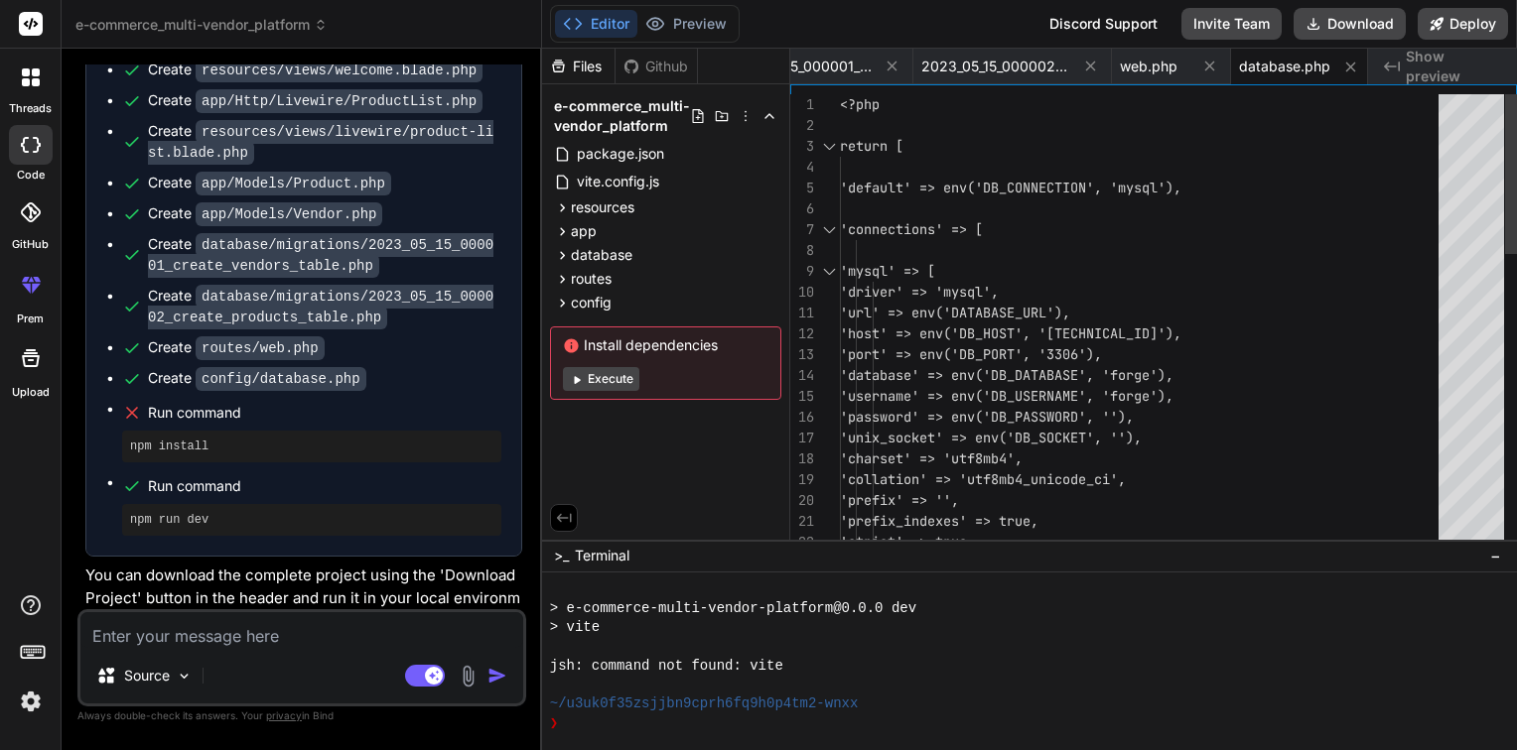
scroll to position [246, 0]
type textarea "a"
type textarea "x"
type textarea "al"
type textarea "x"
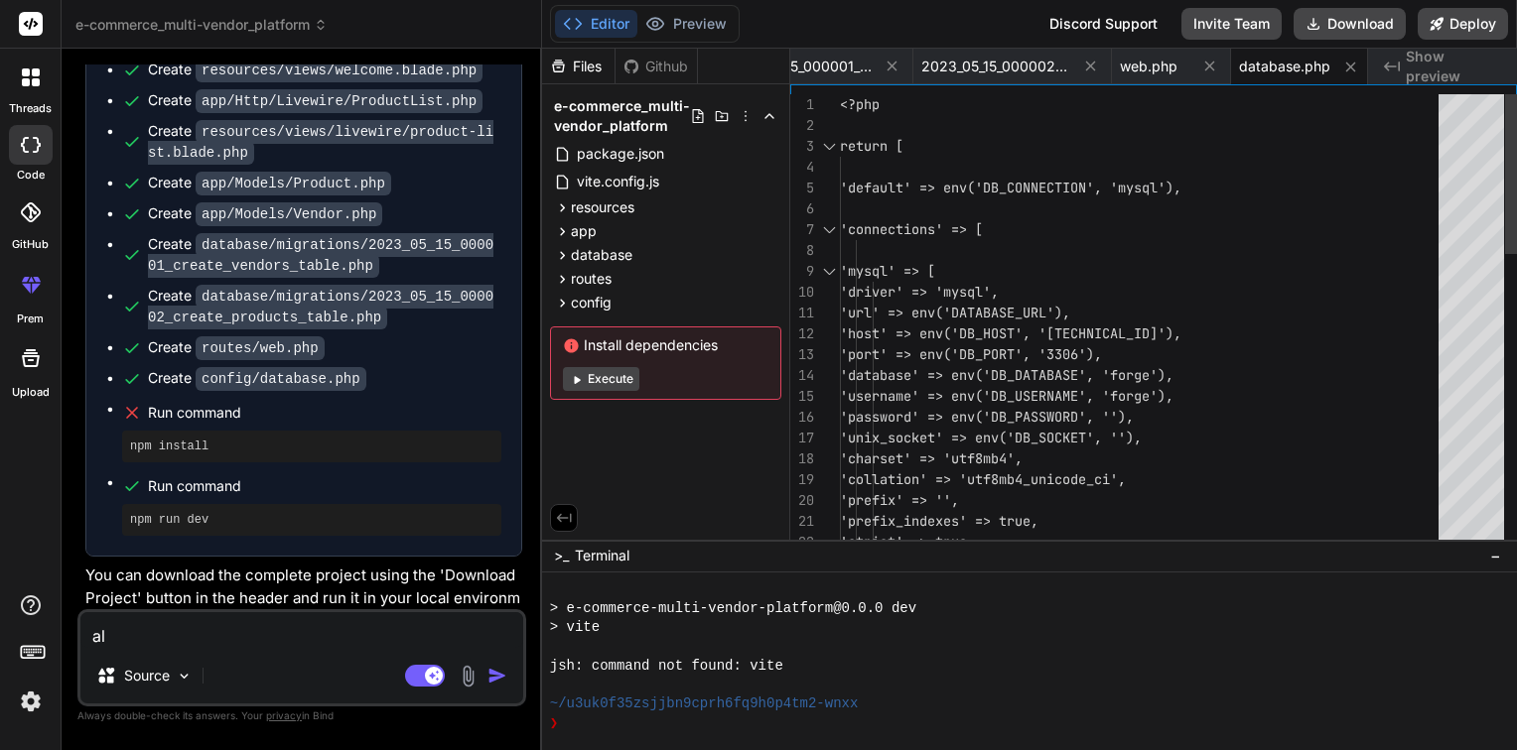
type textarea "als"
type textarea "x"
type textarea "also"
type textarea "x"
type textarea "also"
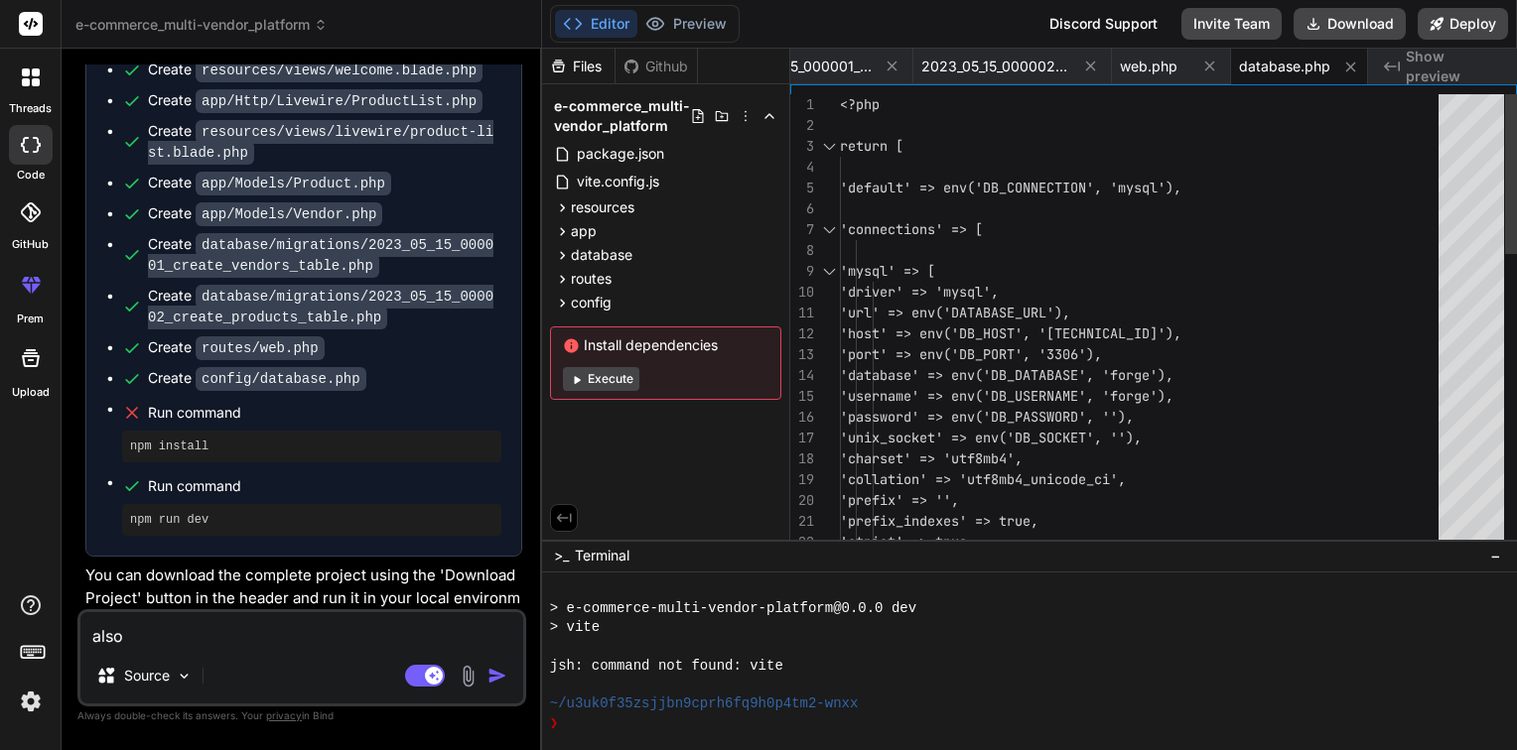
type textarea "x"
type textarea "also u"
type textarea "x"
type textarea "also us"
type textarea "x"
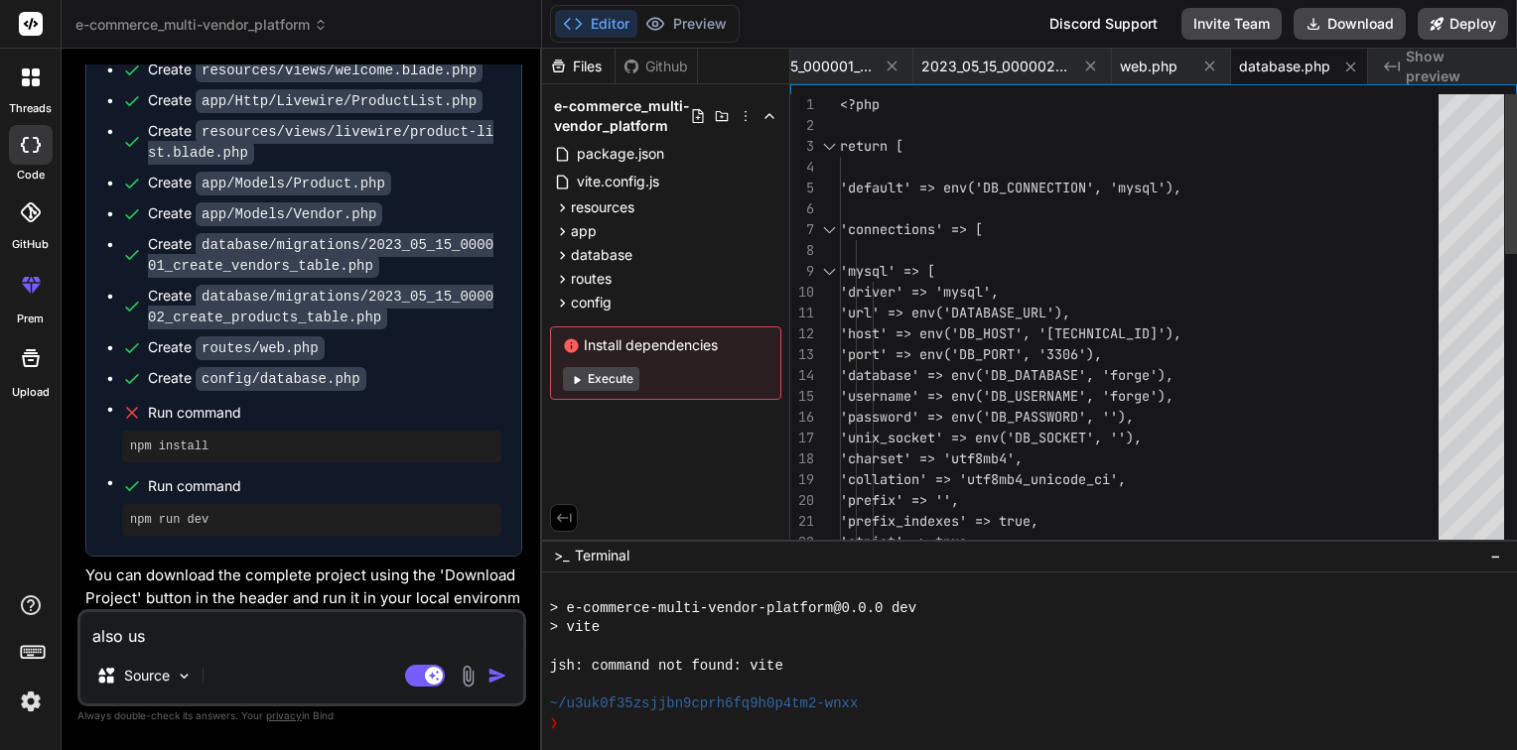
type textarea "also use"
type textarea "x"
type textarea "also use"
type textarea "x"
type textarea "also use a"
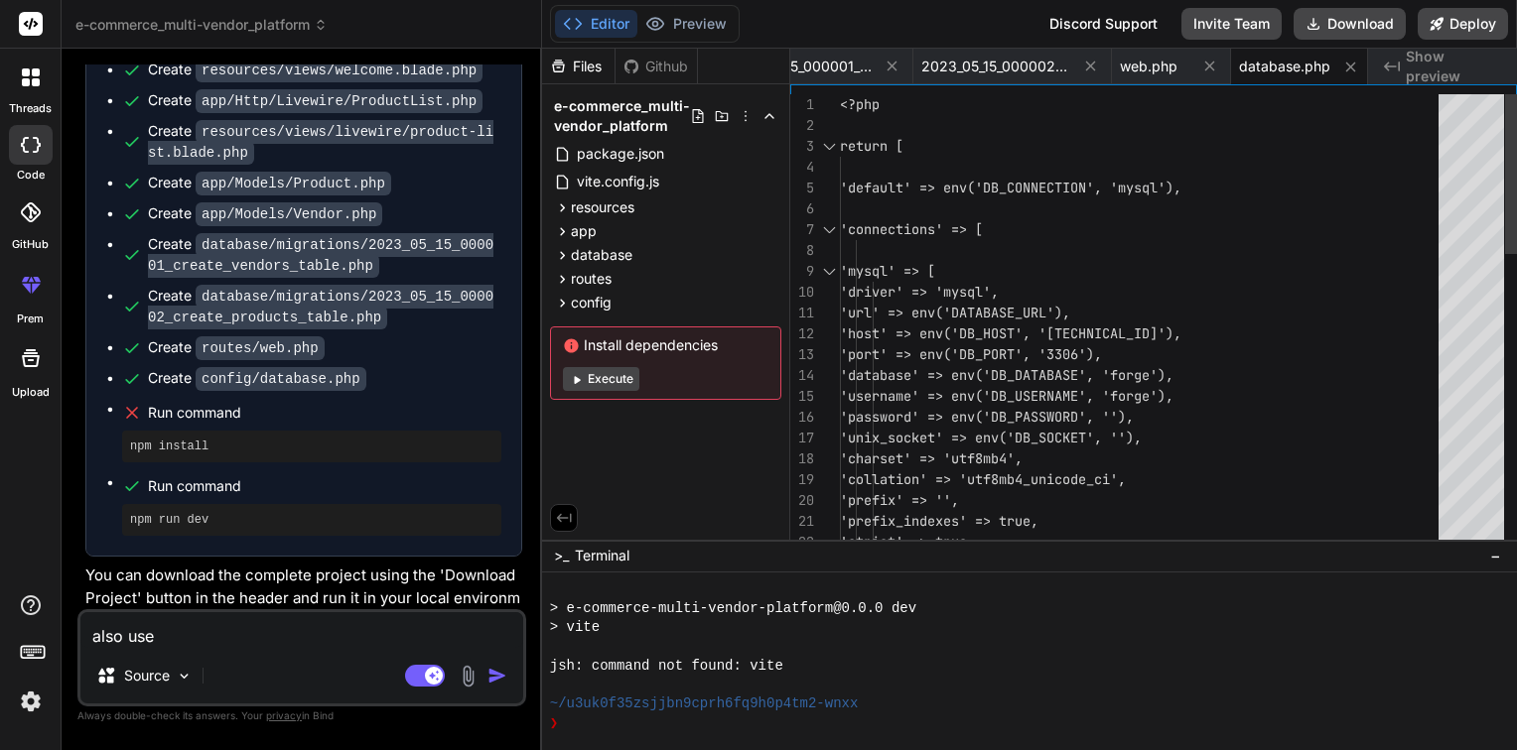
type textarea "x"
type textarea "also use al"
type textarea "x"
type textarea "also use alp"
type textarea "x"
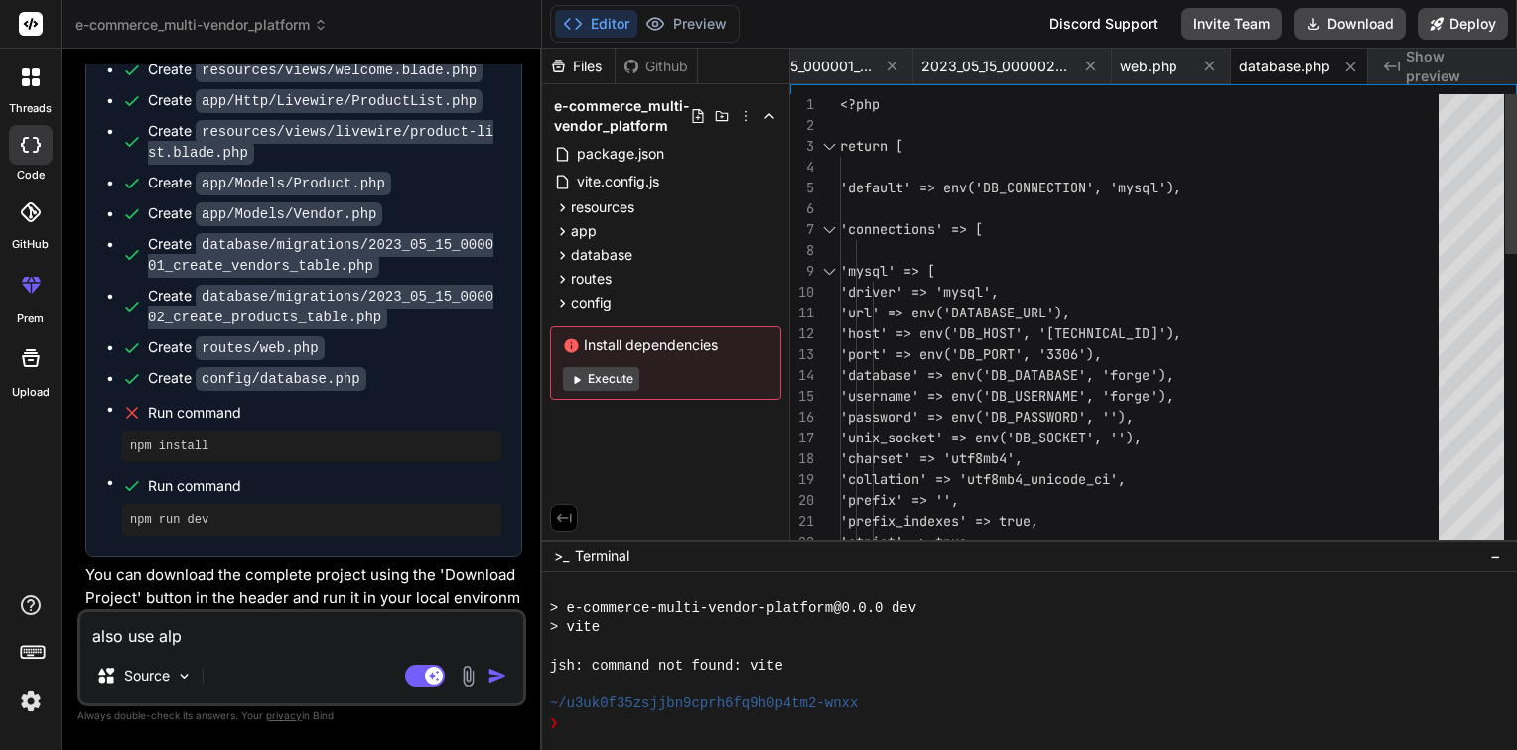
type textarea "also use alpi"
type textarea "x"
type textarea "also use alpin"
type textarea "x"
type textarea "also use alpine"
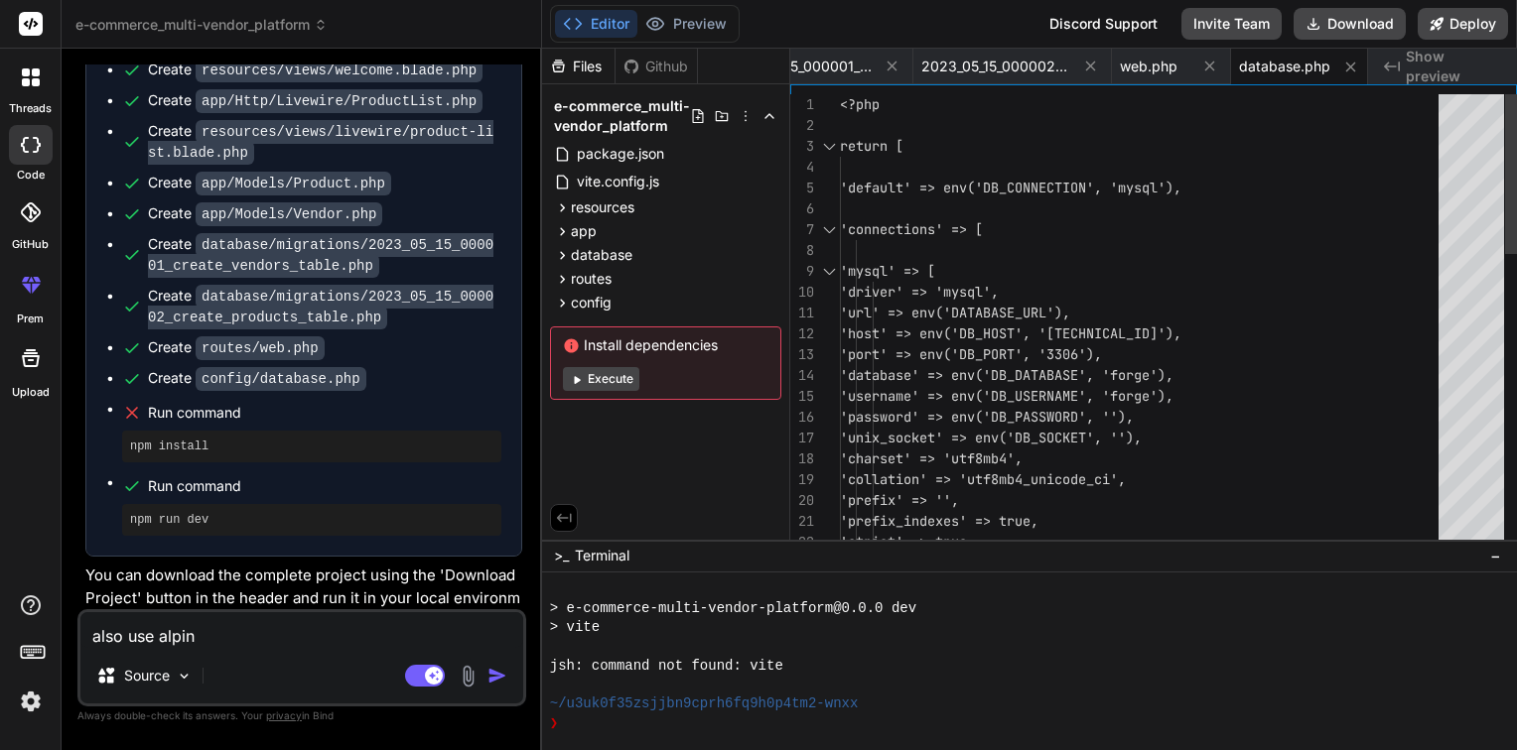
type textarea "x"
type textarea "also use alpine."
type textarea "x"
type textarea "also use alpine.j"
type textarea "x"
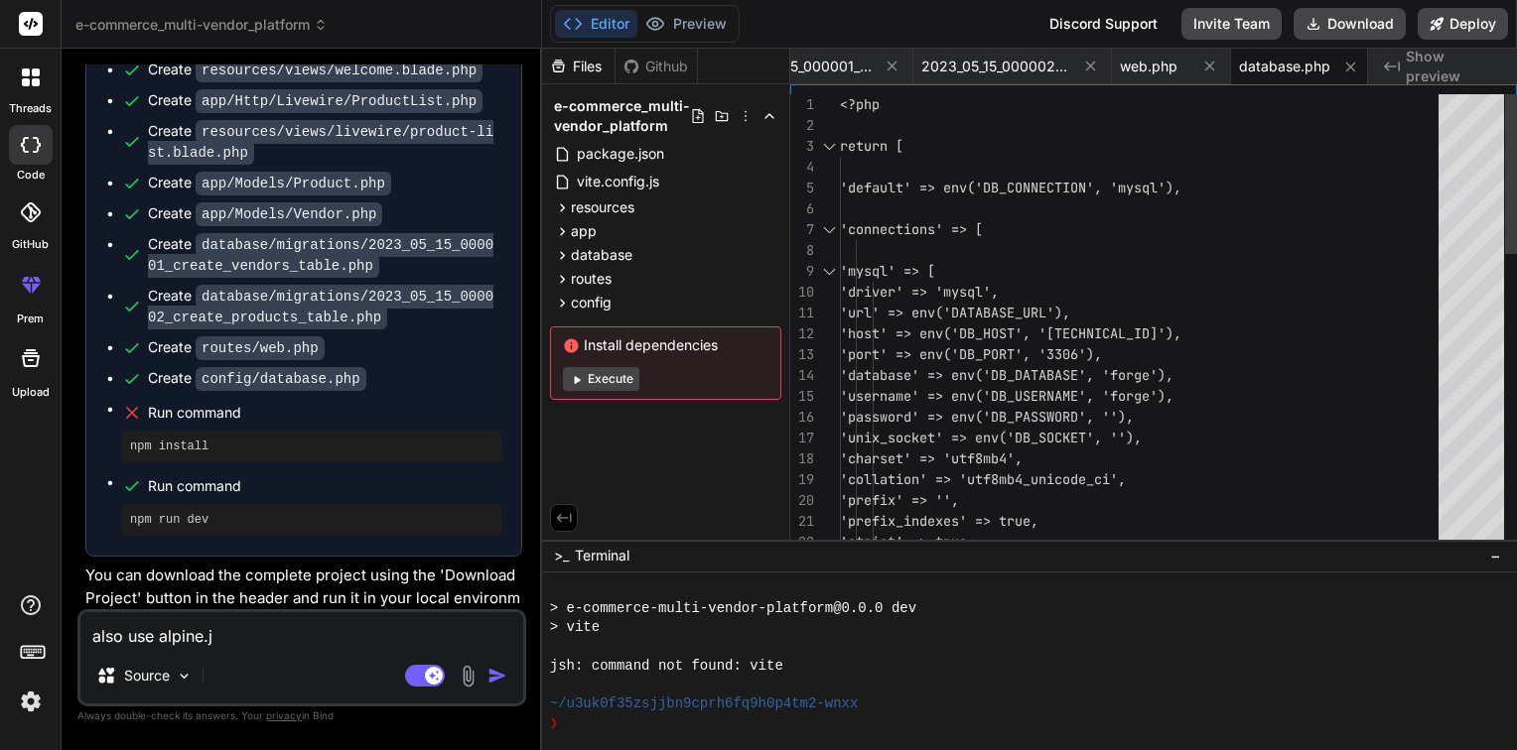
type textarea "also use alpine.js"
type textarea "x"
type textarea "also use alpine.js"
type textarea "x"
type textarea "also use alpine.js a"
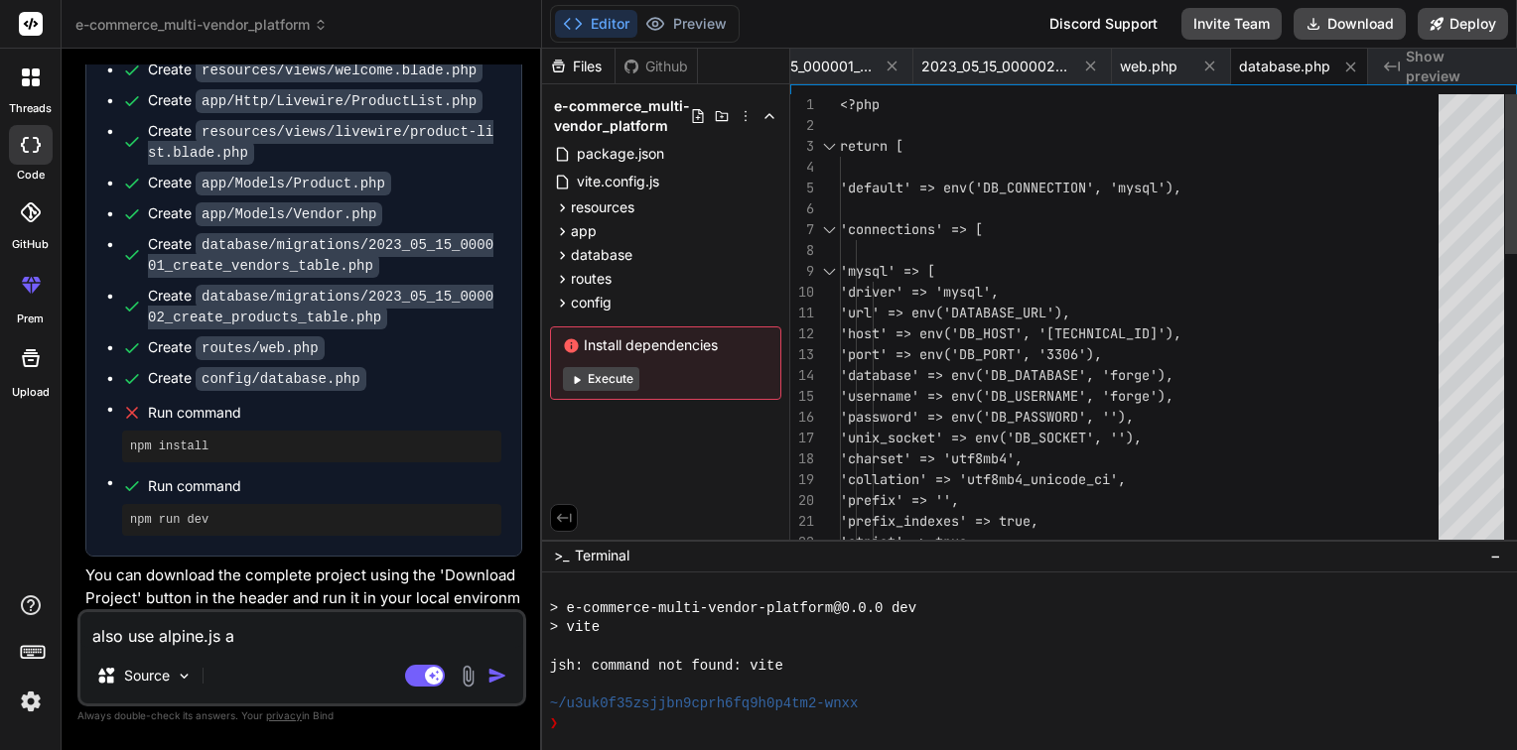
type textarea "x"
type textarea "also use alpine.js as"
type textarea "x"
type textarea "also use alpine.js asc"
type textarea "x"
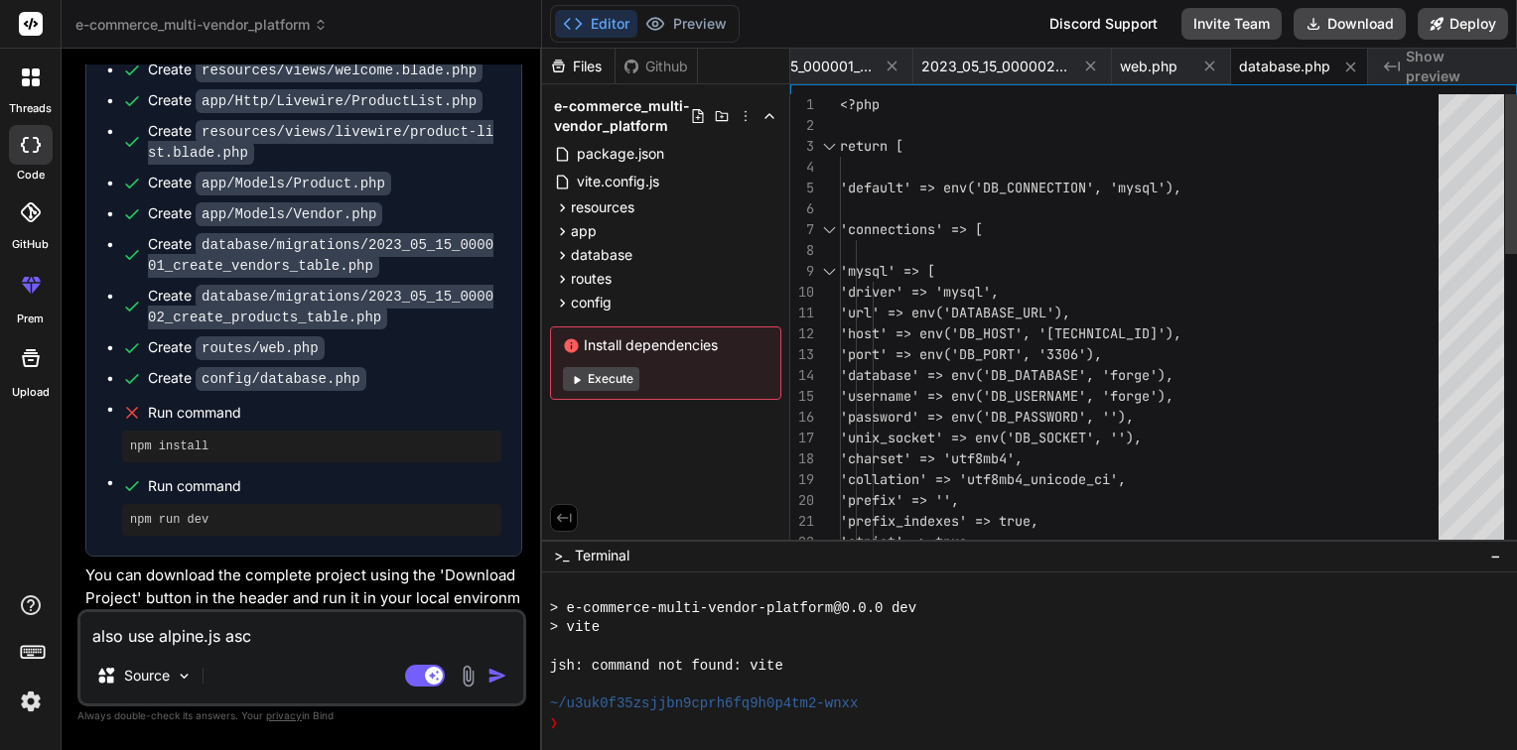
type textarea "also use alpine.js asc"
type textarea "x"
type textarea "also use alpine.js asc w"
type textarea "x"
type textarea "also use alpine.js asc we"
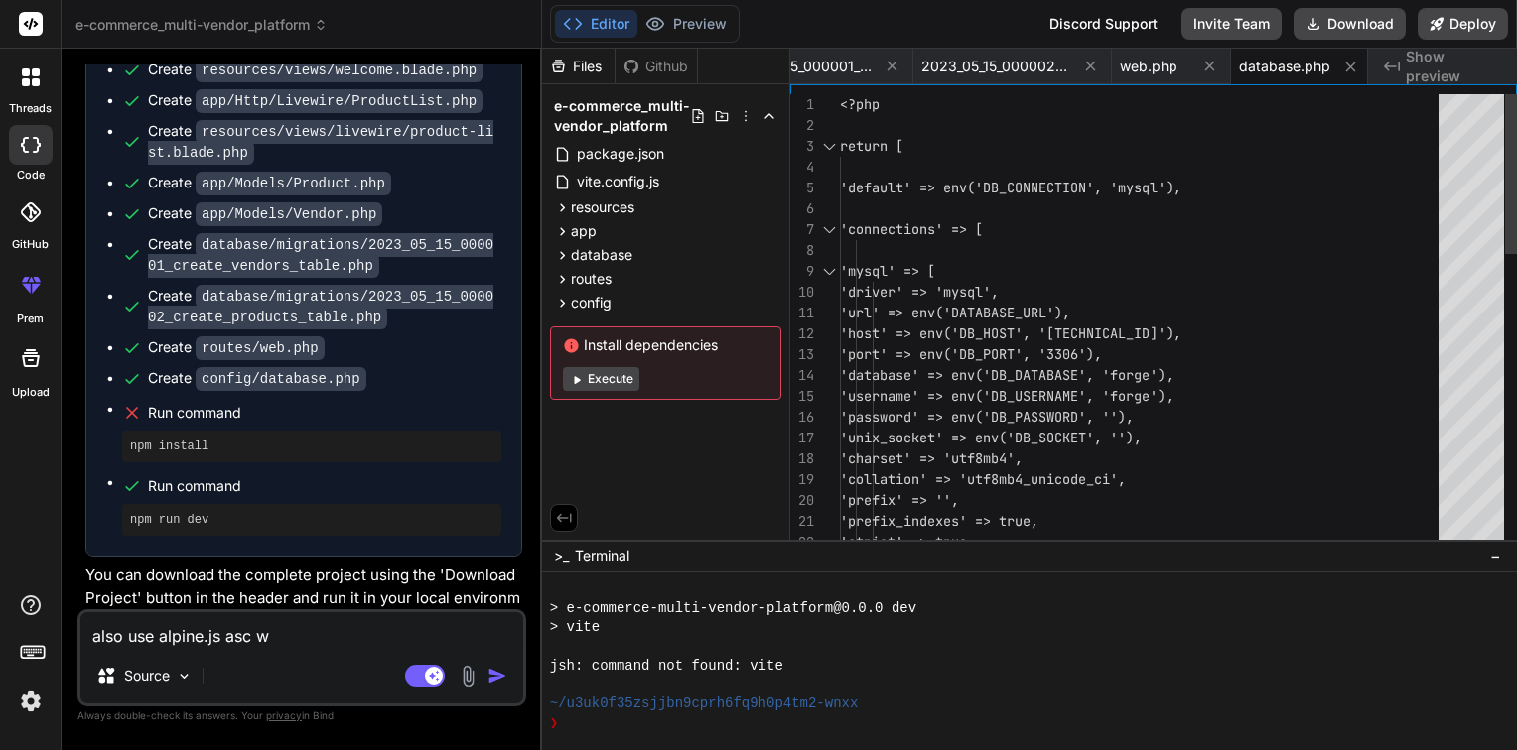
type textarea "x"
type textarea "also use alpine.js asc wel"
type textarea "x"
type textarea "also use alpine.js asc well"
type textarea "x"
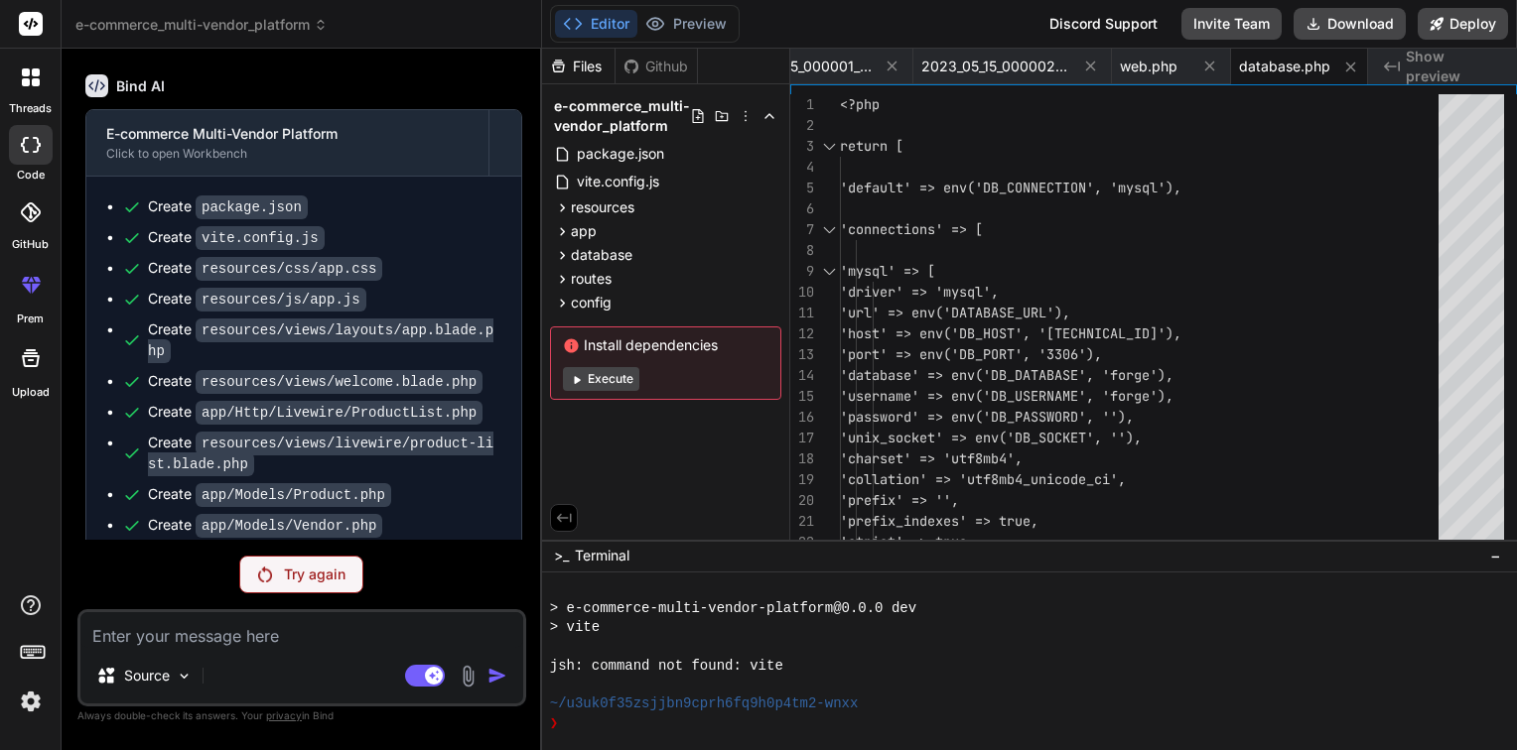
scroll to position [661, 0]
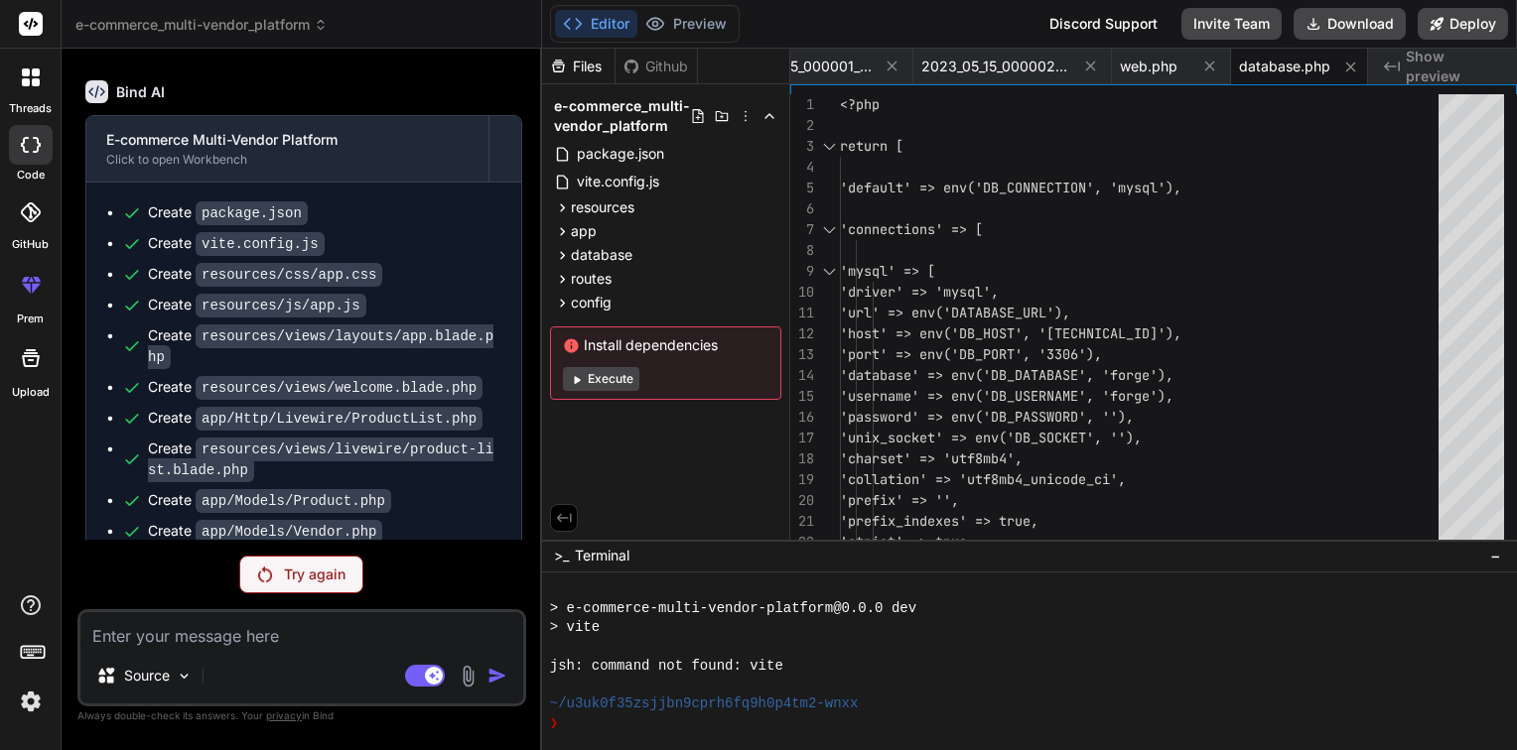
click at [312, 571] on p "Try again" at bounding box center [315, 575] width 62 height 20
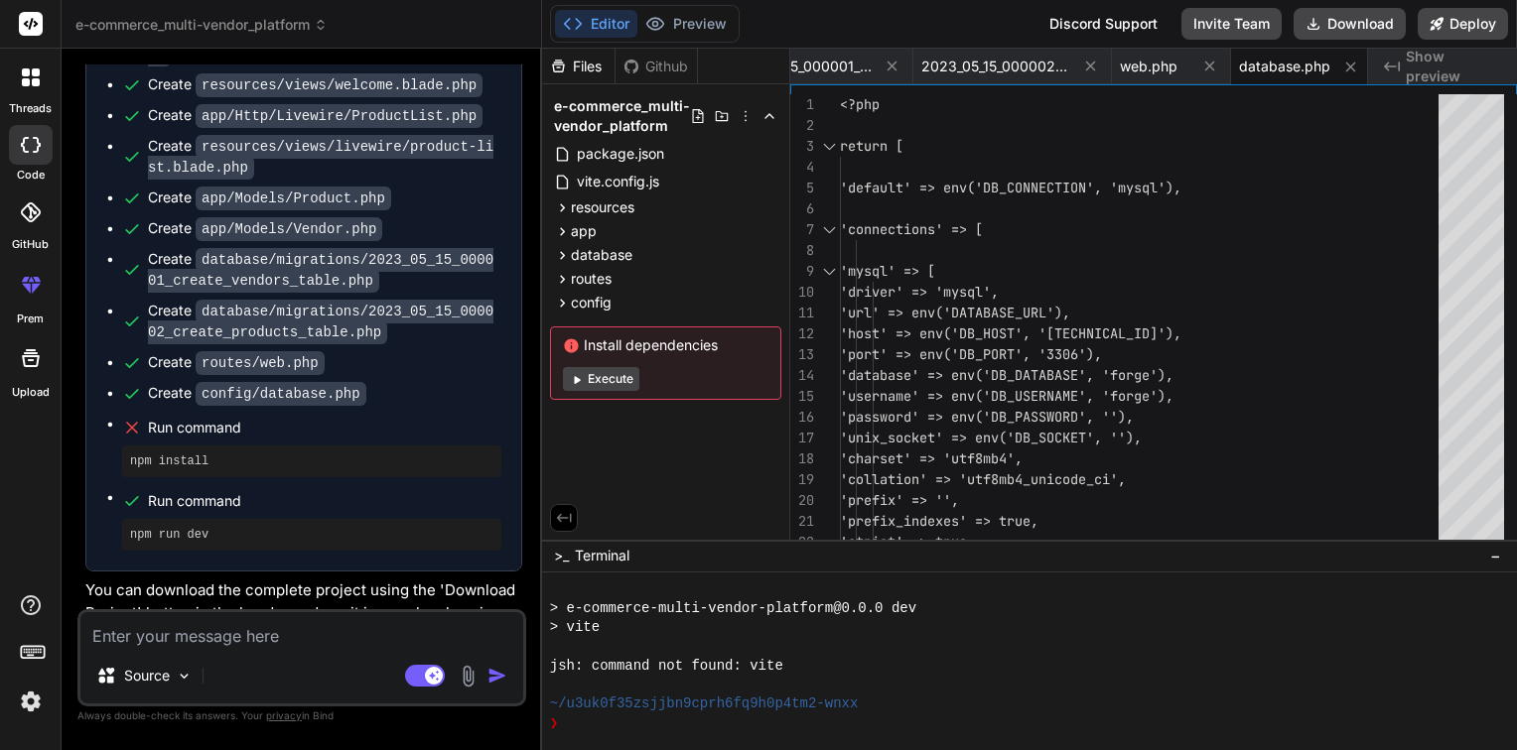
scroll to position [1184, 0]
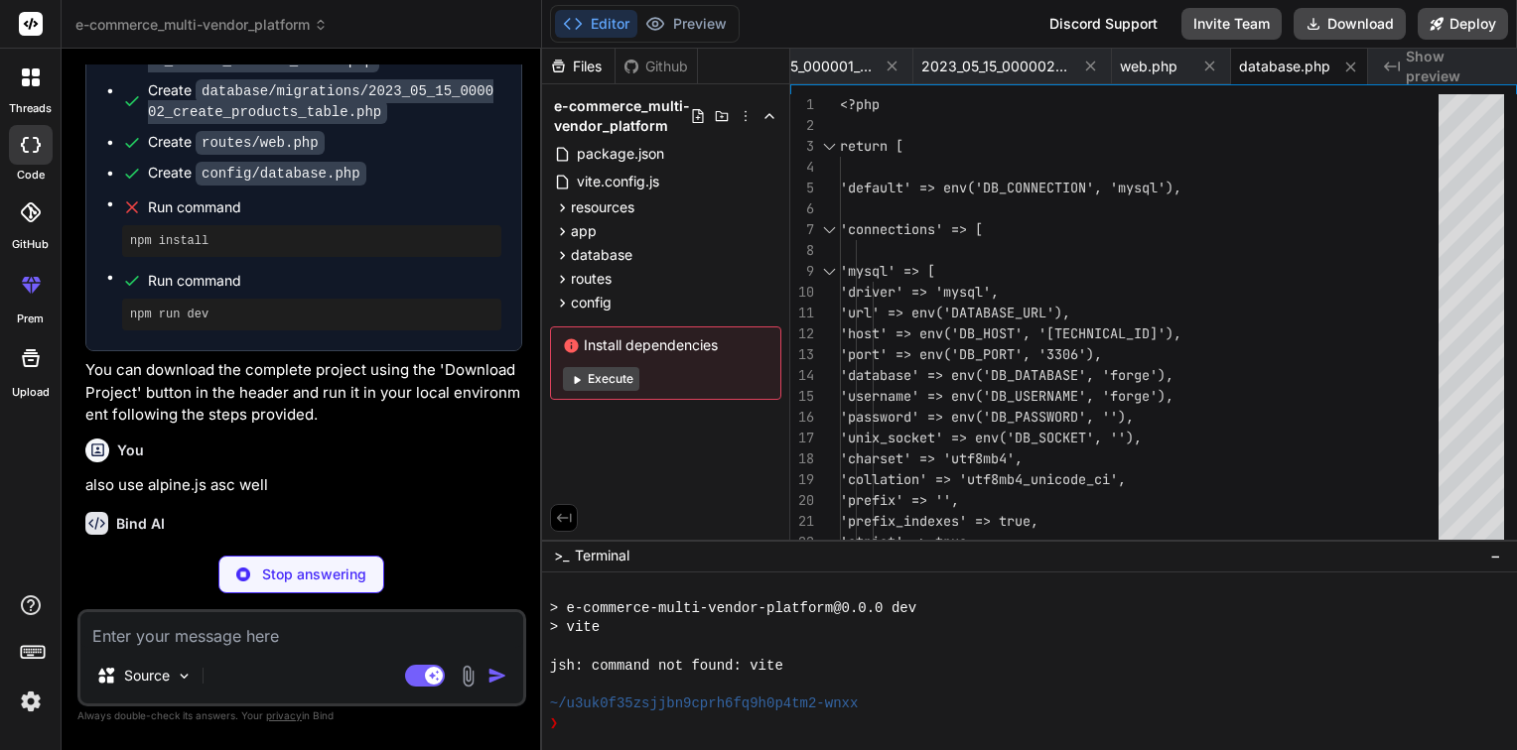
type textarea "x"
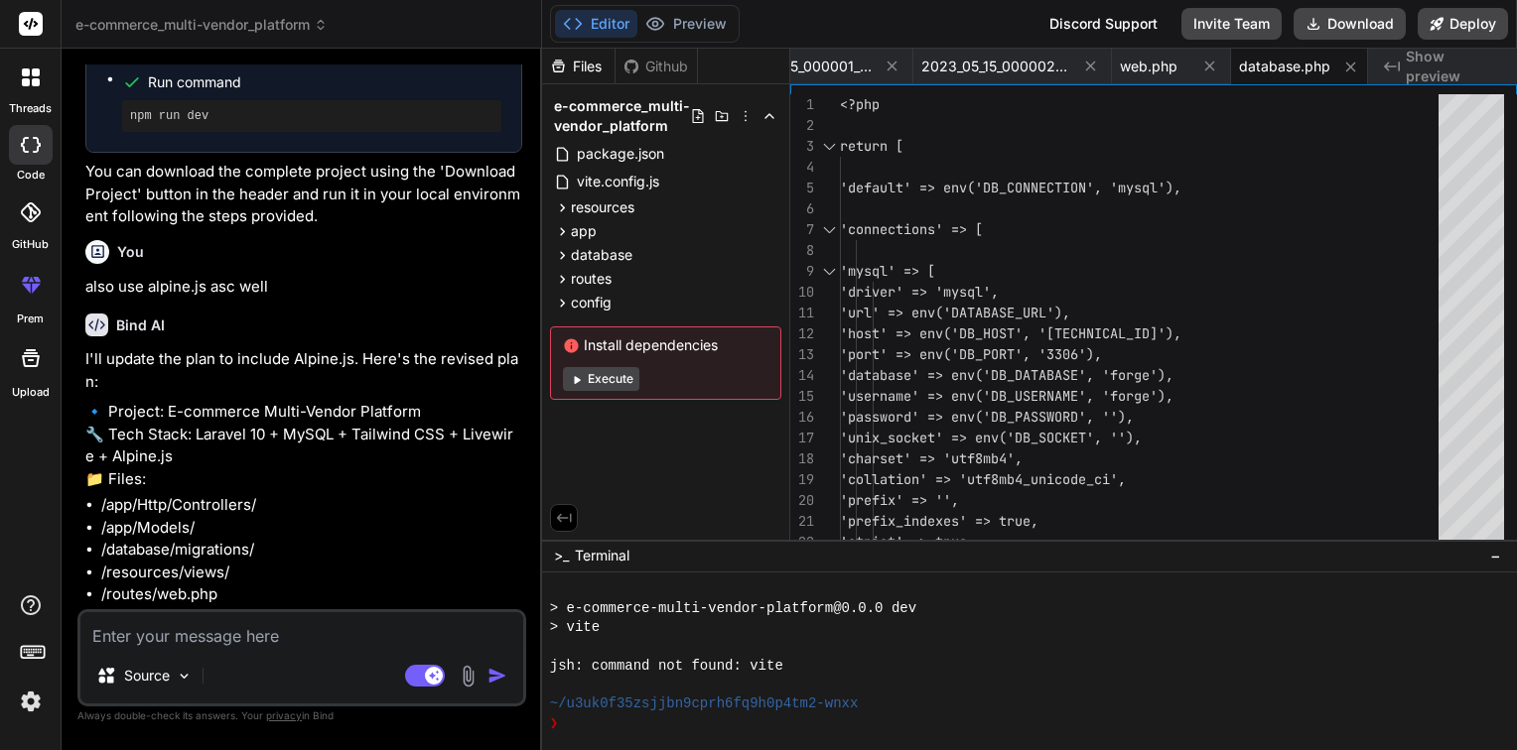
scroll to position [1432, 0]
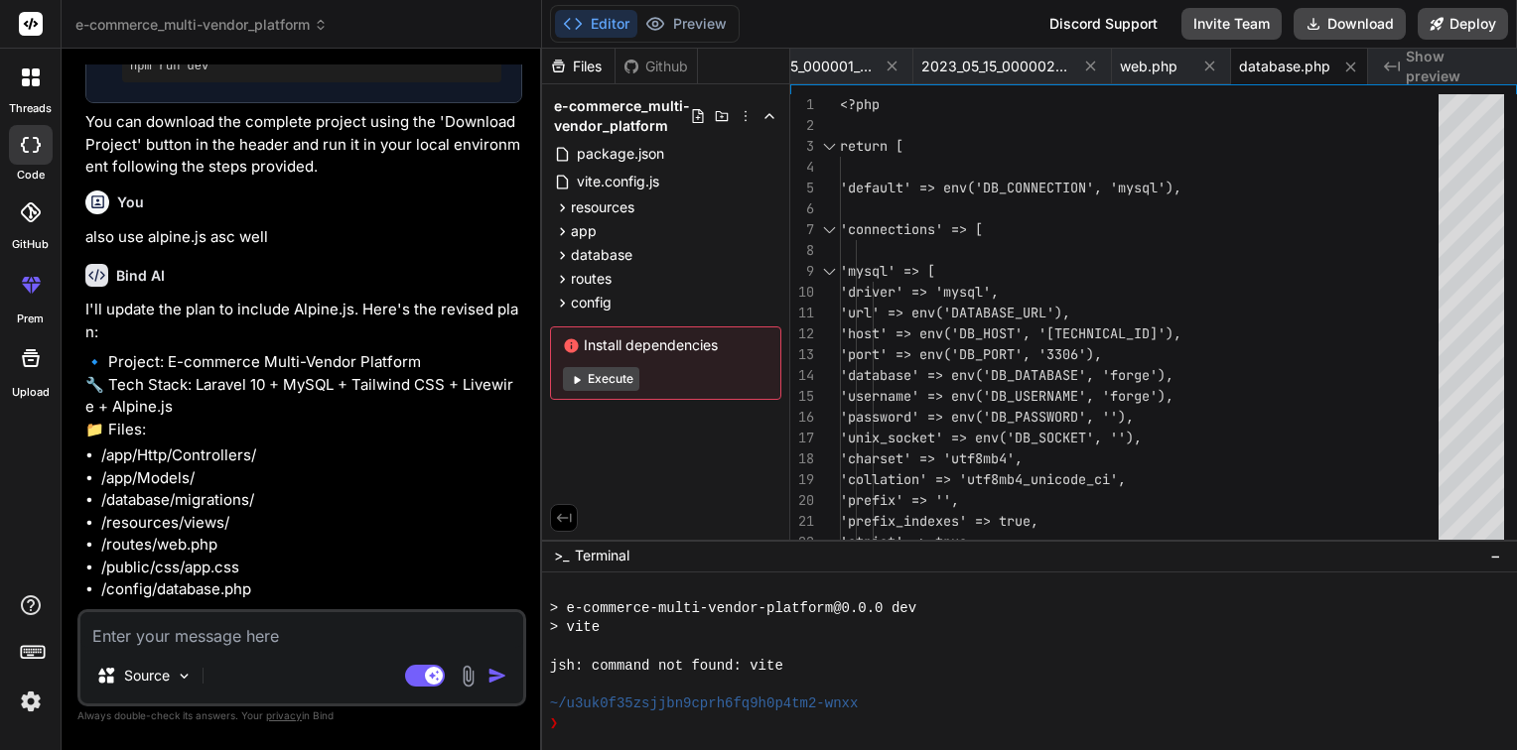
click at [152, 625] on textarea at bounding box center [301, 630] width 443 height 36
type textarea "y"
type textarea "x"
type textarea "ye"
type textarea "x"
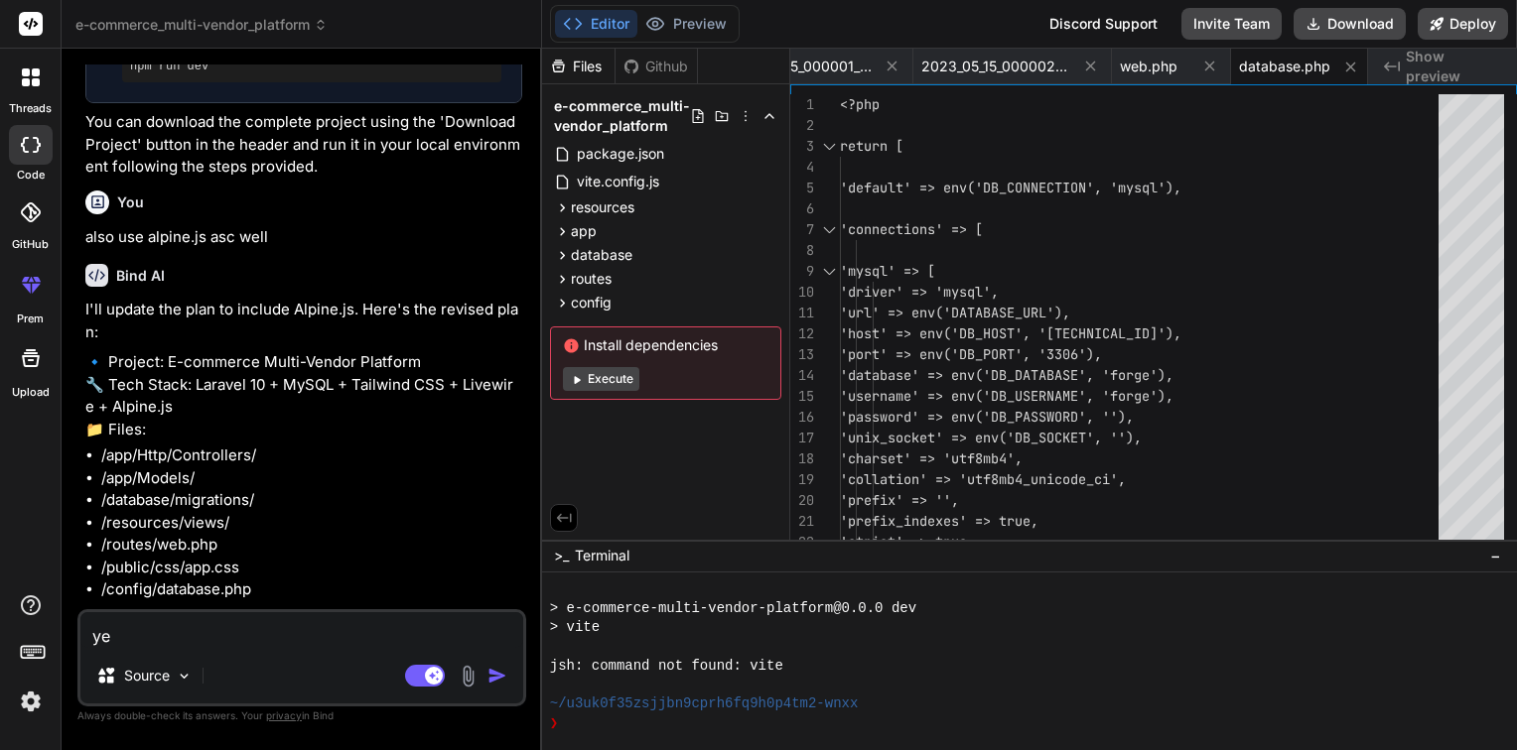
type textarea "yes"
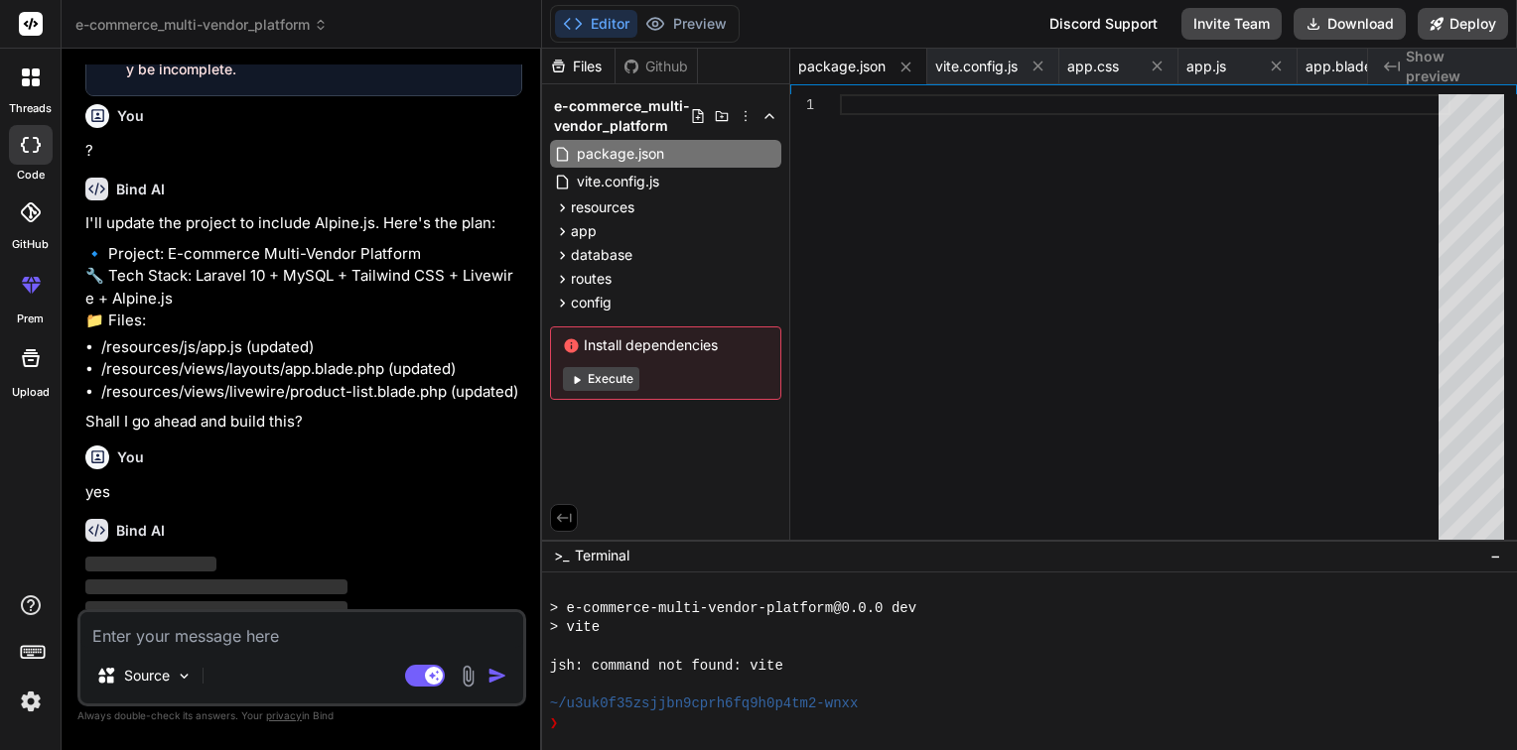
scroll to position [2296, 0]
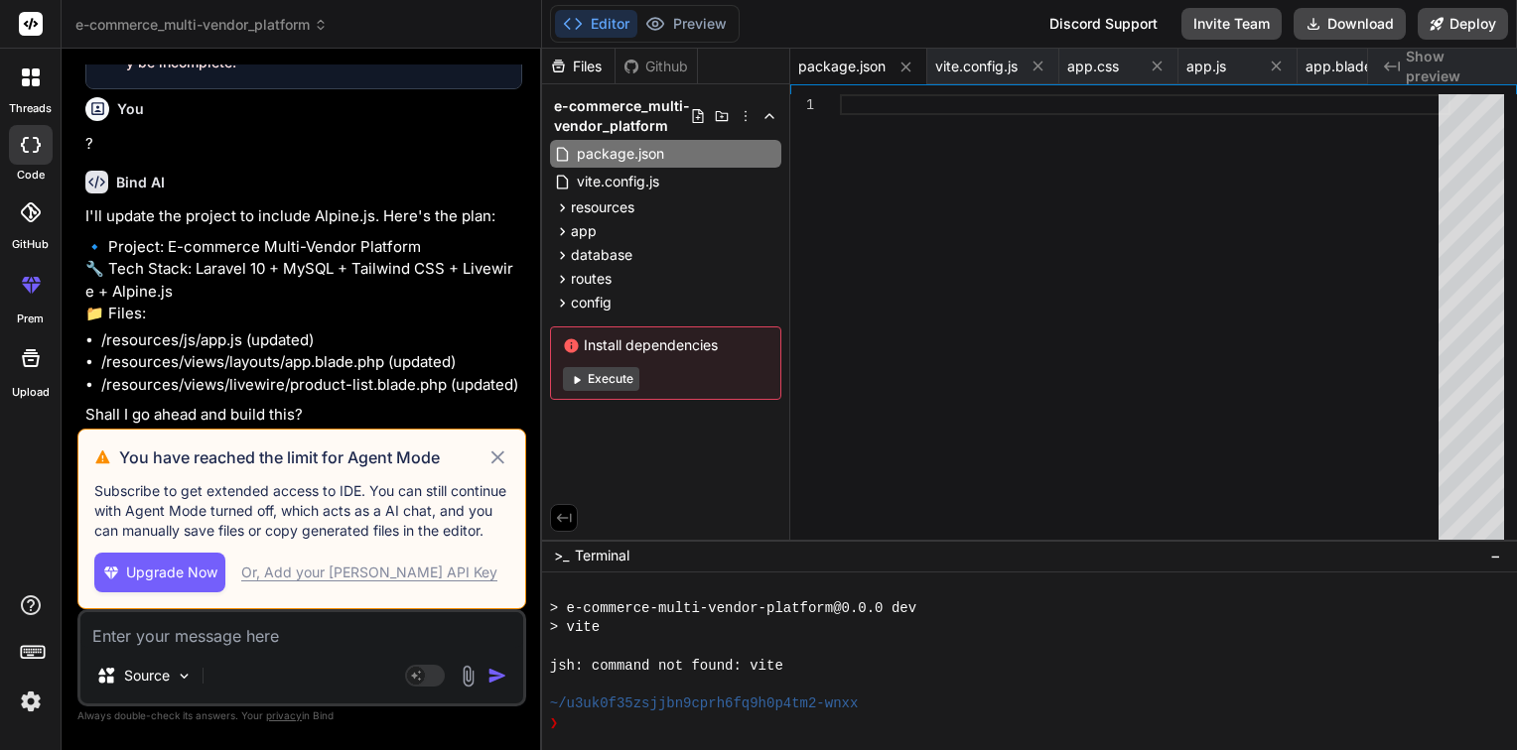
click at [488, 451] on icon at bounding box center [497, 458] width 23 height 24
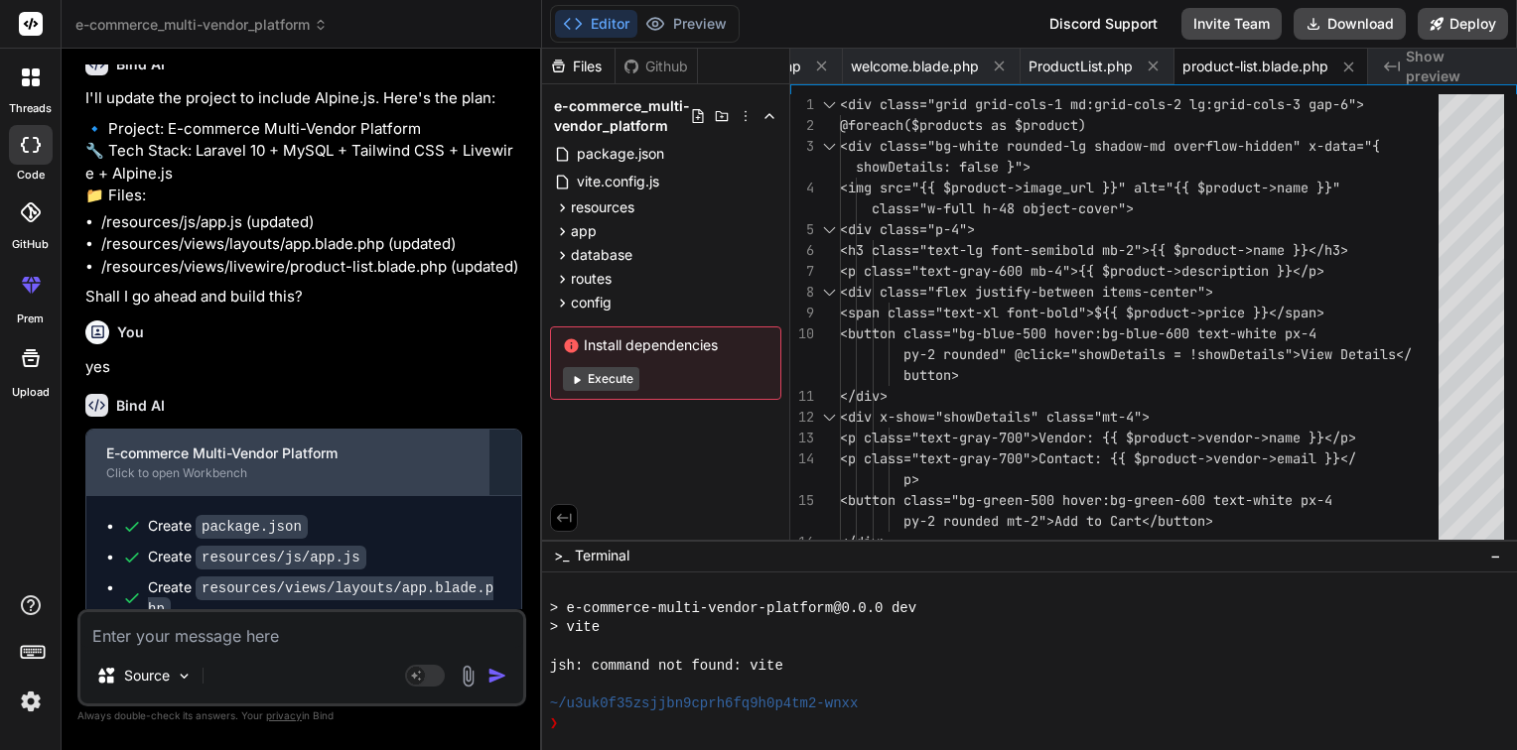
scroll to position [2594, 0]
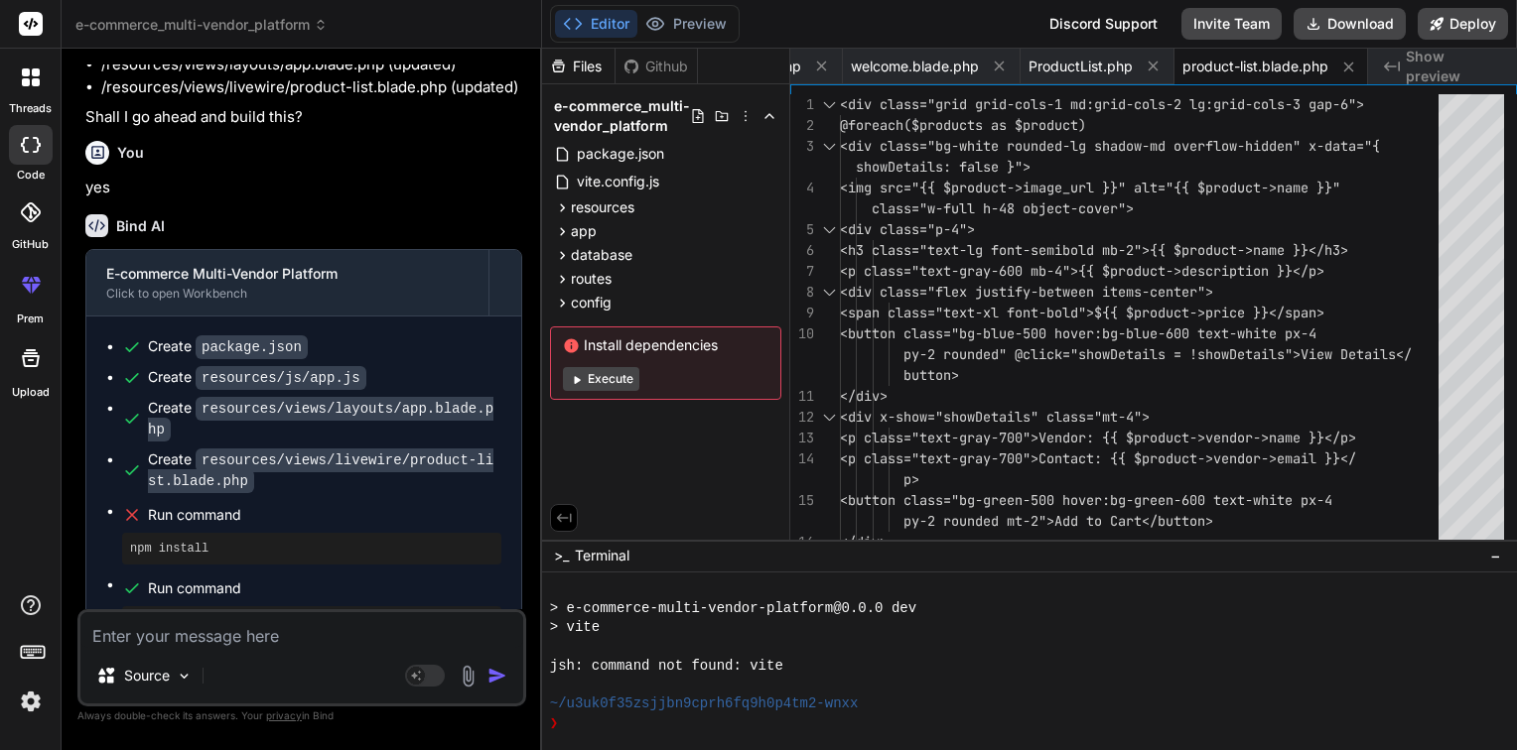
click at [606, 375] on button "Execute" at bounding box center [601, 379] width 76 height 24
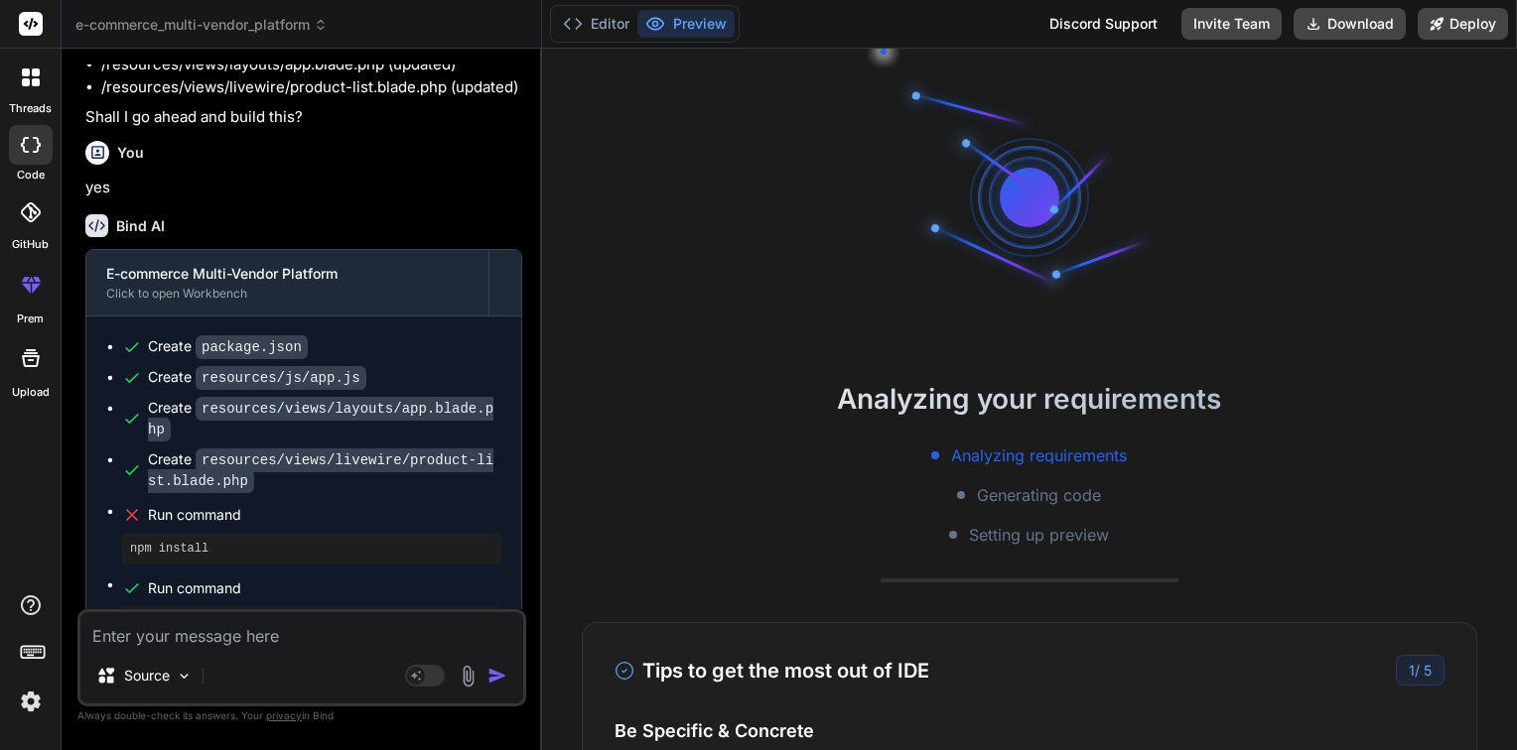
scroll to position [222, 0]
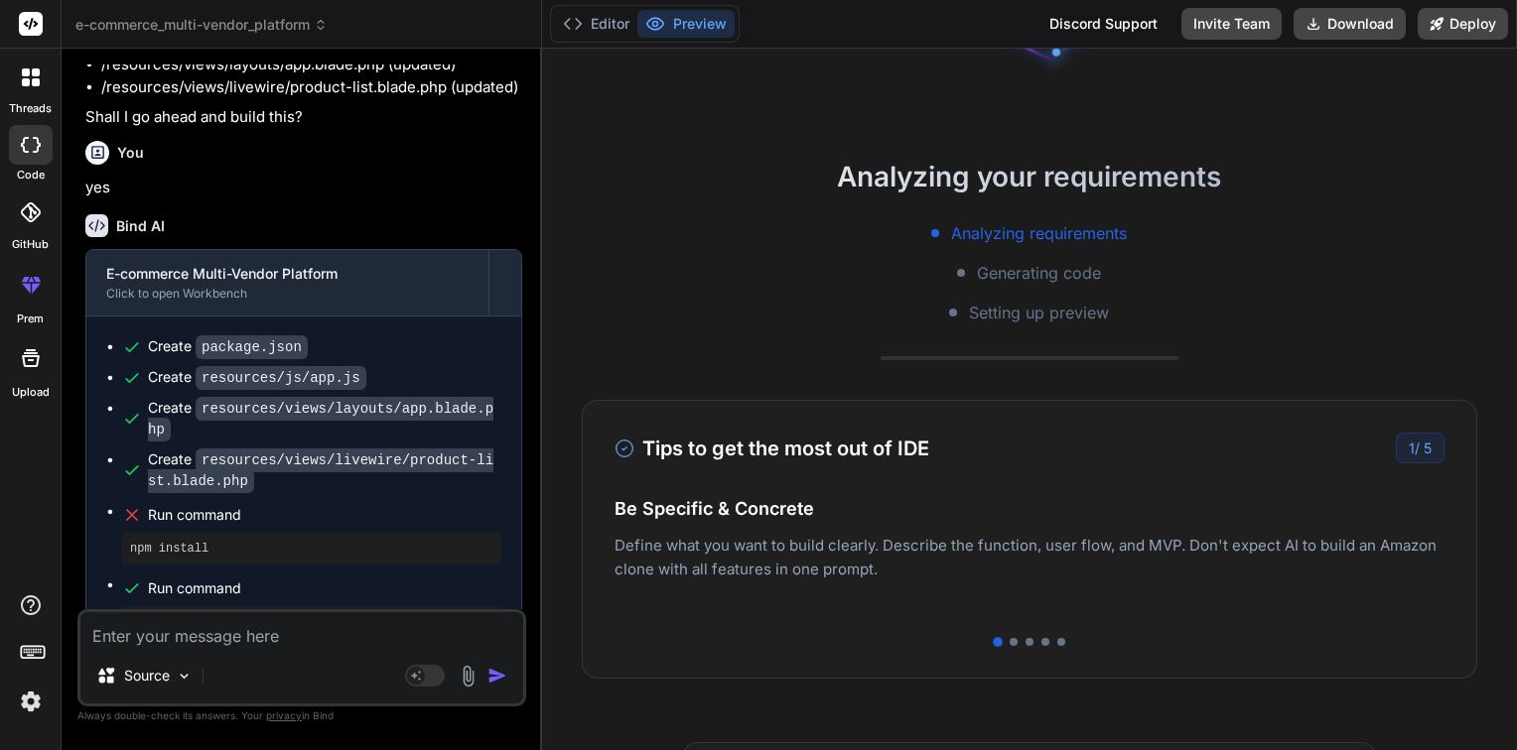
click at [1349, 573] on p "Deploy your Next.js and React projects to Vercel. For Node.js backend, deploy t…" at bounding box center [1029, 578] width 830 height 48
click at [1009, 643] on div at bounding box center [1013, 642] width 8 height 8
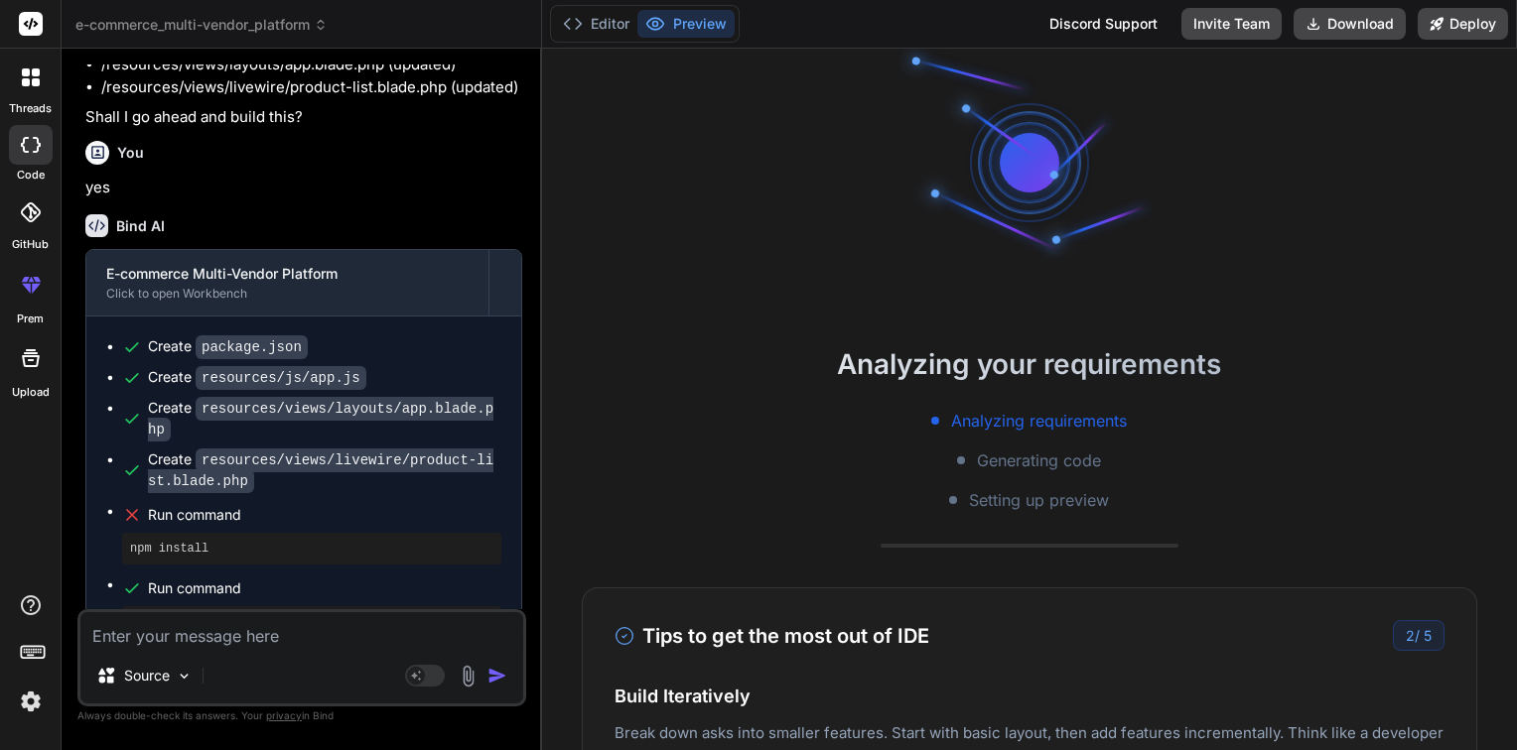
scroll to position [0, 0]
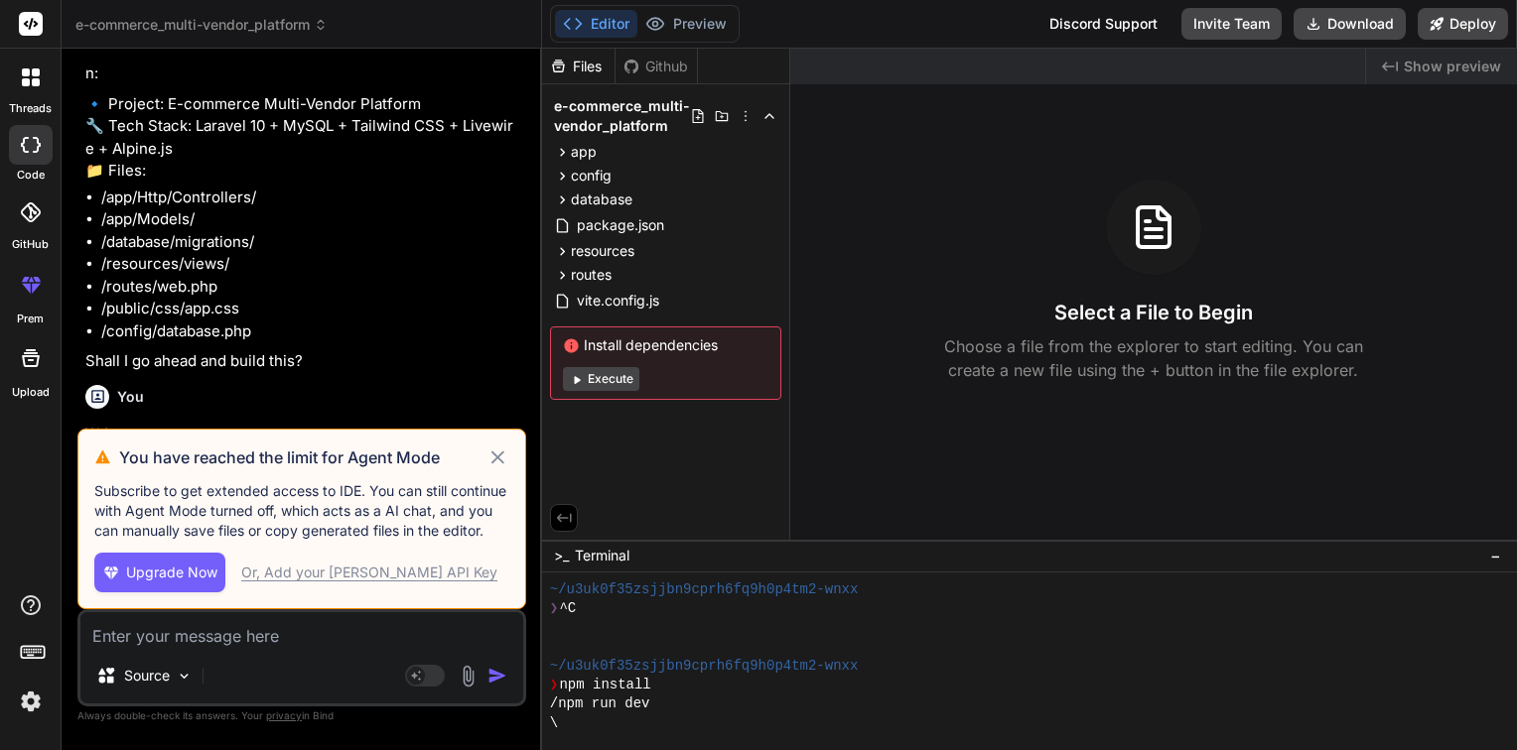
scroll to position [37, 0]
click at [510, 463] on div "You have reached the limit for Agent Mode Subscribe to get extended access to I…" at bounding box center [301, 519] width 449 height 181
click at [492, 461] on div "You have reached the limit for Agent Mode" at bounding box center [301, 458] width 415 height 24
click at [492, 461] on icon at bounding box center [497, 458] width 23 height 24
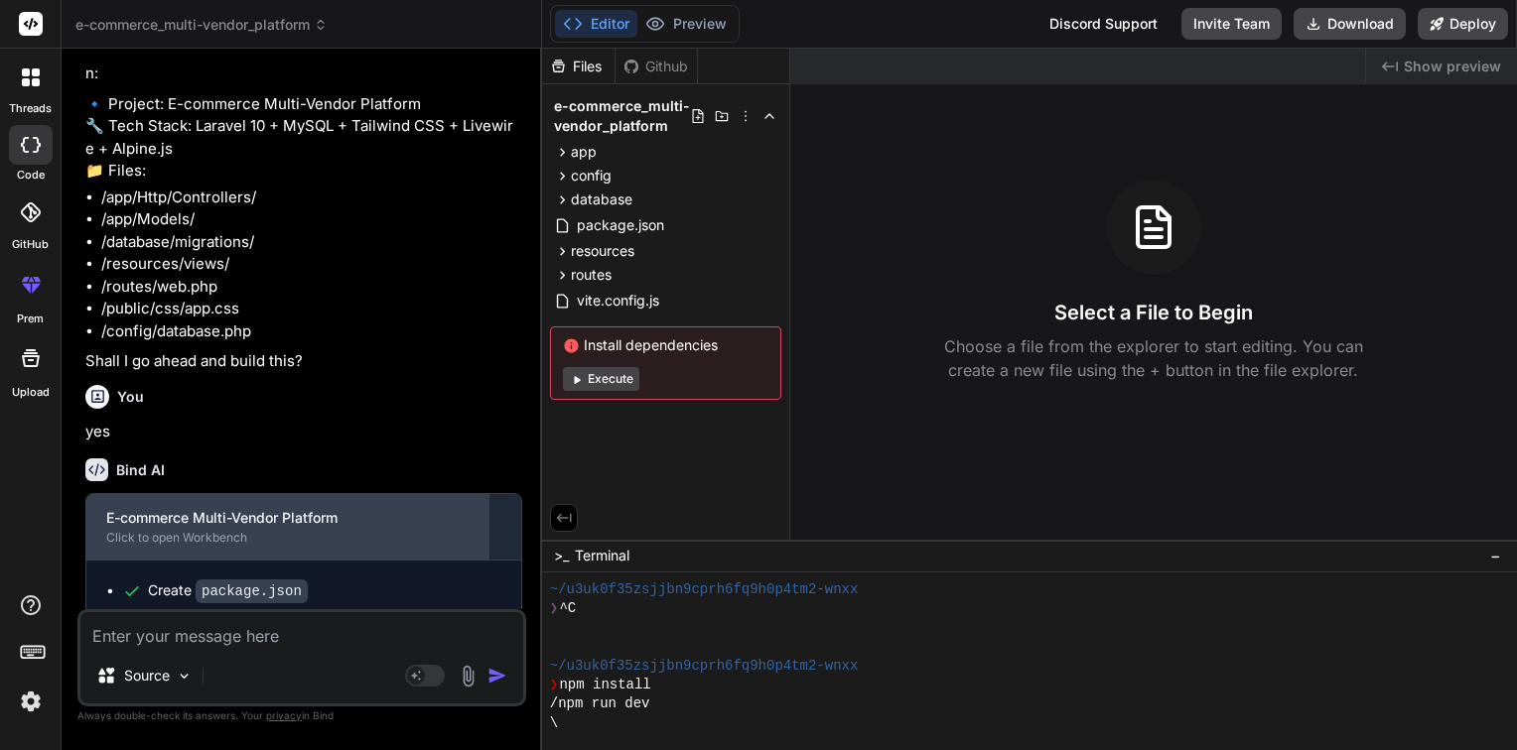
scroll to position [1965, 0]
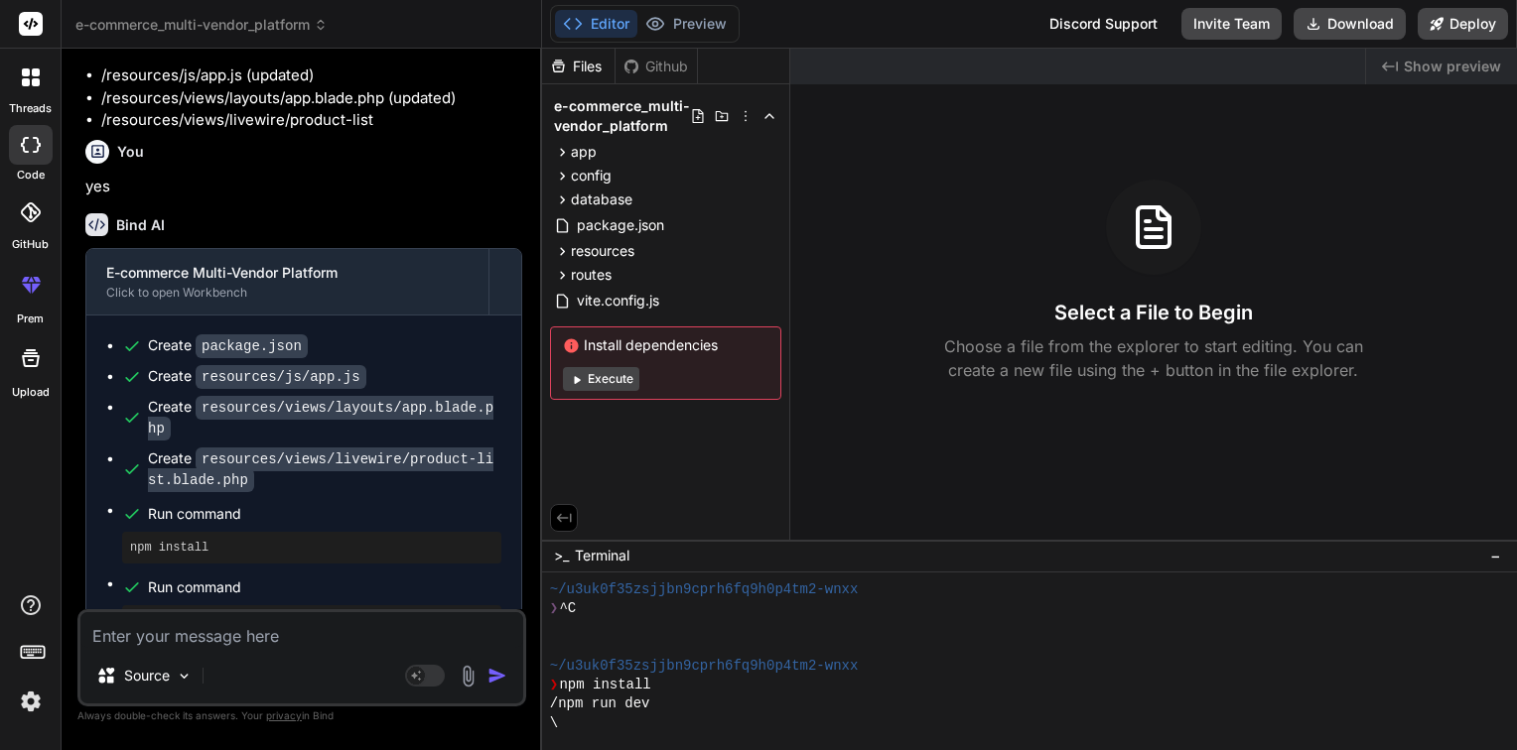
click at [611, 379] on button "Execute" at bounding box center [601, 379] width 76 height 24
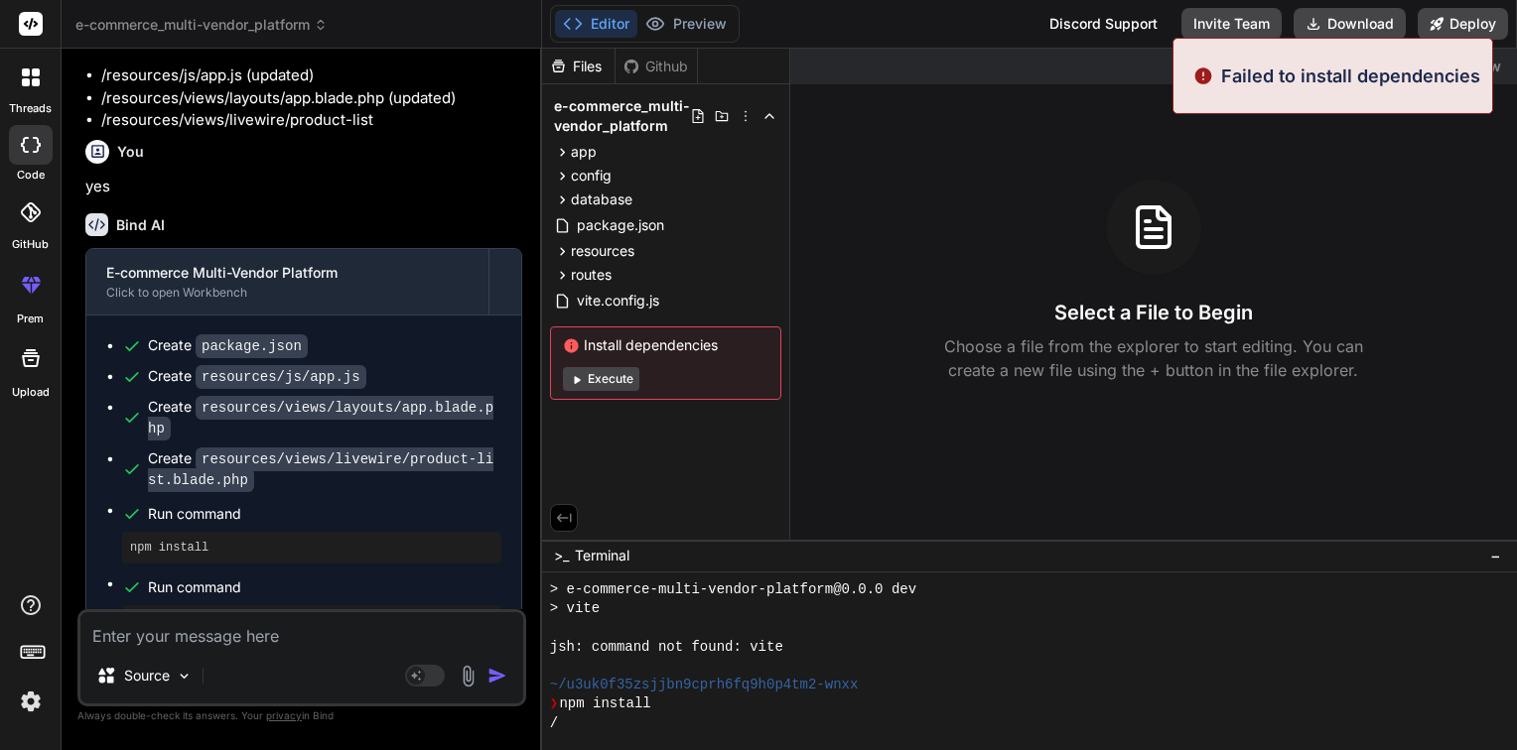
click at [611, 379] on button "Execute" at bounding box center [601, 379] width 76 height 24
type textarea "x"
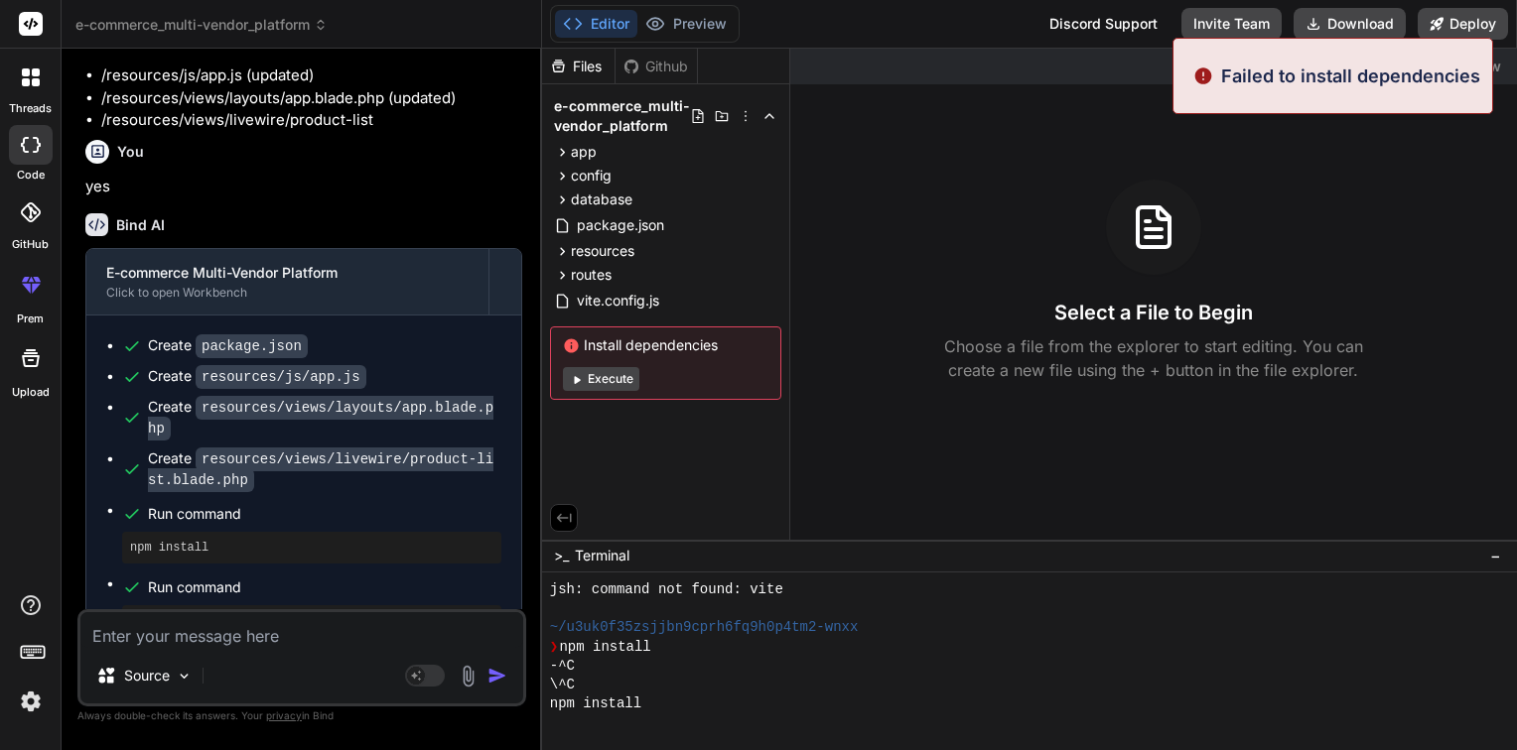
scroll to position [361, 0]
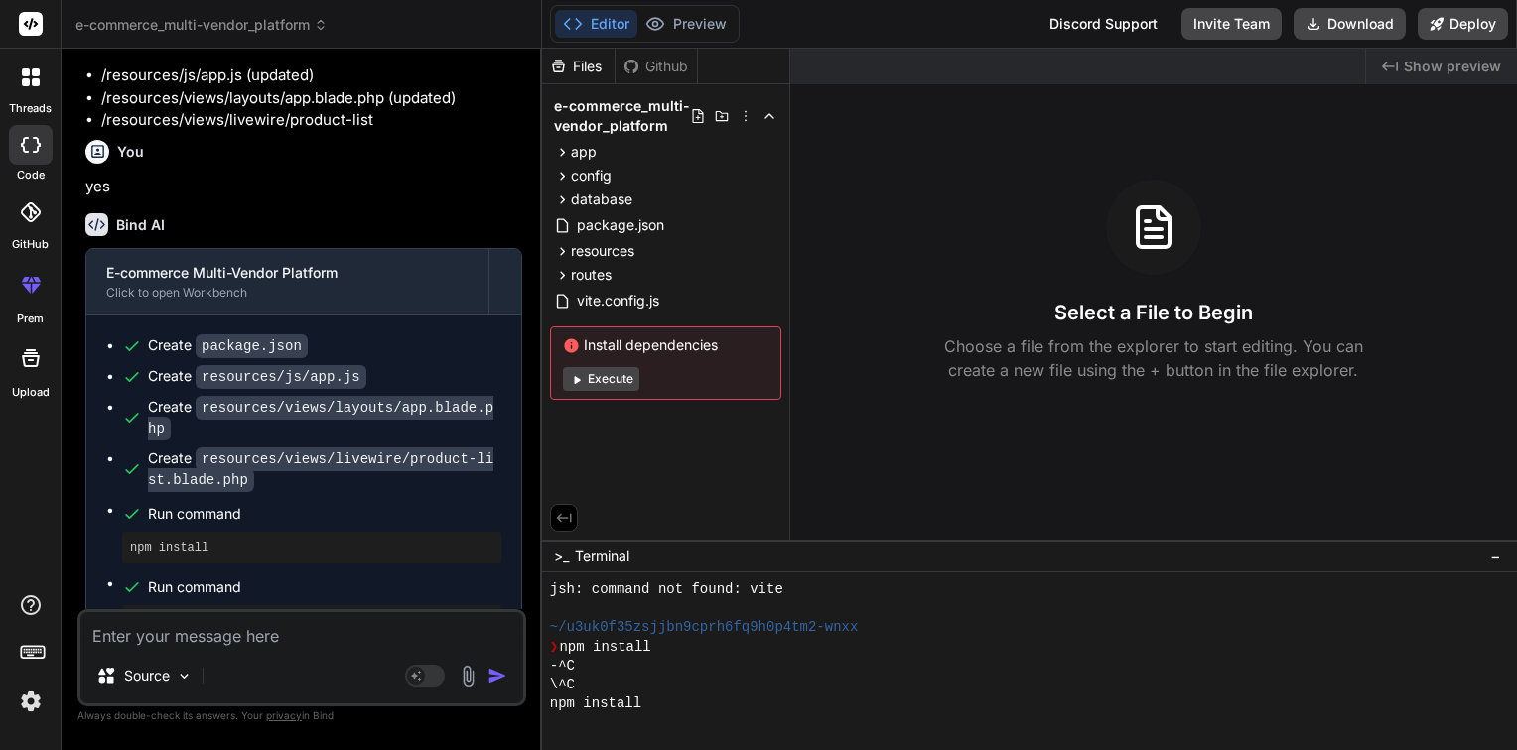
click at [234, 641] on textarea at bounding box center [301, 630] width 443 height 36
type textarea "p"
type textarea "x"
type textarea "pl"
type textarea "x"
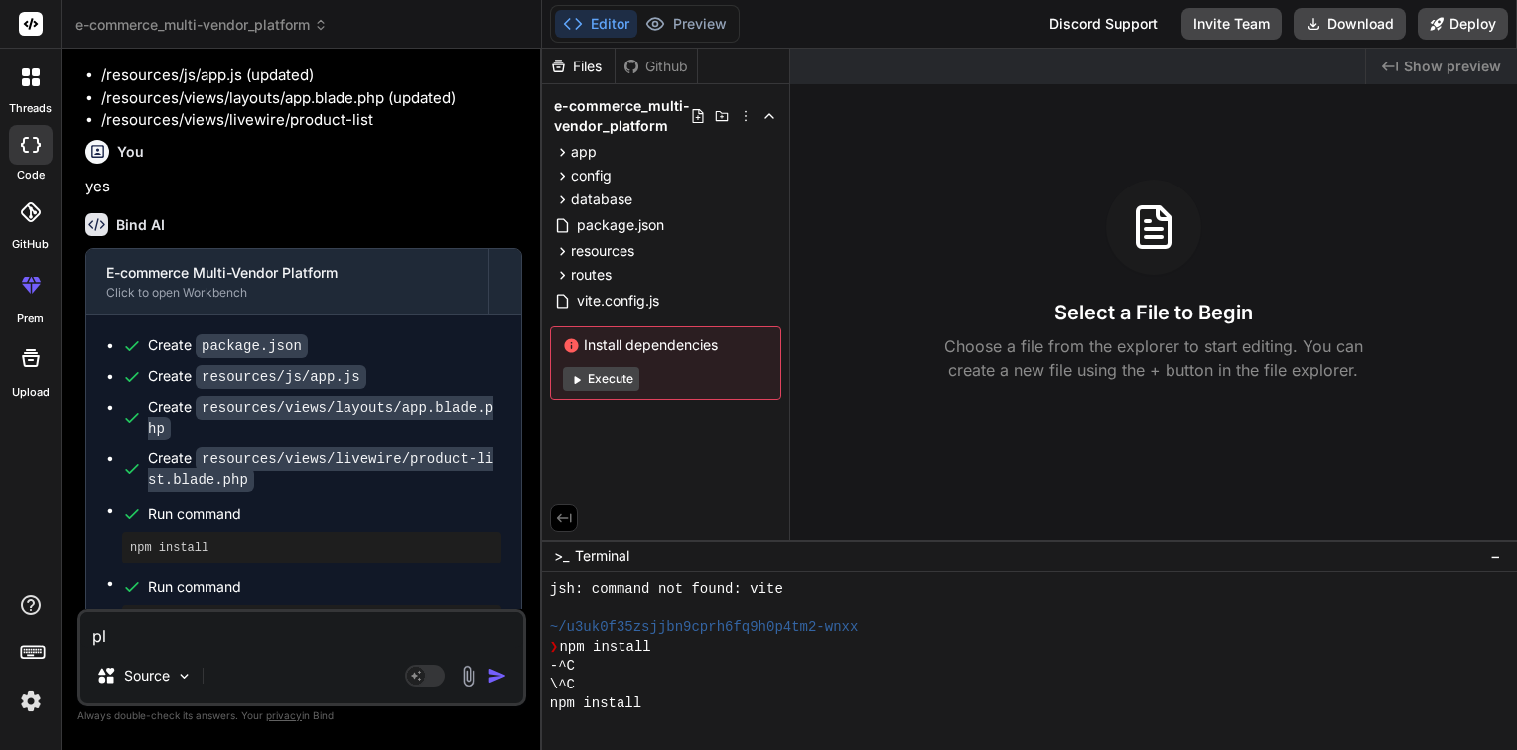
type textarea "p"
type textarea "x"
type textarea "p"
type textarea "x"
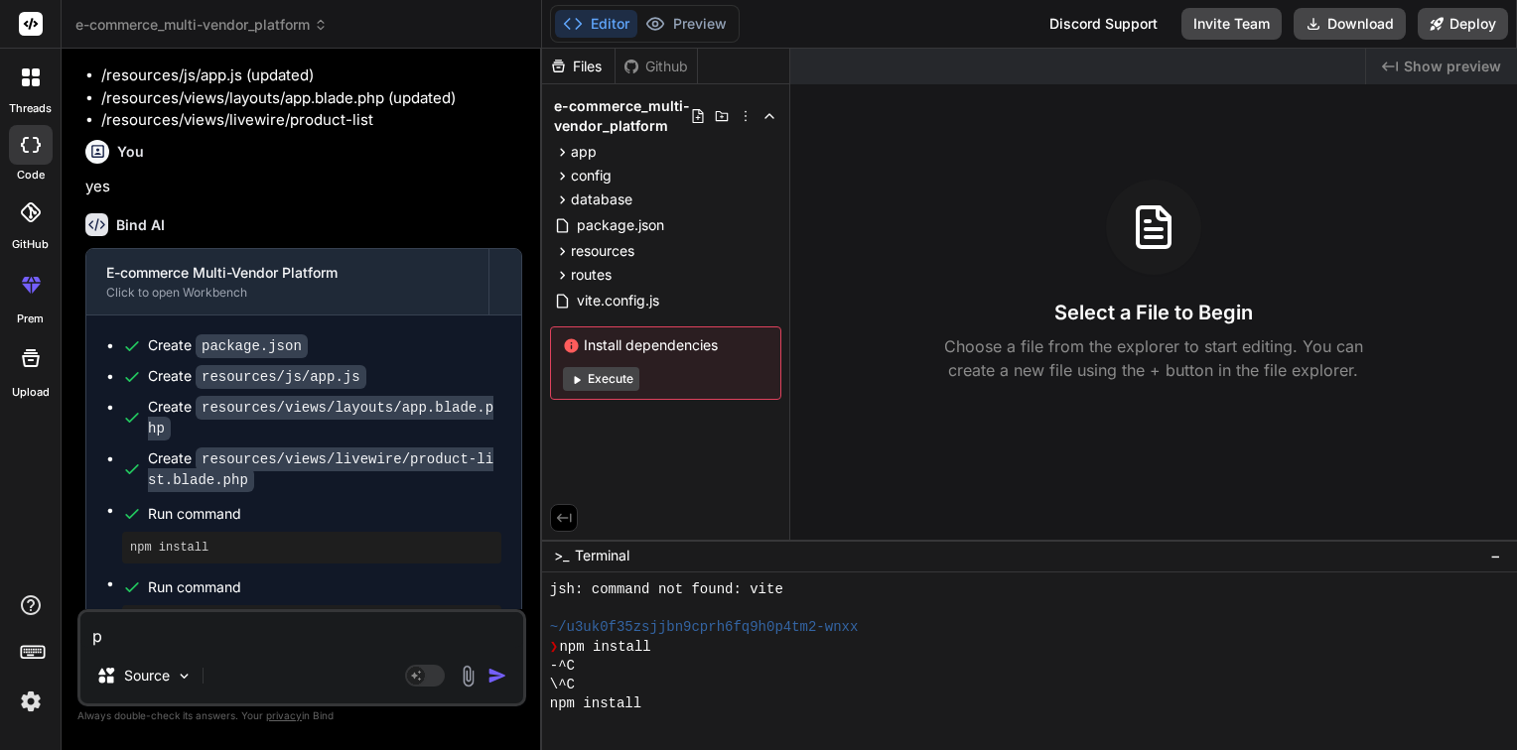
type textarea "pl"
type textarea "x"
type textarea "ple"
type textarea "x"
type textarea "plea"
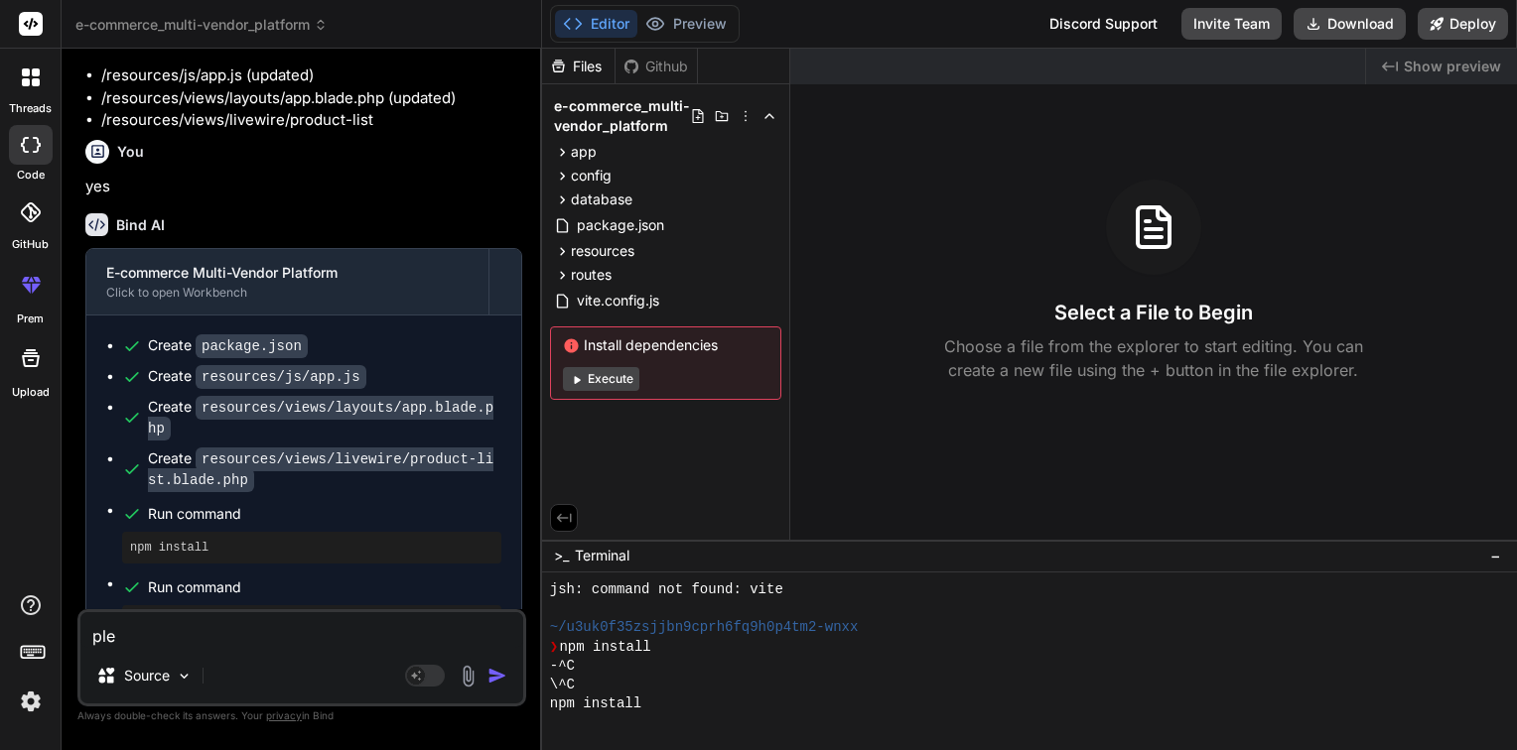
type textarea "x"
type textarea "pleas"
type textarea "x"
type textarea "please"
type textarea "x"
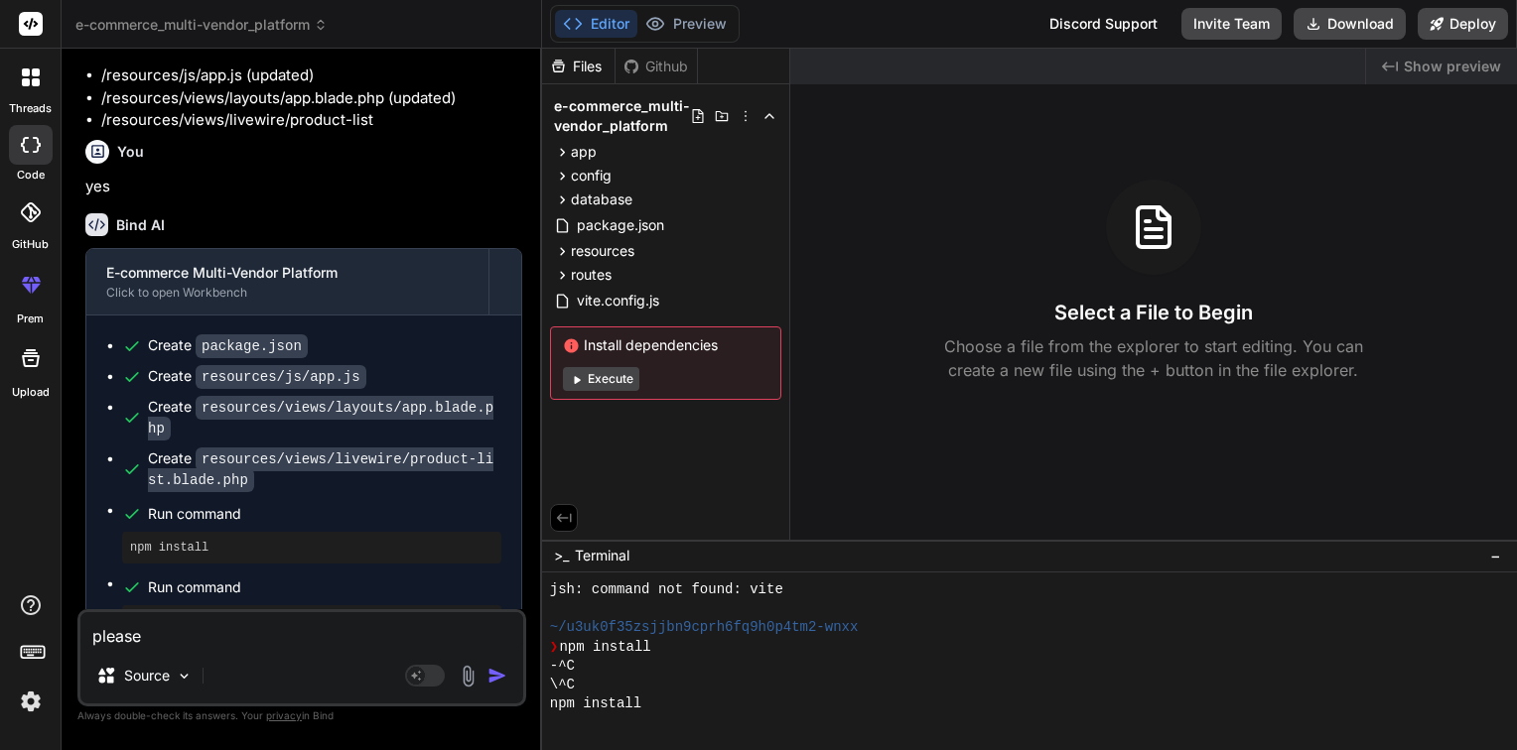
type textarea "please"
type textarea "x"
type textarea "please f"
type textarea "x"
type textarea "please fi"
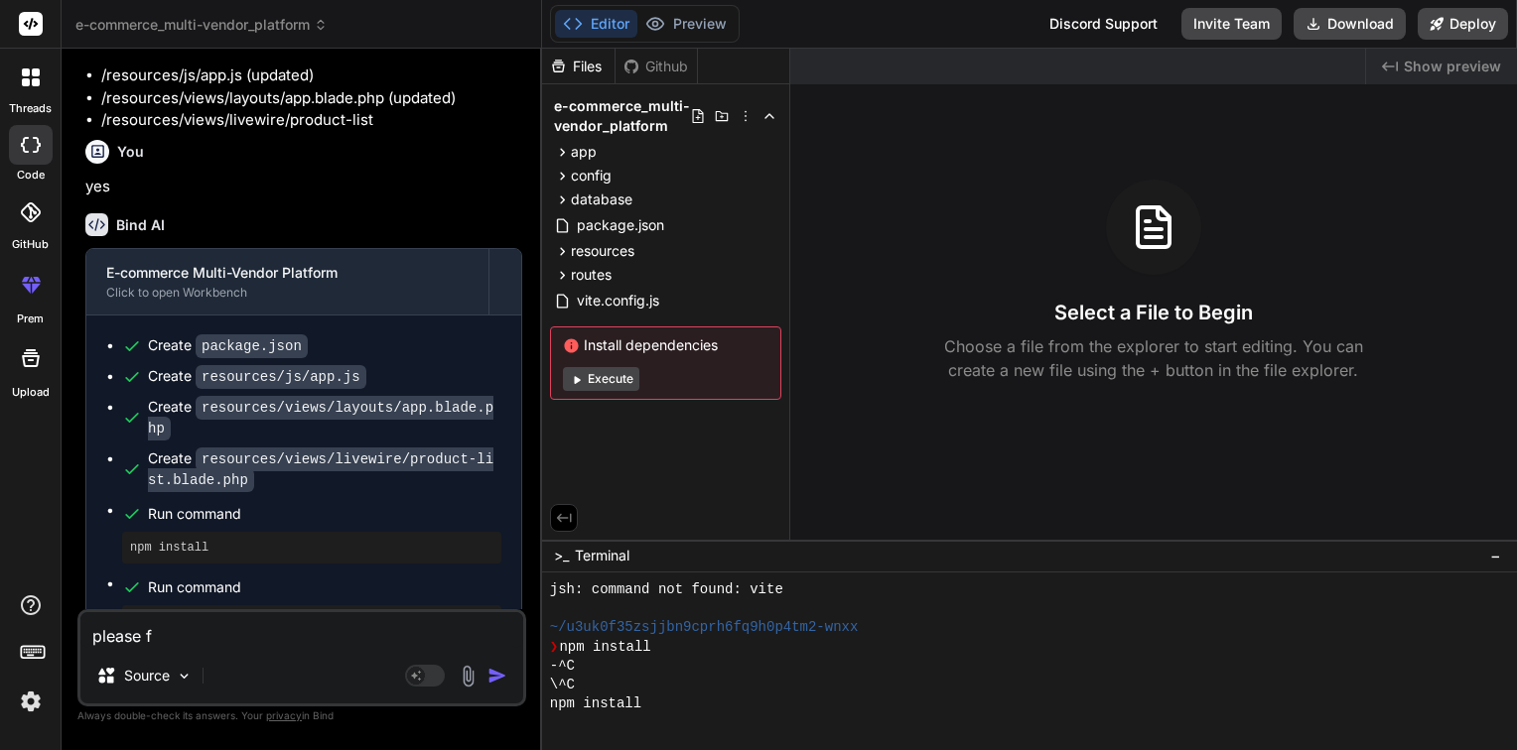
type textarea "x"
type textarea "please fix"
type textarea "x"
type textarea "please fix"
type textarea "x"
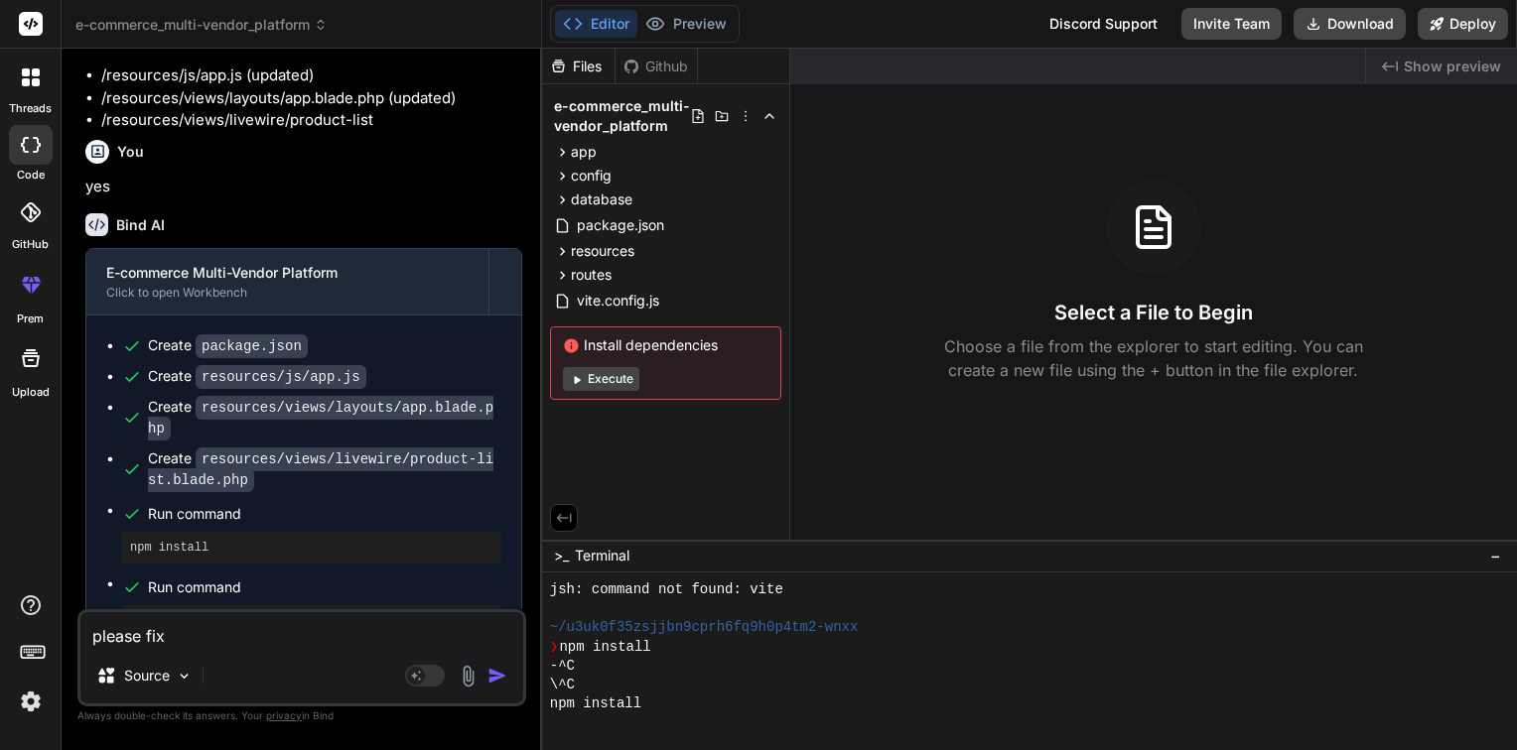
type textarea "please fix t"
type textarea "x"
type textarea "please fix th"
type textarea "x"
type textarea "please fix thi"
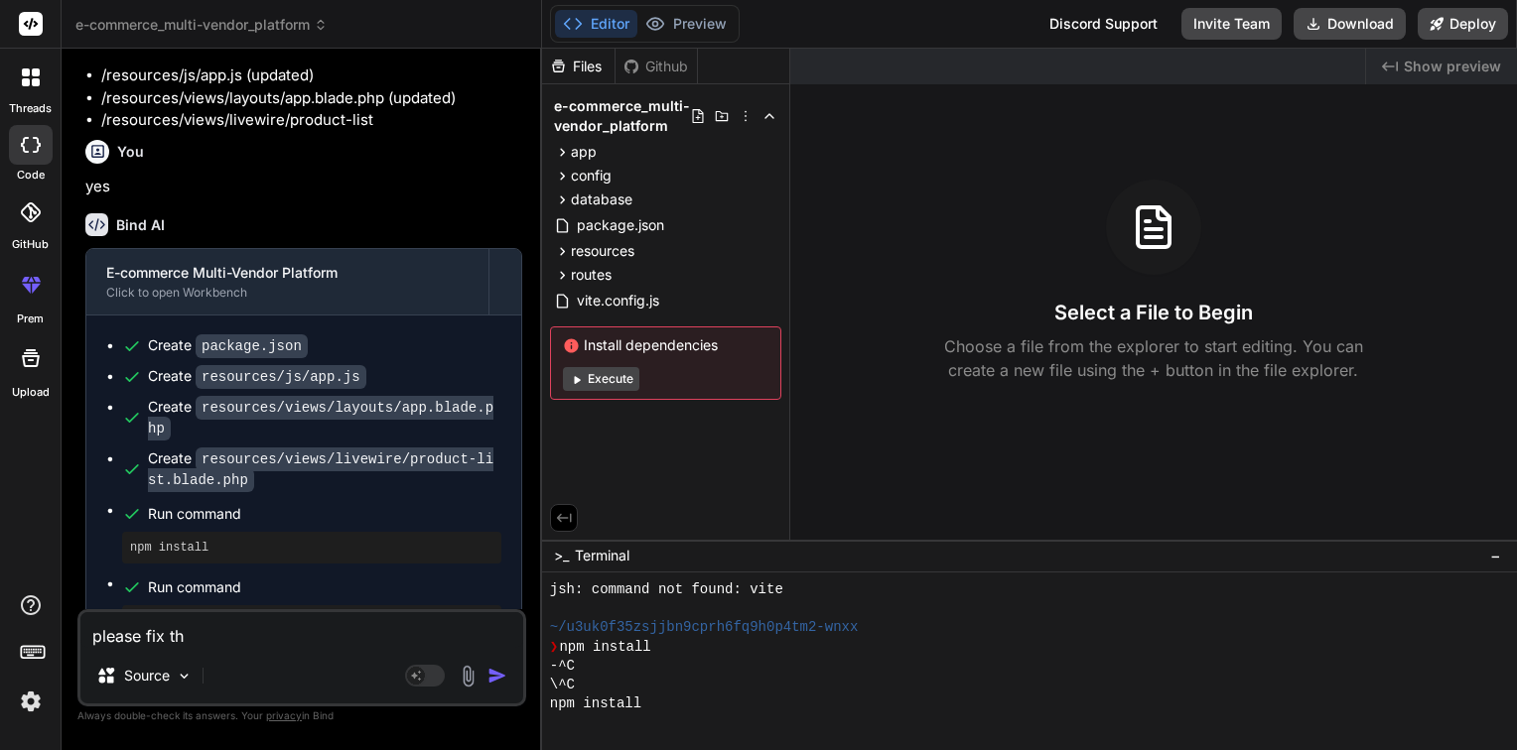
type textarea "x"
type textarea "please fix this"
type textarea "x"
type textarea "please fix this"
type textarea "x"
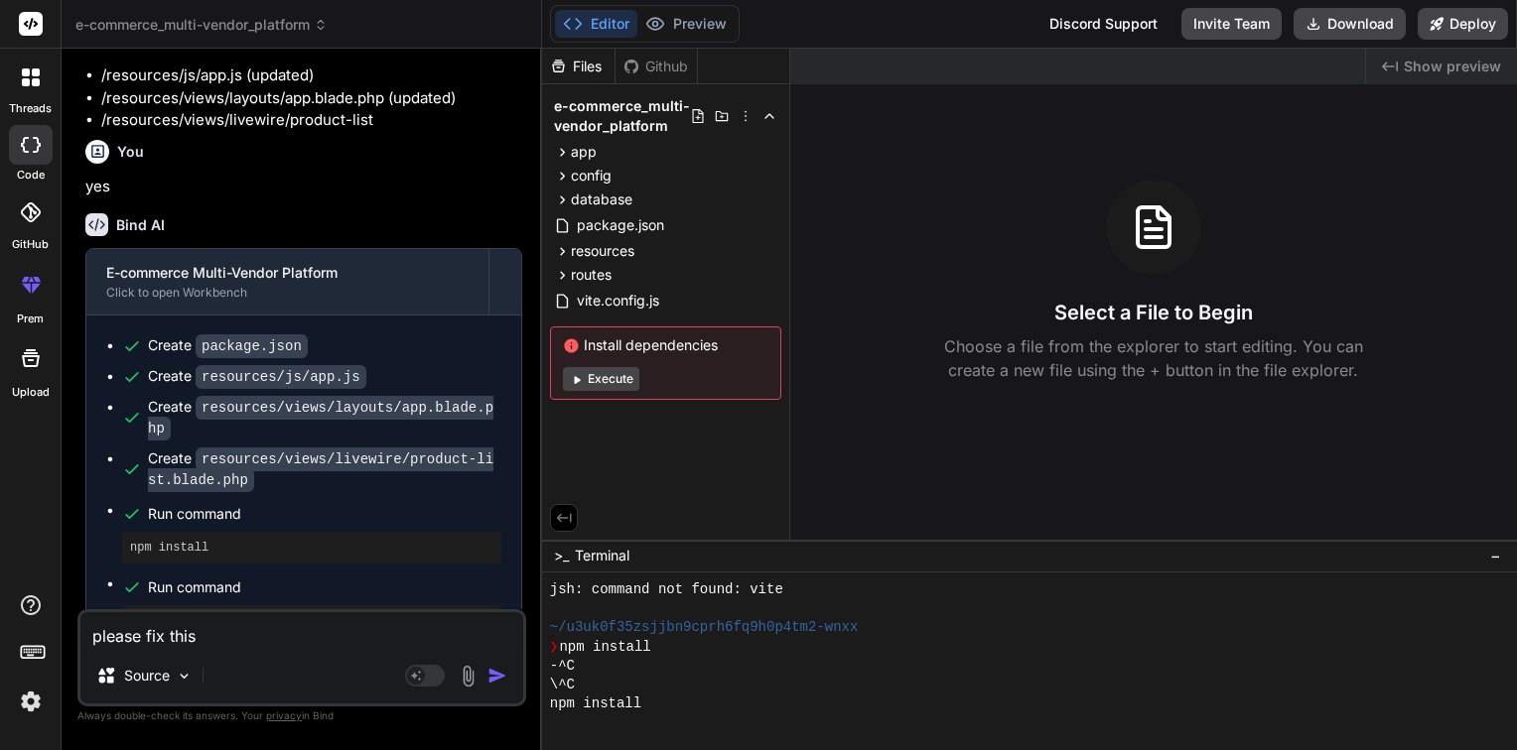
type textarea "please fix this d"
type textarea "x"
type textarea "please fix this de"
type textarea "x"
type textarea "please fix this dep"
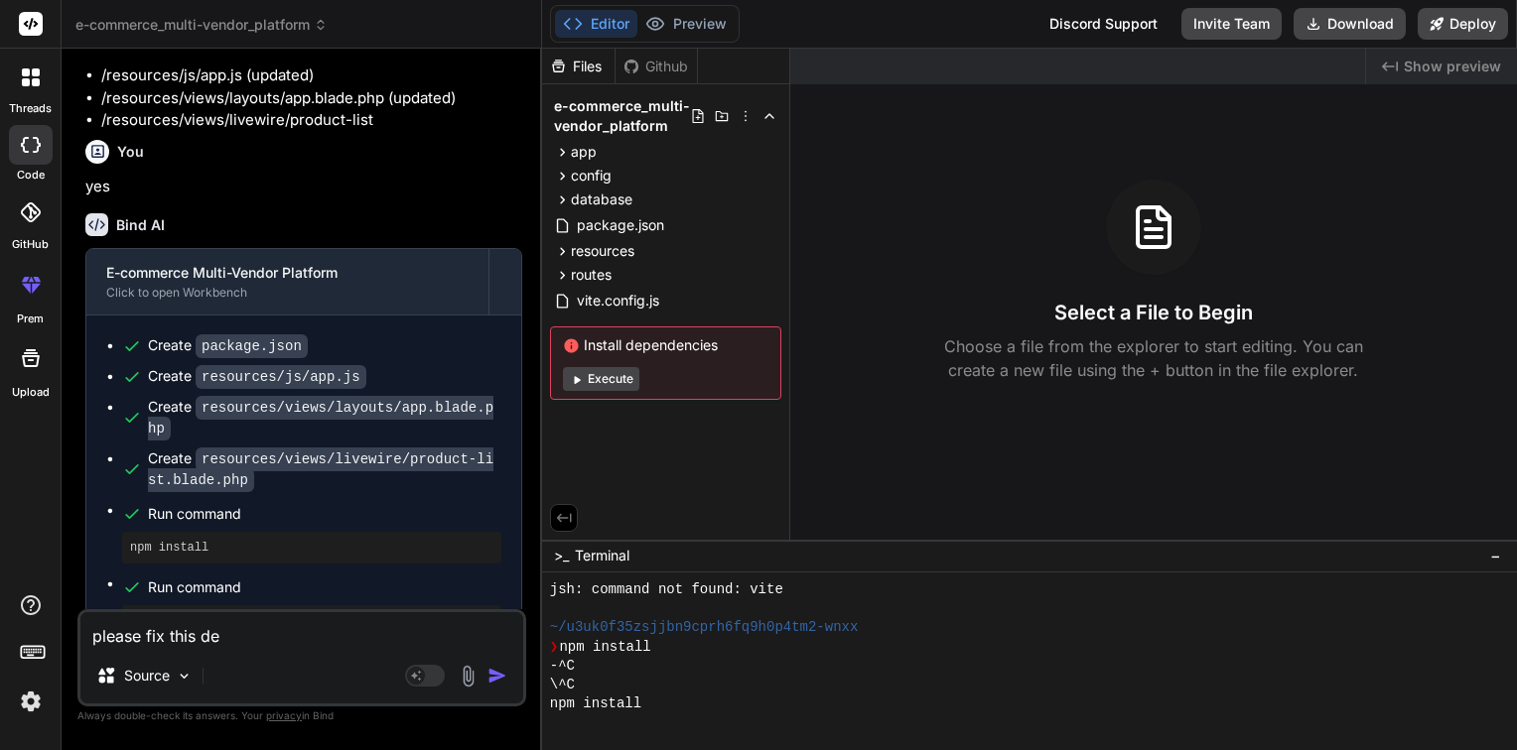
type textarea "x"
type textarea "please fix this depe"
type textarea "x"
type textarea "please fix this [MEDICAL_DATA]"
type textarea "x"
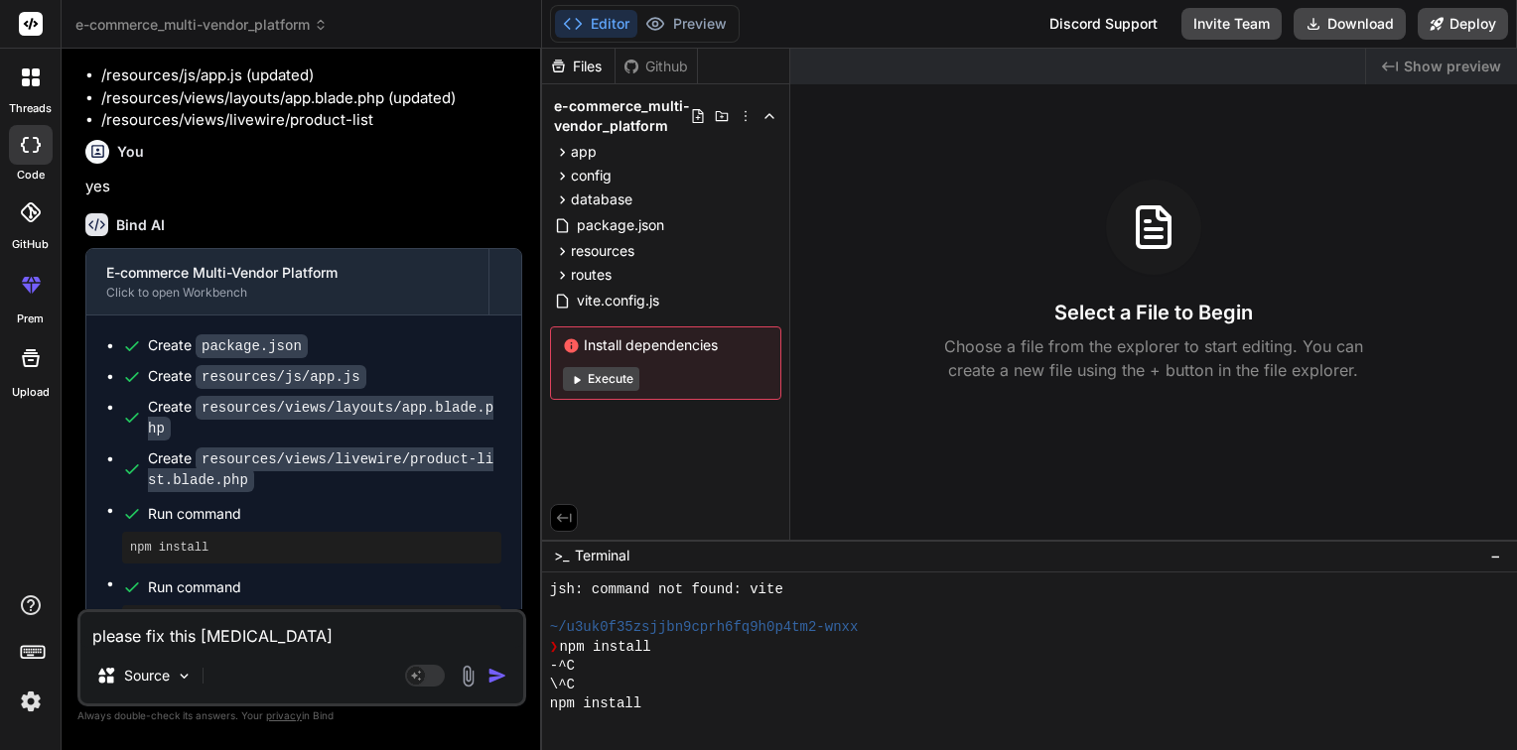
type textarea "please fix this depend"
type textarea "x"
type textarea "please fix this depende"
type textarea "x"
type textarea "please fix this dependen"
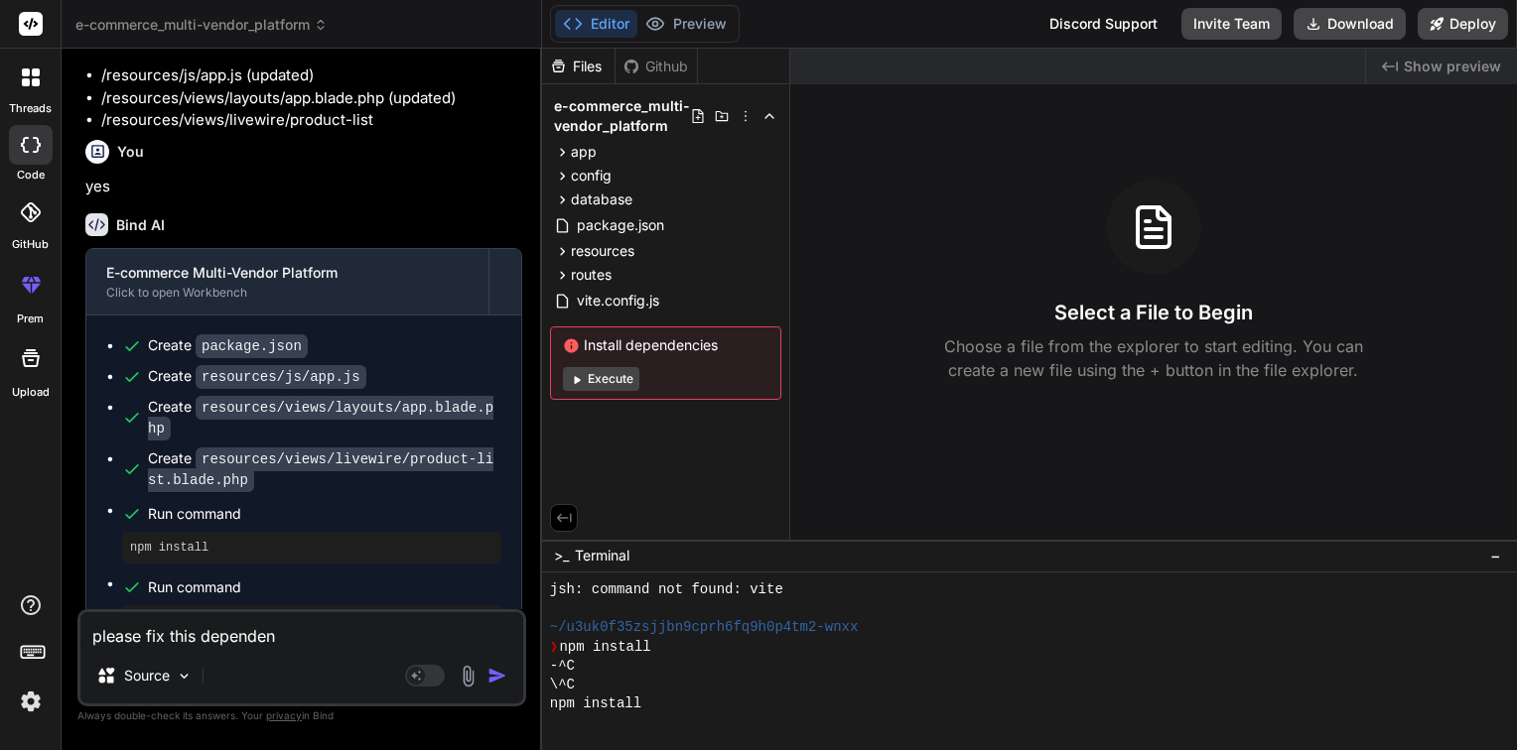
type textarea "x"
type textarea "please fix this dependenc"
type textarea "x"
type textarea "please fix this dependenci"
type textarea "x"
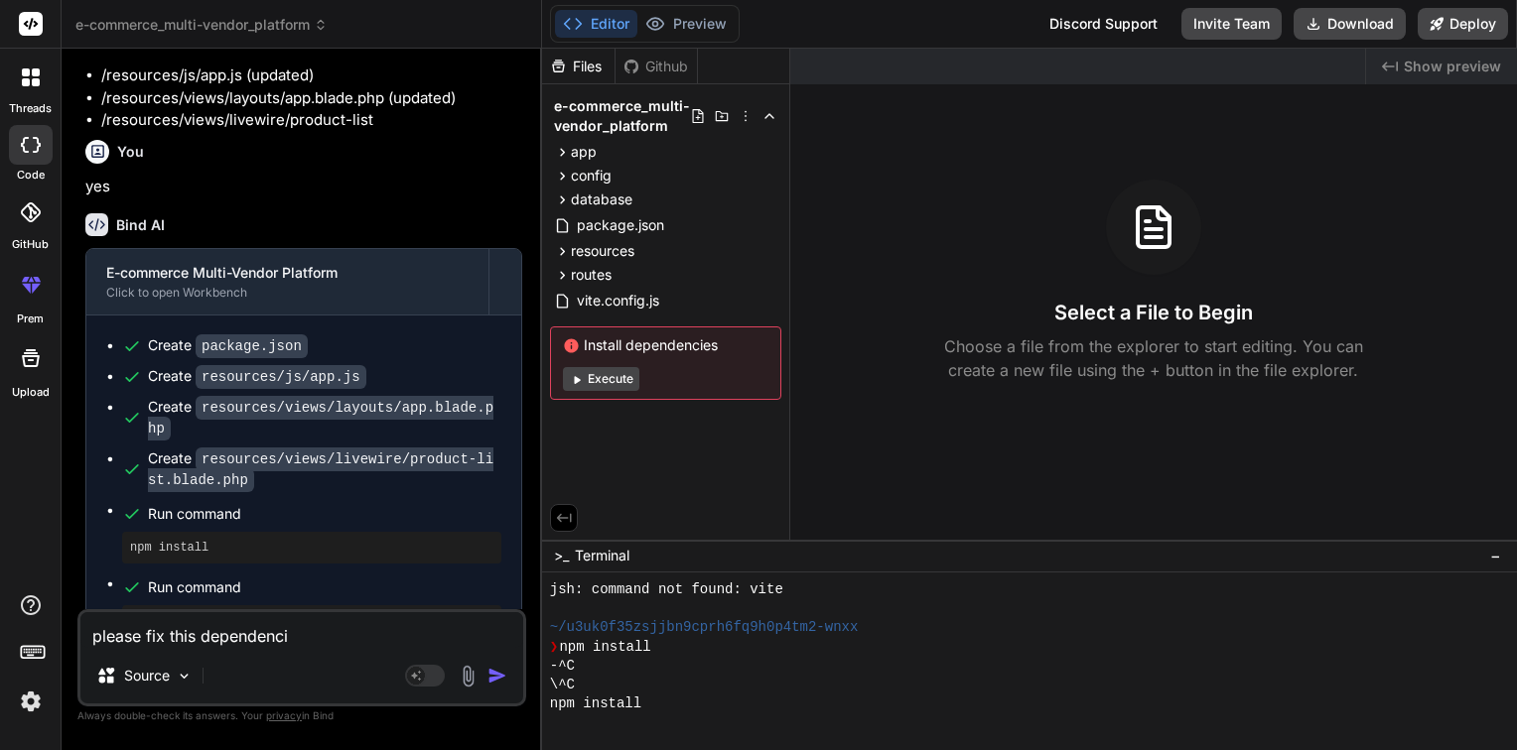
type textarea "please fix this dependencie"
type textarea "x"
type textarea "please fix this dependencies"
type textarea "x"
type textarea "please fix this dependencies"
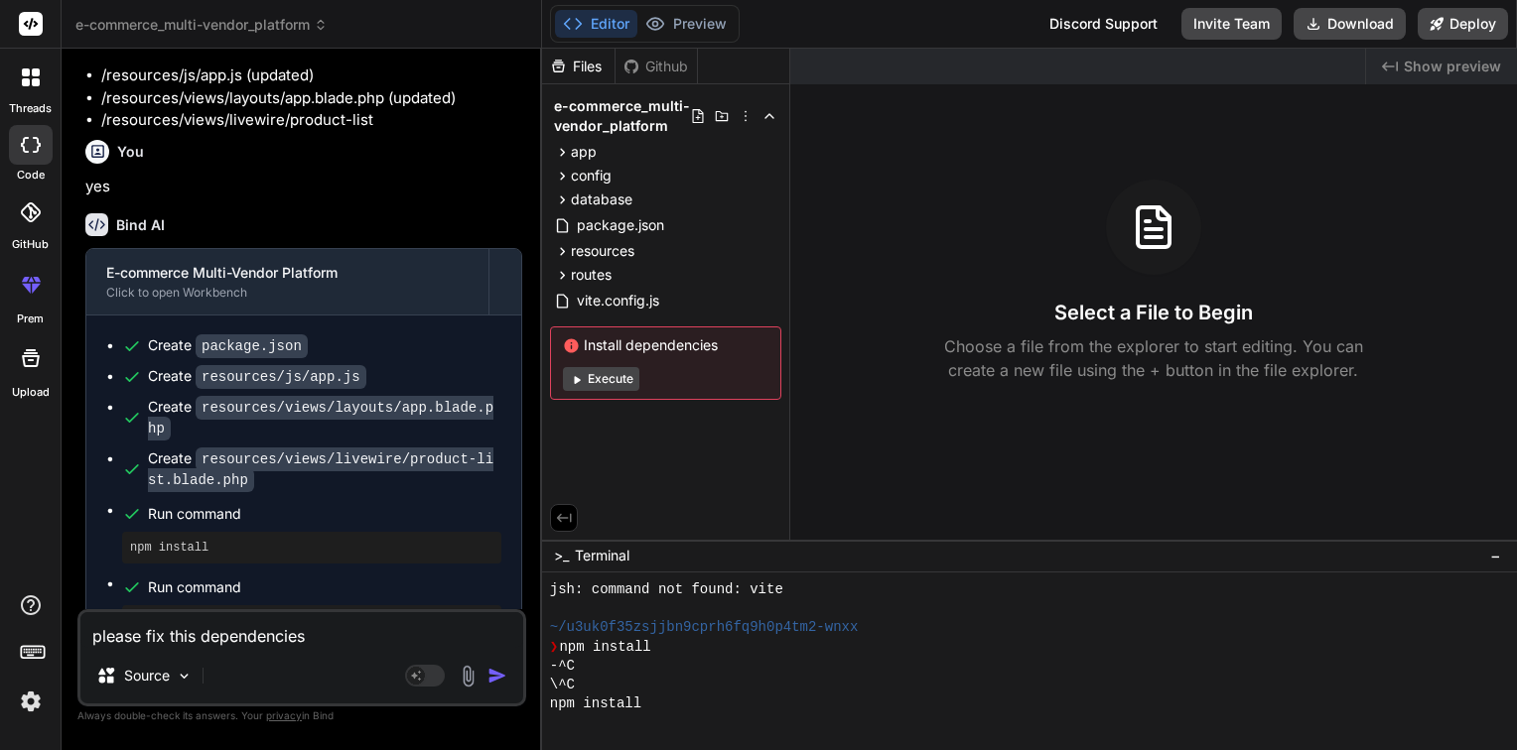
type textarea "x"
type textarea "please fix this dependencies e"
type textarea "x"
type textarea "please fix this dependencies er"
type textarea "x"
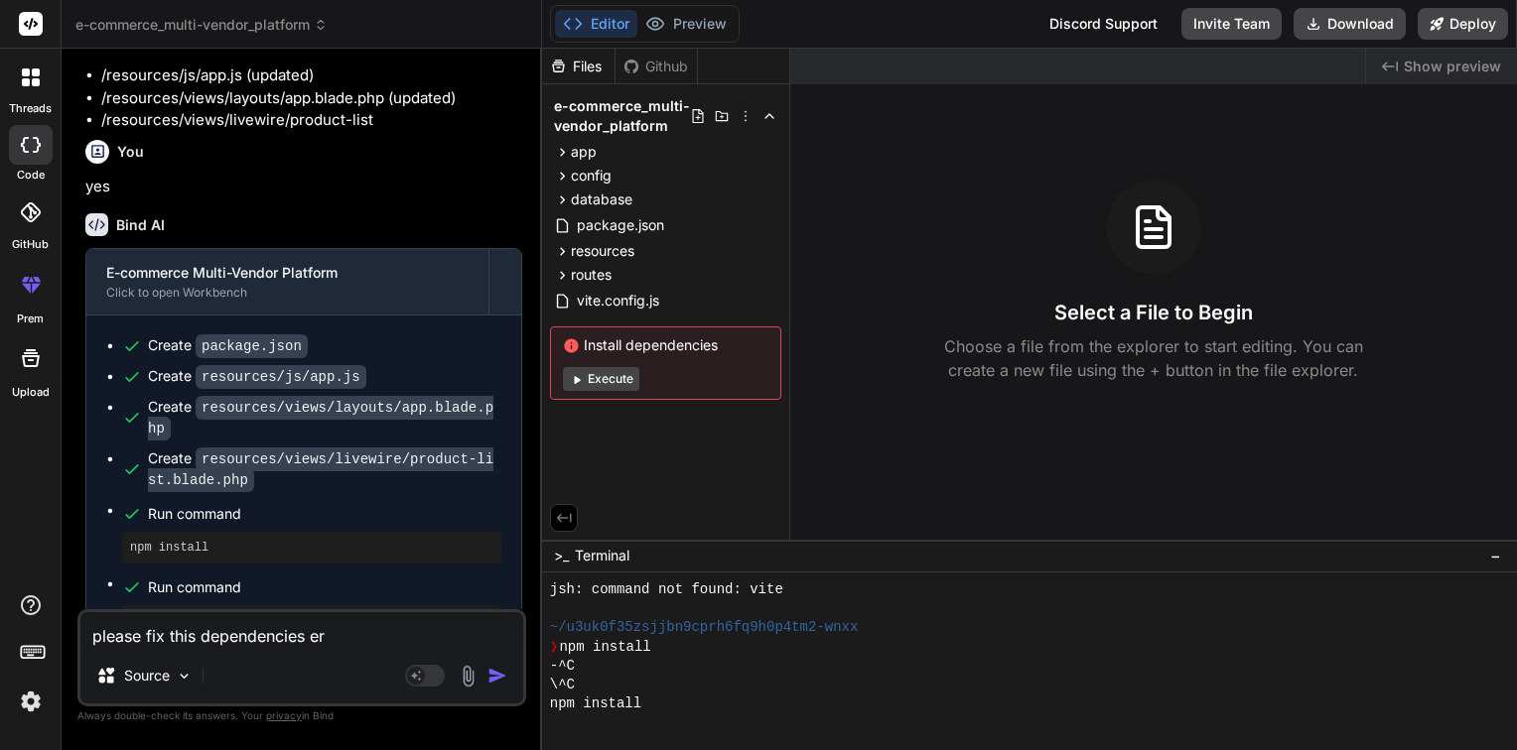
type textarea "please fix this dependencies err"
type textarea "x"
type textarea "please fix this dependencies erro"
type textarea "x"
type textarea "please fix this dependencies error"
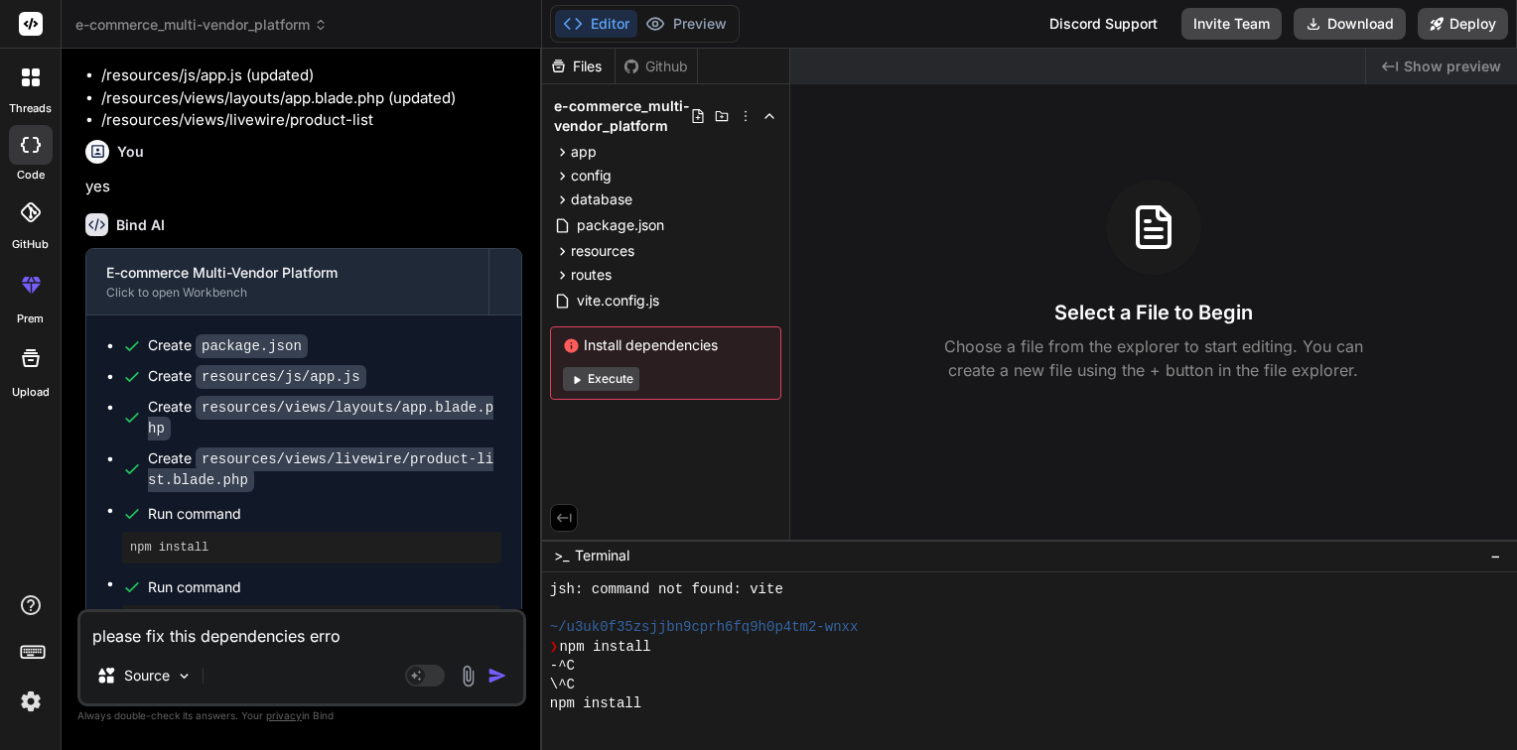
type textarea "x"
type textarea "please fix this dependencies error?"
type textarea "x"
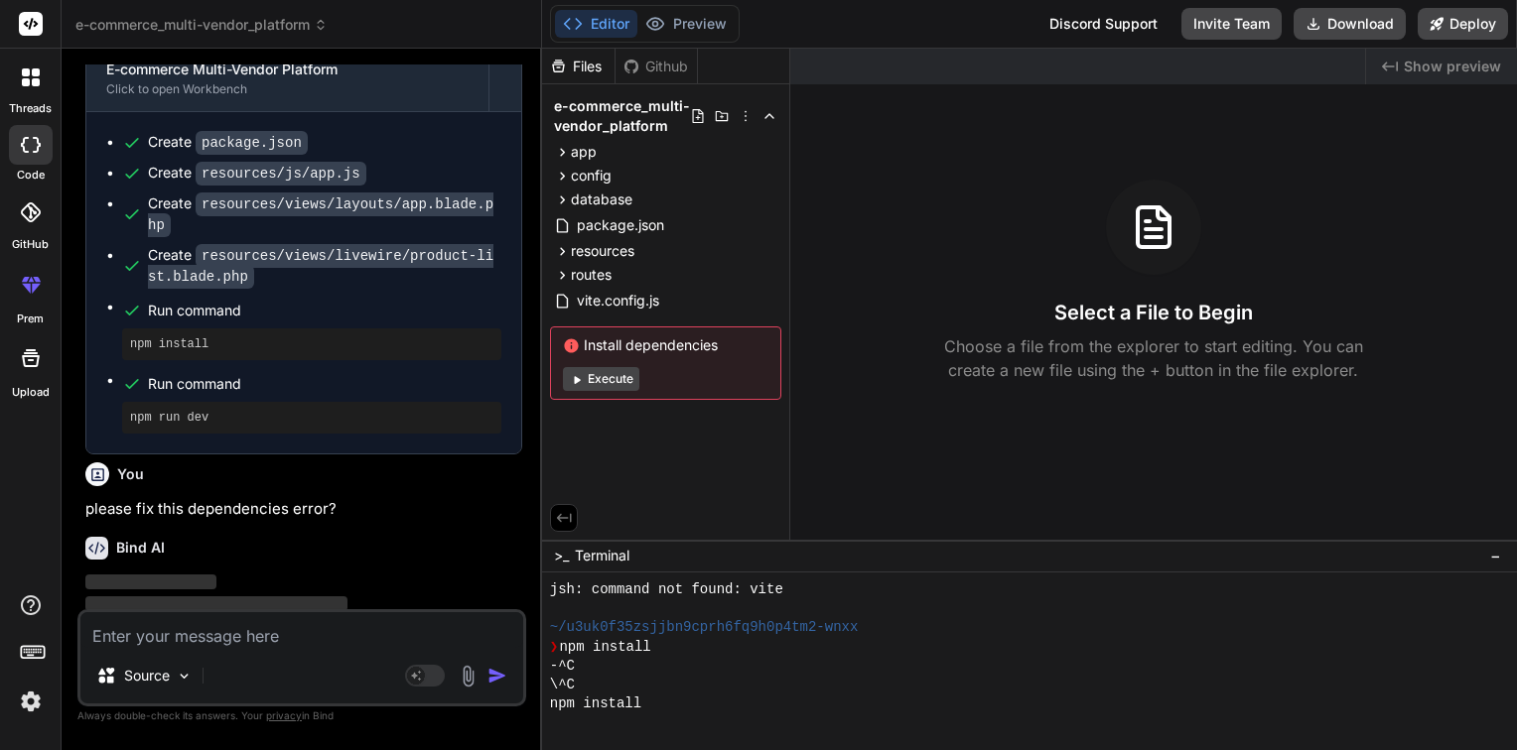
scroll to position [2171, 0]
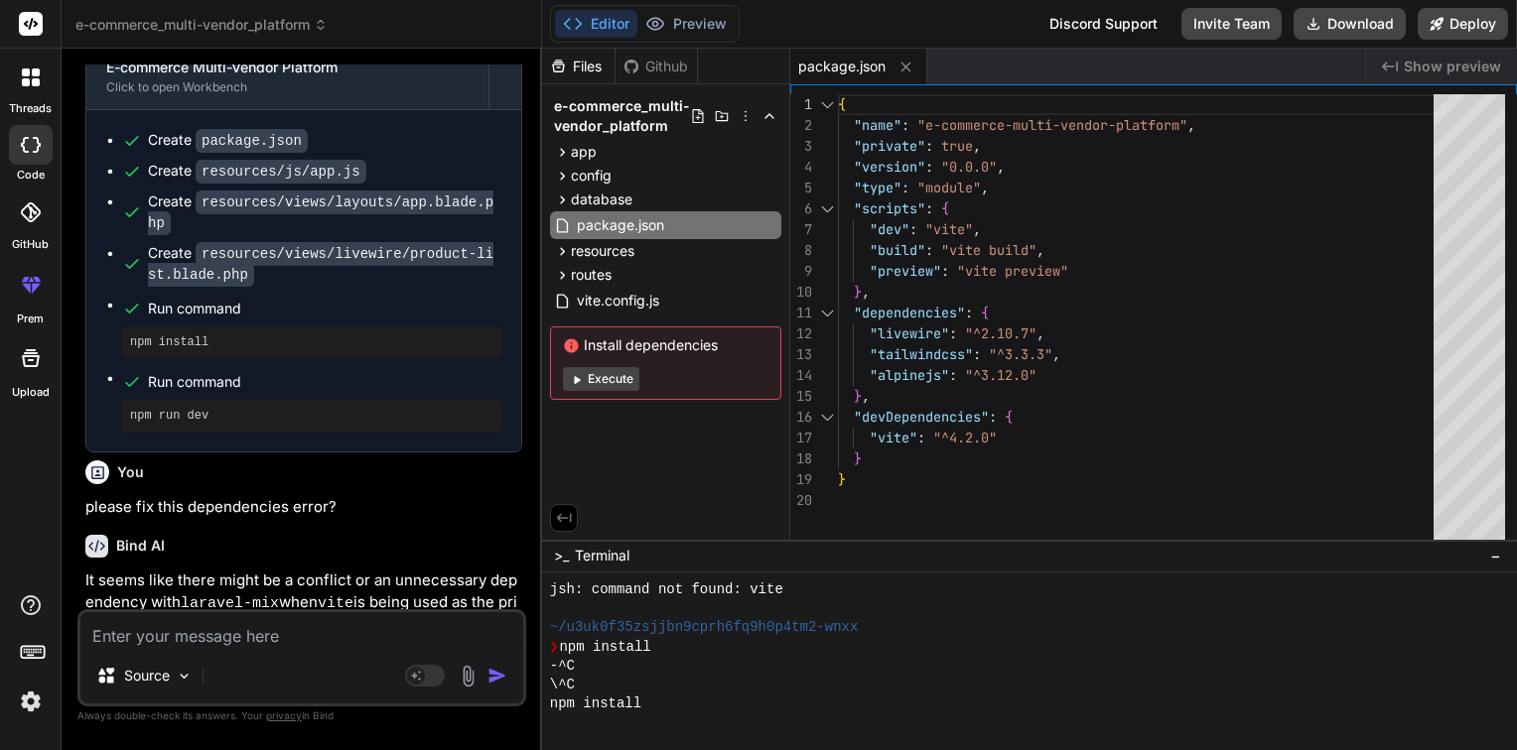
type textarea "x"
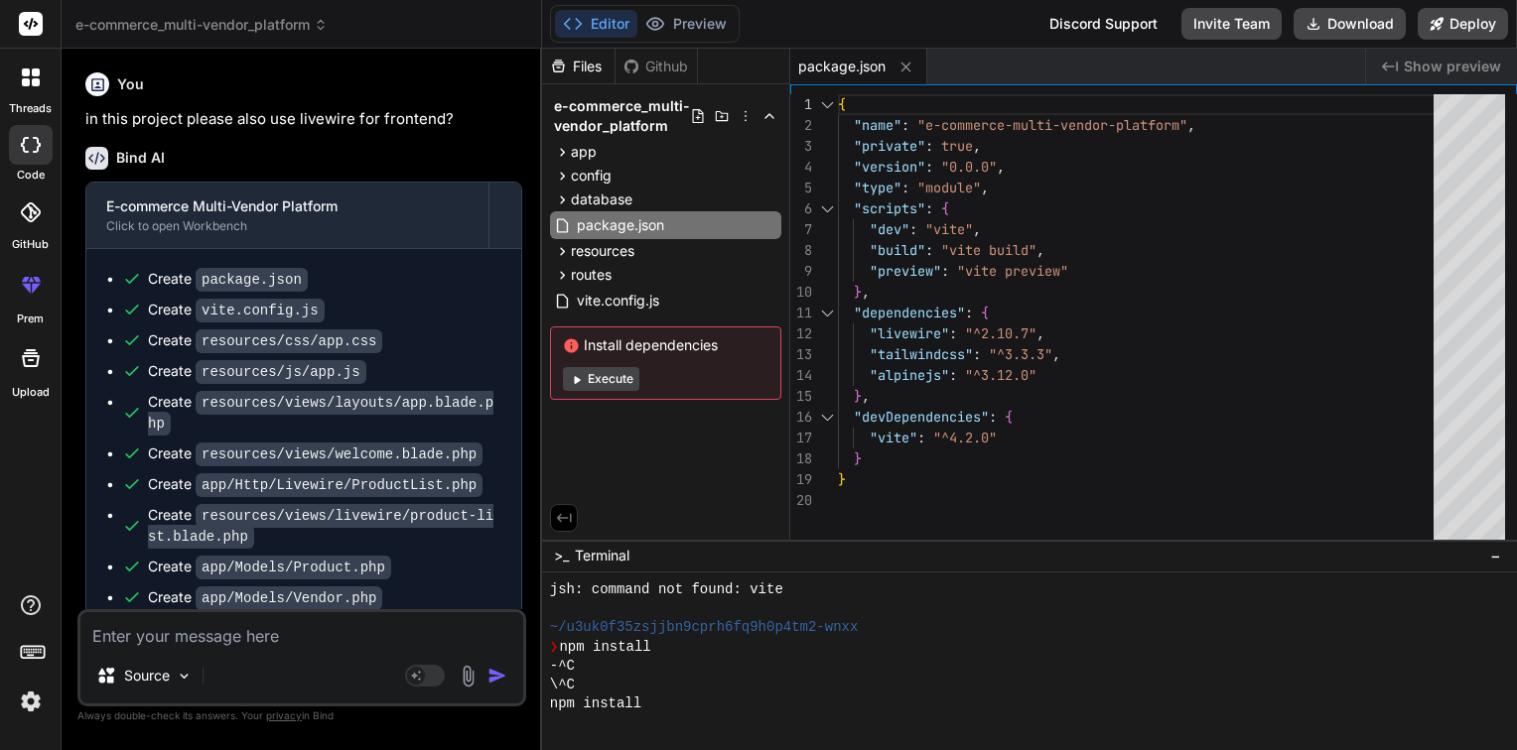
scroll to position [361, 0]
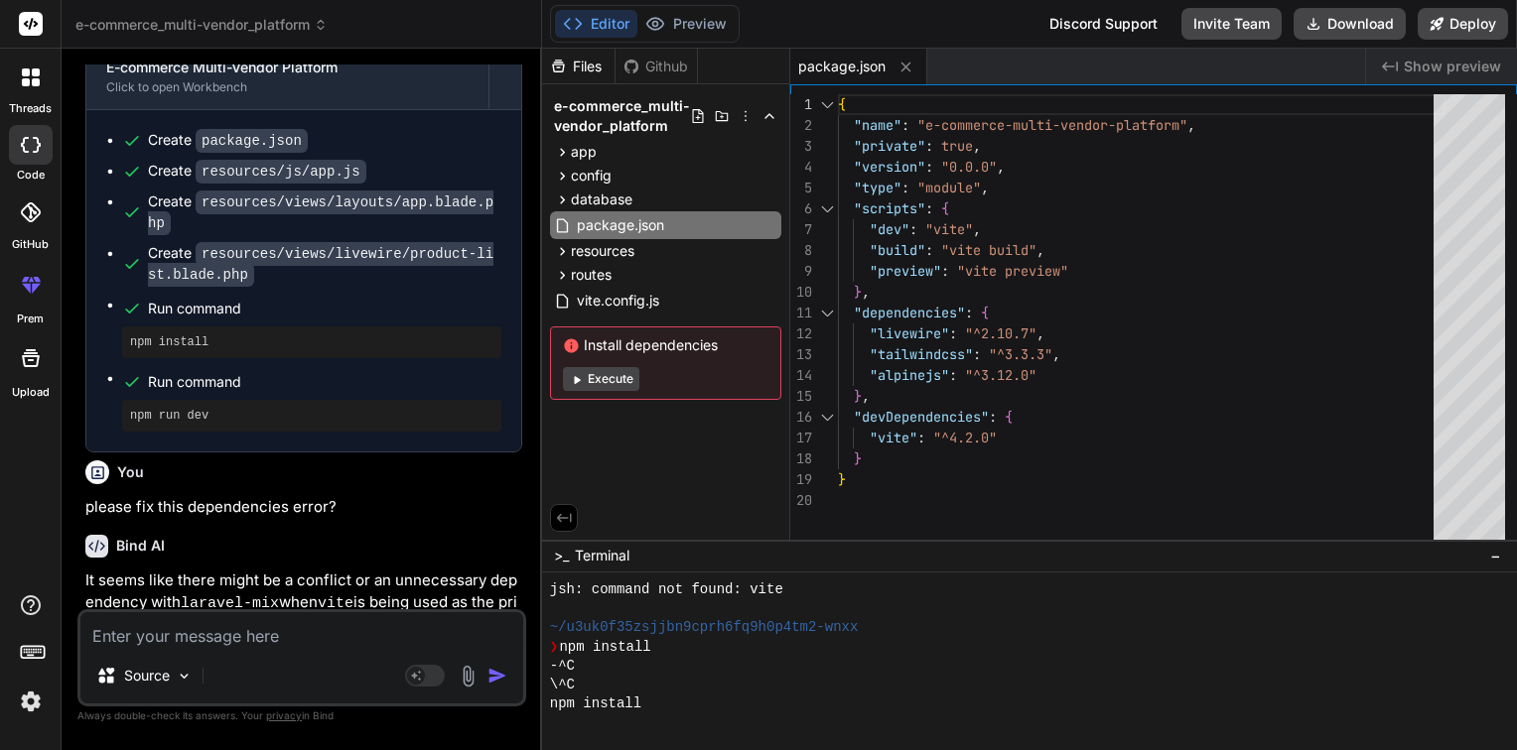
click at [606, 381] on button "Execute" at bounding box center [601, 379] width 76 height 24
type textarea "x"
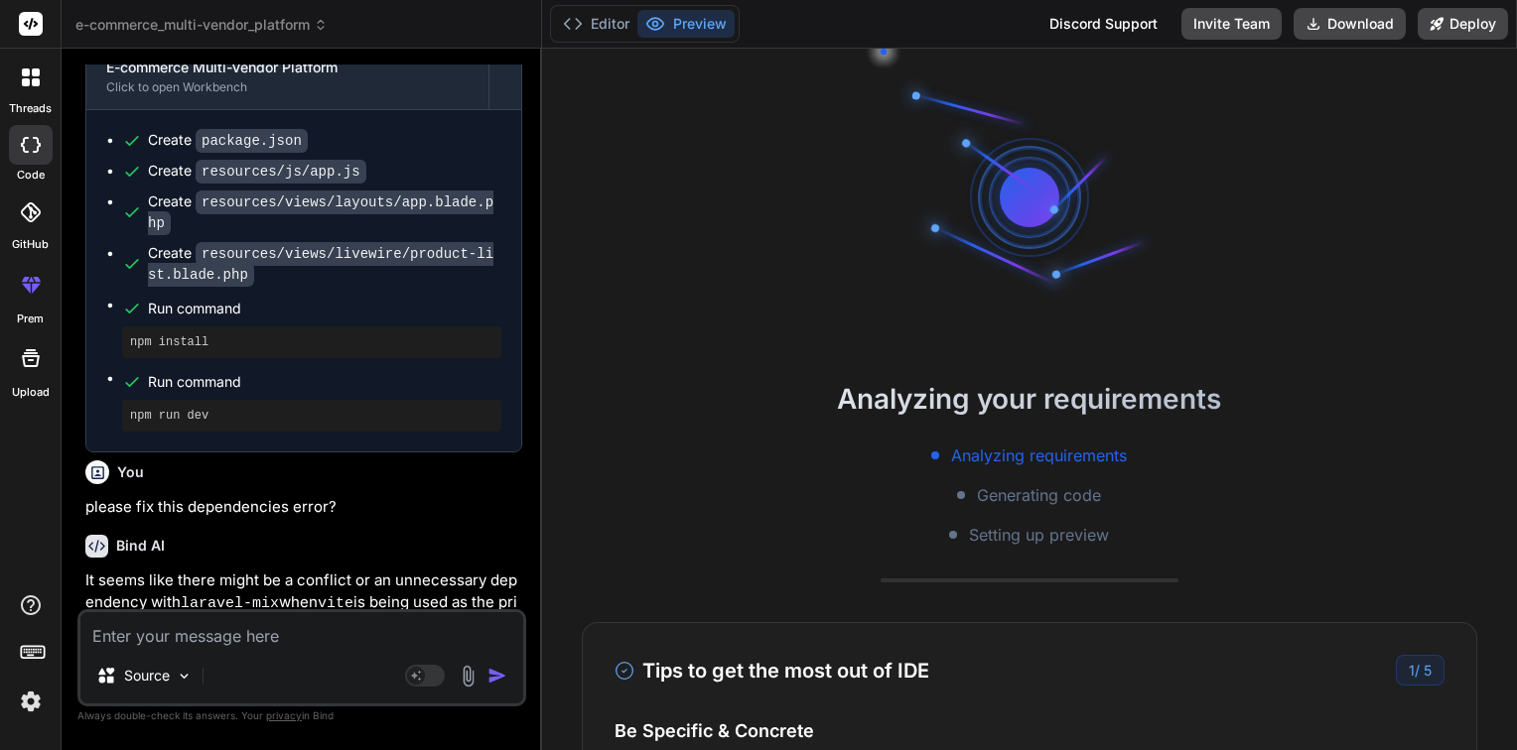
scroll to position [2473, 0]
